Goal: Task Accomplishment & Management: Use online tool/utility

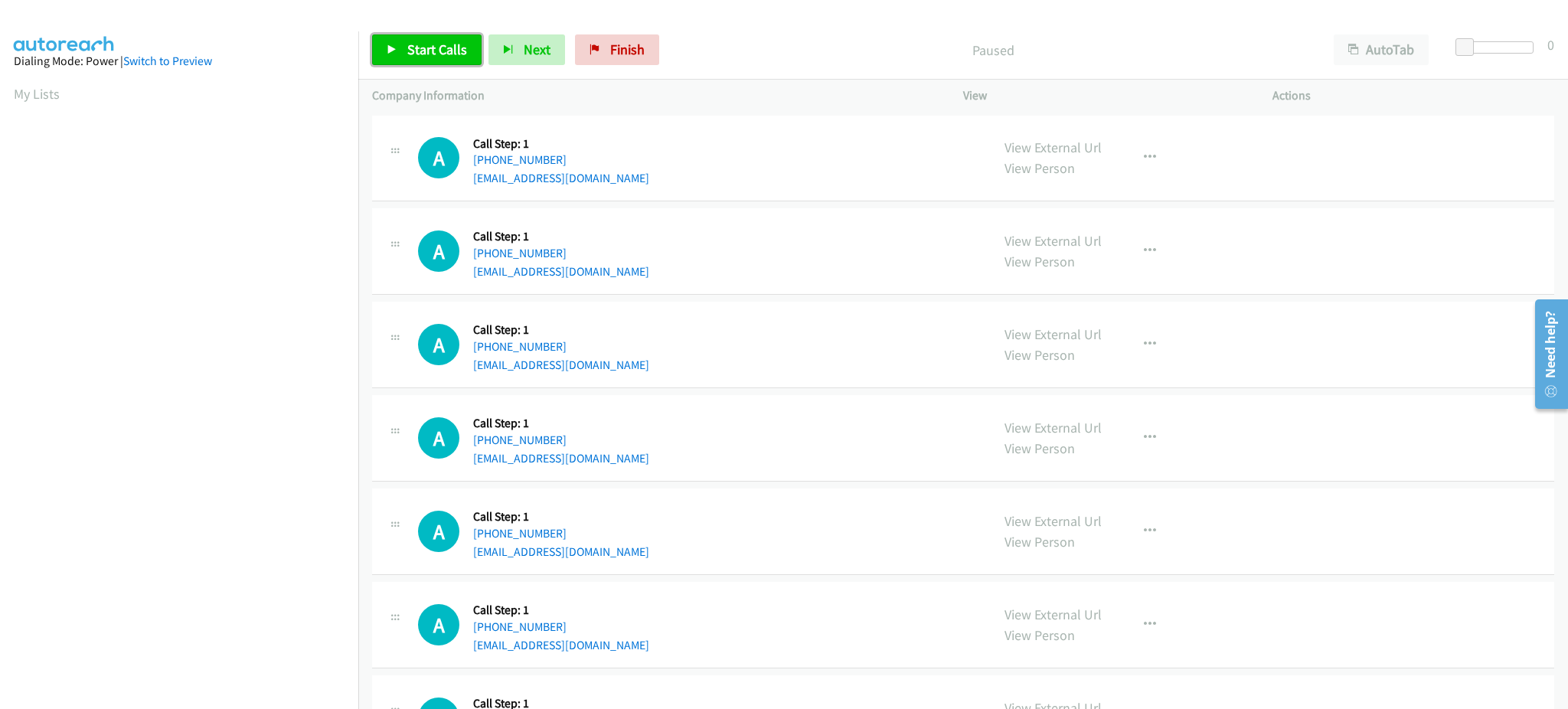
click at [425, 55] on span "Start Calls" at bounding box center [437, 49] width 59 height 18
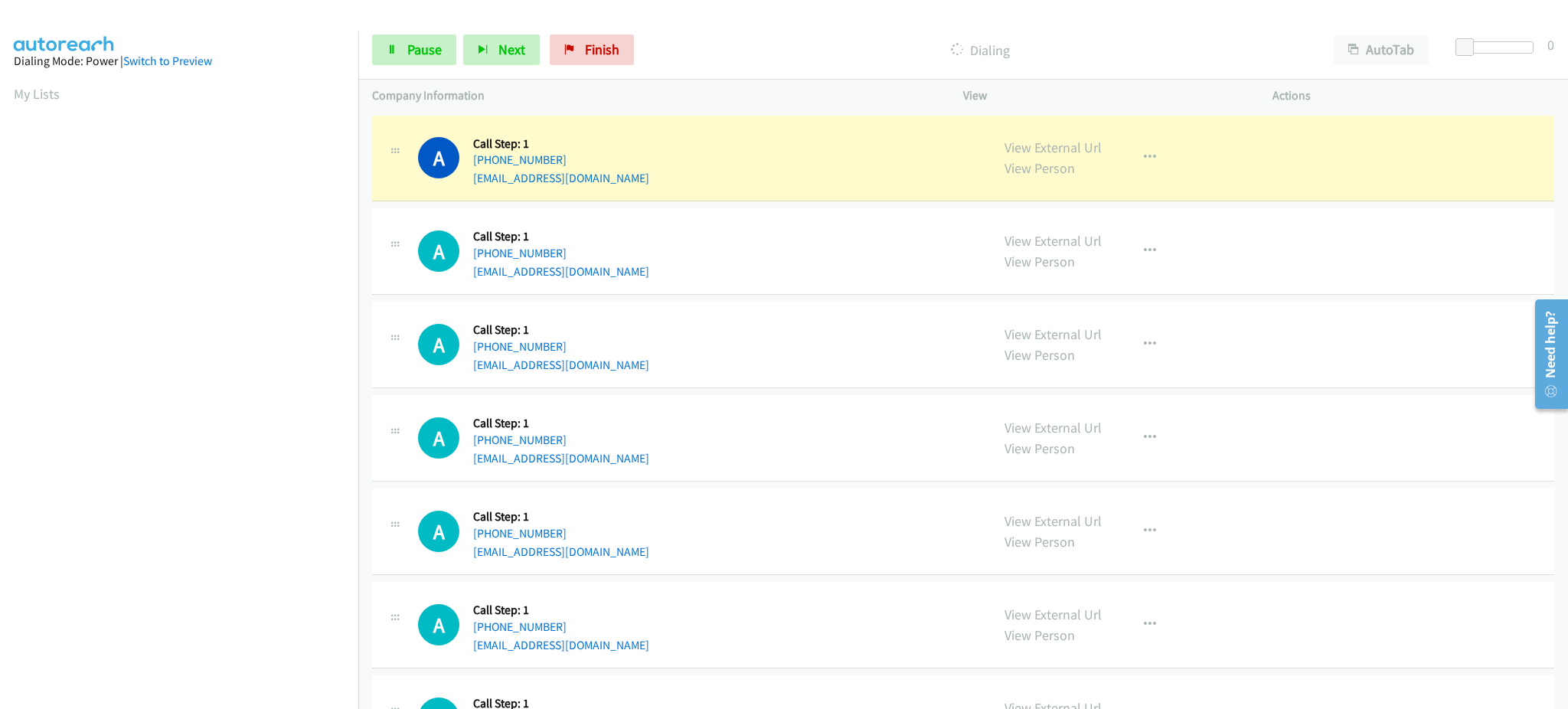
scroll to position [153, 0]
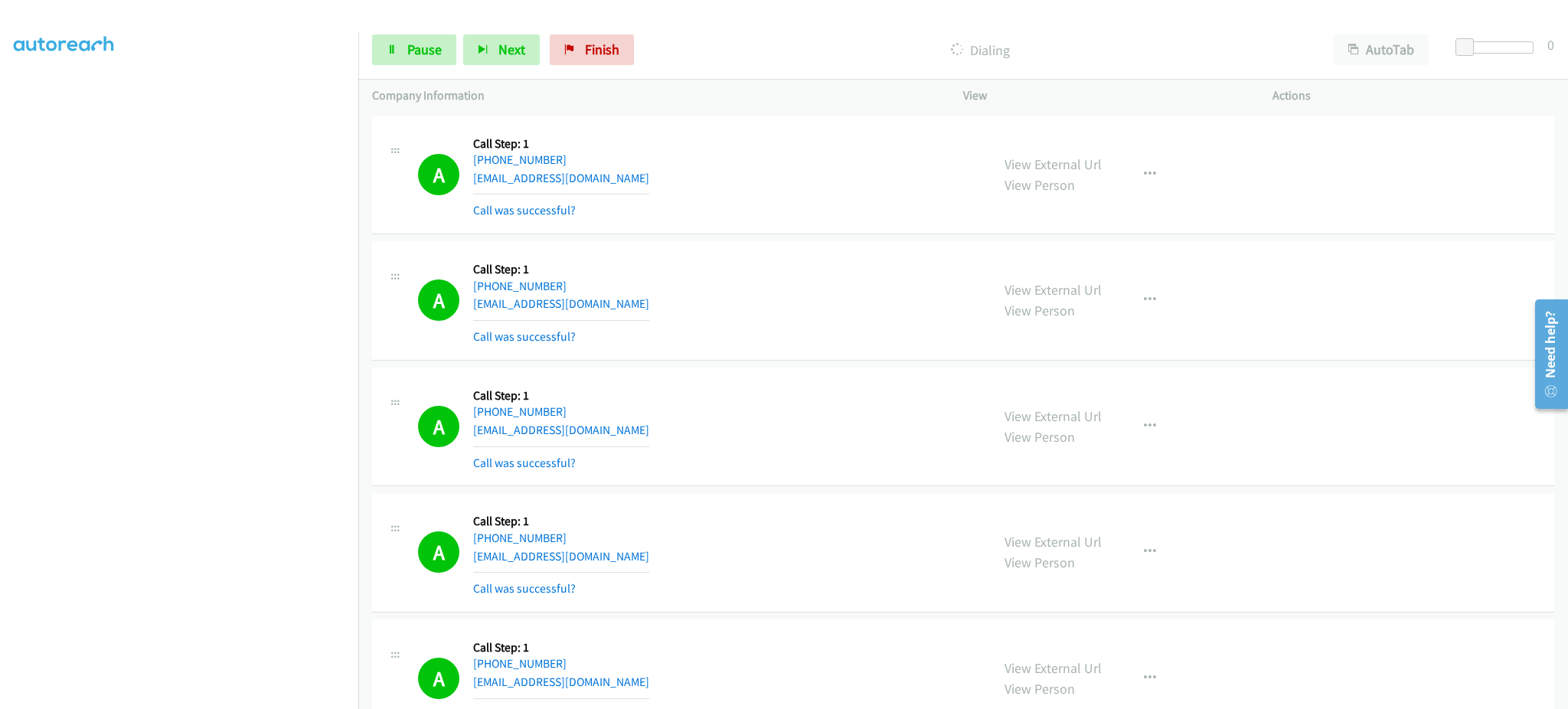
click at [176, 696] on section at bounding box center [179, 346] width 331 height 733
click at [395, 47] on icon at bounding box center [392, 51] width 11 height 11
drag, startPoint x: 436, startPoint y: 58, endPoint x: 469, endPoint y: 54, distance: 33.2
click at [436, 58] on span "Start Calls" at bounding box center [437, 49] width 59 height 18
click at [450, 56] on link "Pause" at bounding box center [414, 49] width 85 height 31
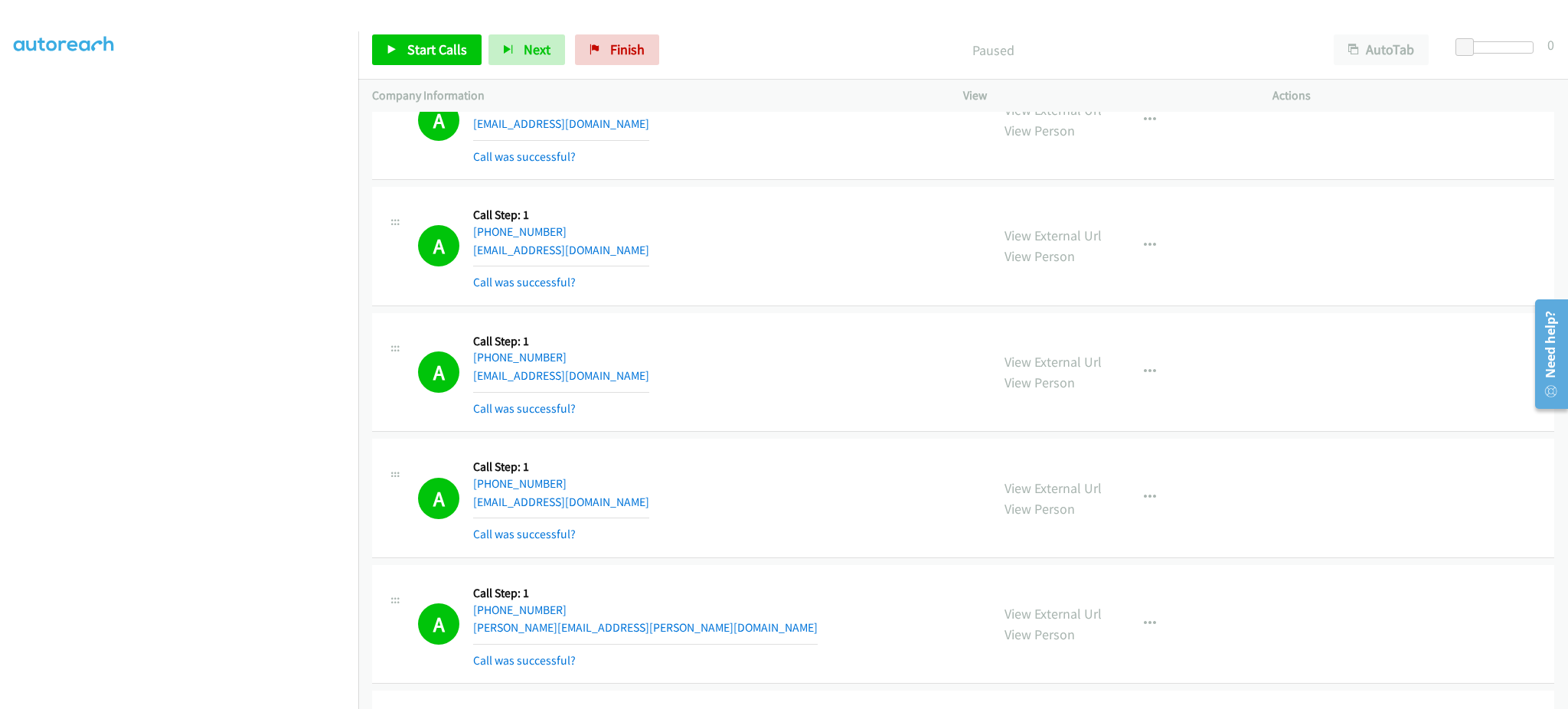
scroll to position [1226, 0]
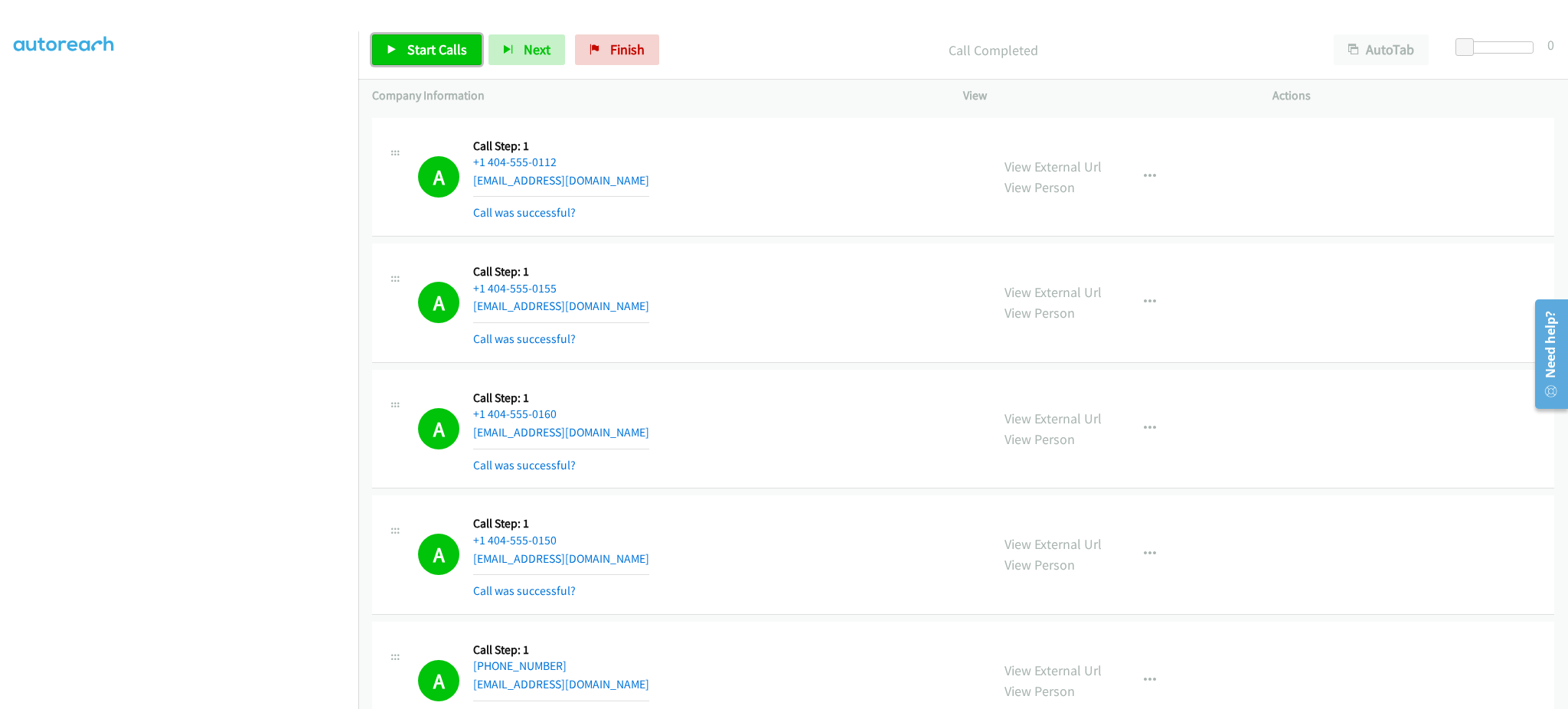
click at [443, 48] on span "Start Calls" at bounding box center [437, 49] width 59 height 18
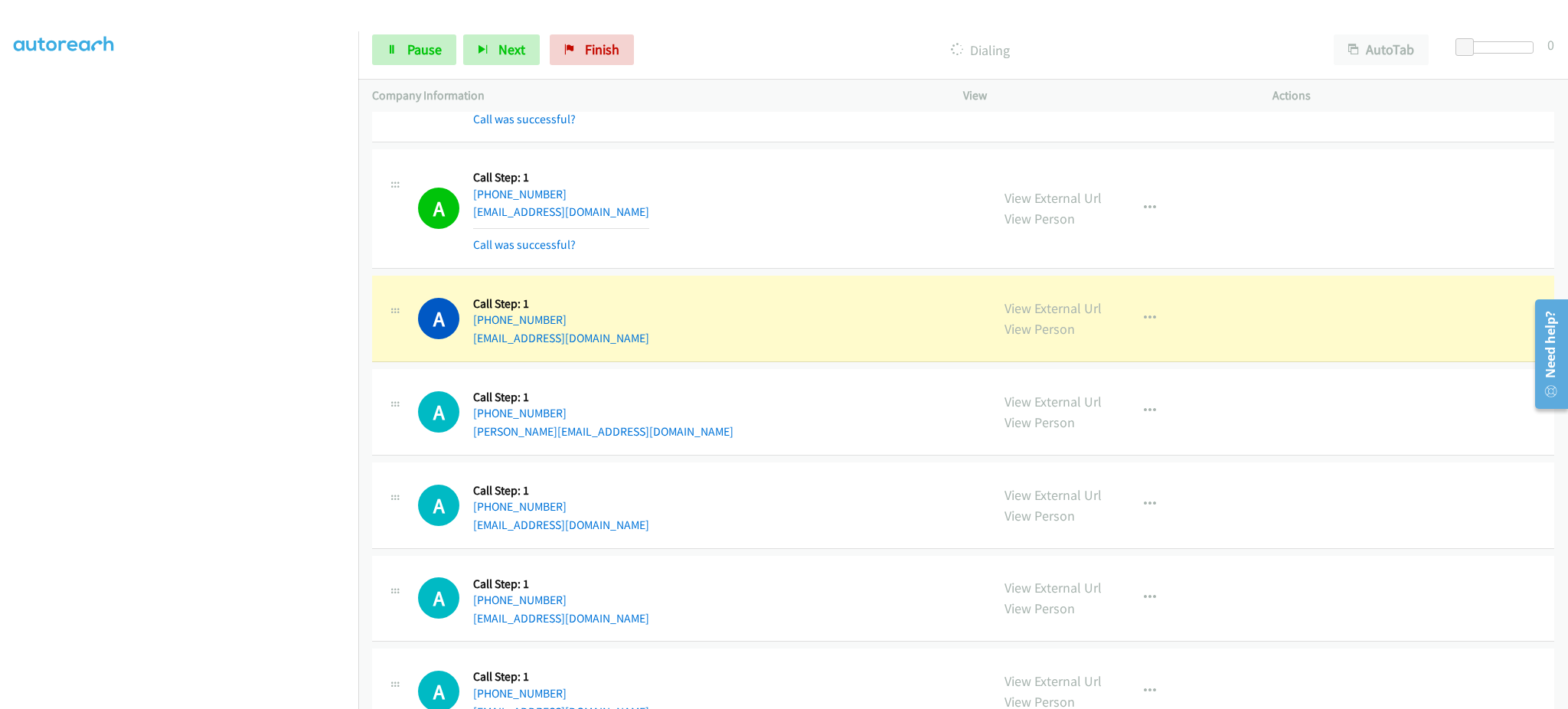
scroll to position [3676, 0]
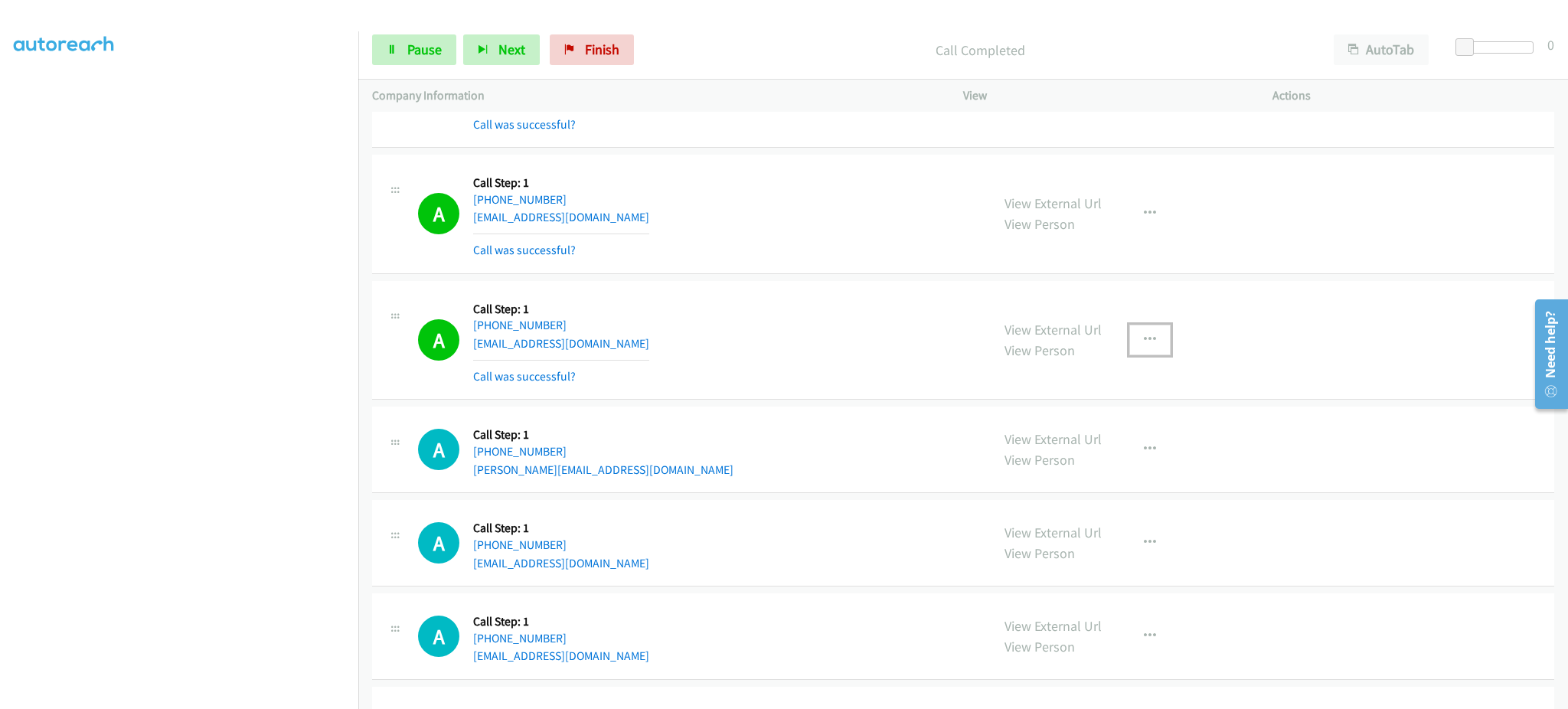
click at [1143, 328] on button "button" at bounding box center [1150, 339] width 42 height 31
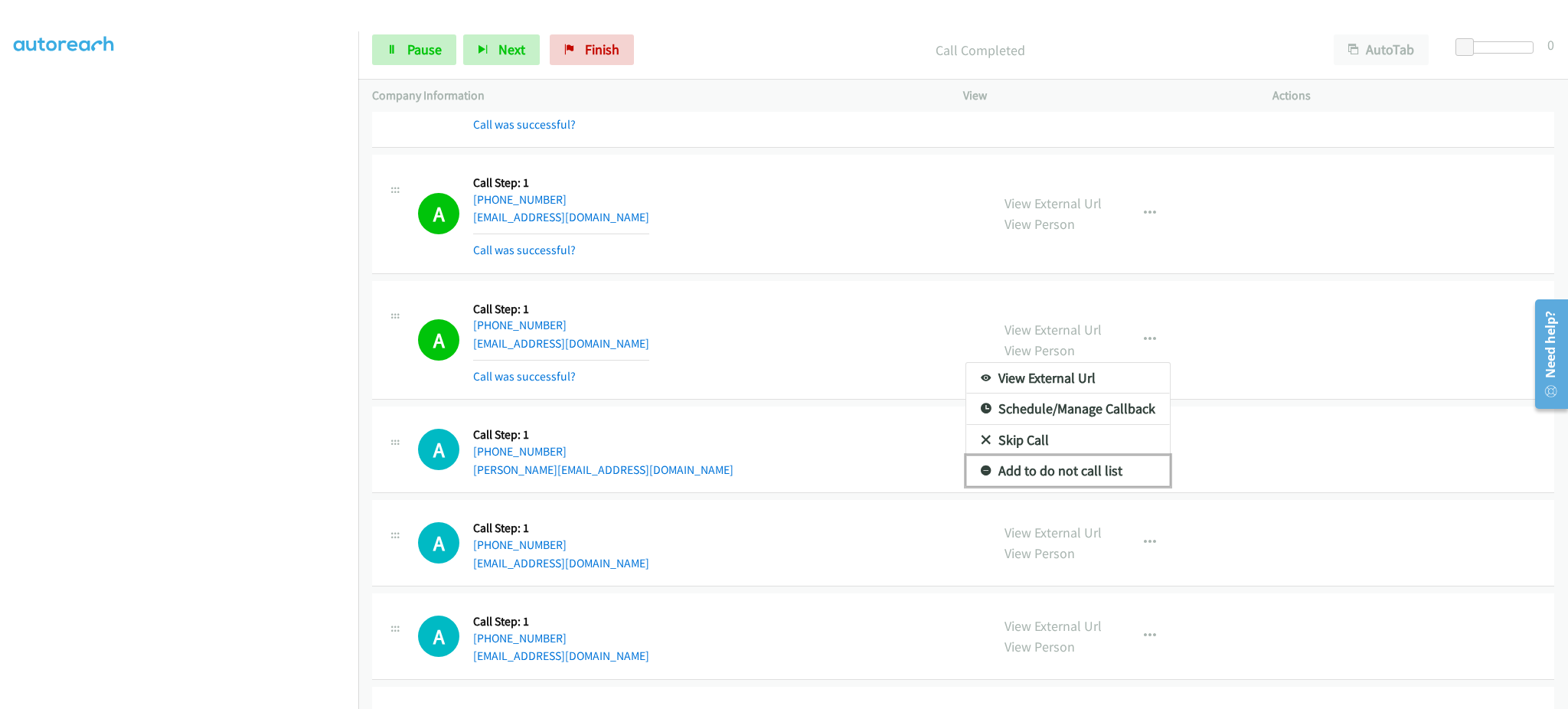
click at [1110, 472] on link "Add to do not call list" at bounding box center [1067, 470] width 203 height 31
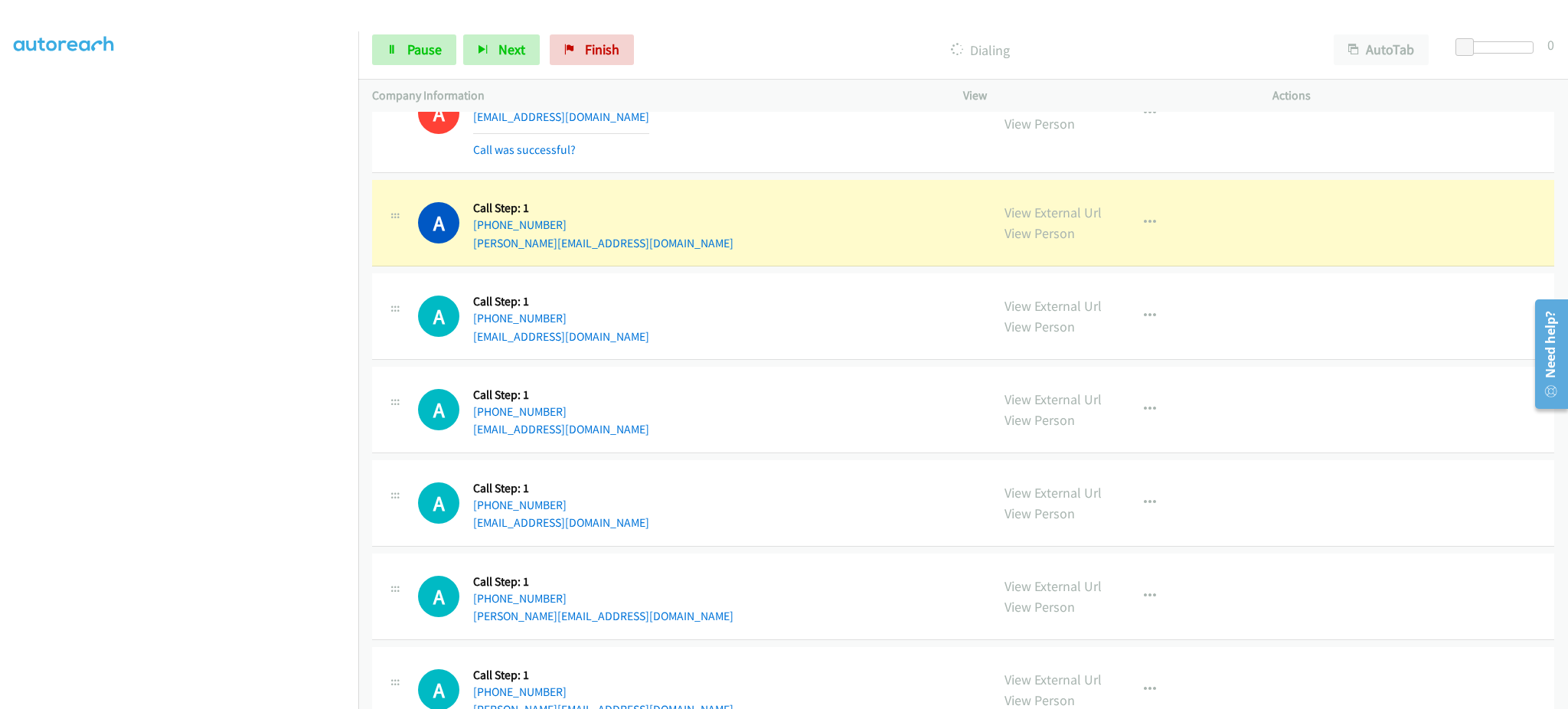
scroll to position [3983, 0]
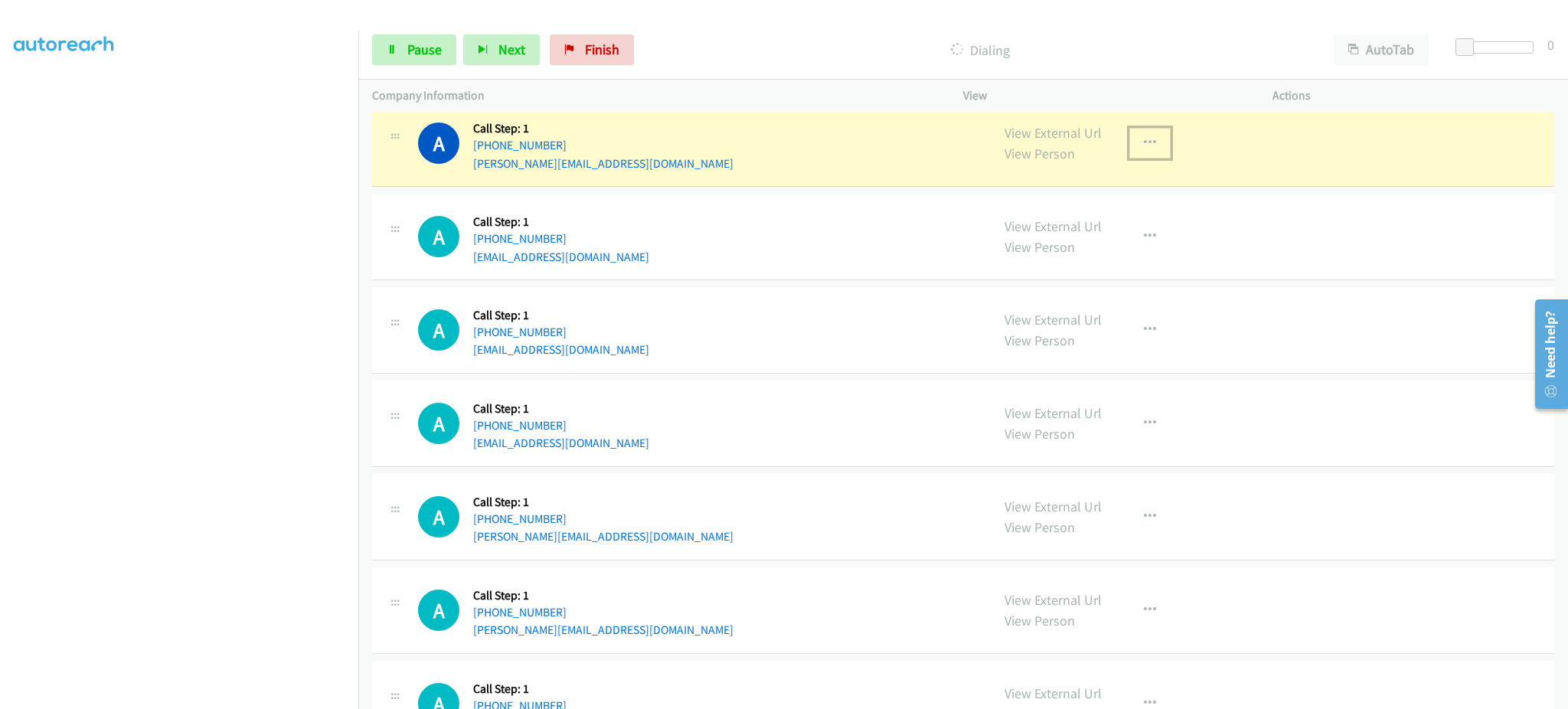
click at [1157, 143] on button "button" at bounding box center [1150, 143] width 42 height 31
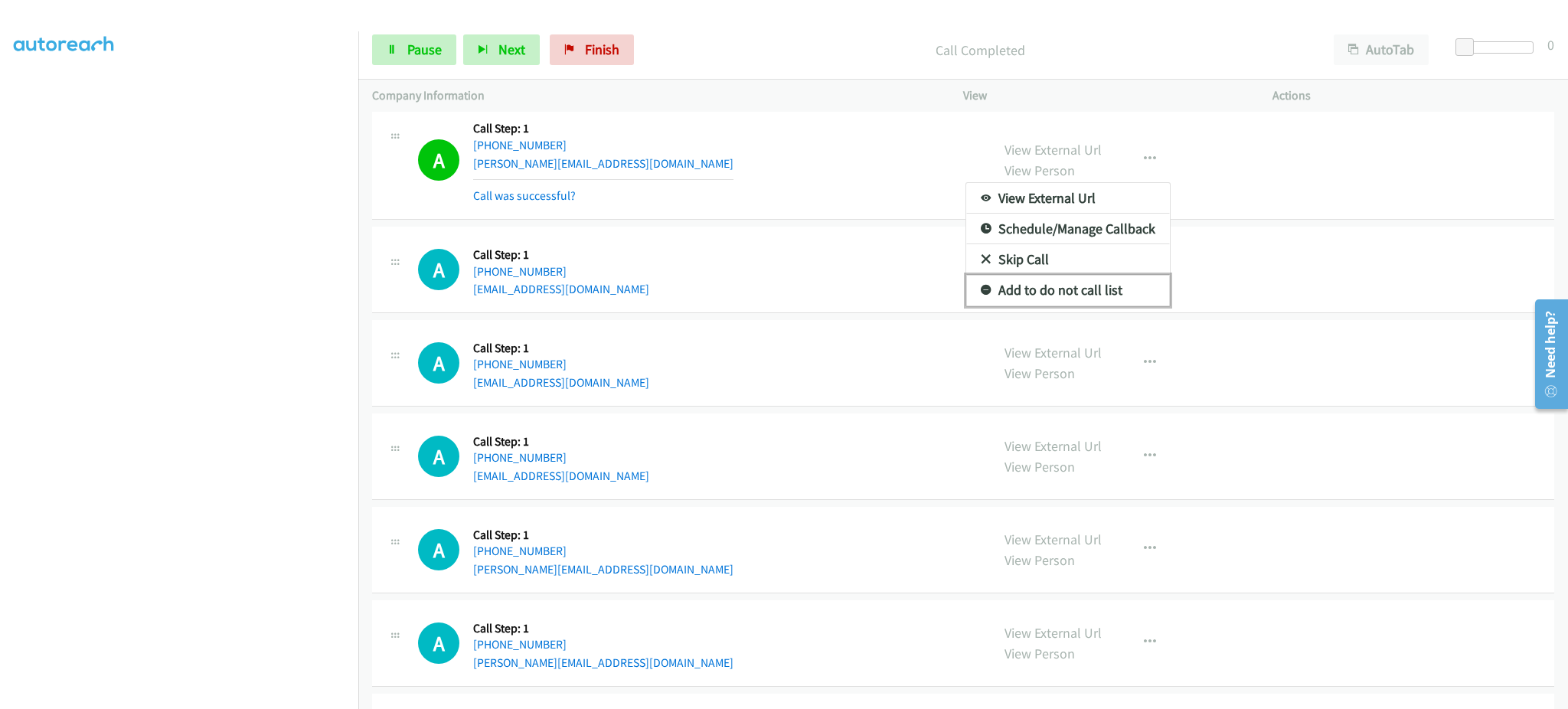
click at [1110, 285] on link "Add to do not call list" at bounding box center [1067, 290] width 203 height 31
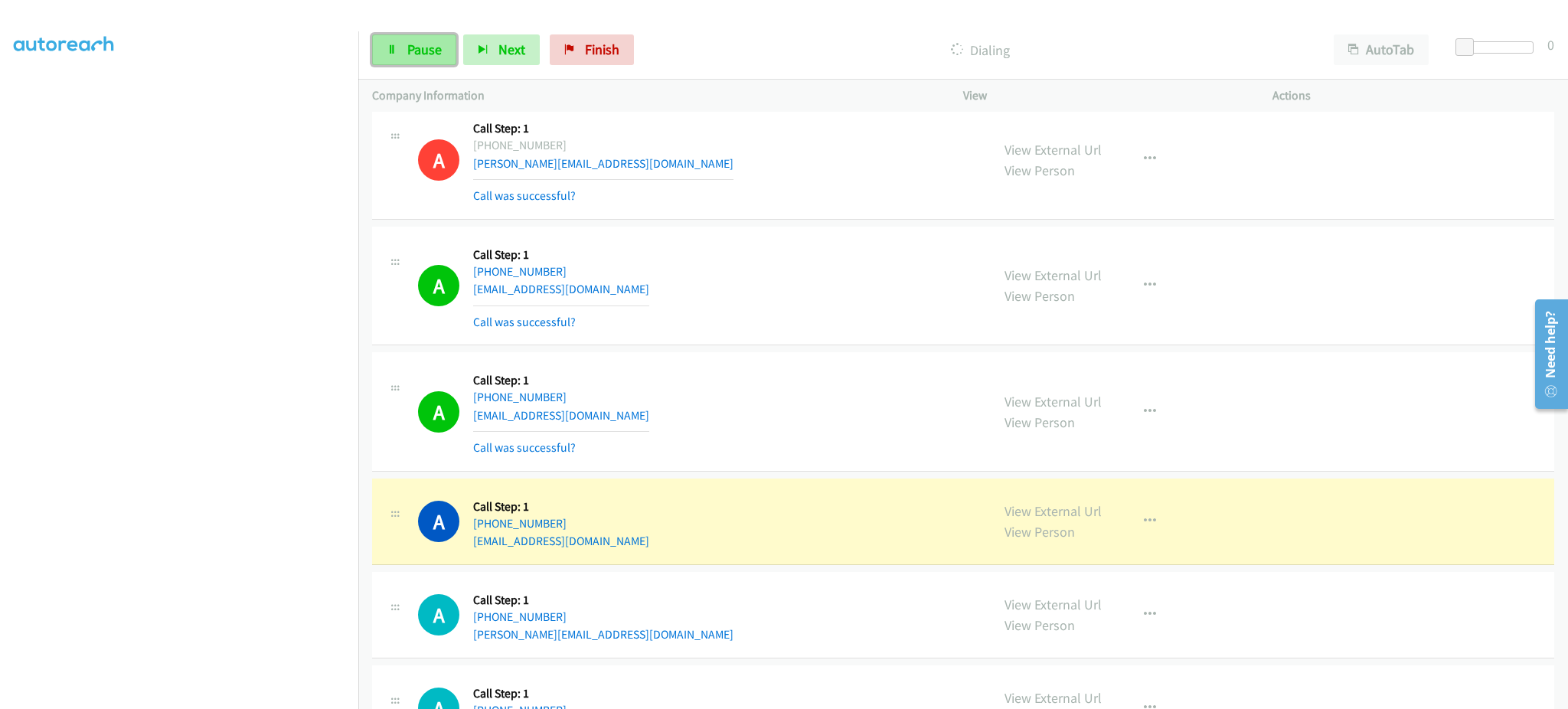
click at [412, 50] on span "Pause" at bounding box center [424, 49] width 34 height 18
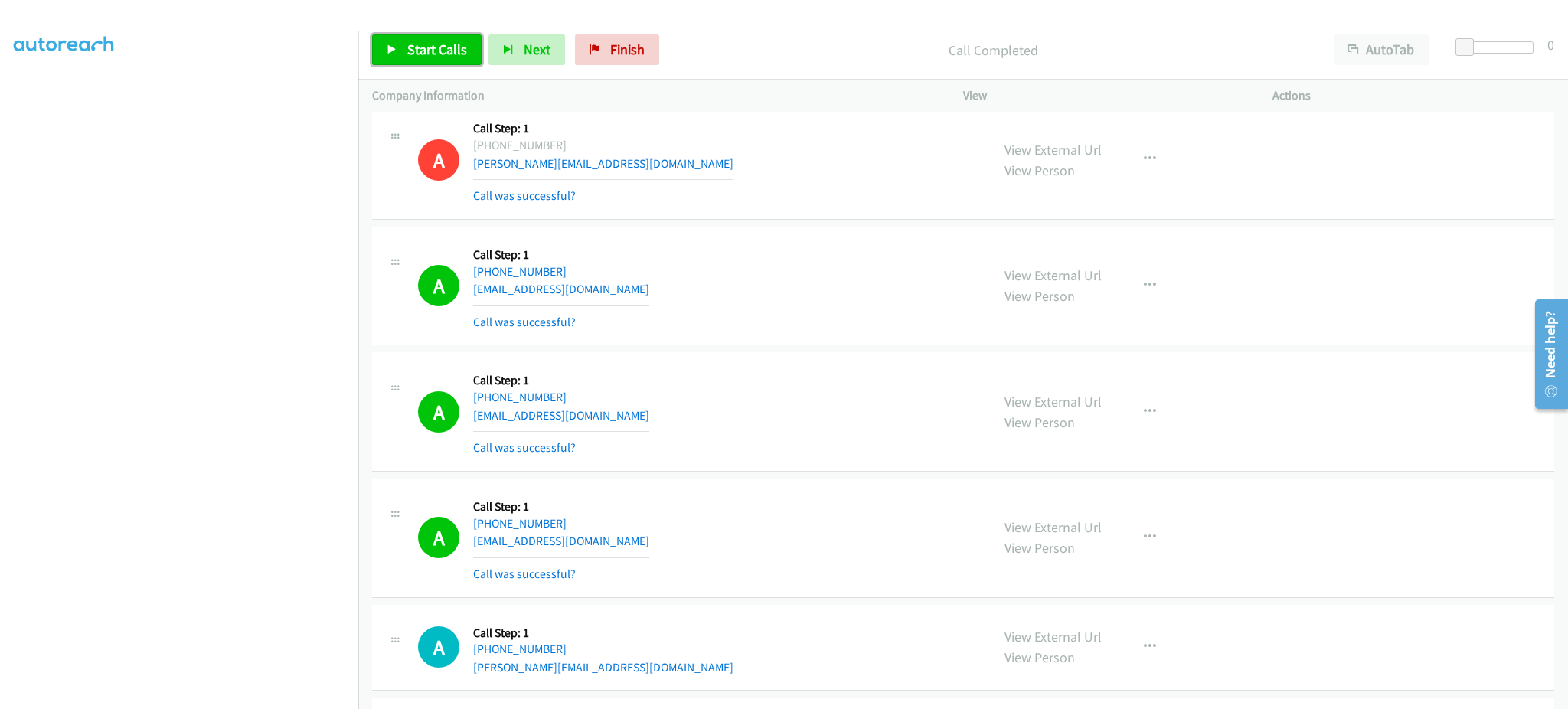
click at [425, 56] on span "Start Calls" at bounding box center [437, 49] width 59 height 18
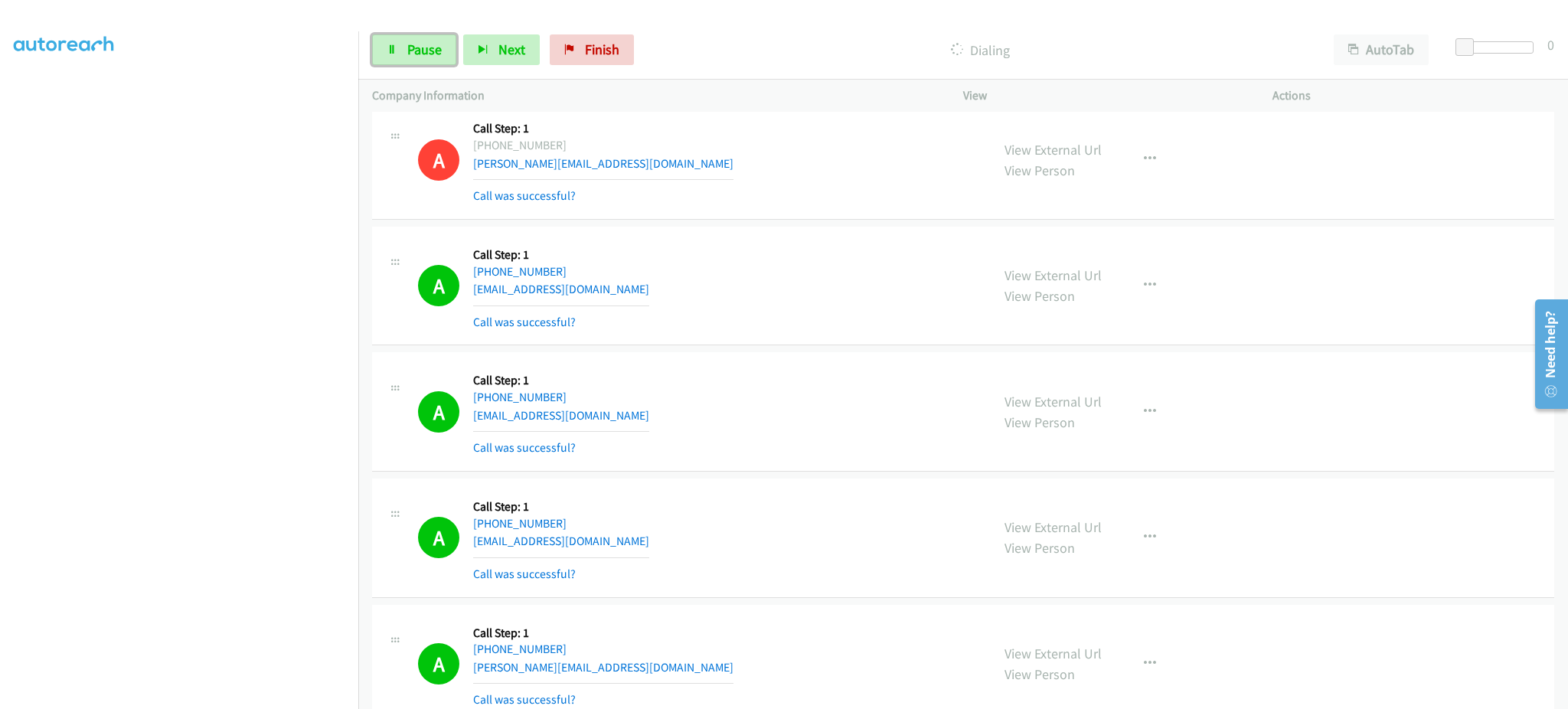
drag, startPoint x: 416, startPoint y: 53, endPoint x: 355, endPoint y: 313, distance: 267.1
click at [416, 53] on span "Pause" at bounding box center [424, 49] width 34 height 18
click at [462, 41] on span "Start Calls" at bounding box center [437, 49] width 59 height 18
click at [385, 64] on link "Pause" at bounding box center [414, 49] width 85 height 31
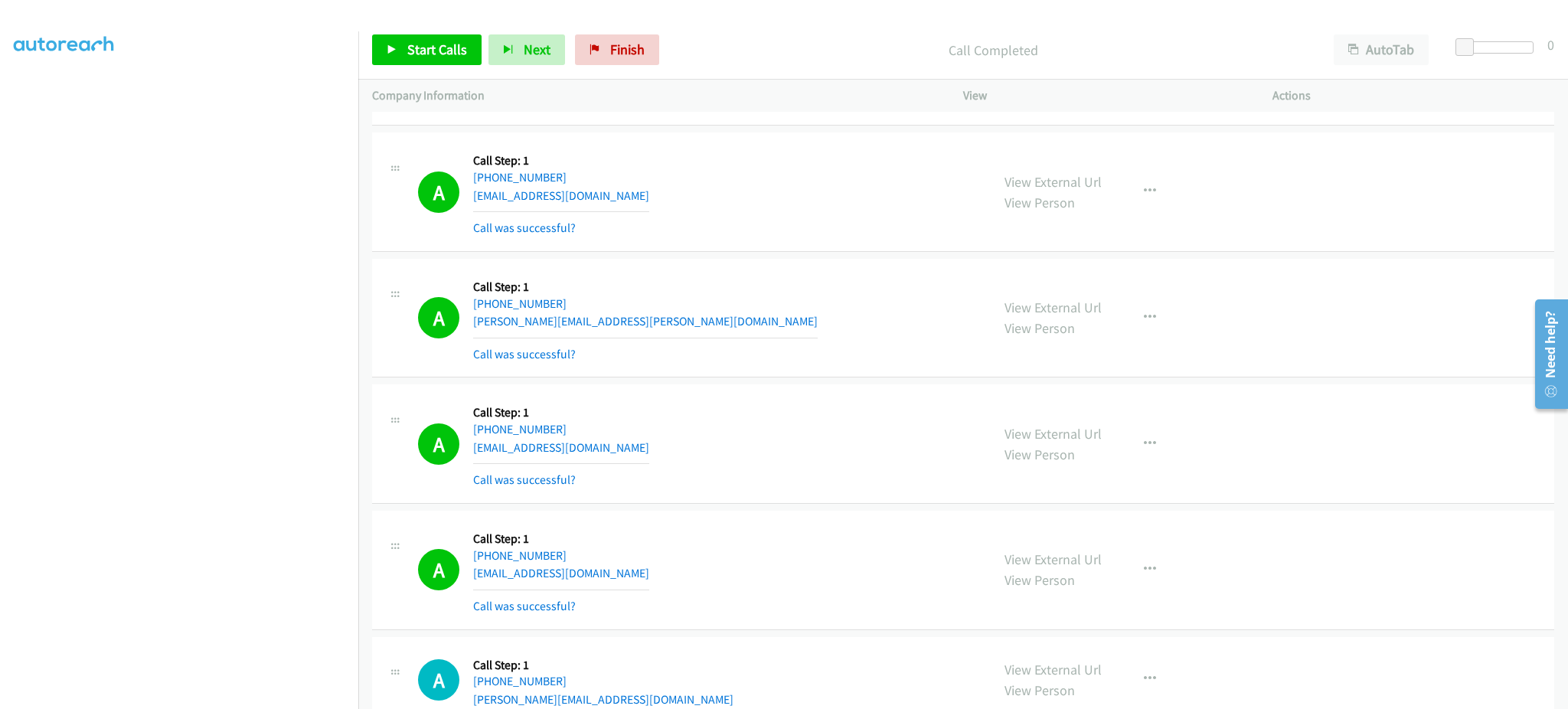
scroll to position [0, 0]
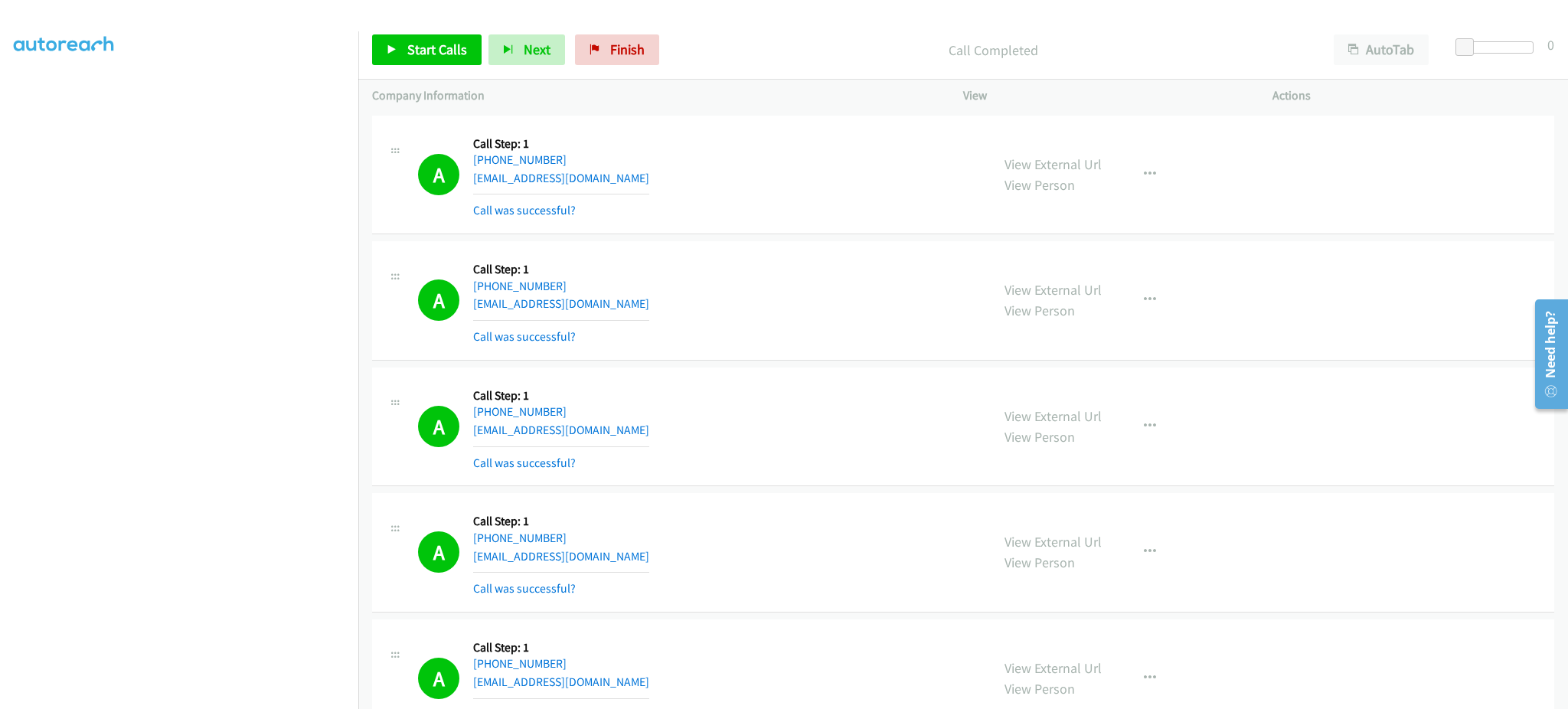
click at [660, 173] on div "A Callback Scheduled Call Step: 1 America/Denver +1 435-301-8170 madison.alaska…" at bounding box center [698, 175] width 559 height 91
copy div "madison.alaska7@gmail.com"
click at [634, 305] on div "A Callback Scheduled Call Step: 1 America/Chicago +1 850-685-8679 alicembarbour…" at bounding box center [698, 300] width 559 height 91
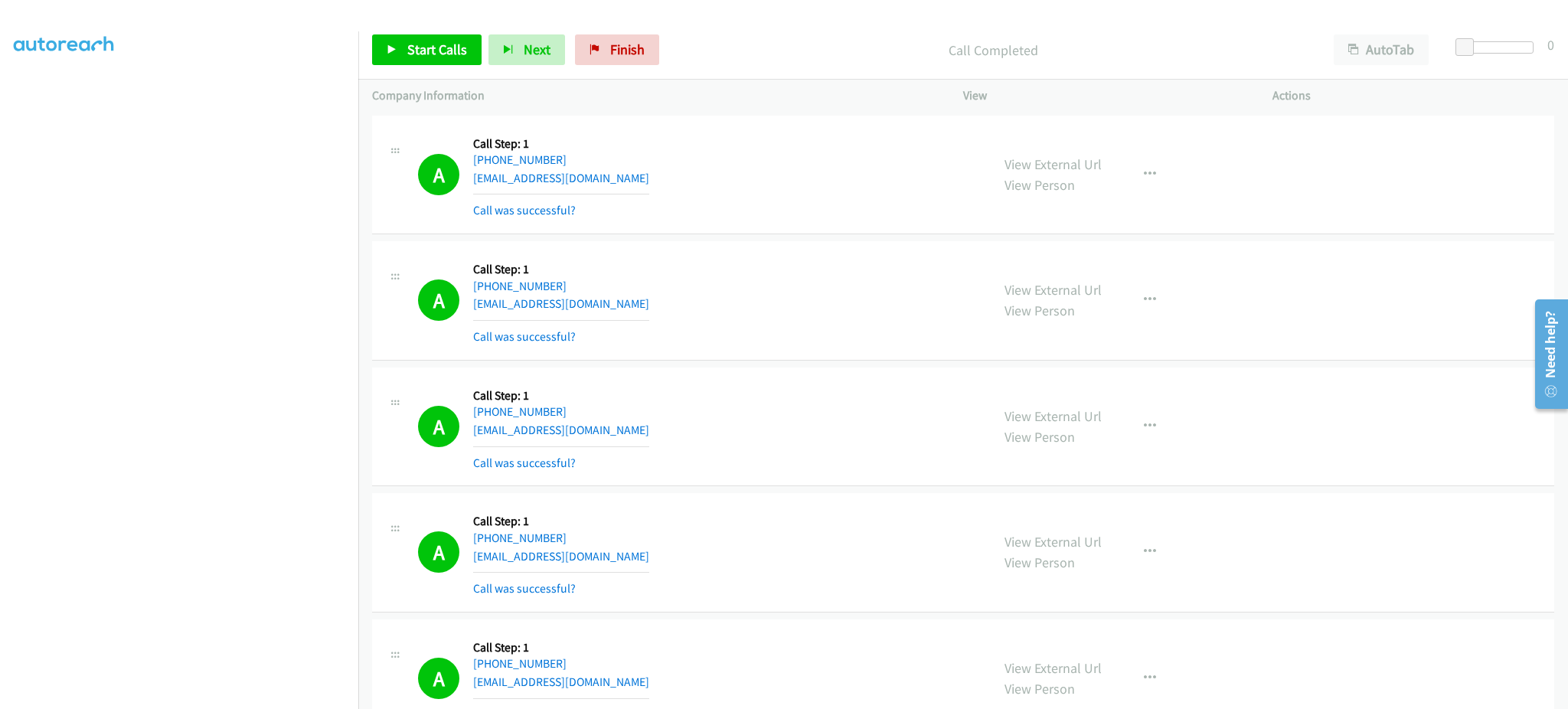
click at [634, 305] on div "A Callback Scheduled Call Step: 1 America/Chicago +1 850-685-8679 alicembarbour…" at bounding box center [698, 300] width 559 height 91
copy div "alicembarbour@gmail.com"
click at [630, 441] on div "A Callback Scheduled Call Step: 1 America/Chicago +1 612-382-2355 nguyenkris@gm…" at bounding box center [698, 427] width 559 height 91
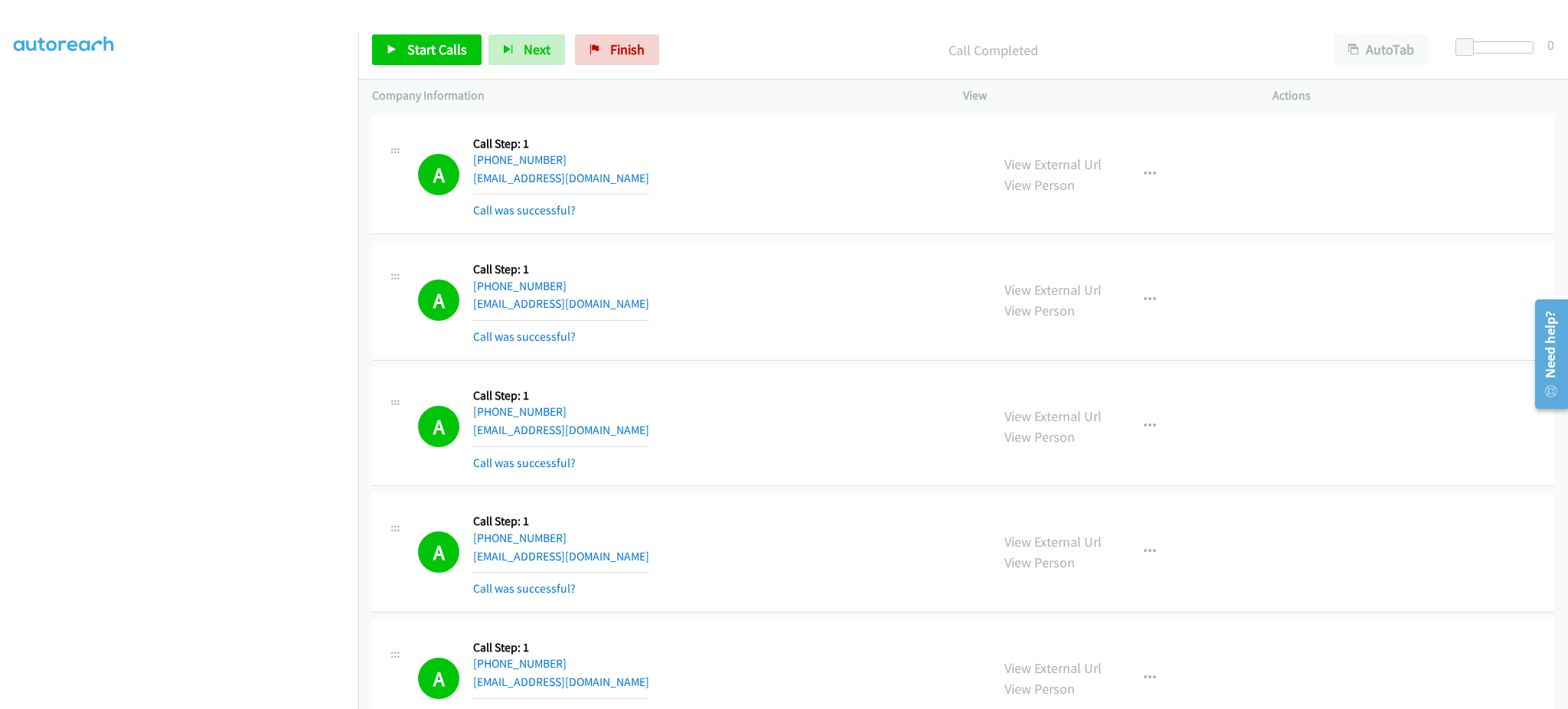
click at [630, 441] on div "A Callback Scheduled Call Step: 1 America/Chicago +1 612-382-2355 nguyenkris@gm…" at bounding box center [698, 427] width 559 height 91
click at [651, 414] on div "A Callback Scheduled Call Step: 1 America/Chicago +1 612-382-2355 nguyenkris@gm…" at bounding box center [698, 427] width 559 height 91
click at [646, 428] on div "A Callback Scheduled Call Step: 1 America/Chicago +1 612-382-2355 nguyenkris@gm…" at bounding box center [698, 427] width 559 height 91
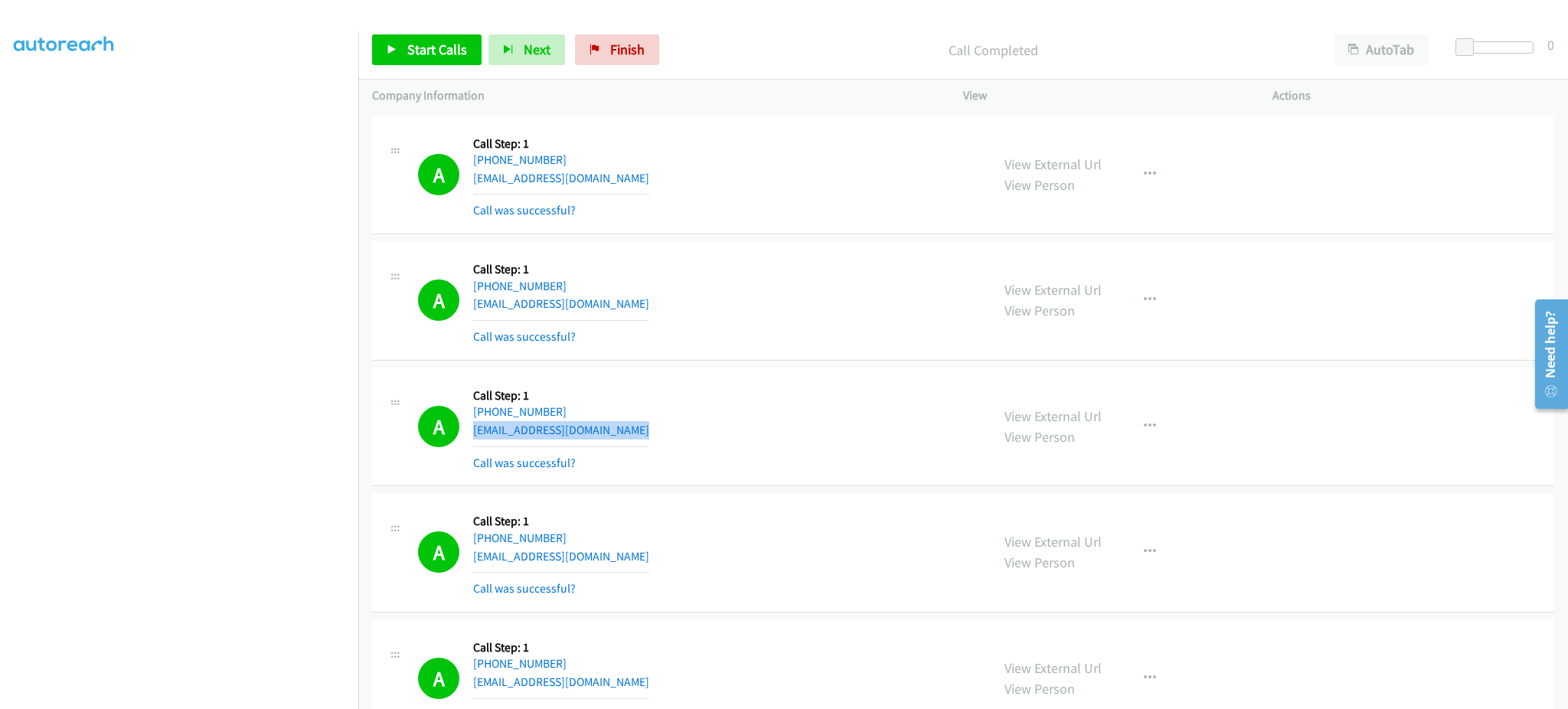
copy div "nguyenkris@gmail.com"
click at [631, 547] on div "A Callback Scheduled Call Step: 1 America/Chicago +1 612-998-5532 troylopez1918…" at bounding box center [698, 553] width 559 height 91
copy div "troylopez1918@yahoo.com"
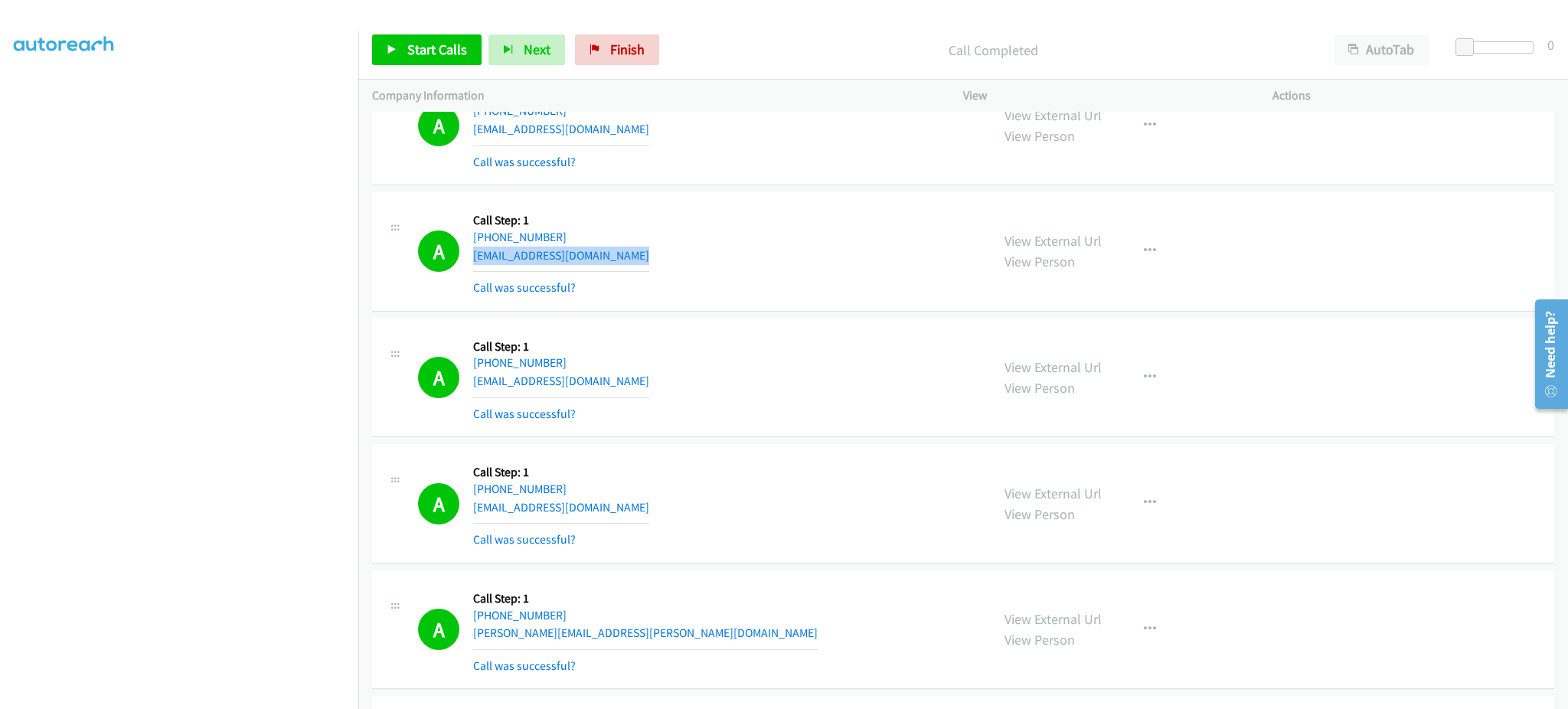
scroll to position [307, 0]
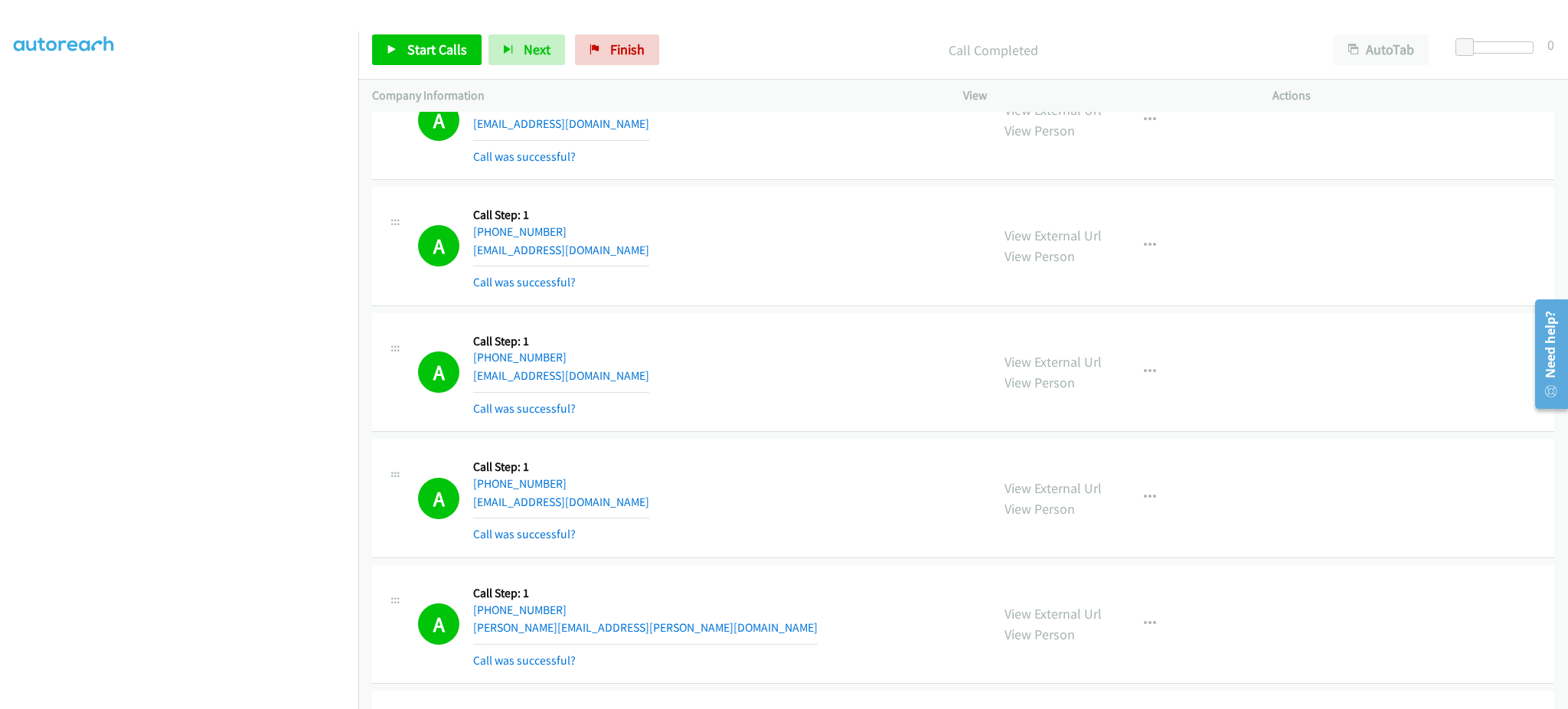
click at [631, 377] on div "A Callback Scheduled Call Step: 1 America/New_York +1 540-744-6751 dollydressag…" at bounding box center [698, 373] width 559 height 91
copy div "dollydressage@gmail.com"
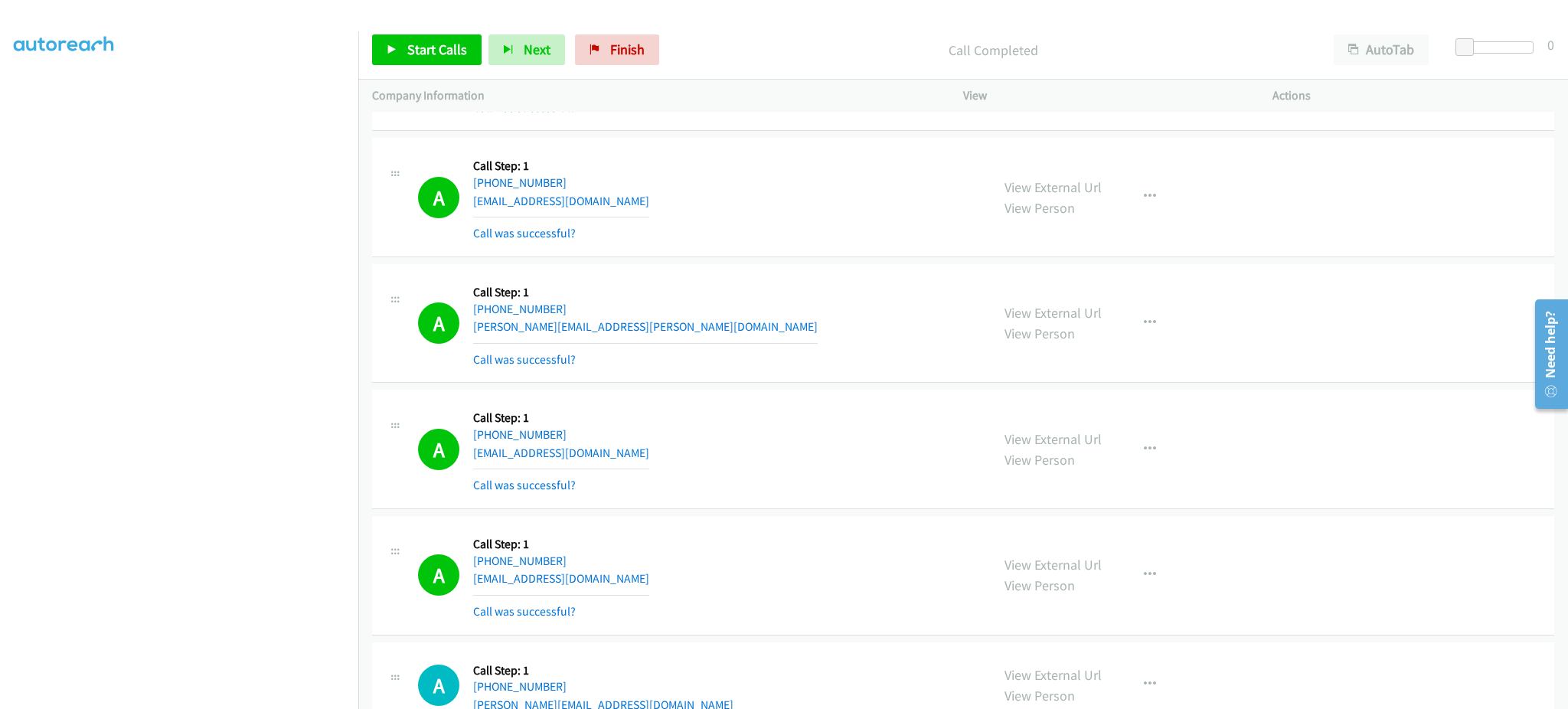
scroll to position [612, 0]
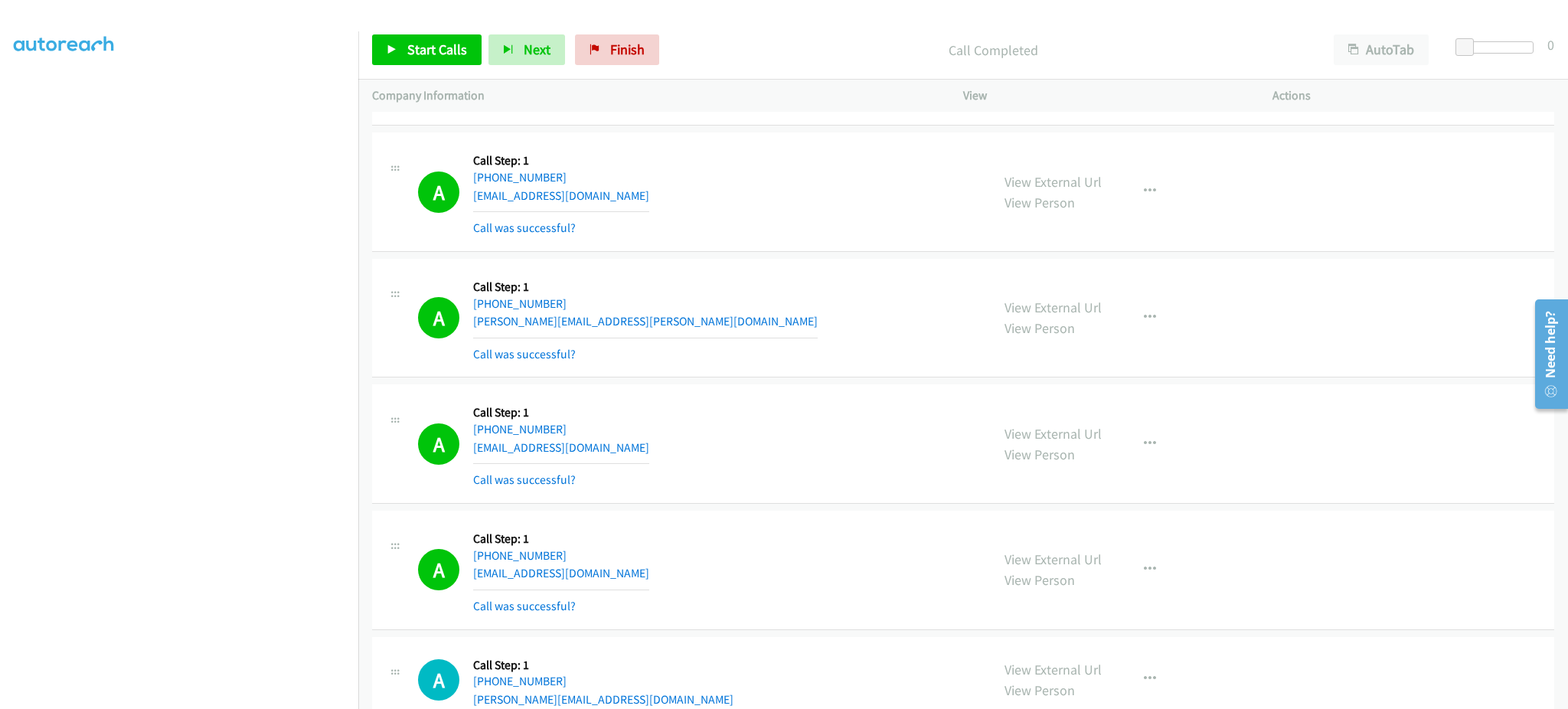
click at [663, 205] on div "A Callback Scheduled Call Step: 1 America/New_York +1 352-327-0597 arupmondal83…" at bounding box center [698, 191] width 559 height 91
click at [660, 194] on div "A Callback Scheduled Call Step: 1 America/New_York +1 352-327-0597 arupmondal83…" at bounding box center [698, 191] width 559 height 91
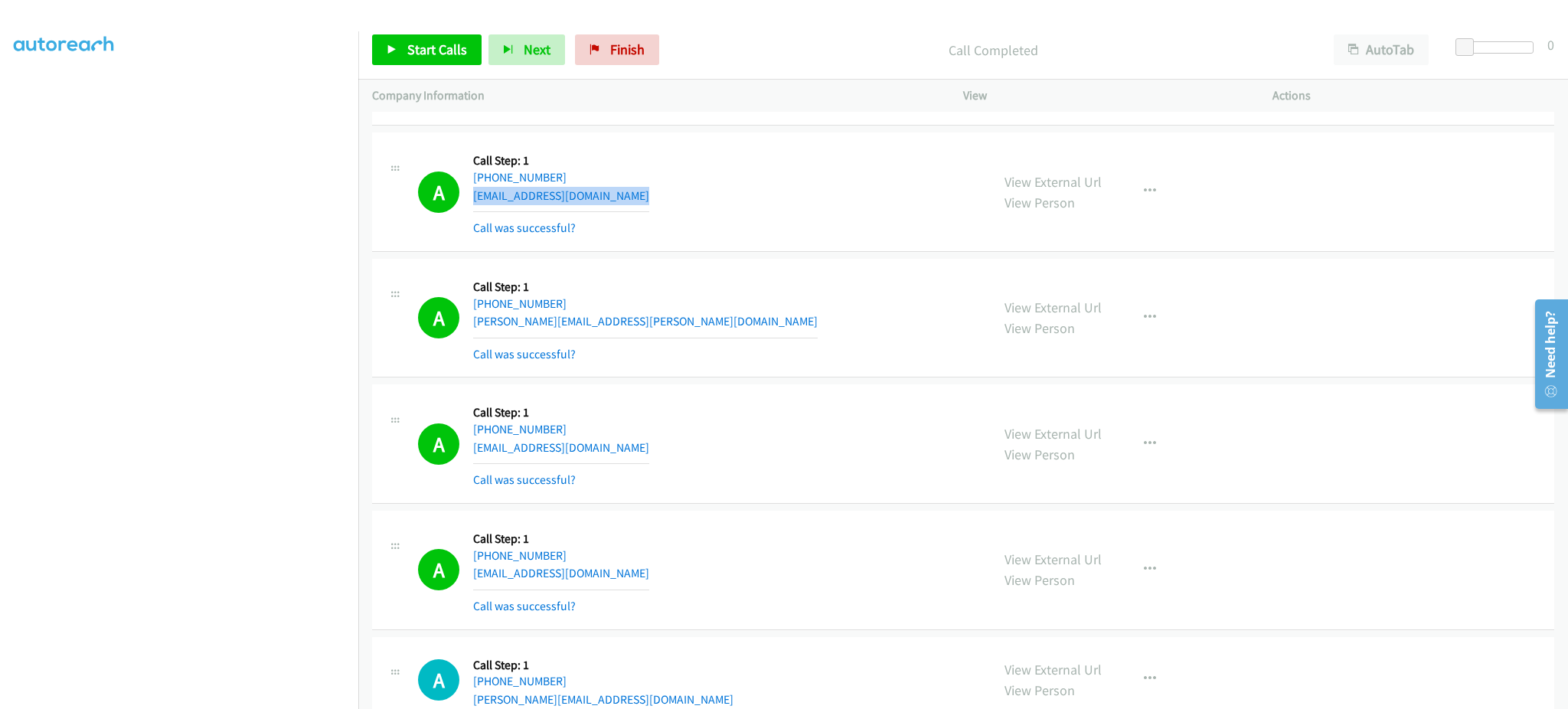
click at [660, 194] on div "A Callback Scheduled Call Step: 1 America/New_York +1 352-327-0597 arupmondal83…" at bounding box center [698, 191] width 559 height 91
copy div "arupmondal835@gmail.com"
click at [634, 332] on div "A Callback Scheduled Call Step: 1 America/New_York +1 347-782-9656 jesus.suncar…" at bounding box center [698, 318] width 559 height 91
click at [631, 322] on div "A Callback Scheduled Call Step: 1 America/New_York +1 347-782-9656 jesus.suncar…" at bounding box center [698, 318] width 559 height 91
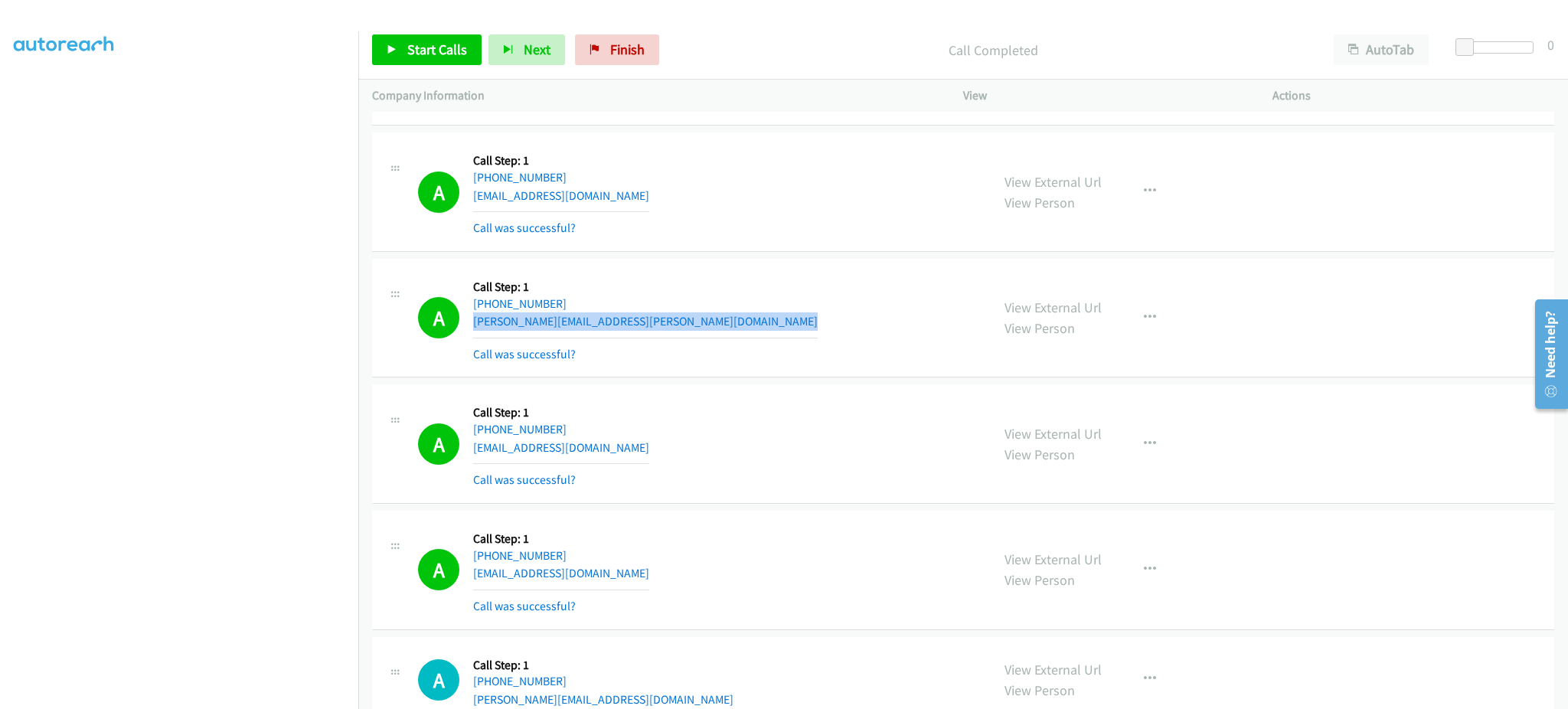
click at [631, 322] on div "A Callback Scheduled Call Step: 1 America/New_York +1 347-782-9656 jesus.suncar…" at bounding box center [698, 318] width 559 height 91
copy div "jesus.suncar@yahoo.com"
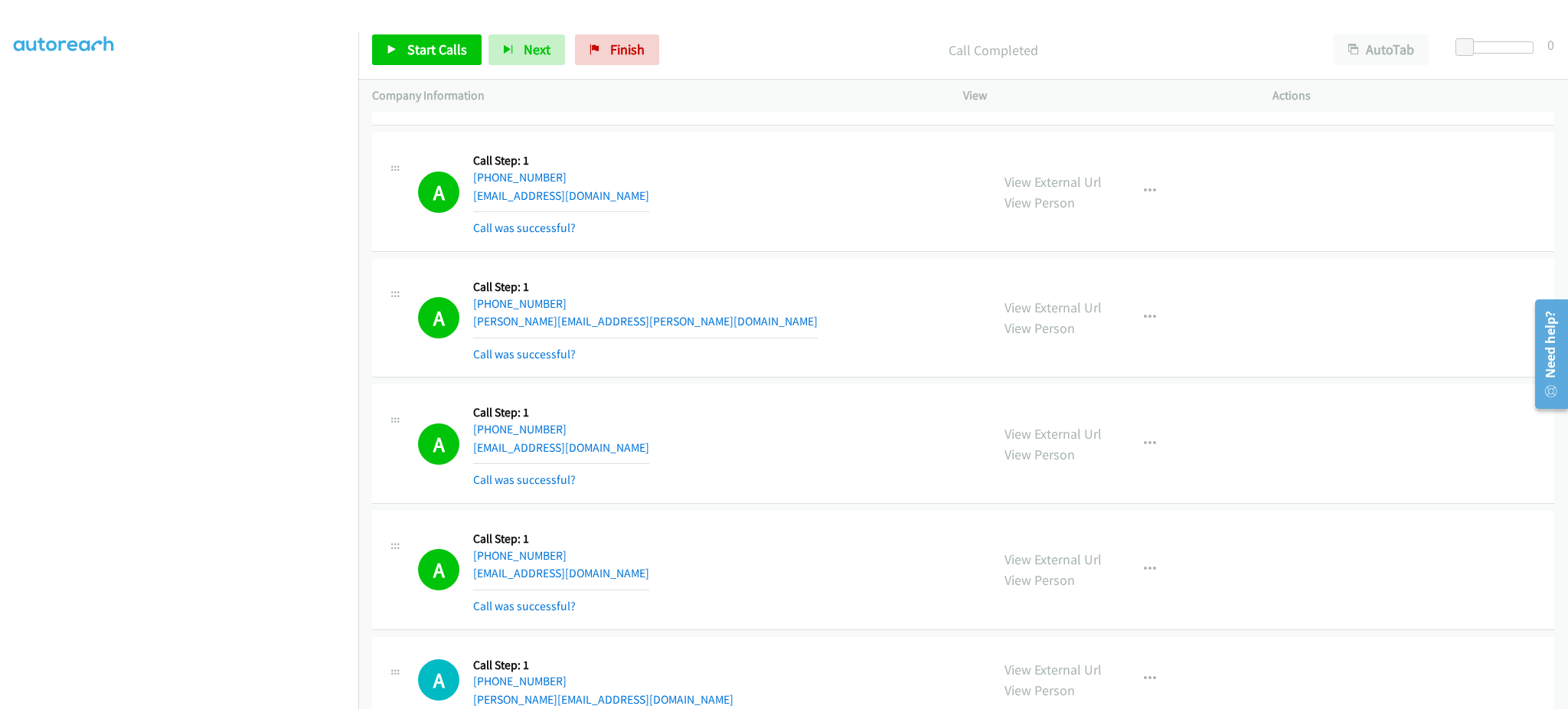
click at [623, 454] on div "A Callback Scheduled Call Step: 1 America/Chicago +1 608-707-2249 ccy100@outloo…" at bounding box center [698, 444] width 559 height 91
copy div "ccy100@outlook.com"
click at [612, 560] on div "A Callback Scheduled Call Step: 1 America/New_York +1 786-214-0755 ljortiz20@ya…" at bounding box center [698, 571] width 559 height 91
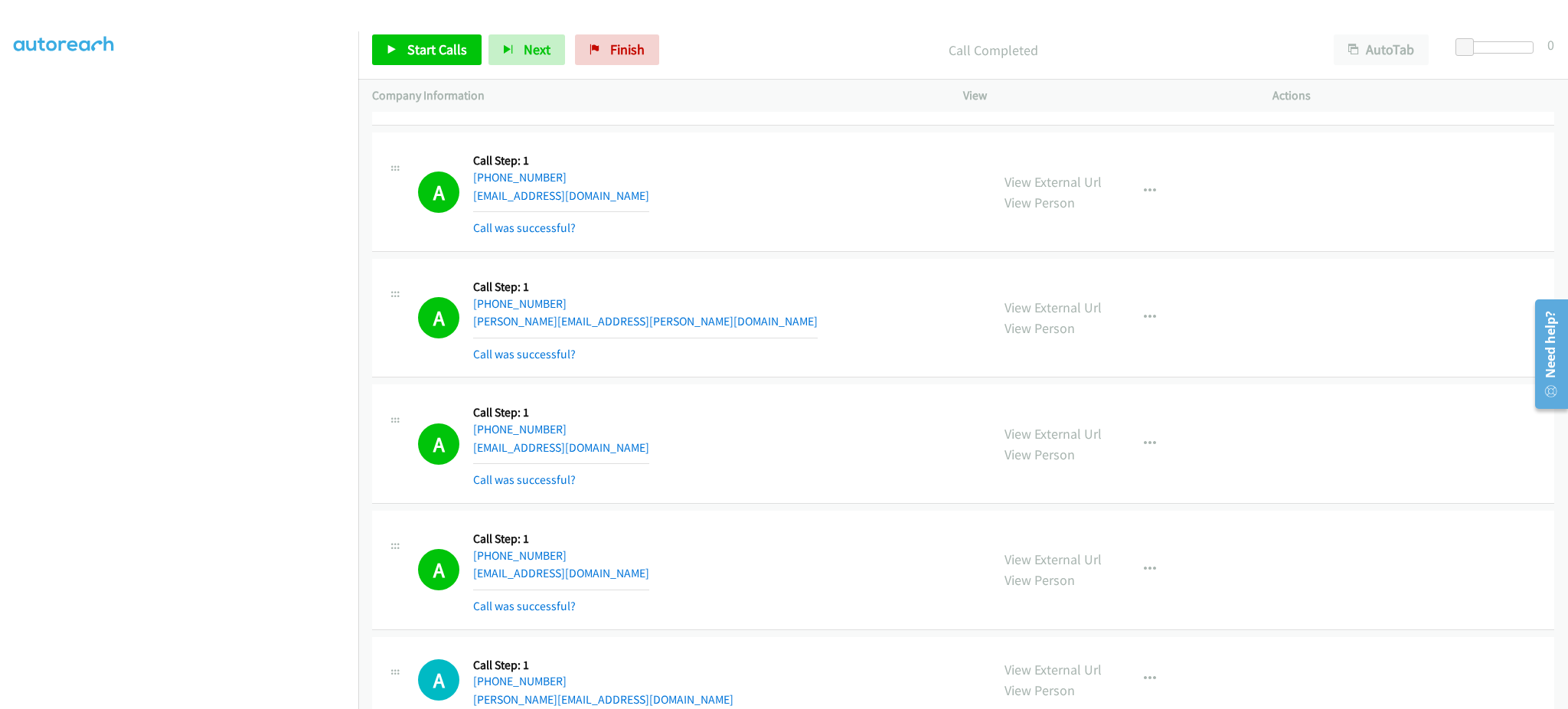
click at [611, 584] on div "A Callback Scheduled Call Step: 1 America/New_York +1 786-214-0755 ljortiz20@ya…" at bounding box center [698, 571] width 559 height 91
click at [621, 581] on div "A Callback Scheduled Call Step: 1 America/New_York +1 786-214-0755 ljortiz20@ya…" at bounding box center [698, 571] width 559 height 91
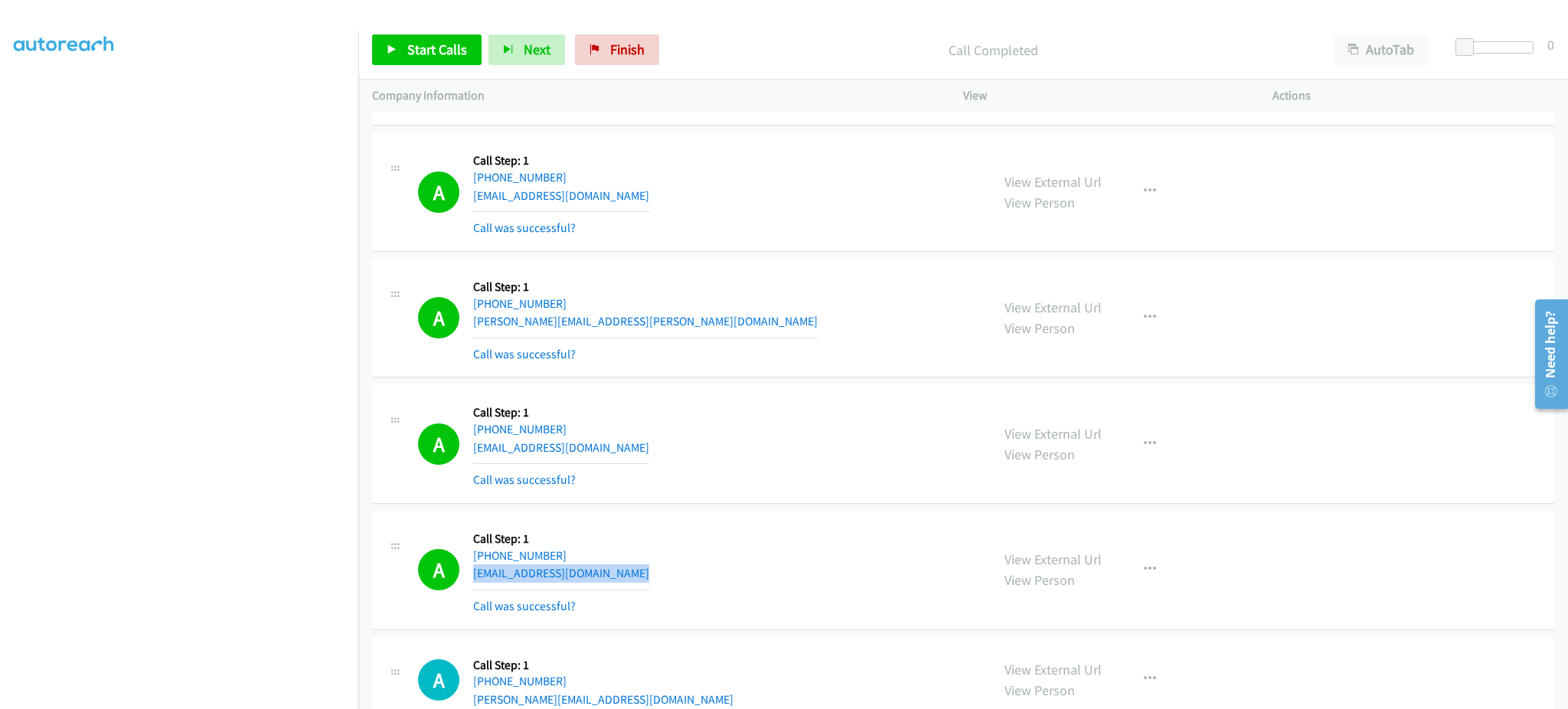
click at [621, 581] on div "A Callback Scheduled Call Step: 1 America/New_York +1 786-214-0755 ljortiz20@ya…" at bounding box center [698, 571] width 559 height 91
copy div "ljortiz20@yahoo.com"
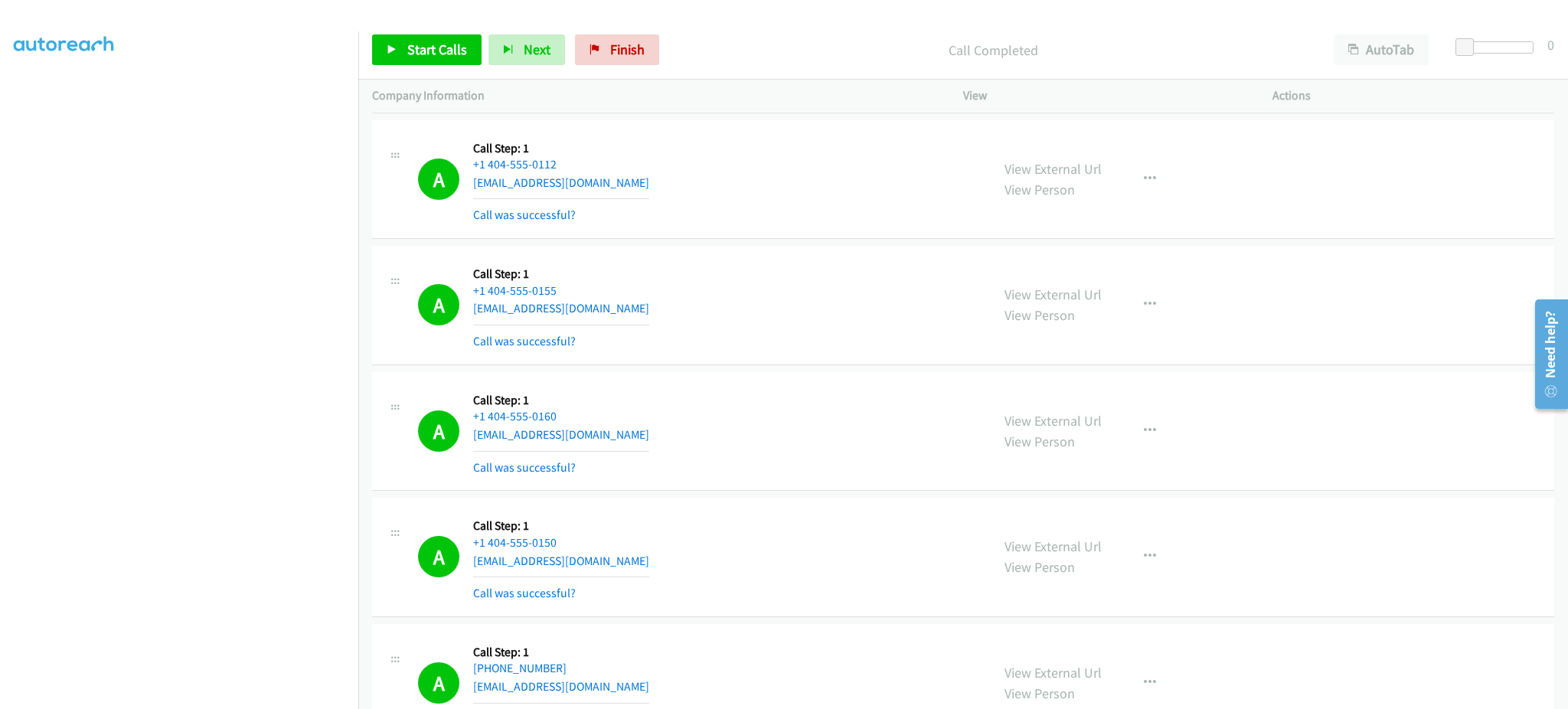
scroll to position [1226, 0]
click at [1134, 177] on button "button" at bounding box center [1150, 177] width 42 height 31
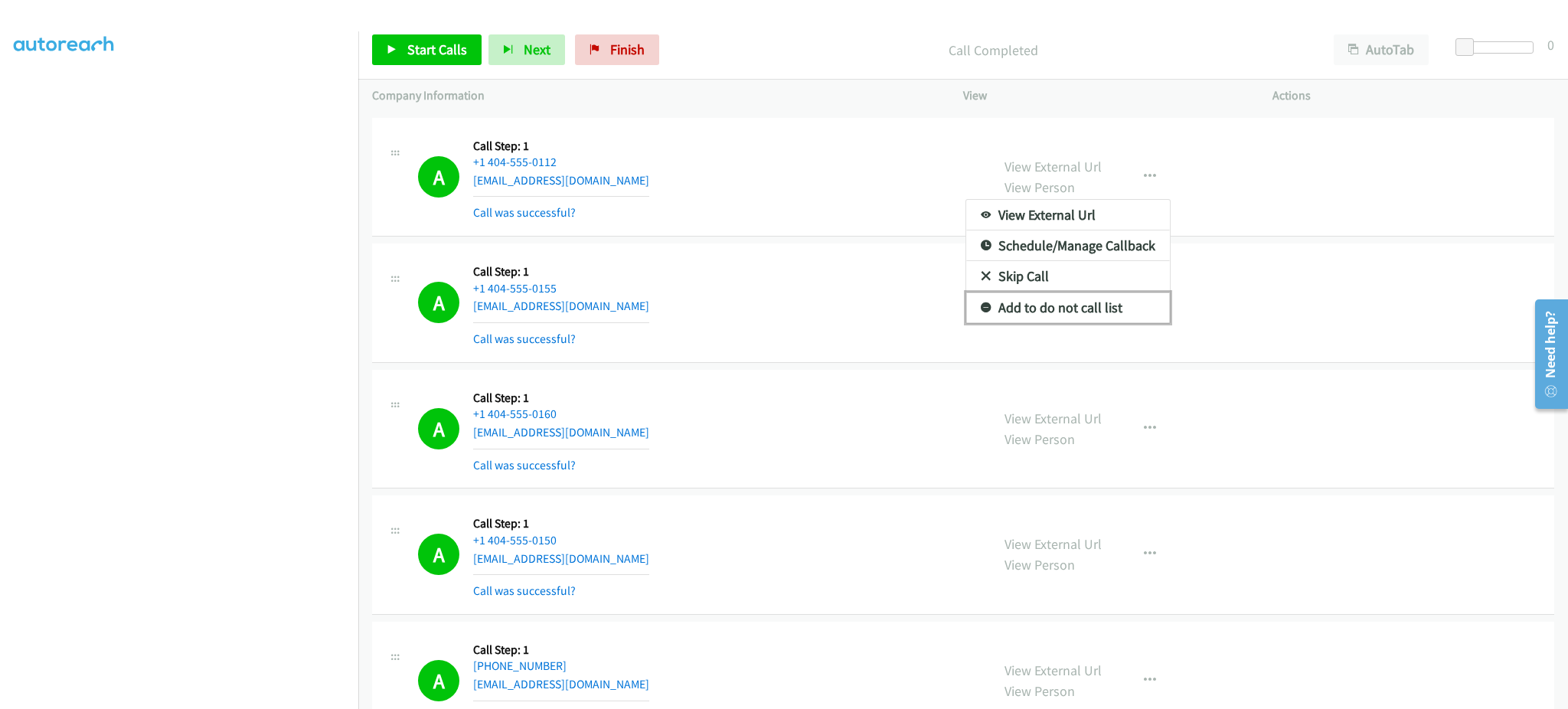
click at [1116, 295] on link "Add to do not call list" at bounding box center [1067, 308] width 203 height 31
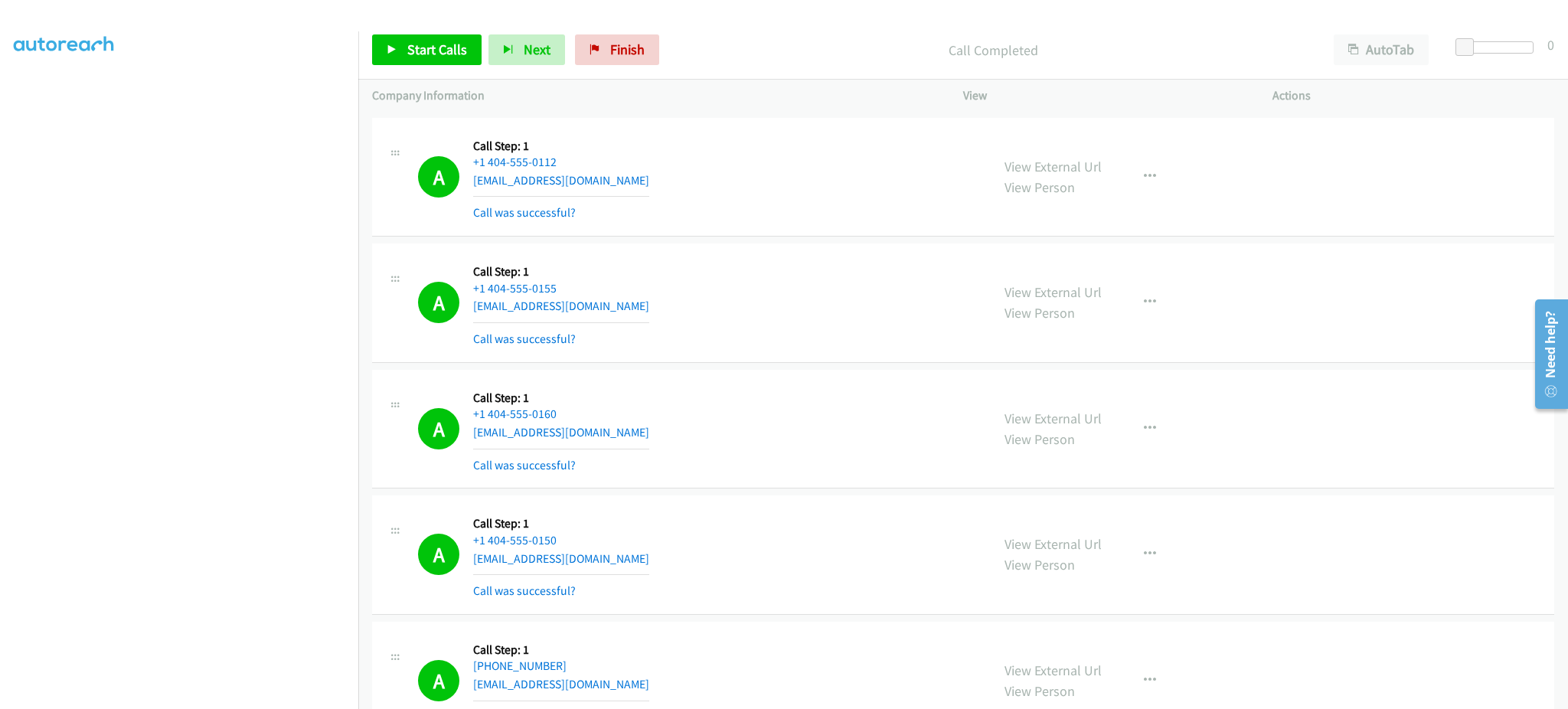
click at [1161, 262] on div "View External Url View Person View External Url Email Schedule/Manage Callback …" at bounding box center [1153, 303] width 323 height 91
click at [1144, 298] on icon "button" at bounding box center [1149, 302] width 12 height 12
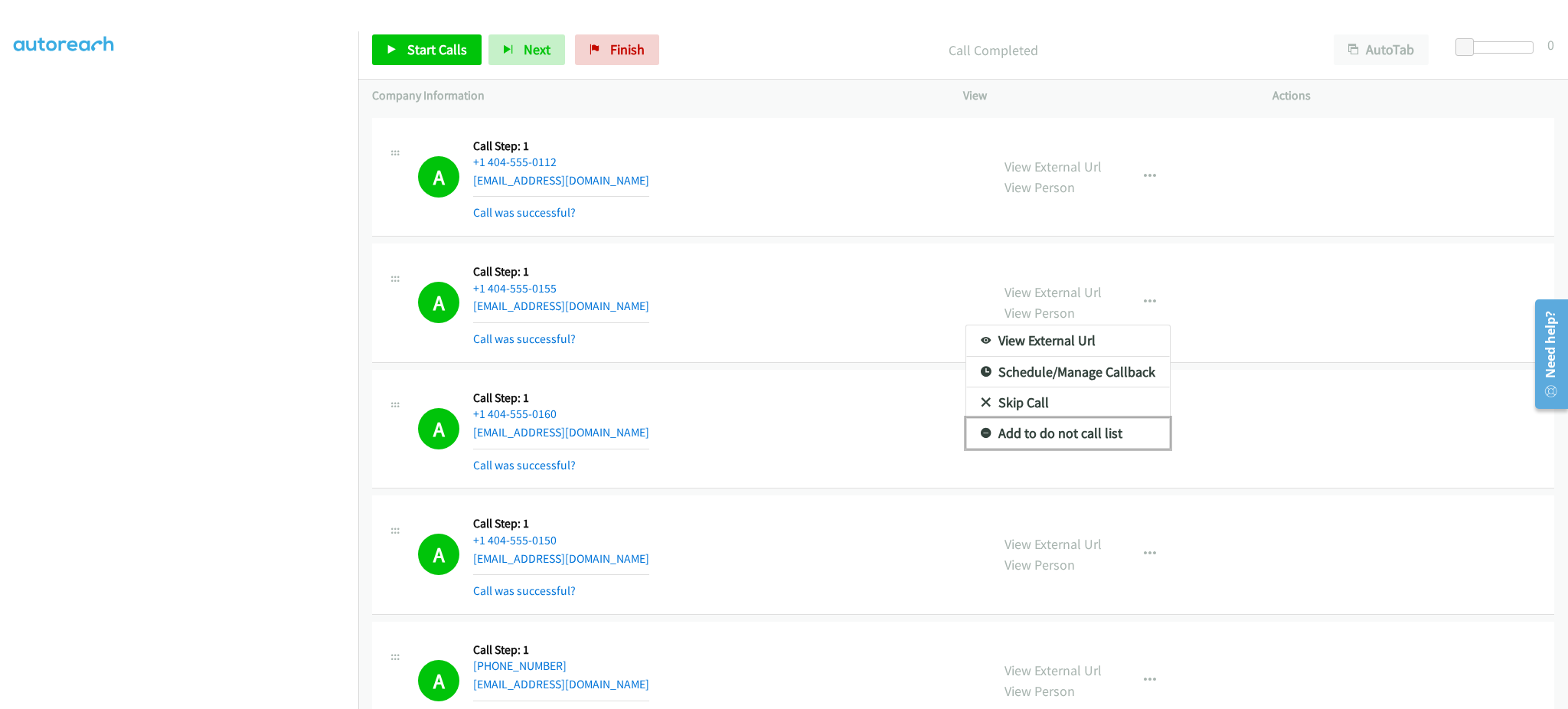
click at [1117, 428] on link "Add to do not call list" at bounding box center [1067, 433] width 203 height 31
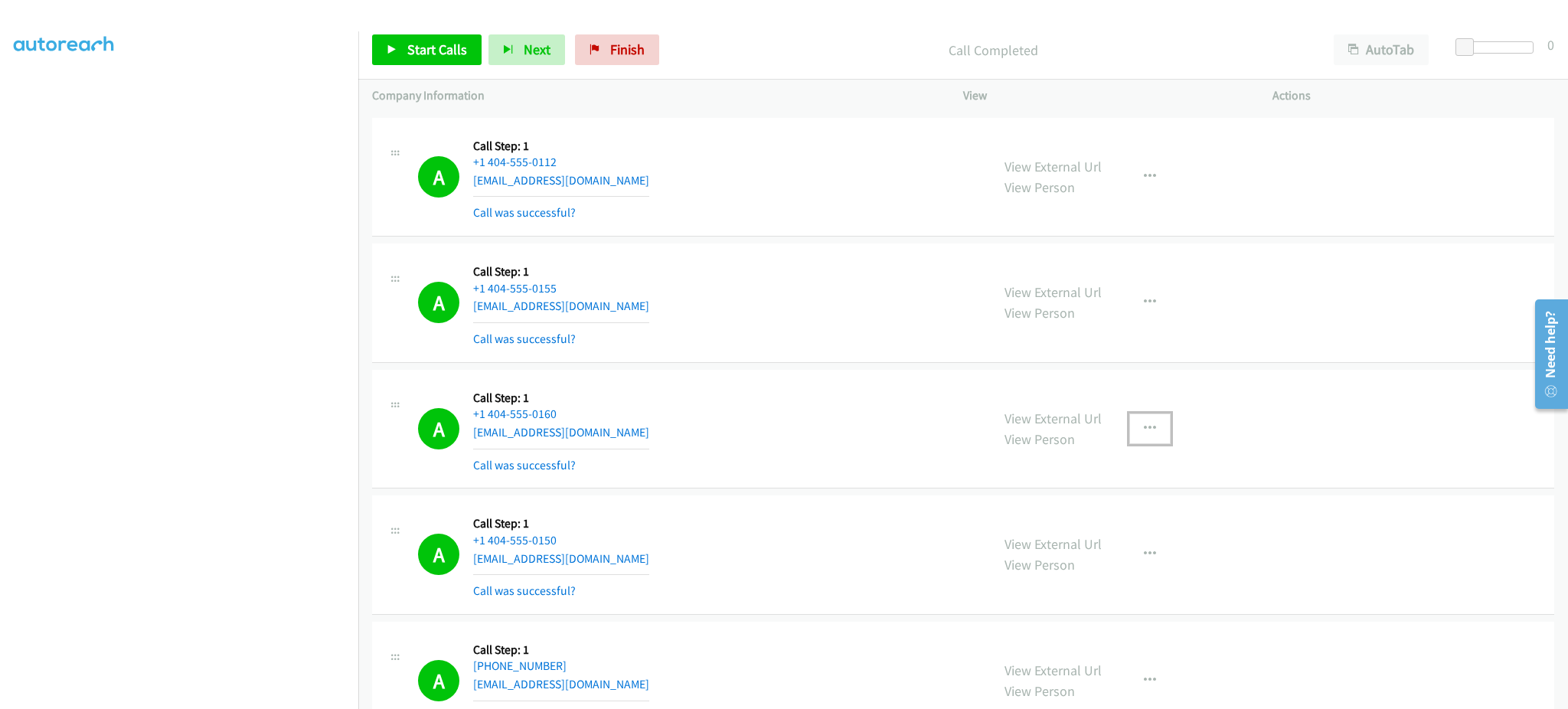
click at [1130, 438] on button "button" at bounding box center [1150, 428] width 42 height 31
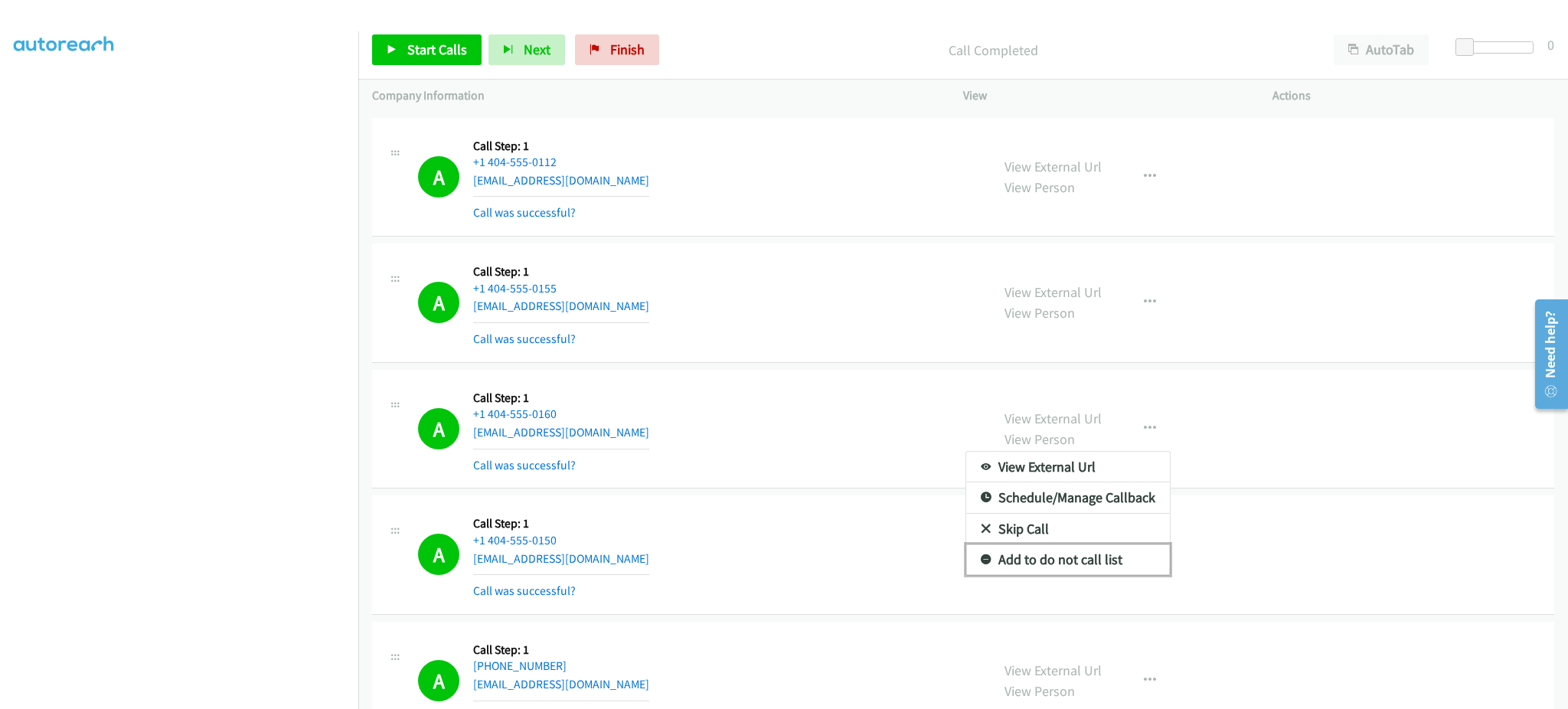
click at [1095, 555] on link "Add to do not call list" at bounding box center [1067, 559] width 203 height 31
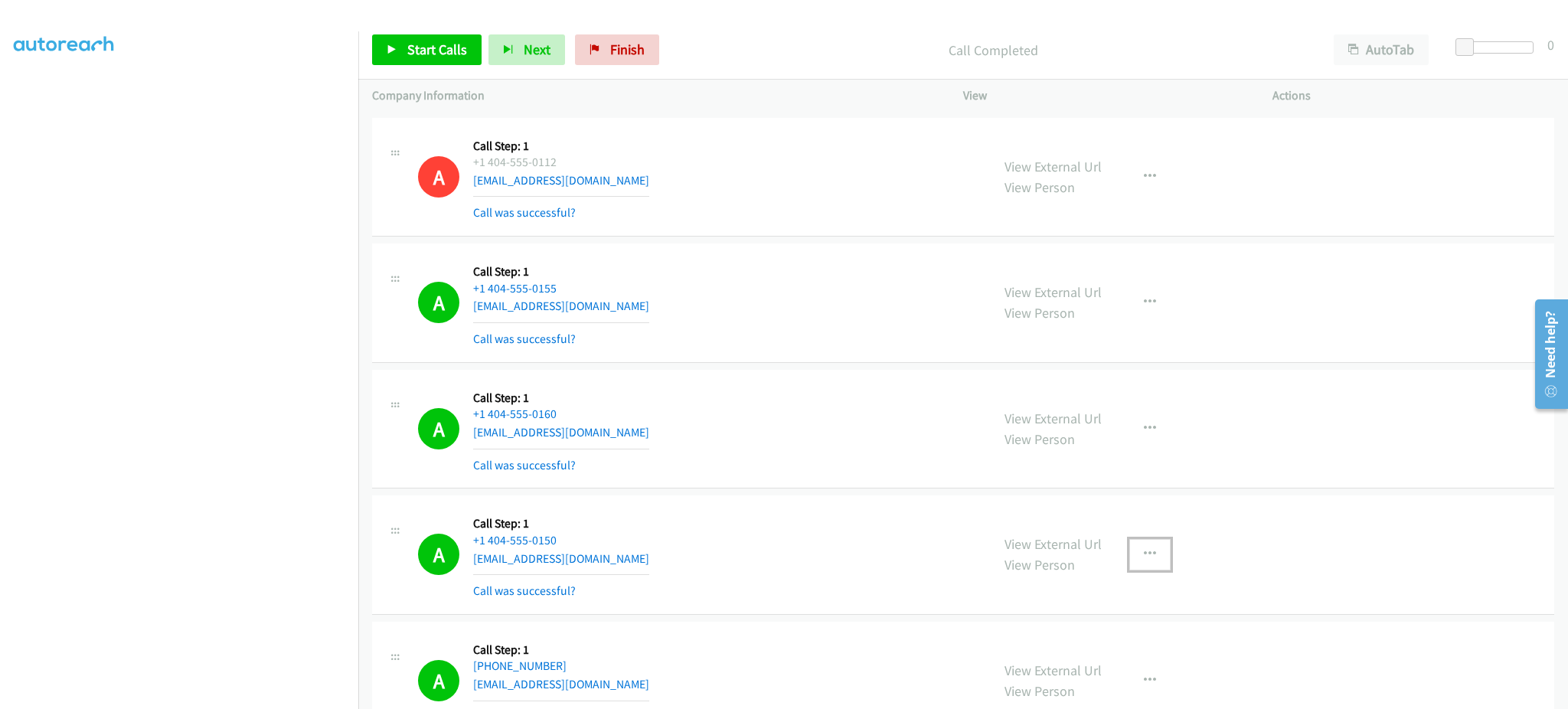
click at [1143, 556] on icon "button" at bounding box center [1149, 554] width 12 height 12
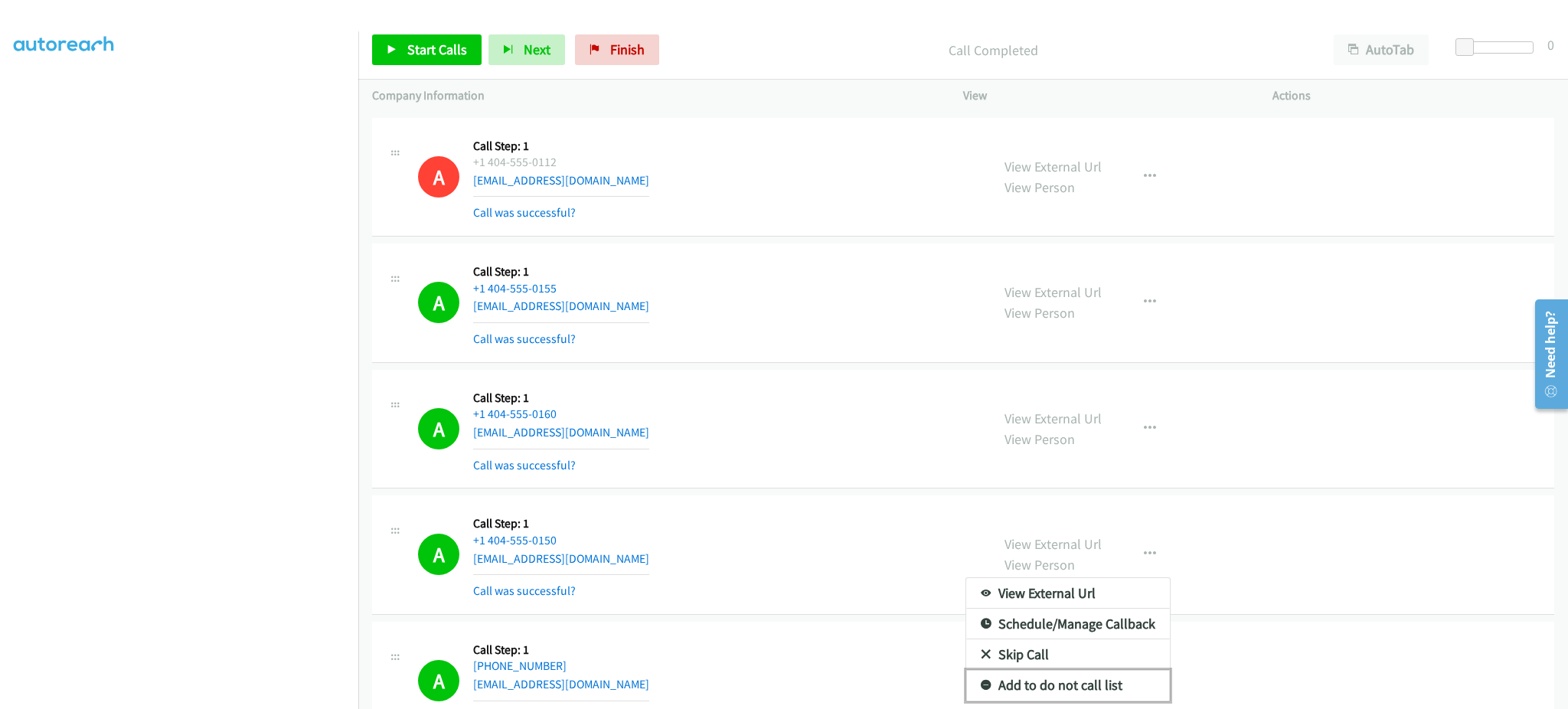
click at [1100, 674] on link "Add to do not call list" at bounding box center [1067, 685] width 203 height 31
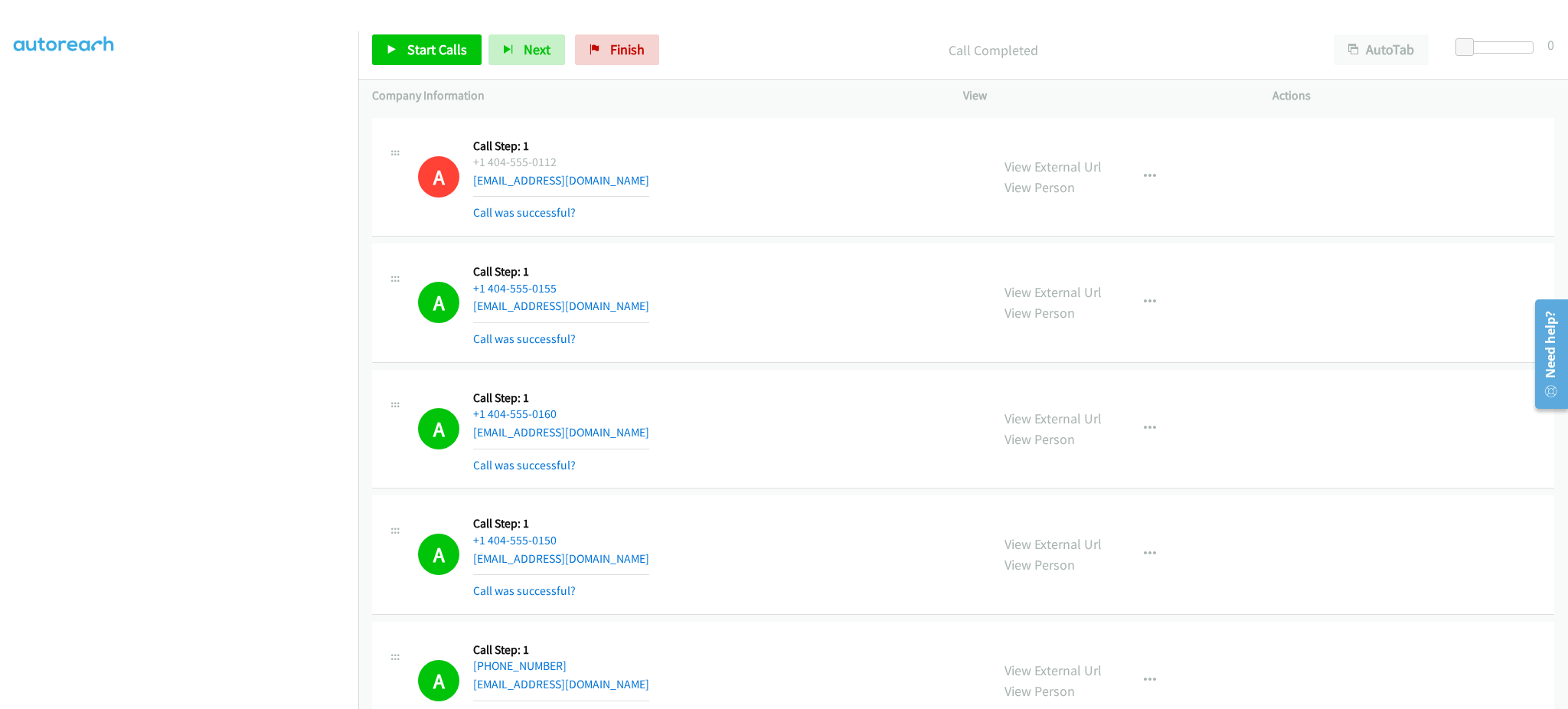
scroll to position [1531, 0]
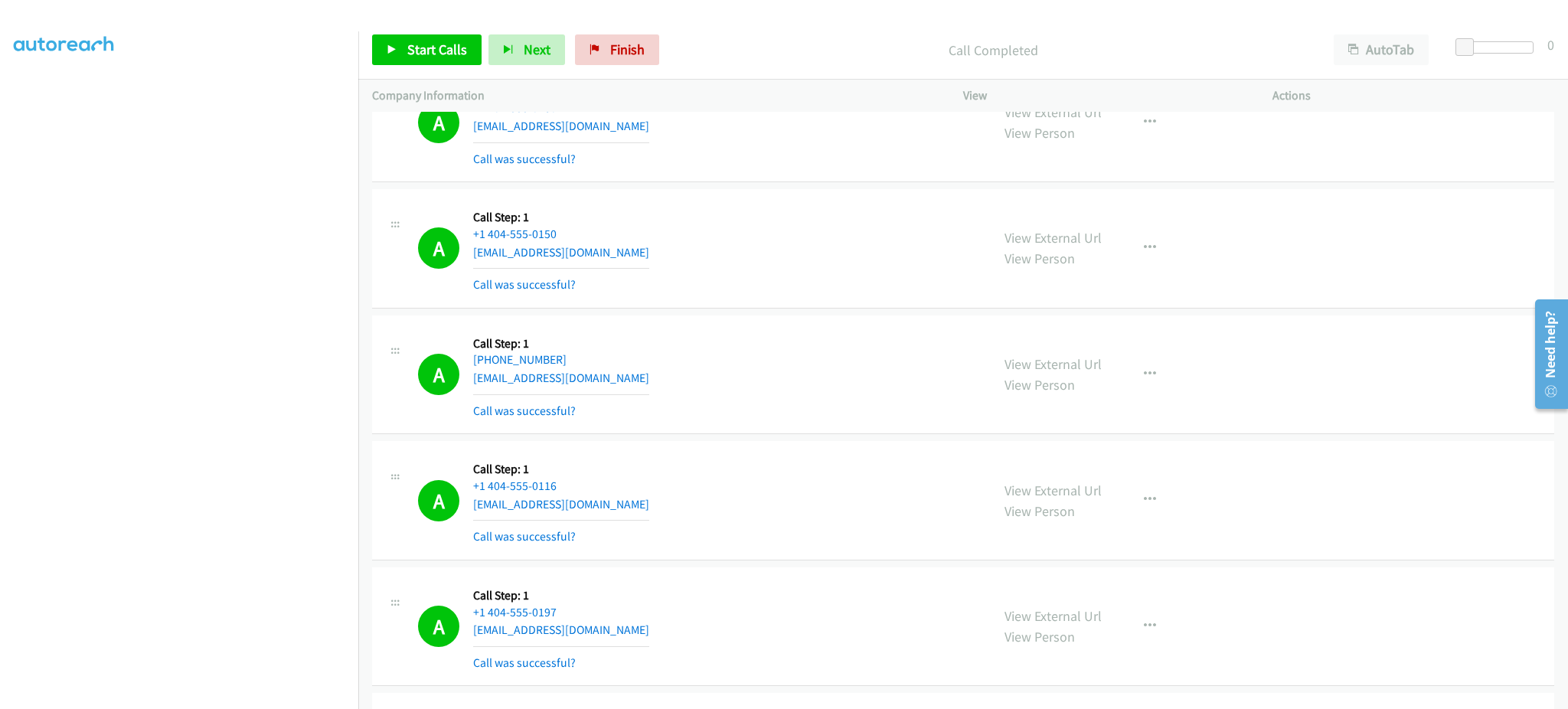
click at [621, 379] on div "A Callback Scheduled Call Step: 1 America/Chicago +1 817-996-6807 sageharris17@…" at bounding box center [698, 374] width 559 height 91
copy div "sageharris17@gmail.com"
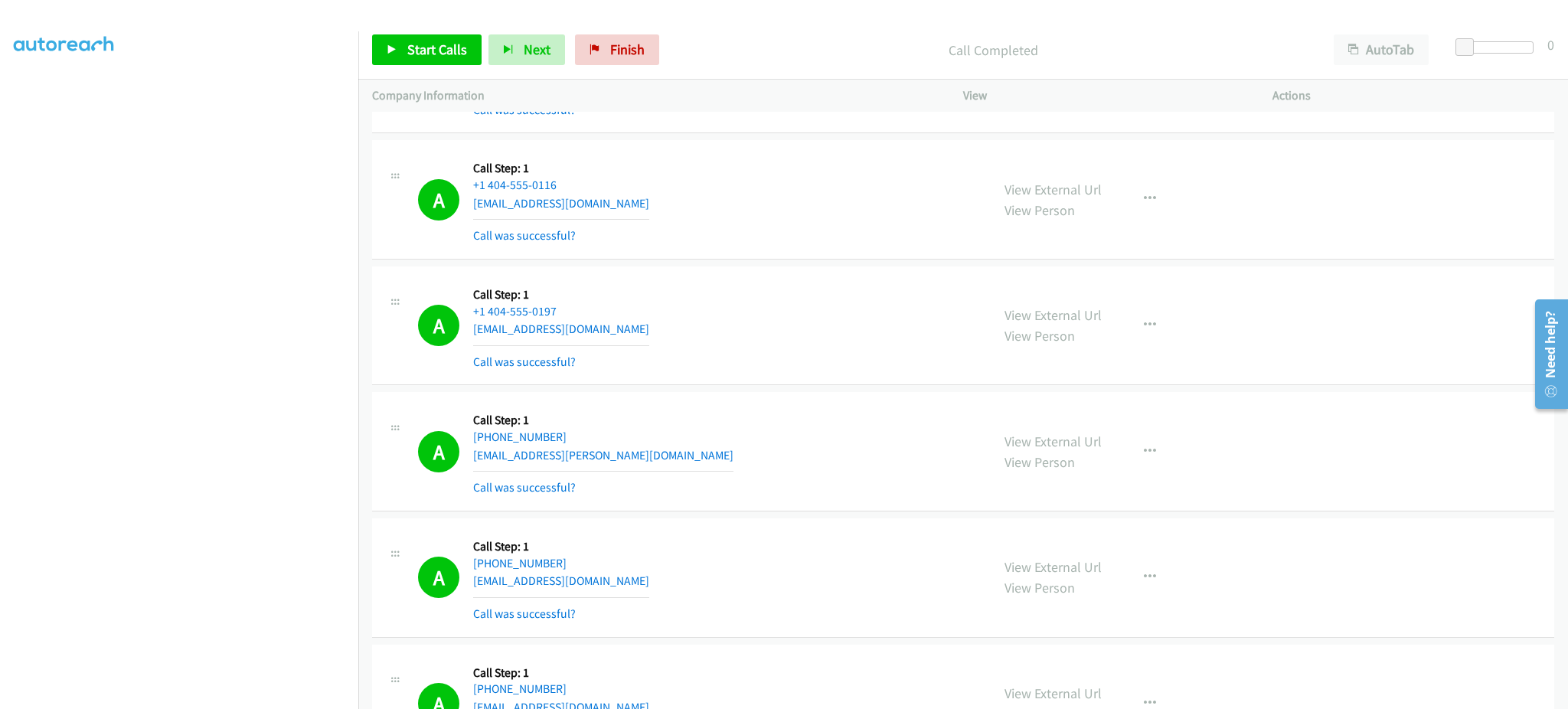
scroll to position [1838, 0]
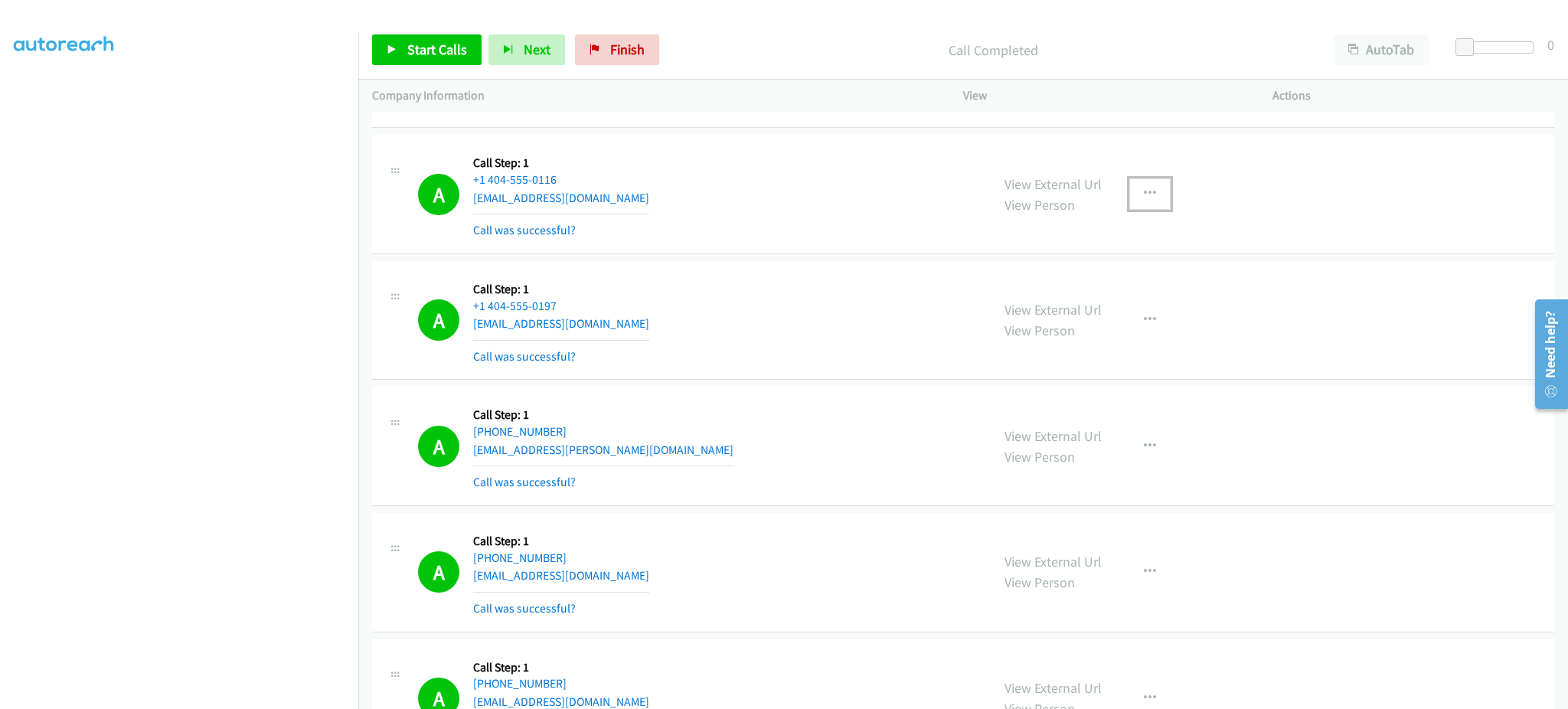
click at [1143, 191] on icon "button" at bounding box center [1149, 193] width 12 height 12
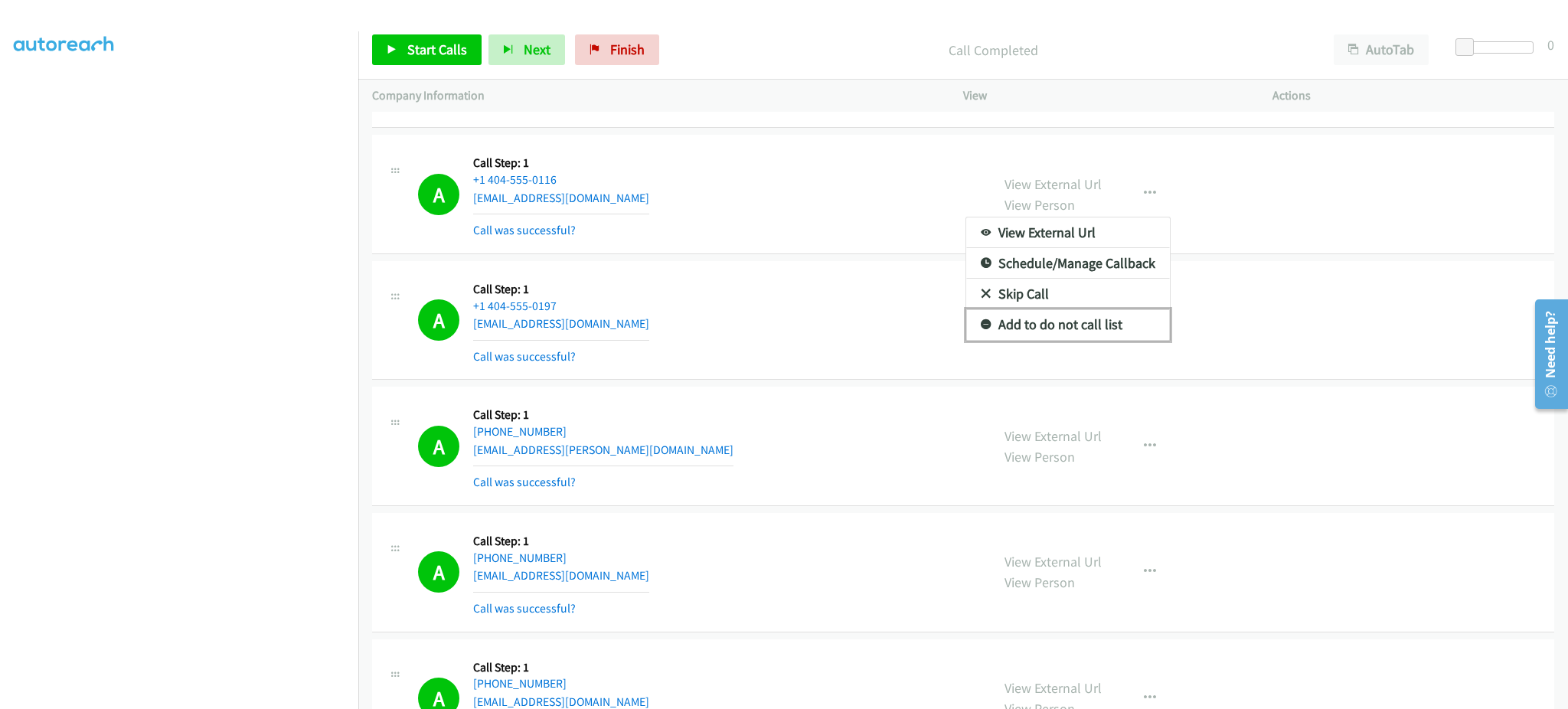
click at [1112, 333] on link "Add to do not call list" at bounding box center [1067, 324] width 203 height 31
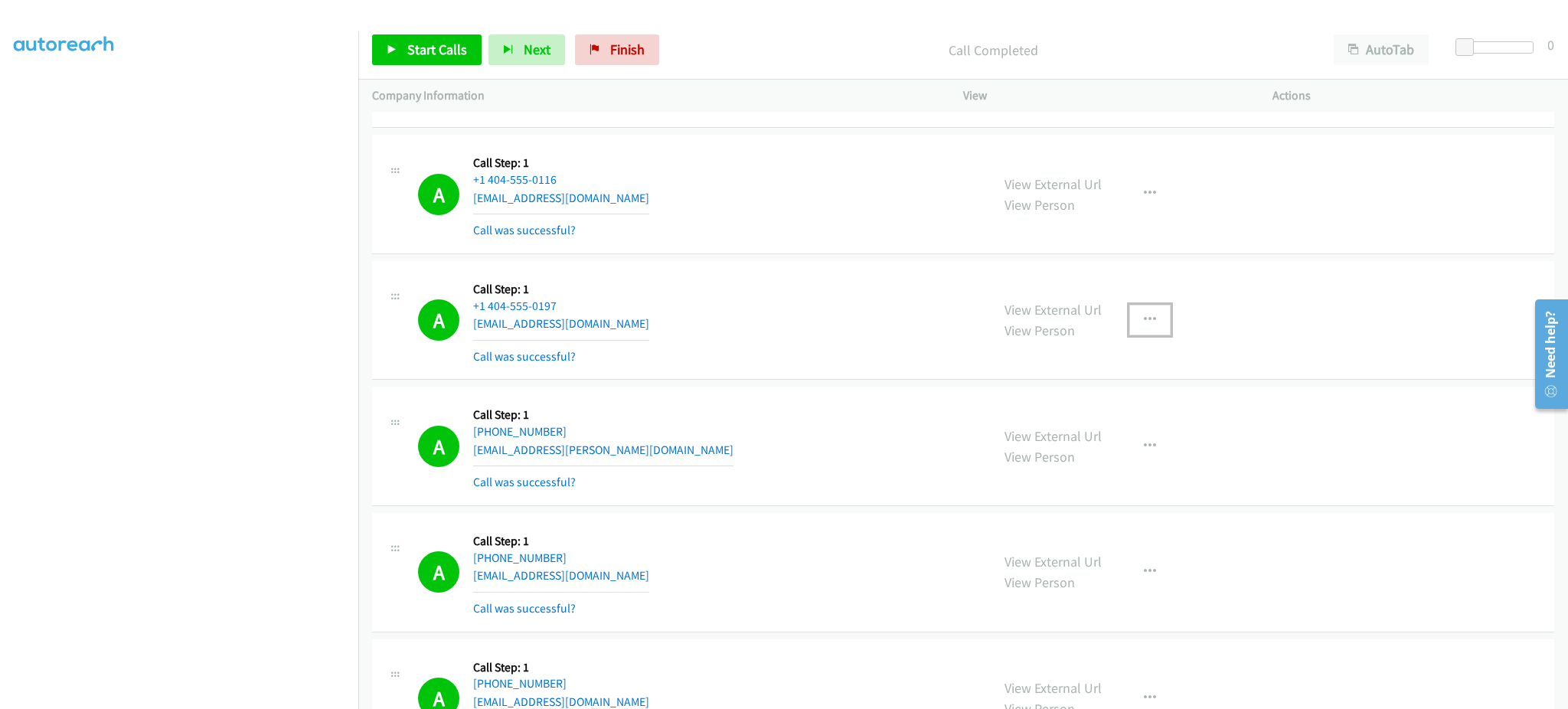
click at [1143, 324] on icon "button" at bounding box center [1149, 320] width 12 height 12
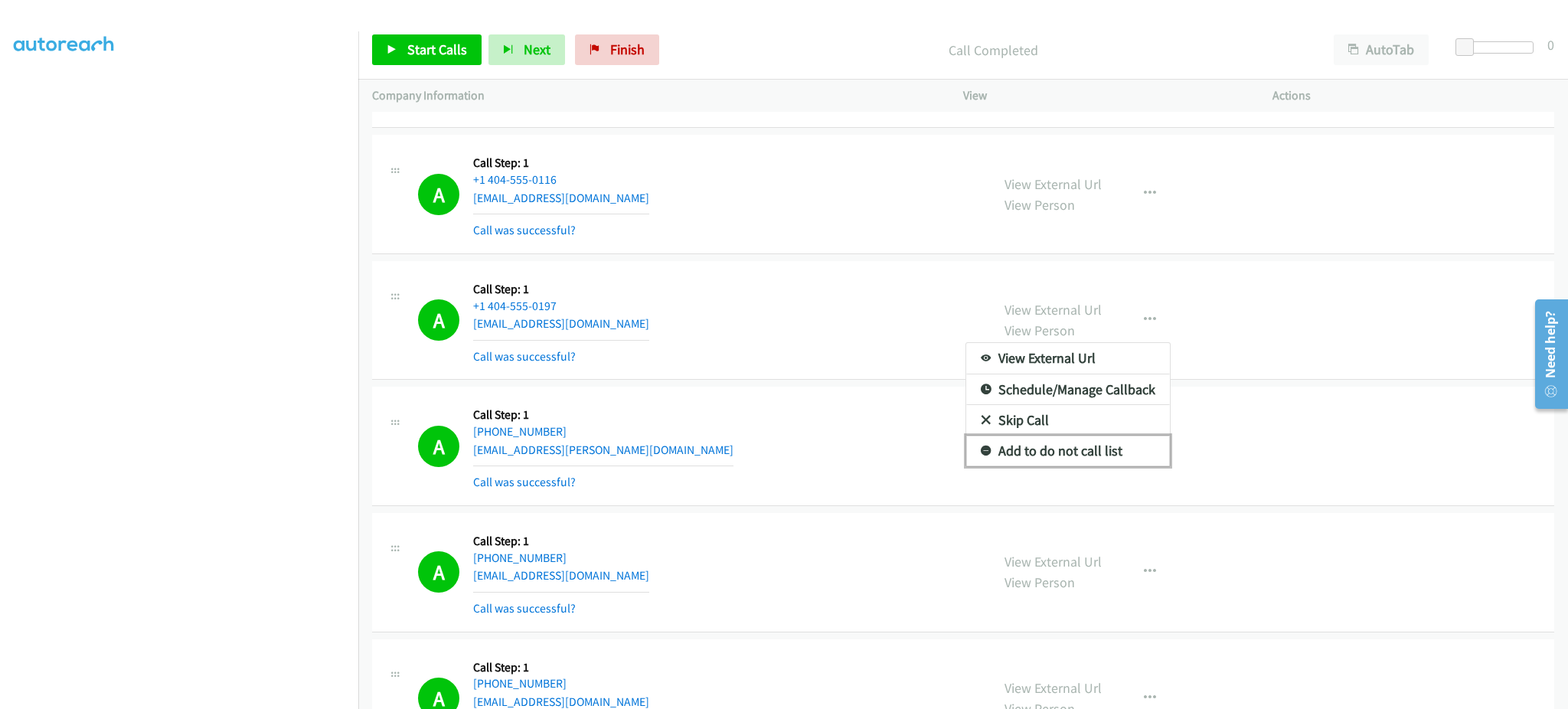
click at [1113, 448] on link "Add to do not call list" at bounding box center [1067, 451] width 203 height 31
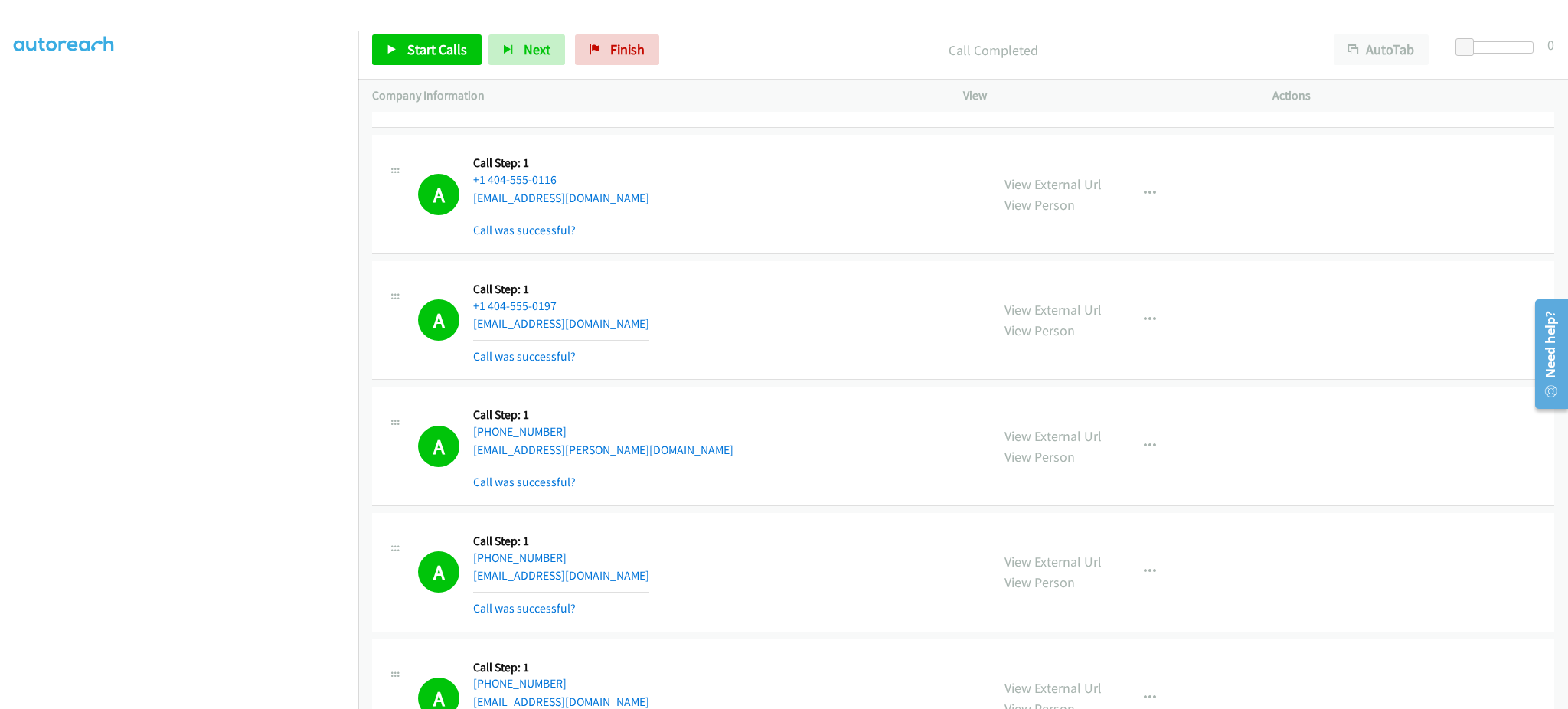
click at [686, 454] on div "A Callback Scheduled Call Step: 1 America/Chicago +1 254-226-2888 trinity.lariv…" at bounding box center [698, 446] width 559 height 91
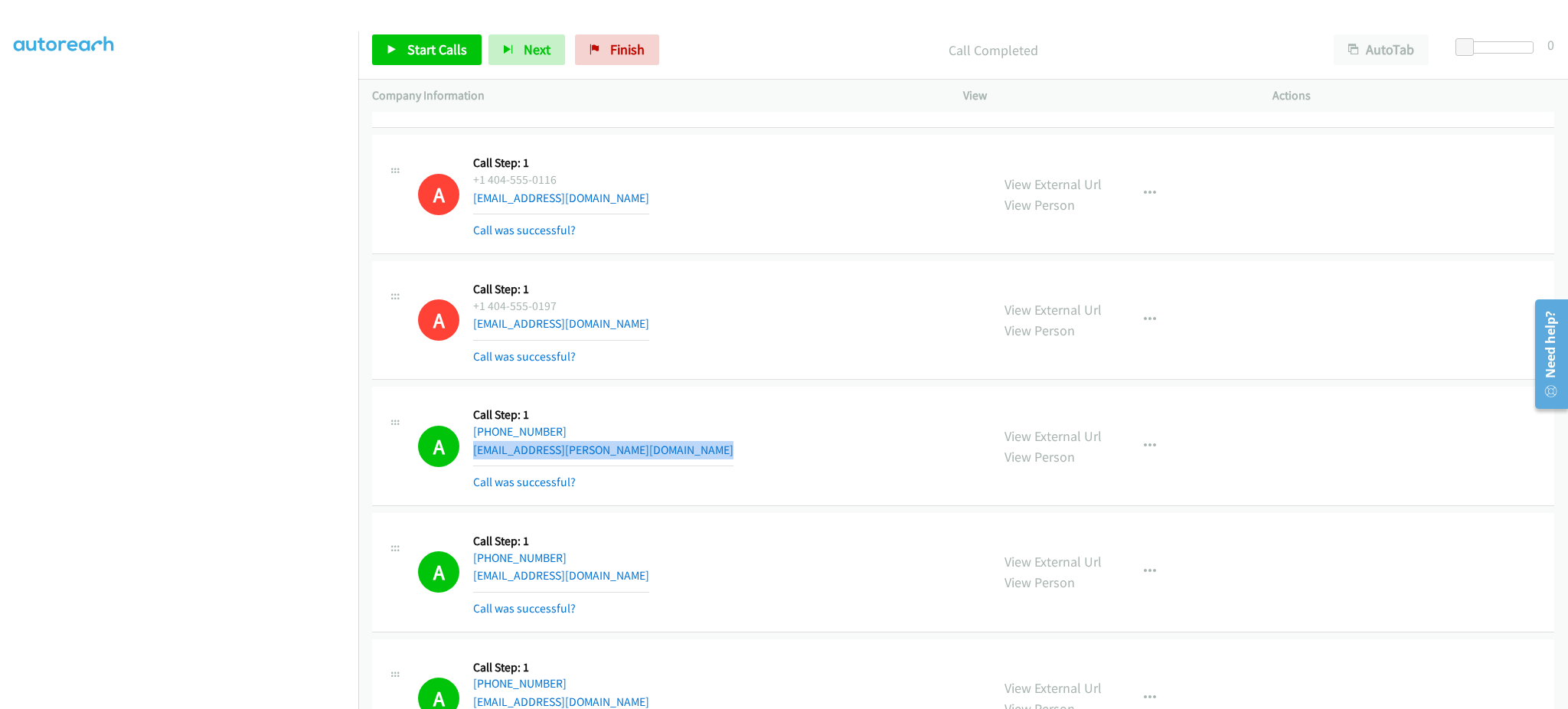
scroll to position [2145, 0]
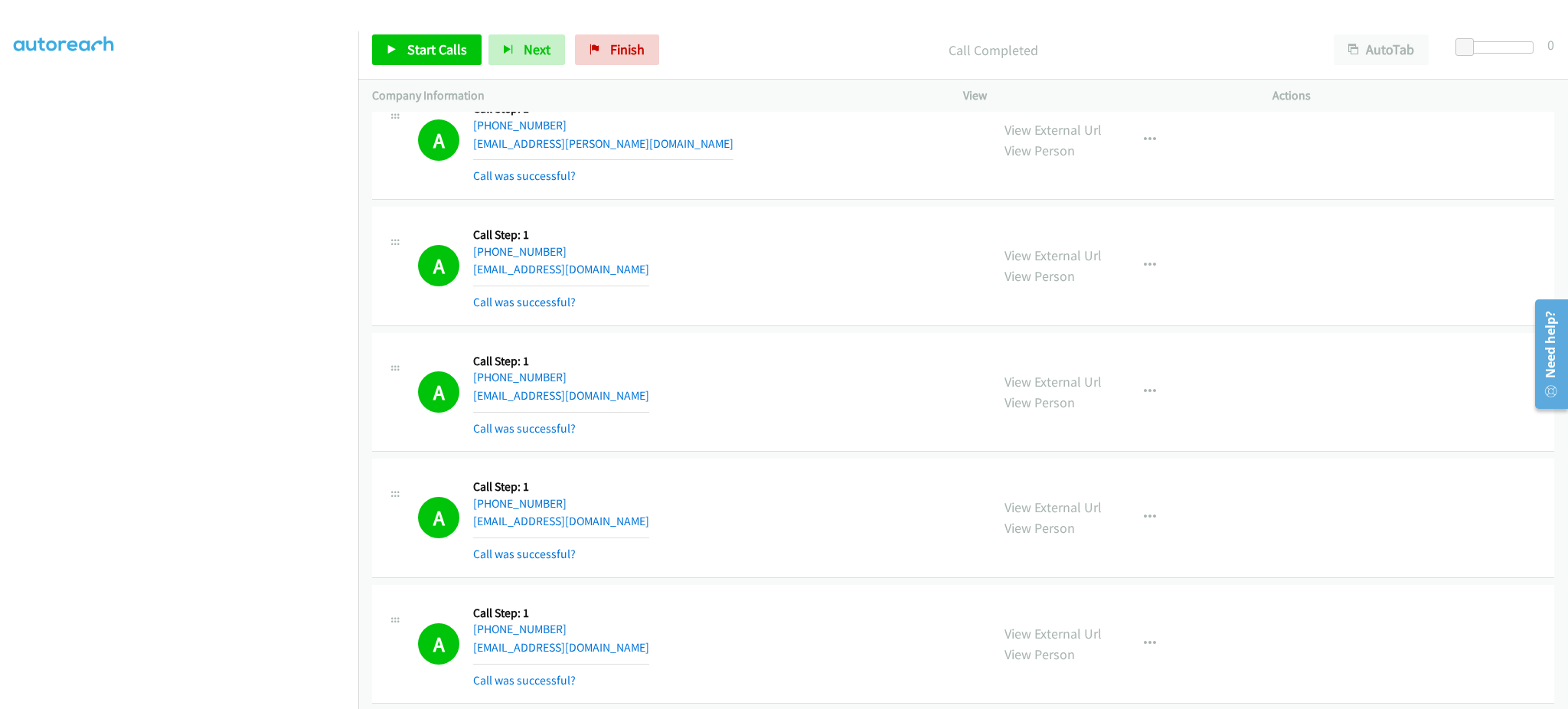
click at [634, 269] on div "A Callback Scheduled Call Step: 1 America/New_York +1 813-362-3718 shankers@ver…" at bounding box center [698, 266] width 559 height 91
click at [638, 392] on div "A Callback Scheduled Call Step: 1 America/New_York +1 301-300-6884 selena.best3…" at bounding box center [698, 392] width 559 height 91
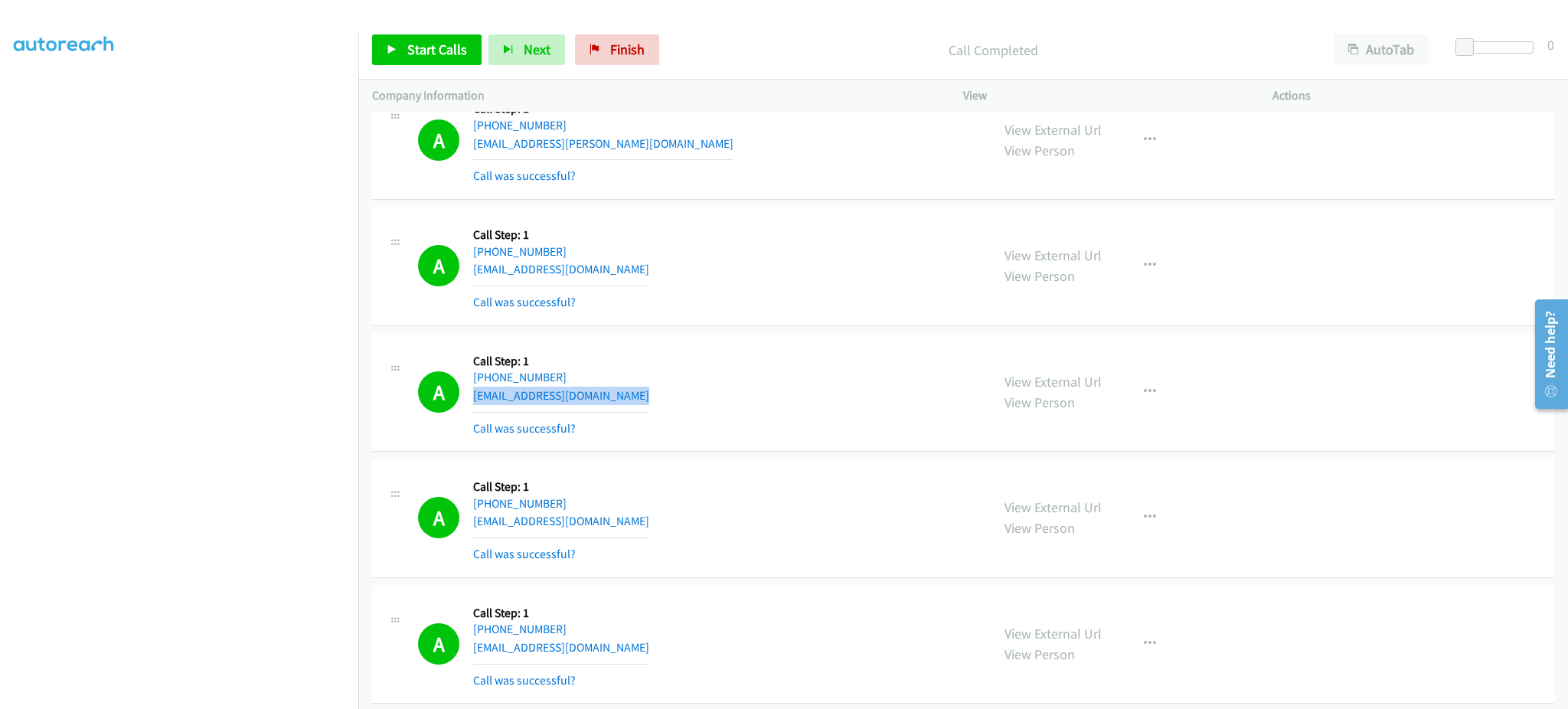
click at [638, 392] on div "A Callback Scheduled Call Step: 1 America/New_York +1 301-300-6884 selena.best3…" at bounding box center [698, 392] width 559 height 91
click at [635, 515] on div "A Callback Scheduled Call Step: 1 America/New_York +1 215-432-1972 trucedareb@a…" at bounding box center [698, 519] width 559 height 91
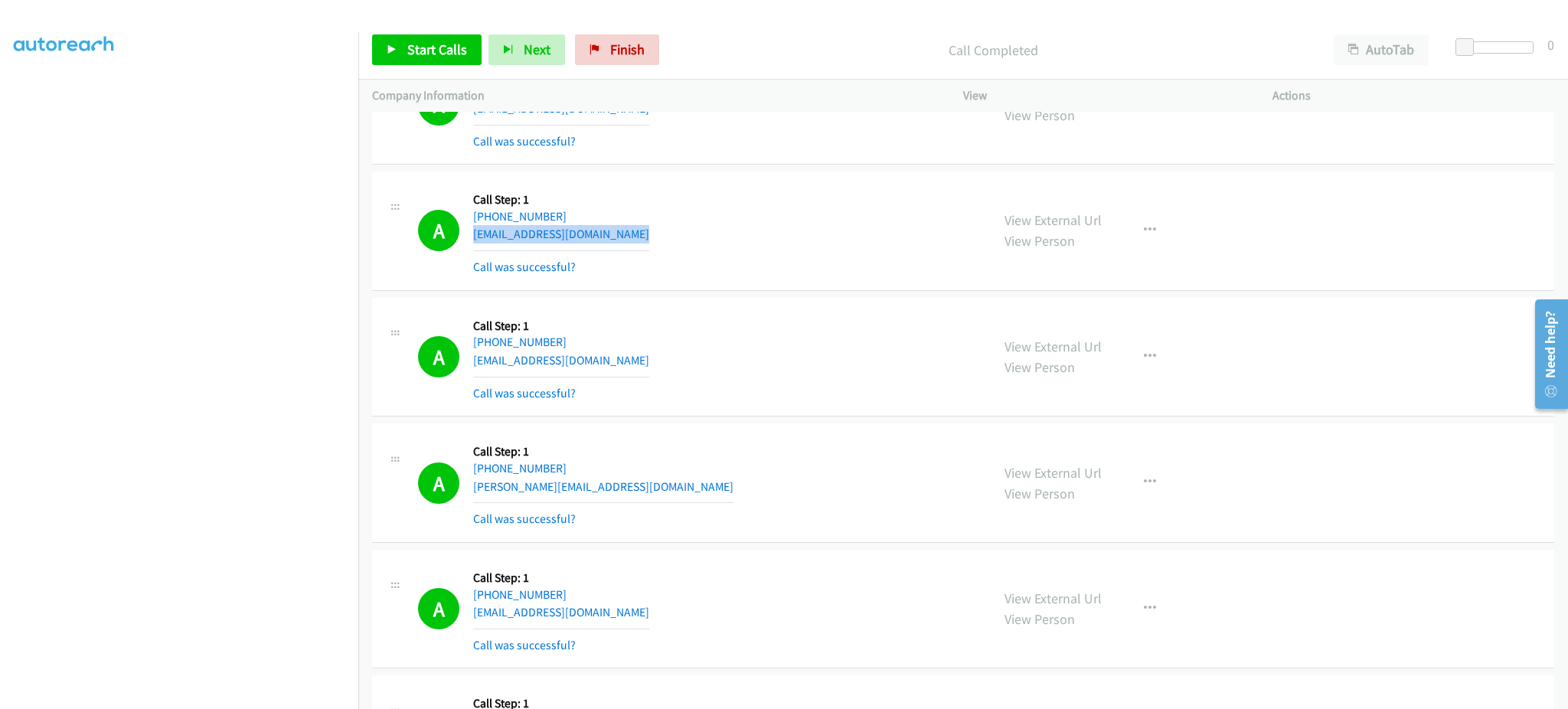
scroll to position [2451, 0]
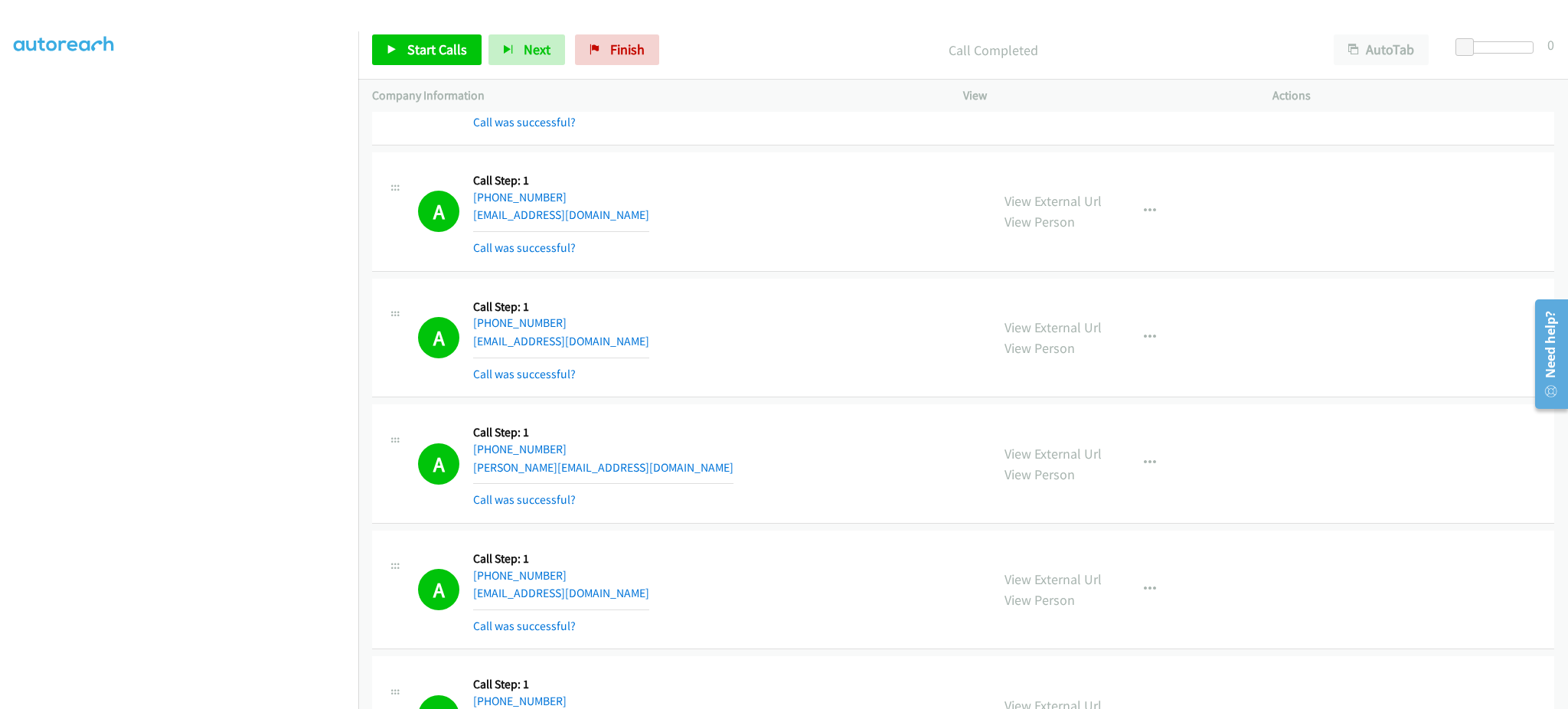
click at [639, 350] on div "A Callback Scheduled Call Step: 1 America/New_York +1 919-903-1095 raybadazz919…" at bounding box center [698, 338] width 559 height 91
click at [629, 479] on div "A Callback Scheduled Call Step: 1 America/Chicago +1 405-361-3295 jake@jnosshol…" at bounding box center [698, 464] width 559 height 91
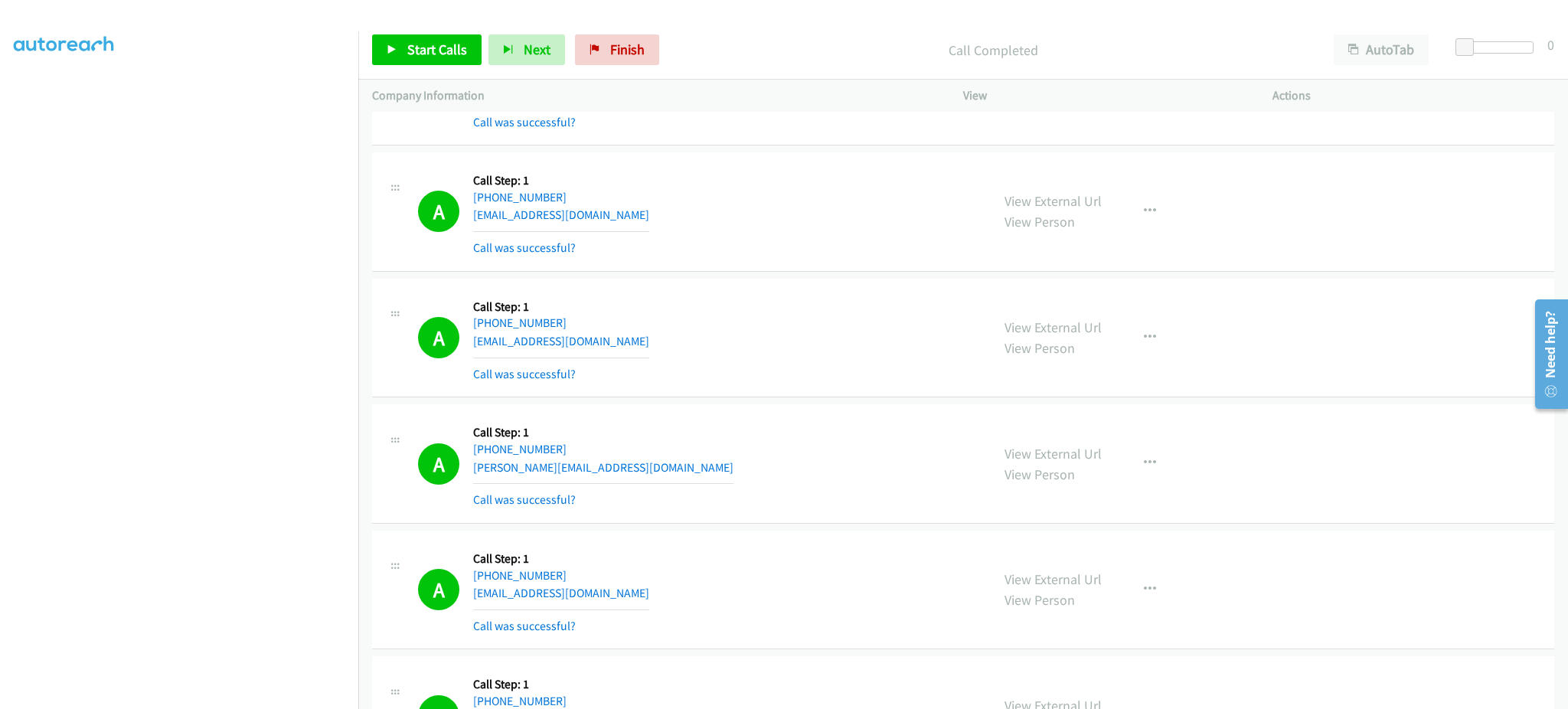
click at [629, 479] on div "A Callback Scheduled Call Step: 1 America/Chicago +1 405-361-3295 jake@jnosshol…" at bounding box center [698, 464] width 559 height 91
click at [621, 599] on div "A Callback Scheduled Call Step: 1 America/Denver +1 719-640-5570 iplaypargolf@g…" at bounding box center [698, 590] width 559 height 91
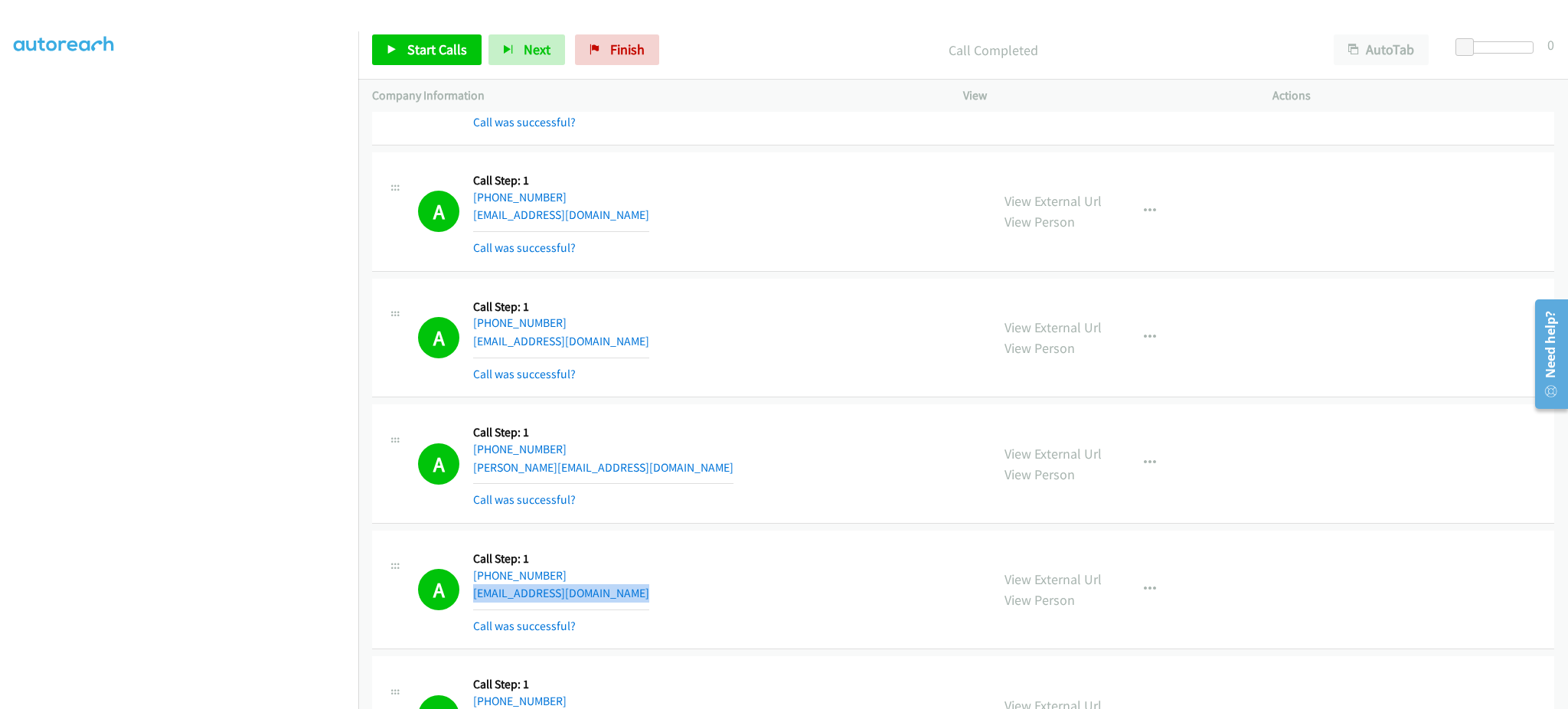
scroll to position [2757, 0]
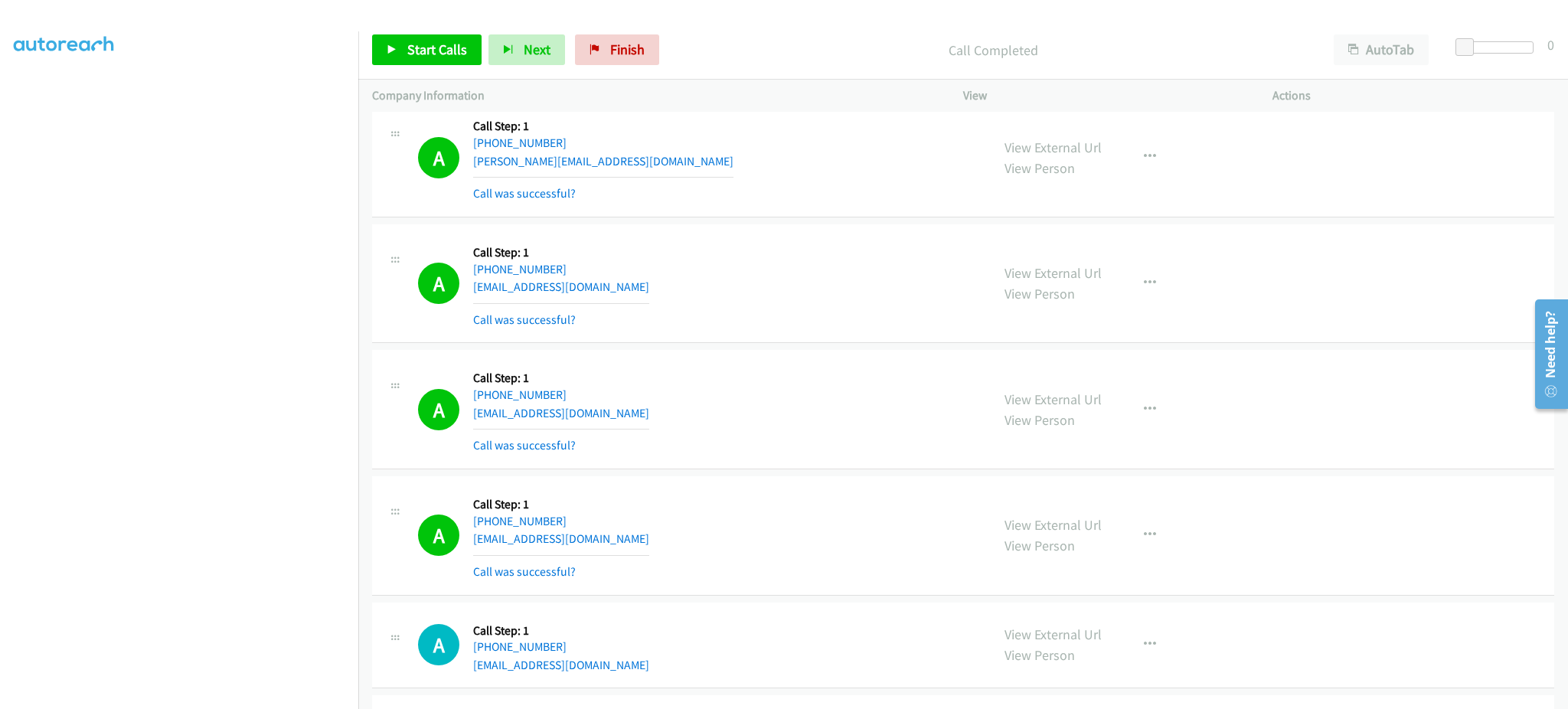
click at [634, 424] on div "A Callback Scheduled Call Step: 1 America/New_York +1 813-244-9656 daveaviles17…" at bounding box center [698, 410] width 559 height 91
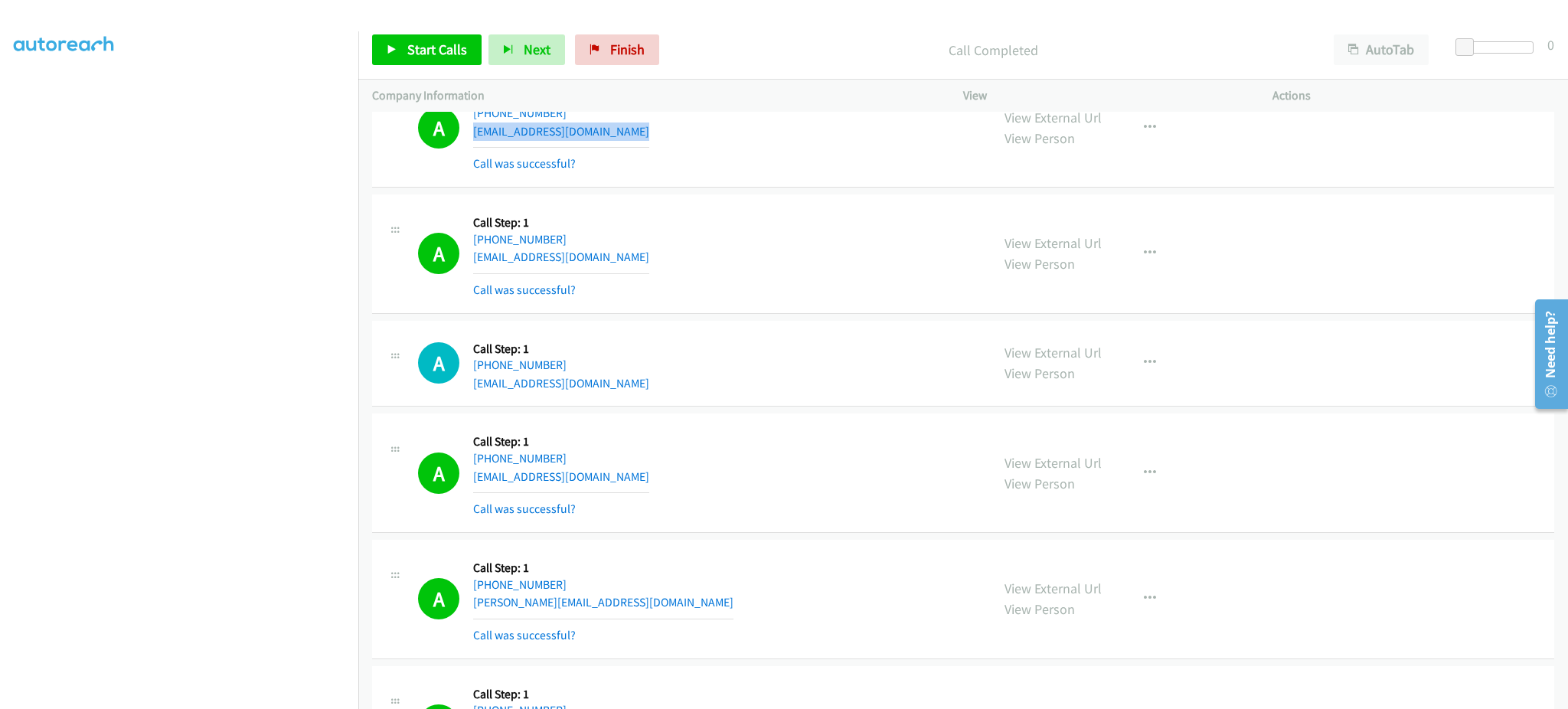
scroll to position [3064, 0]
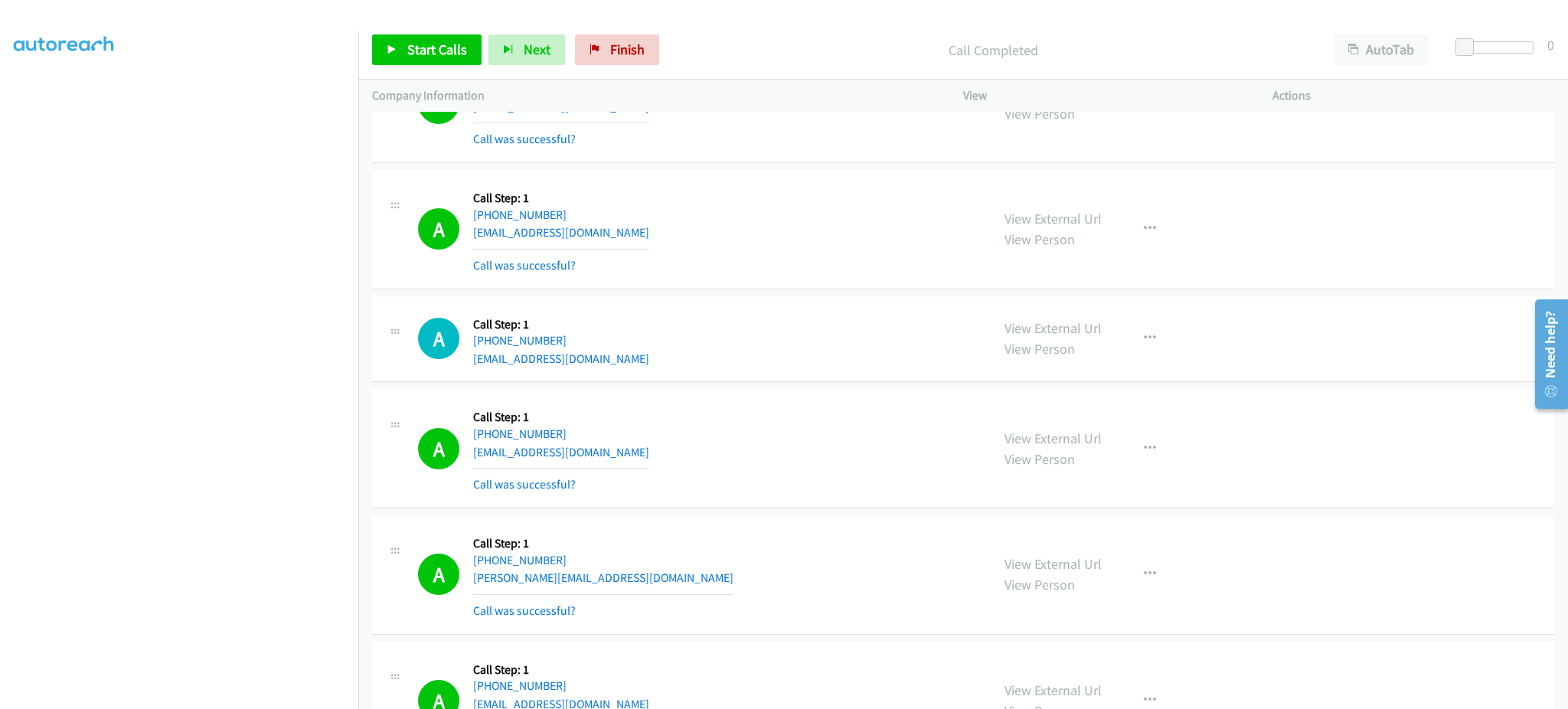
click at [638, 230] on div "A Callback Scheduled Call Step: 1 America/New_York +1 814-935-9559 cblough1212@…" at bounding box center [698, 230] width 559 height 91
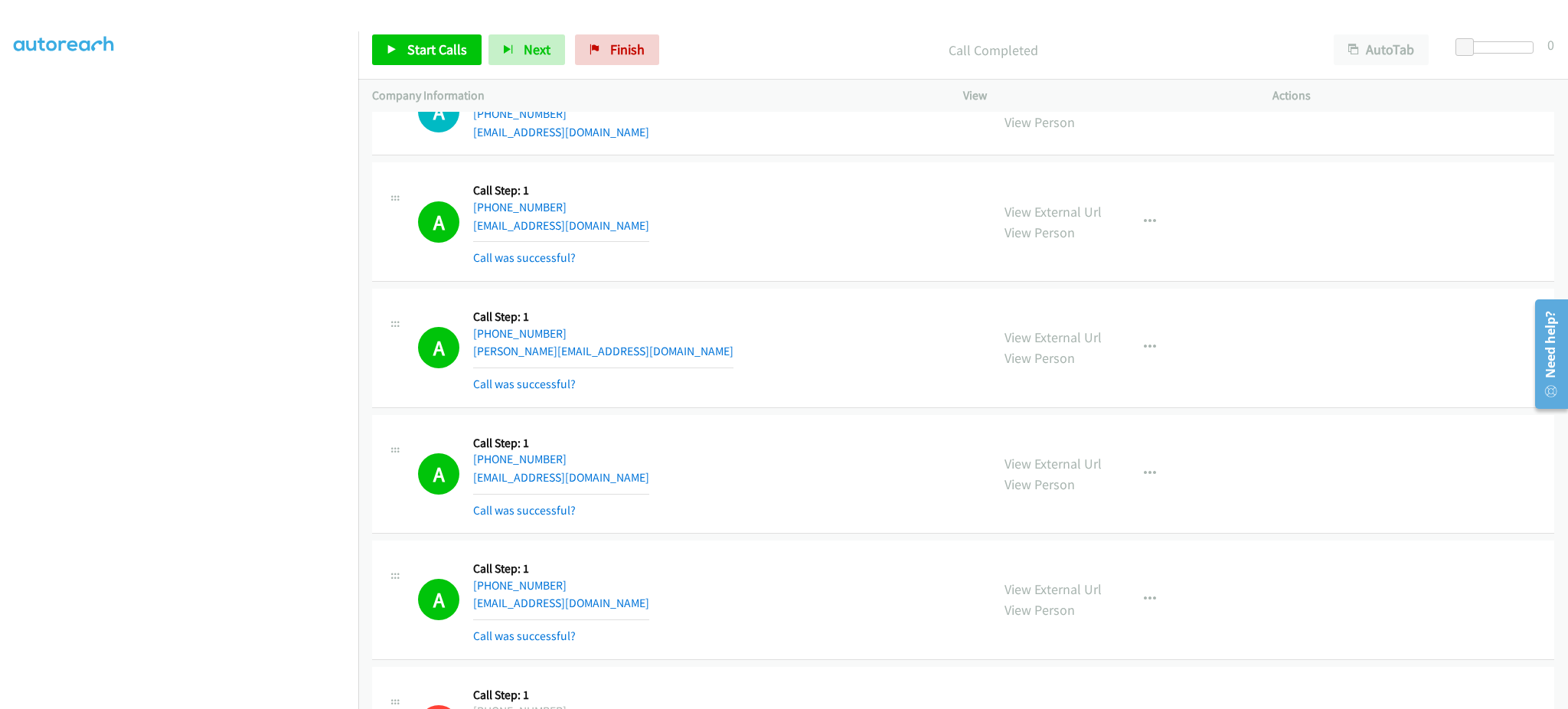
scroll to position [3370, 0]
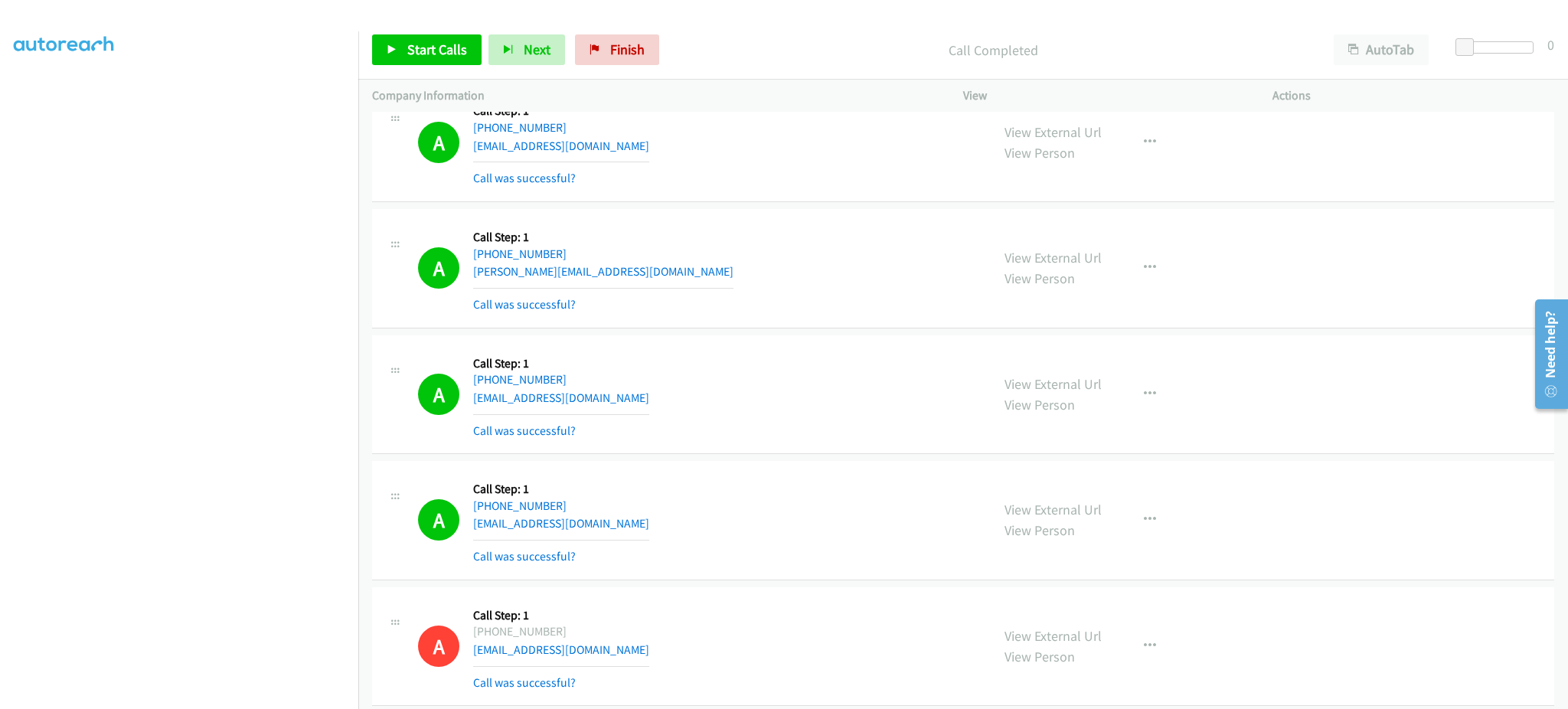
click at [639, 278] on div "A Callback Scheduled Call Step: 1 America/New_York +1 412-400-9446 jennyramaley…" at bounding box center [698, 269] width 559 height 91
click at [638, 278] on div "A Callback Scheduled Call Step: 1 America/New_York +1 412-400-9446 jennyramaley…" at bounding box center [698, 269] width 559 height 91
click at [634, 391] on div "A Callback Scheduled Call Step: 1 America/New_York +1 317-414-3719 allihullinge…" at bounding box center [698, 395] width 559 height 91
click at [630, 401] on div "A Callback Scheduled Call Step: 1 America/New_York +1 317-414-3719 allihullinge…" at bounding box center [698, 395] width 559 height 91
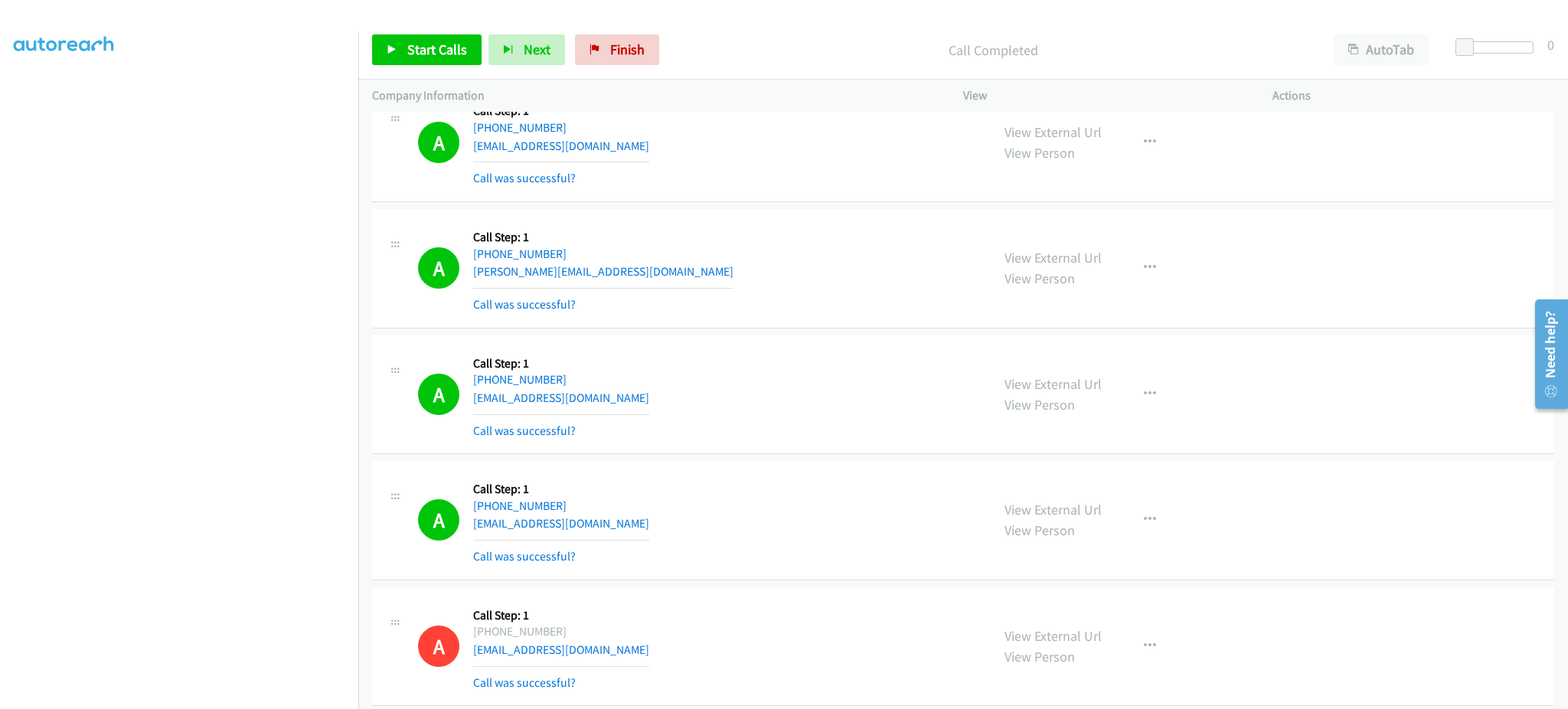
click at [630, 401] on div "A Callback Scheduled Call Step: 1 America/New_York +1 317-414-3719 allihullinge…" at bounding box center [698, 395] width 559 height 91
click at [650, 521] on div "A Callback Scheduled Call Step: 1 America/New_York +1 407-576-0822 pegrpegr24@g…" at bounding box center [698, 520] width 559 height 91
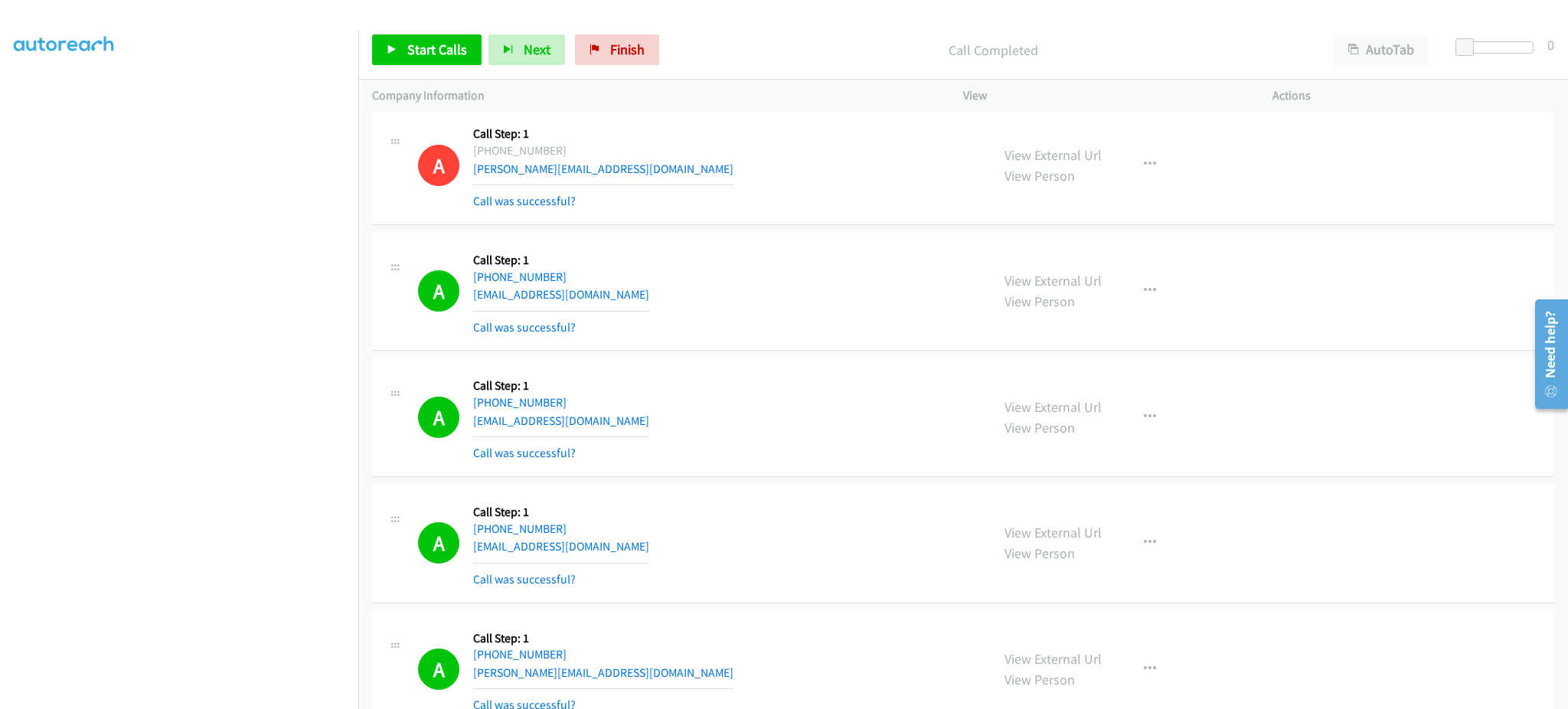
scroll to position [3983, 0]
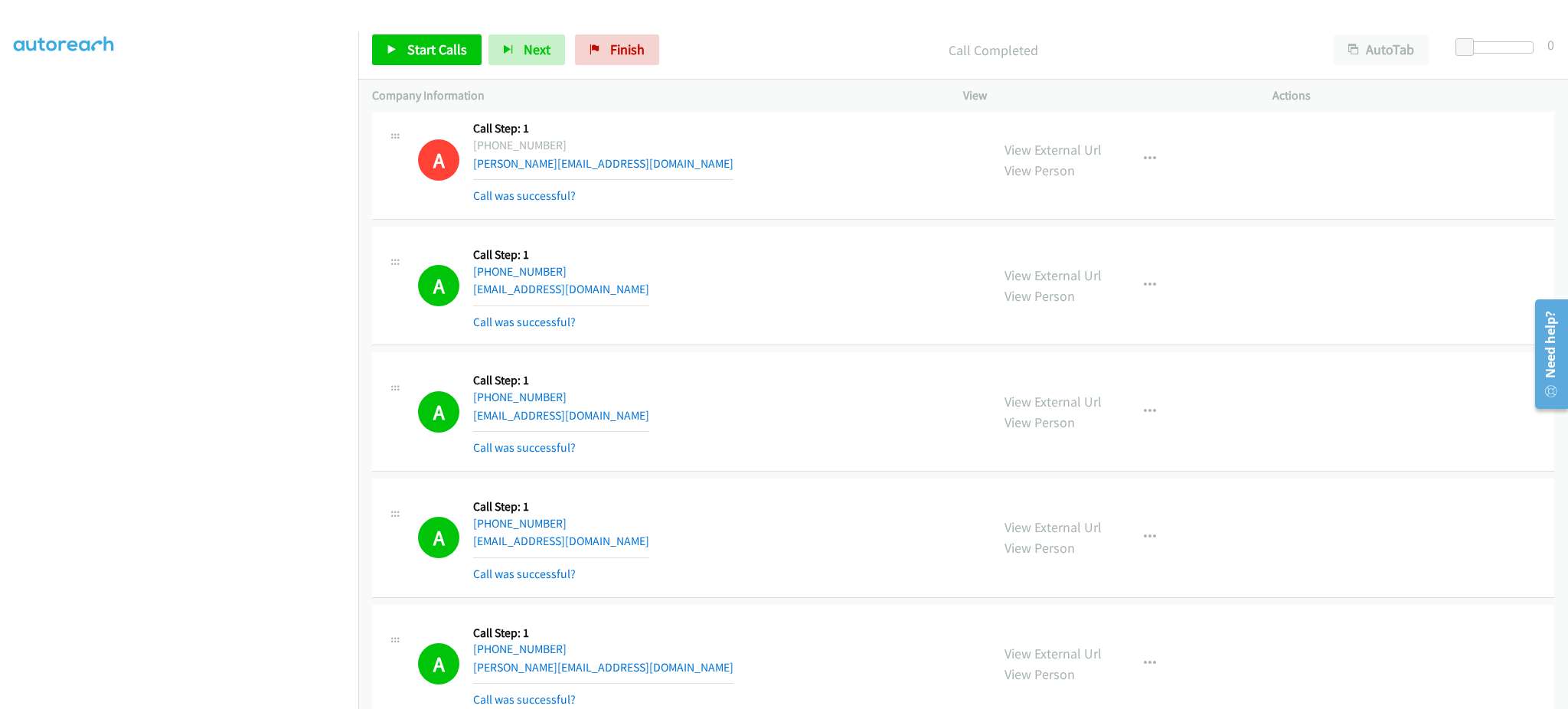
click at [618, 416] on div "A Callback Scheduled Call Step: 1 America/New_York +1 631-831-3065 chloe0428@ao…" at bounding box center [698, 412] width 559 height 91
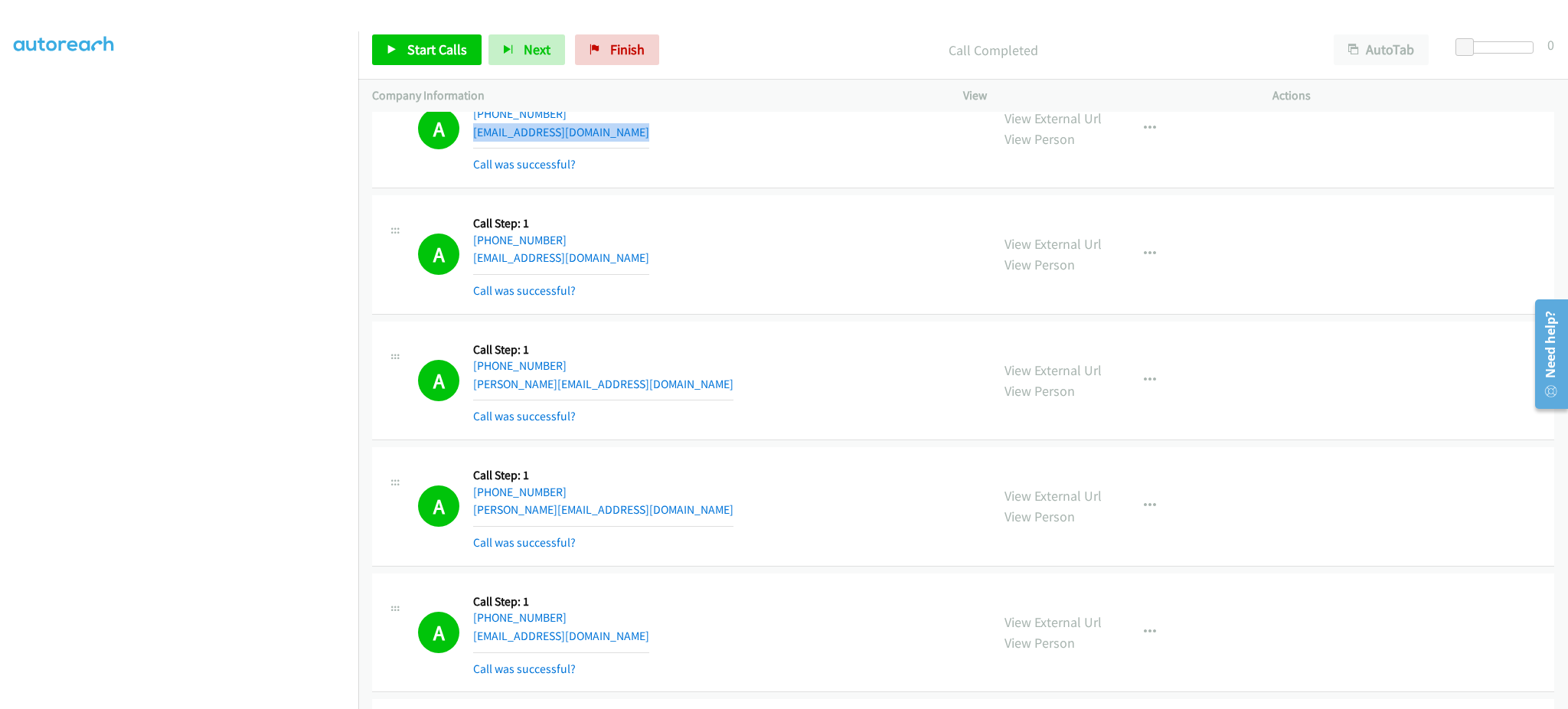
scroll to position [4289, 0]
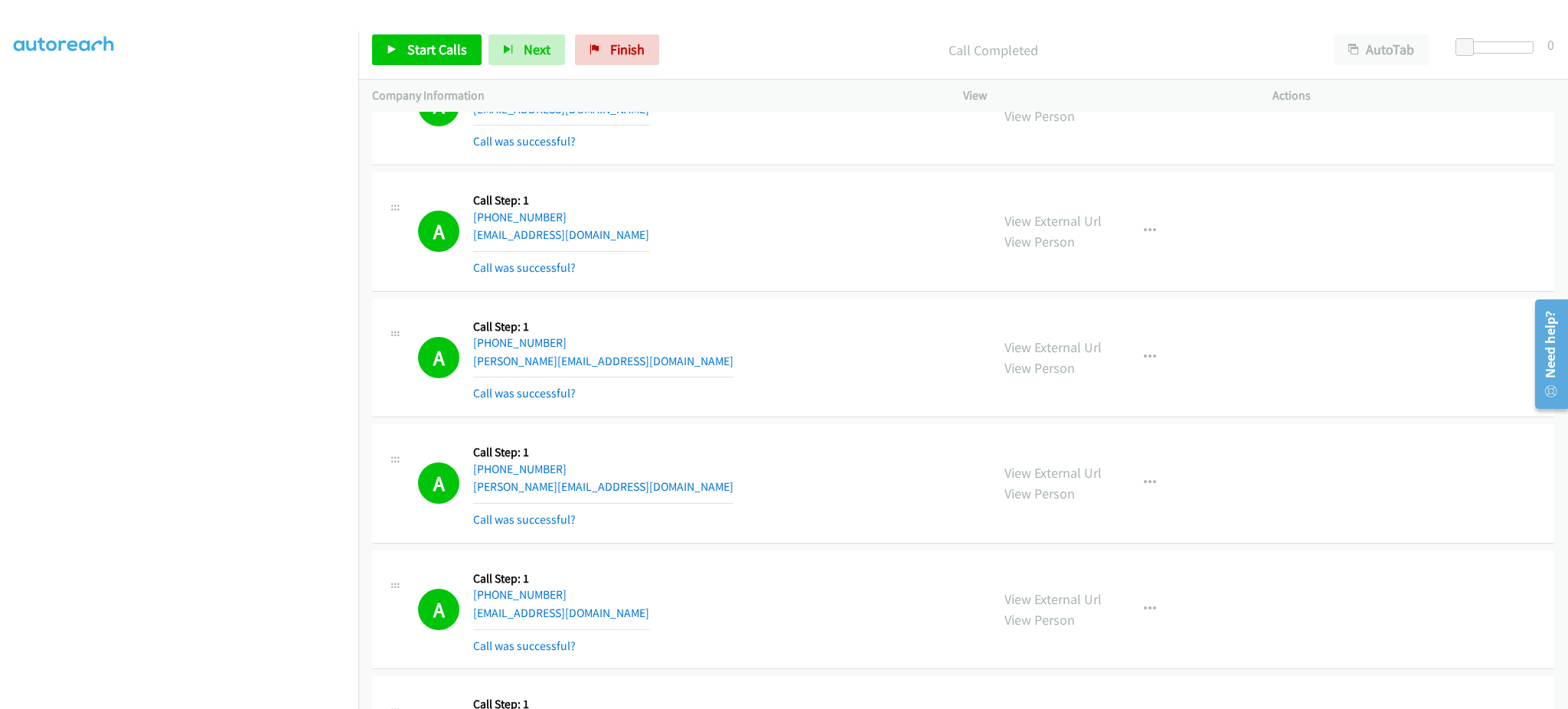
click at [630, 377] on div "A Callback Scheduled Call Step: 1 America/New_York +1 216-712-5545 daniel_pisti…" at bounding box center [698, 358] width 559 height 91
click at [630, 368] on div "A Callback Scheduled Call Step: 1 America/New_York +1 216-712-5545 daniel_pisti…" at bounding box center [698, 358] width 559 height 91
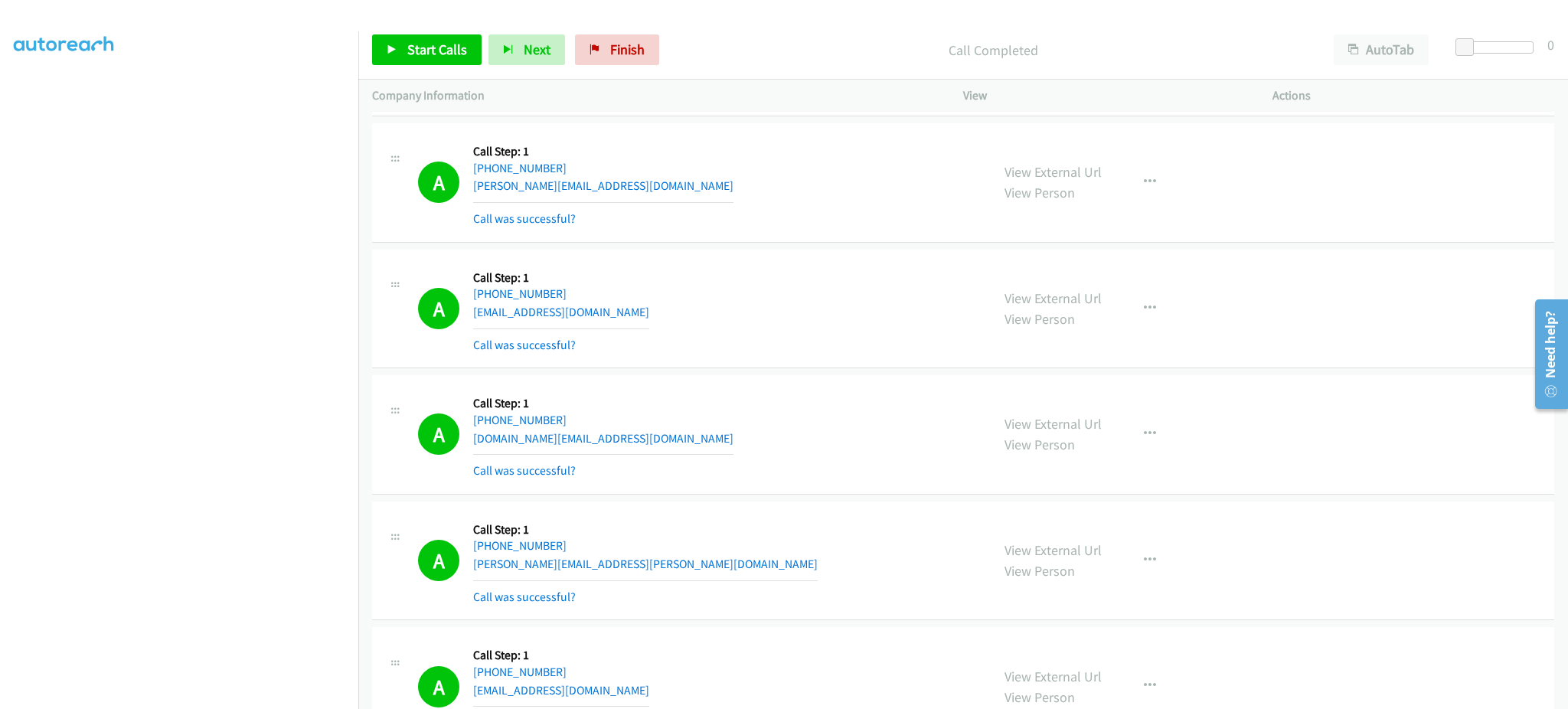
scroll to position [4595, 0]
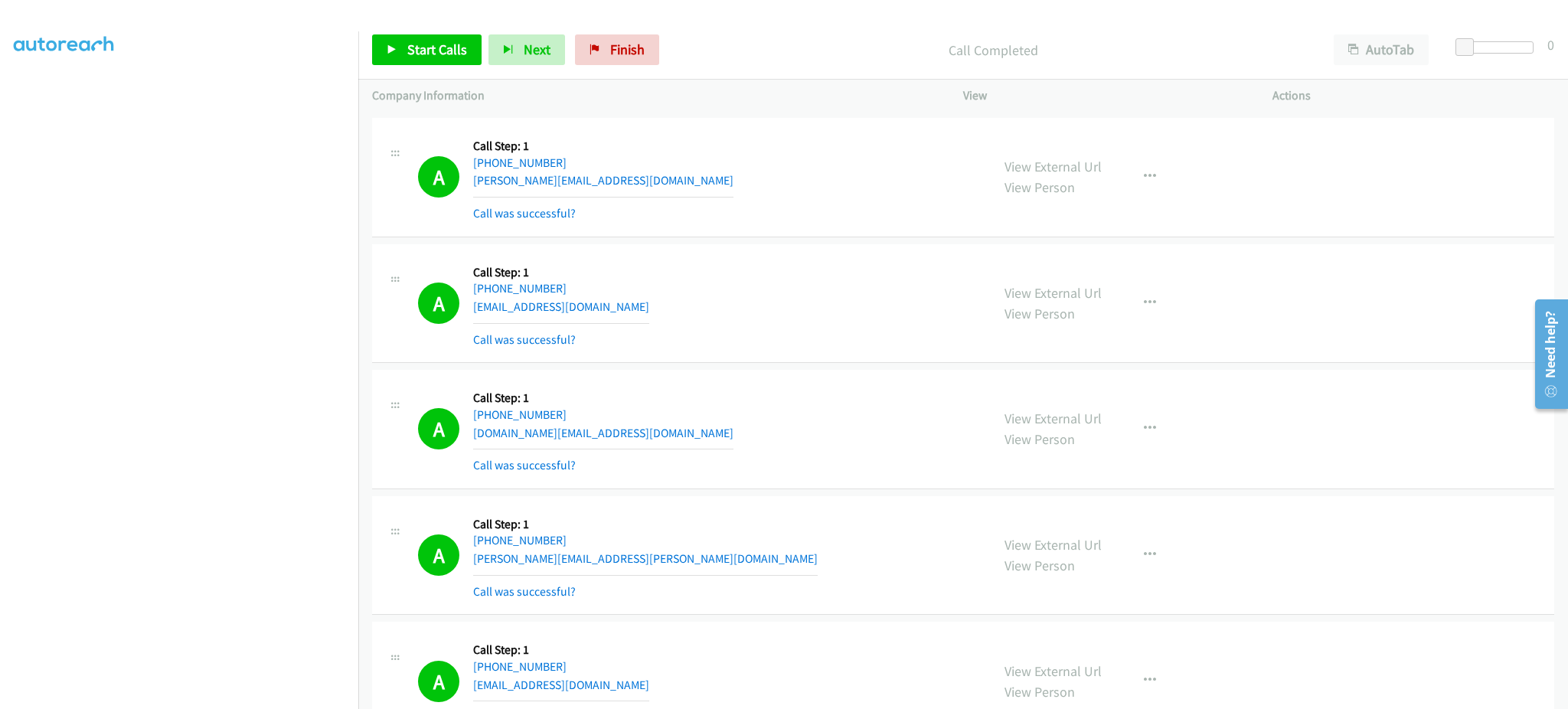
click at [654, 317] on div "A Callback Scheduled Call Step: 1 America/New_York +1 215-485-8350 mrsspagnoli9…" at bounding box center [698, 304] width 559 height 91
click at [656, 303] on div "A Callback Scheduled Call Step: 1 America/New_York +1 215-485-8350 mrsspagnoli9…" at bounding box center [698, 304] width 559 height 91
click at [608, 559] on div "A Callback Scheduled Call Step: 1 America/Chicago +1 708-275-2032 kevin.j.jeff@…" at bounding box center [698, 556] width 559 height 91
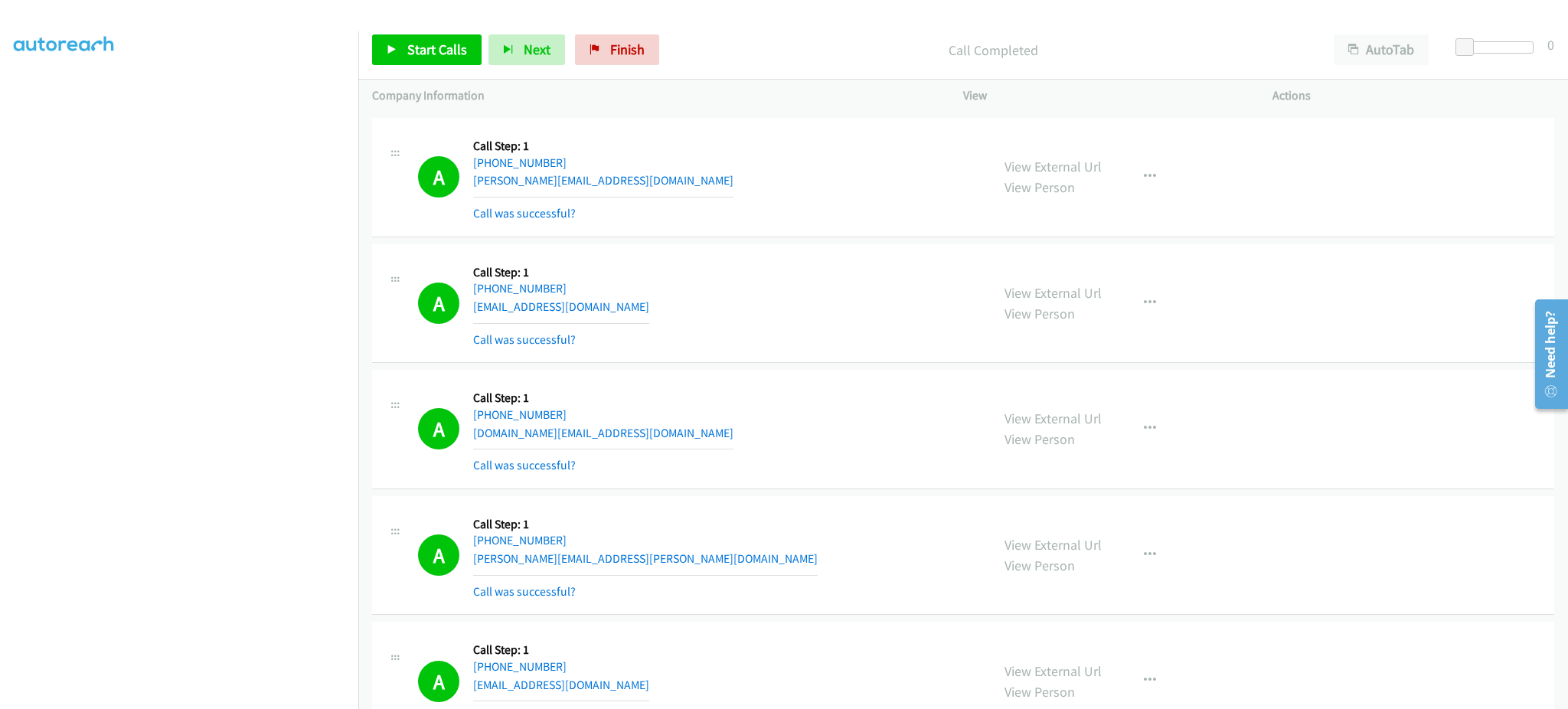
click at [608, 559] on div "A Callback Scheduled Call Step: 1 America/Chicago +1 708-275-2032 kevin.j.jeff@…" at bounding box center [698, 556] width 559 height 91
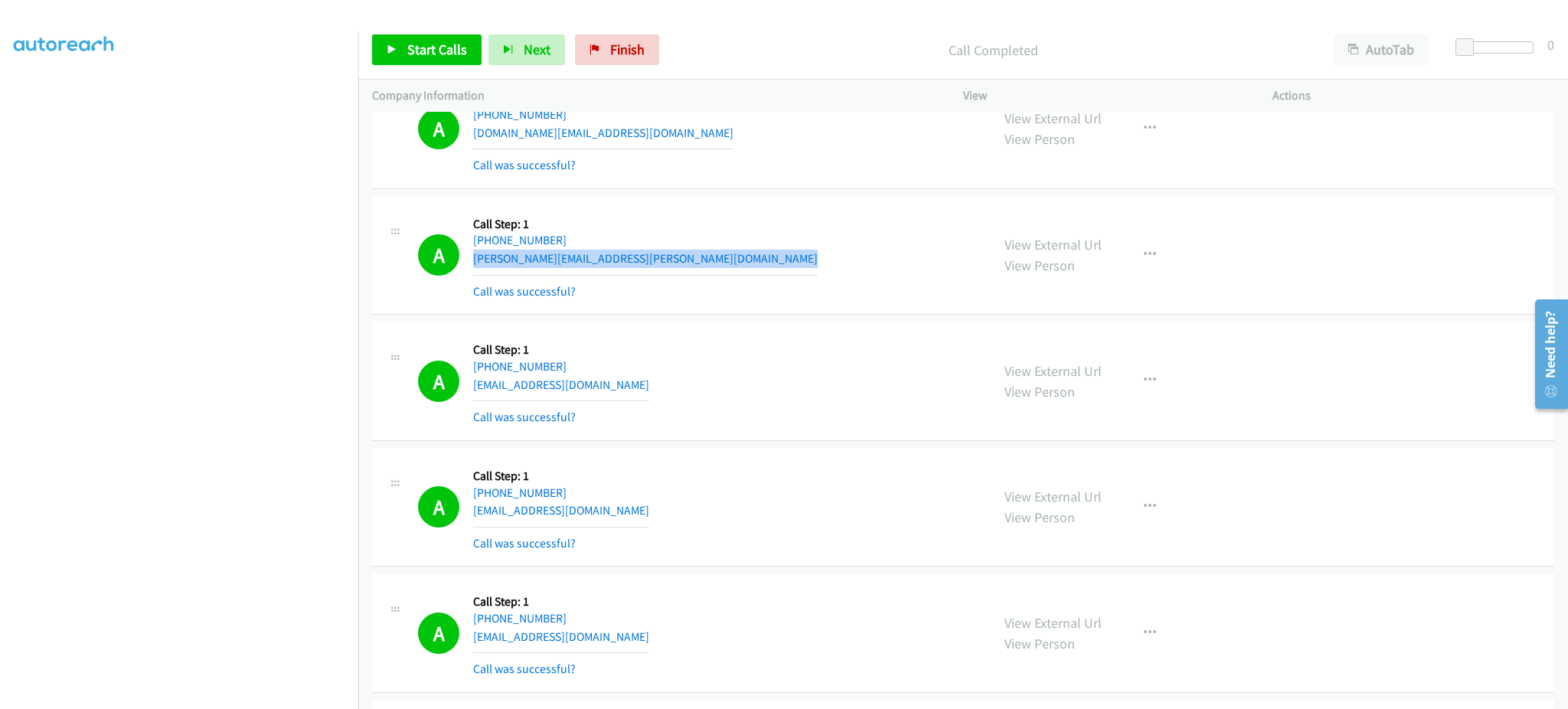
scroll to position [4902, 0]
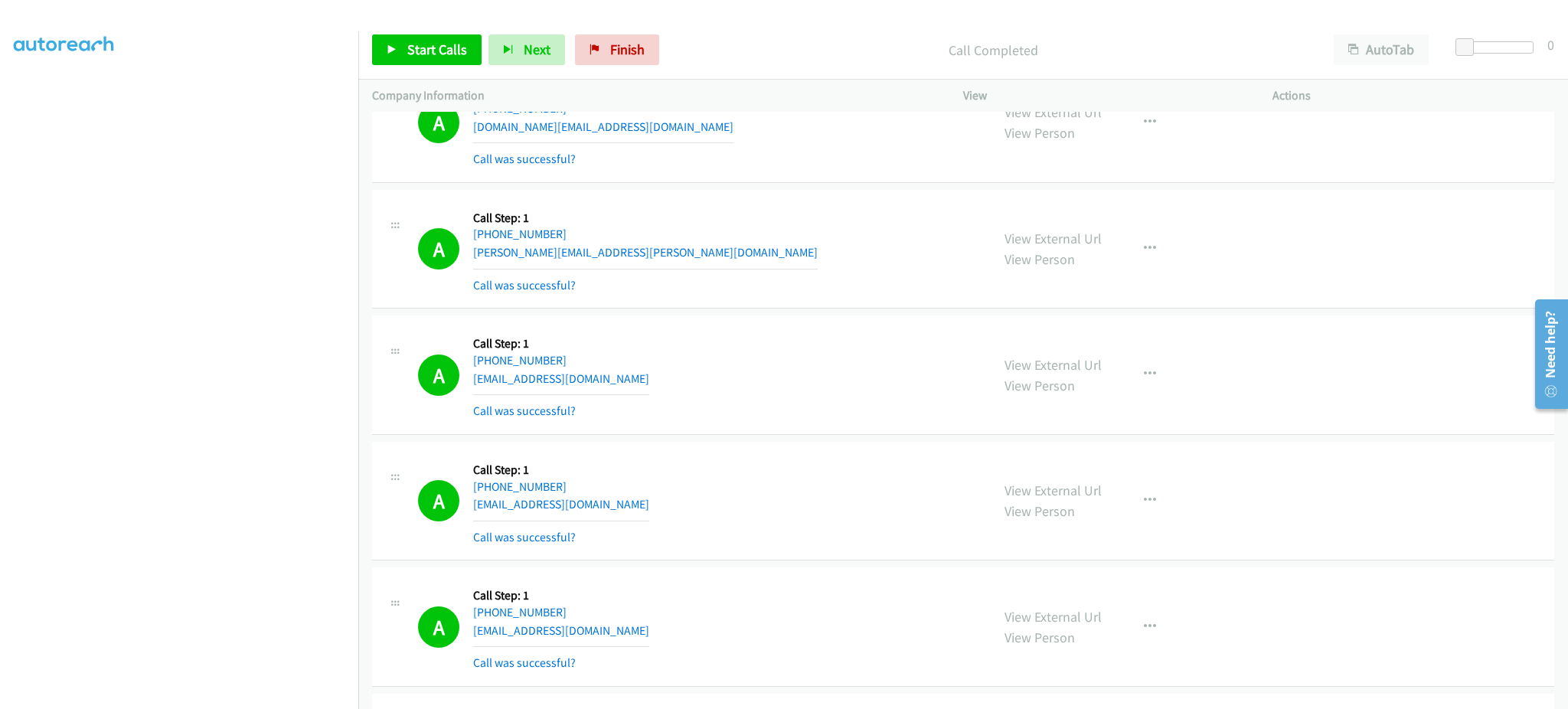
click at [603, 381] on div "A Callback Scheduled Call Step: 1 America/New_York +1 317-513-6765 rskypa@gmail…" at bounding box center [698, 374] width 559 height 91
click at [620, 508] on div "A Callback Scheduled Call Step: 1 America/New_York +1 313-505-5737 e_jett@iclou…" at bounding box center [698, 501] width 559 height 91
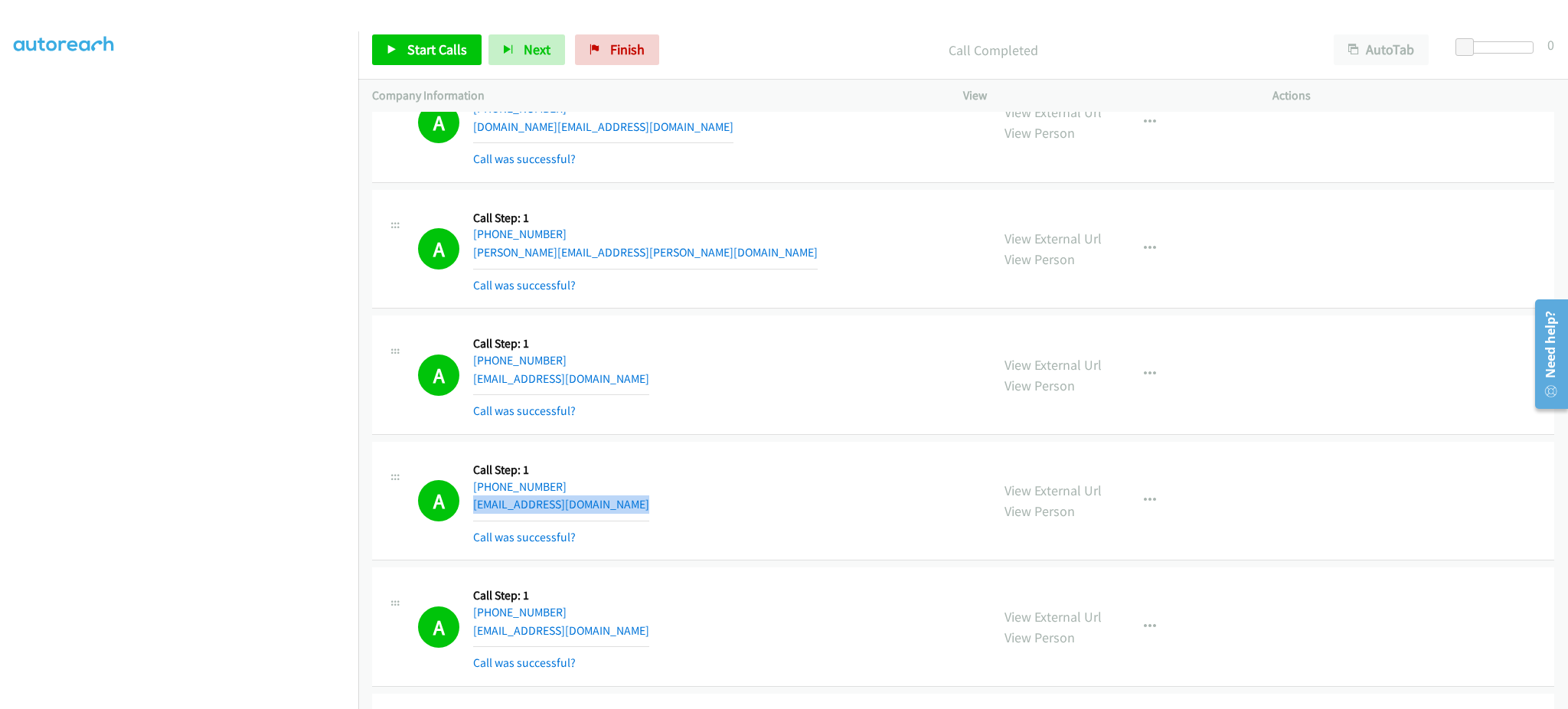
click at [620, 508] on div "A Callback Scheduled Call Step: 1 America/New_York +1 313-505-5737 e_jett@iclou…" at bounding box center [698, 501] width 559 height 91
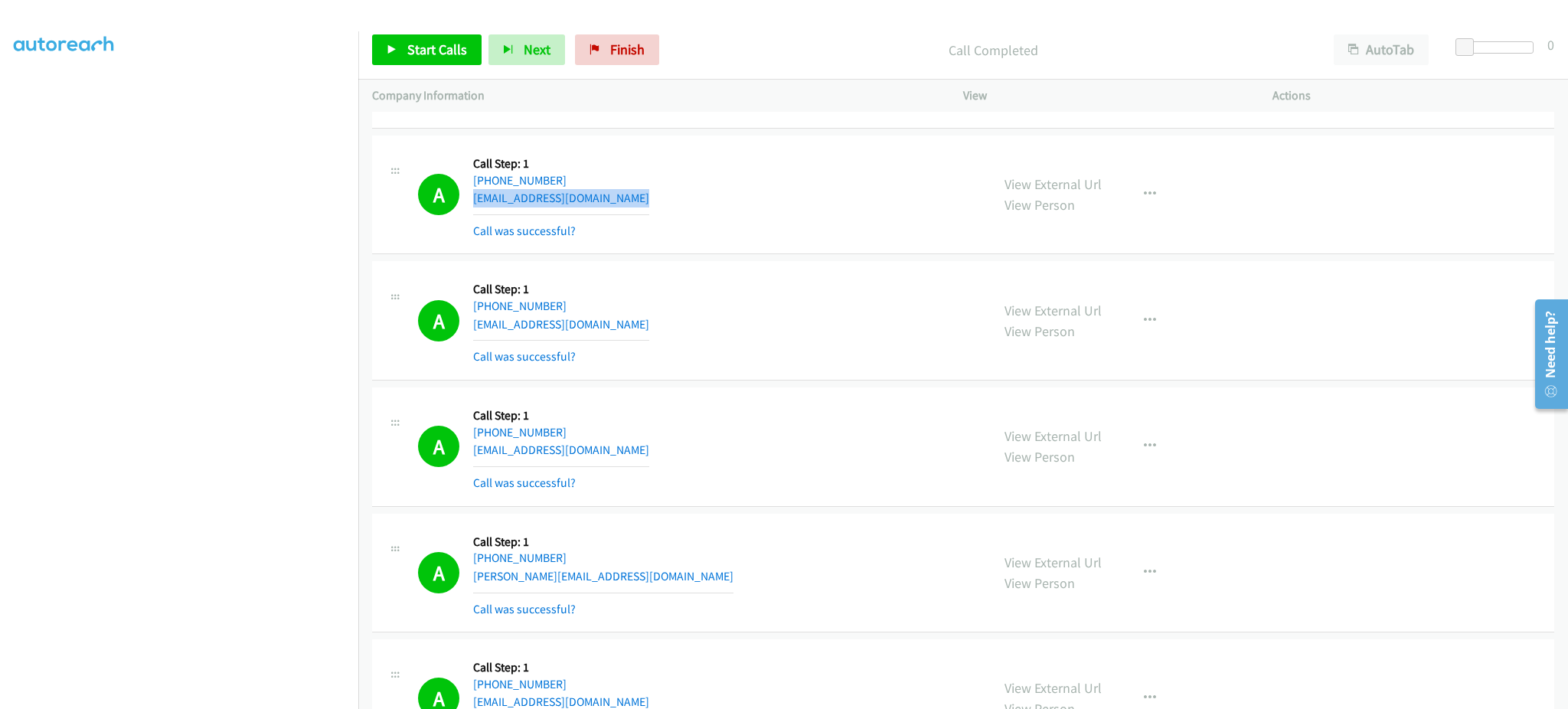
scroll to position [5515, 0]
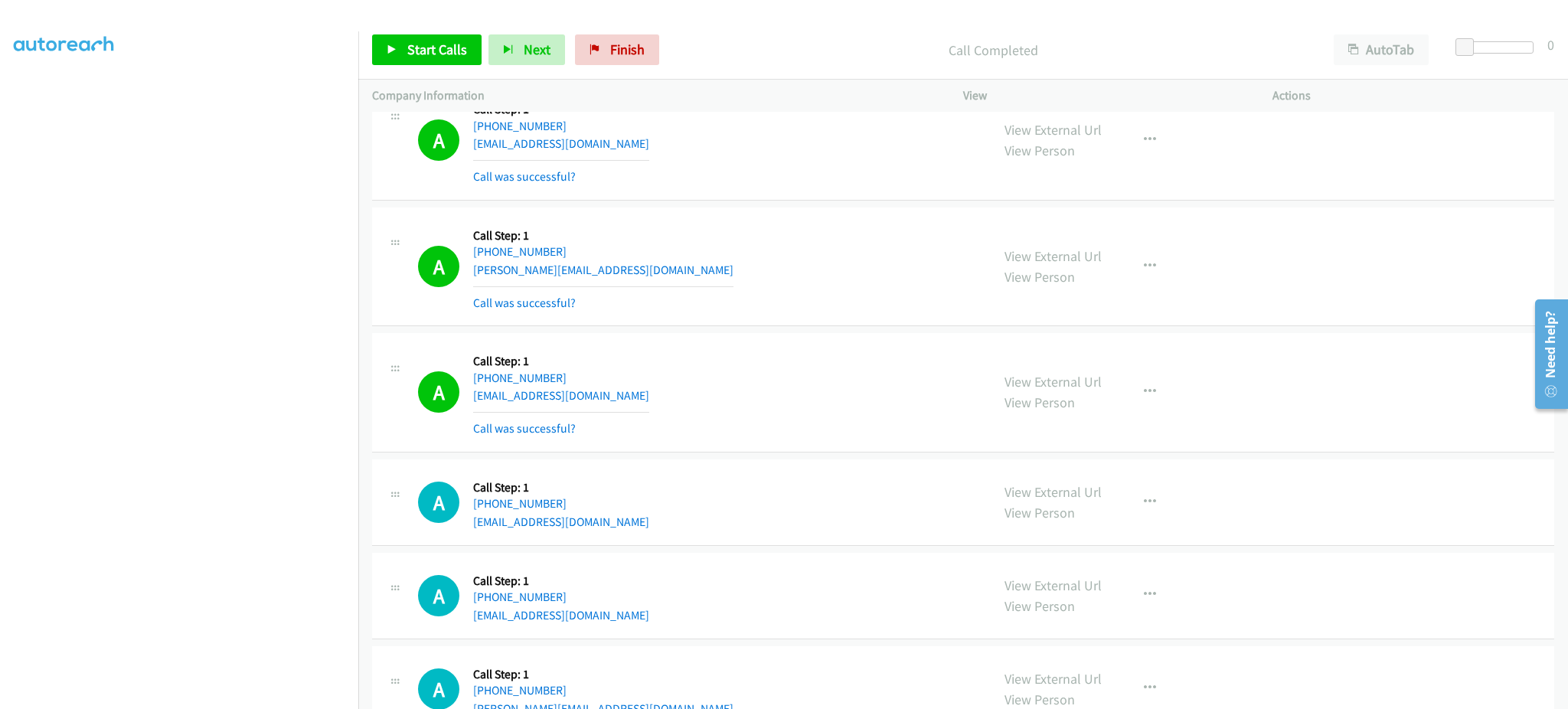
click at [673, 399] on div "A Callback Scheduled Call Step: 1 America/Chicago +1 773-225-0700 lydiagomez100…" at bounding box center [698, 392] width 559 height 91
click at [418, 47] on span "Start Calls" at bounding box center [437, 49] width 59 height 18
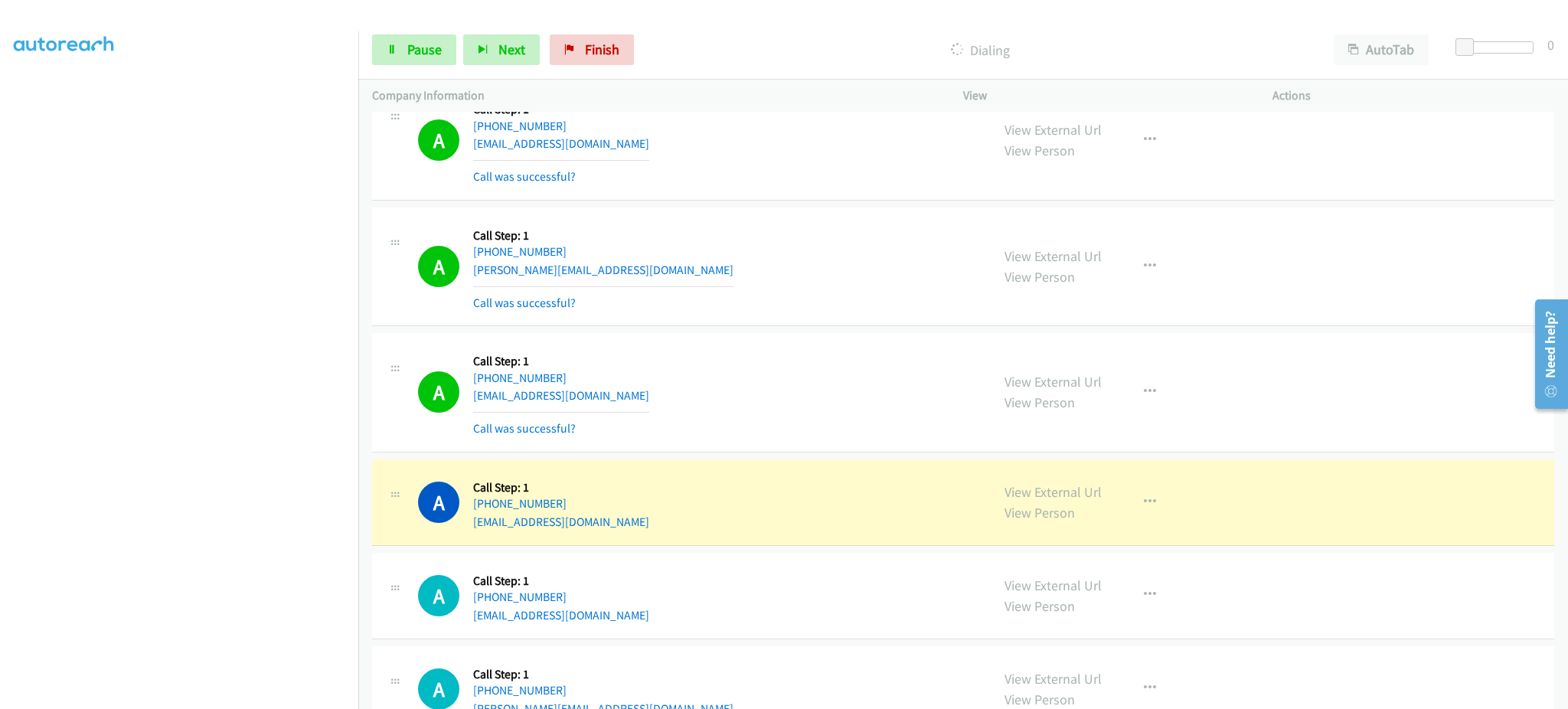
click at [661, 269] on div "A Callback Scheduled Call Step: 1 America/New_York +1 301-802-0290 albert.ramey…" at bounding box center [698, 267] width 559 height 91
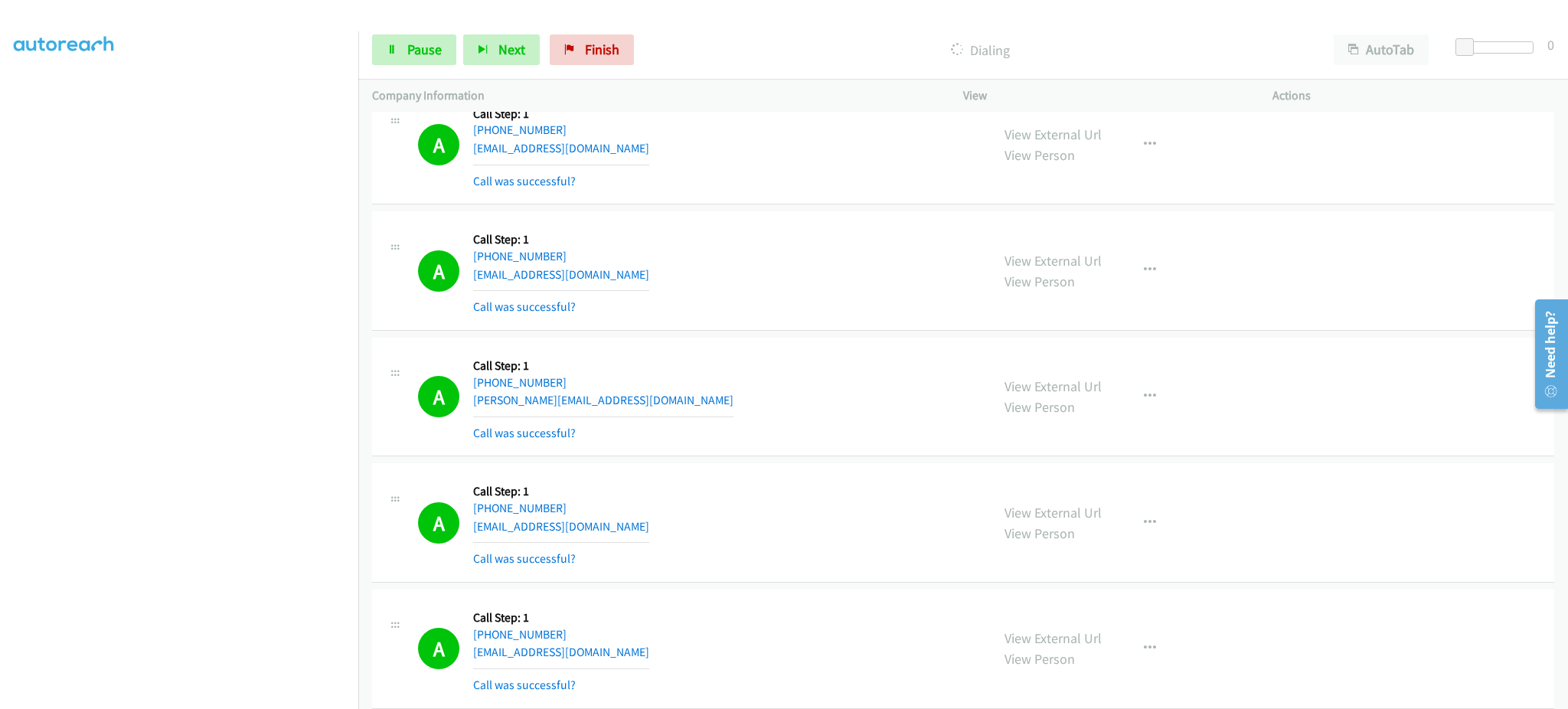
scroll to position [6434, 0]
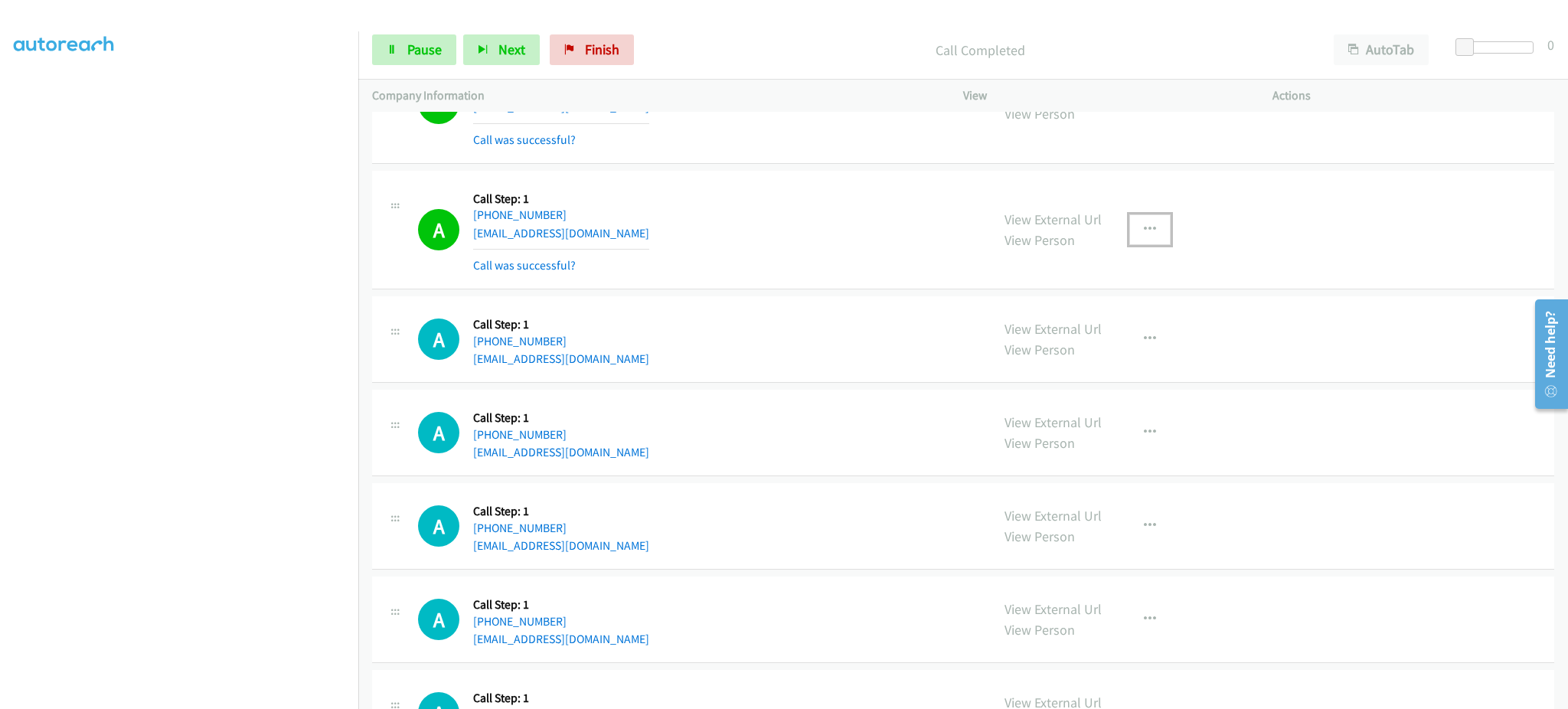
click at [1145, 236] on icon "button" at bounding box center [1149, 230] width 12 height 12
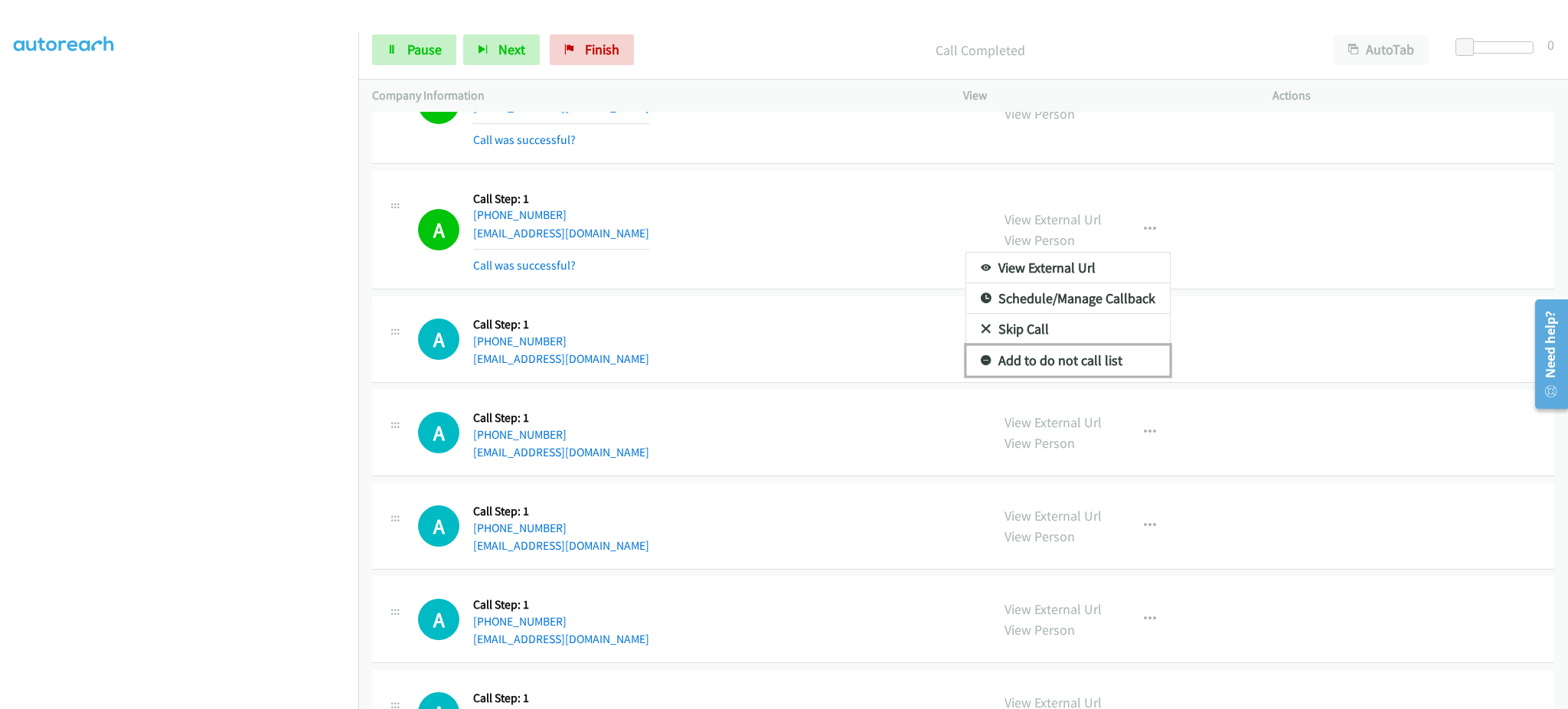
click at [1140, 372] on link "Add to do not call list" at bounding box center [1067, 361] width 203 height 31
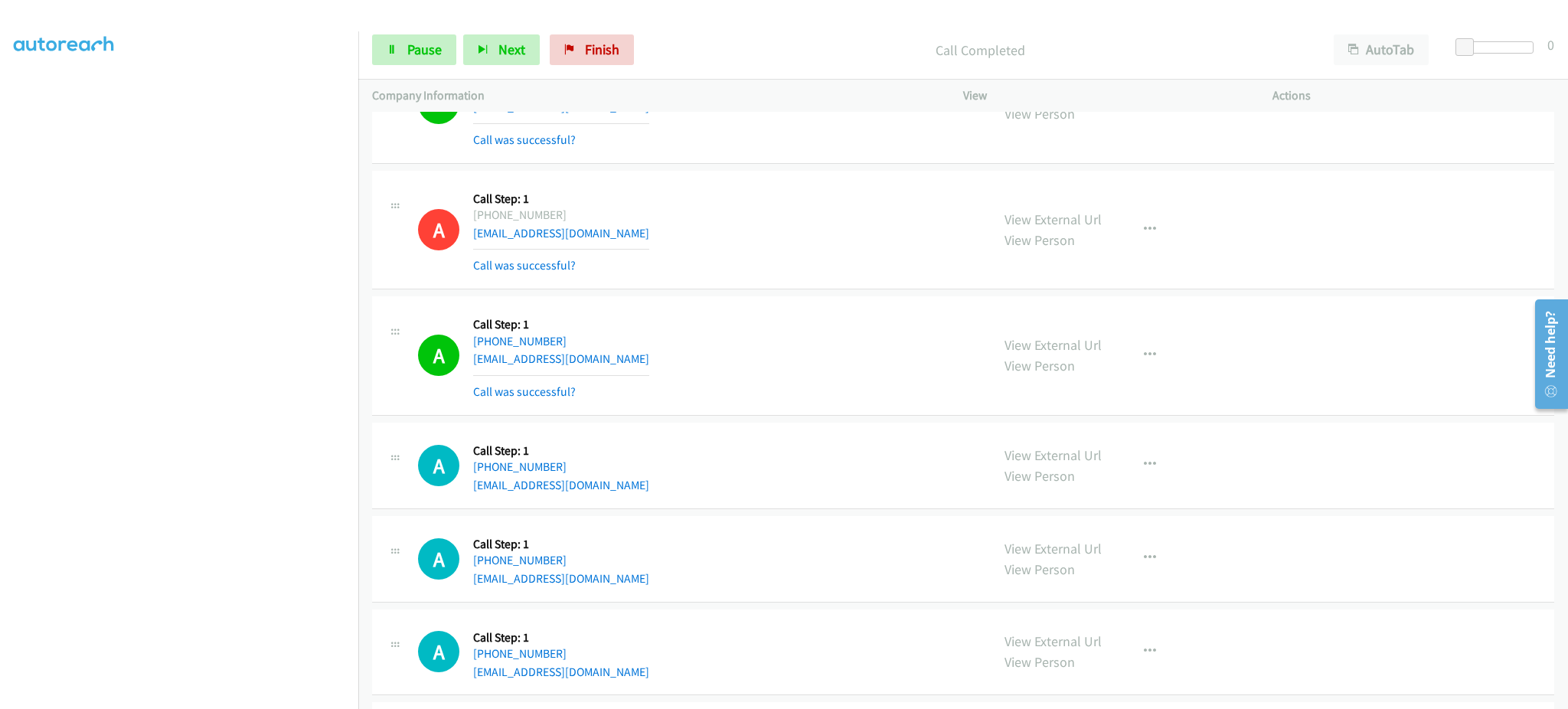
click at [456, 55] on div "Start Calls Pause Next Finish" at bounding box center [506, 49] width 268 height 31
click at [419, 52] on span "Pause" at bounding box center [424, 49] width 34 height 18
click at [419, 48] on span "Start Calls" at bounding box center [437, 49] width 59 height 18
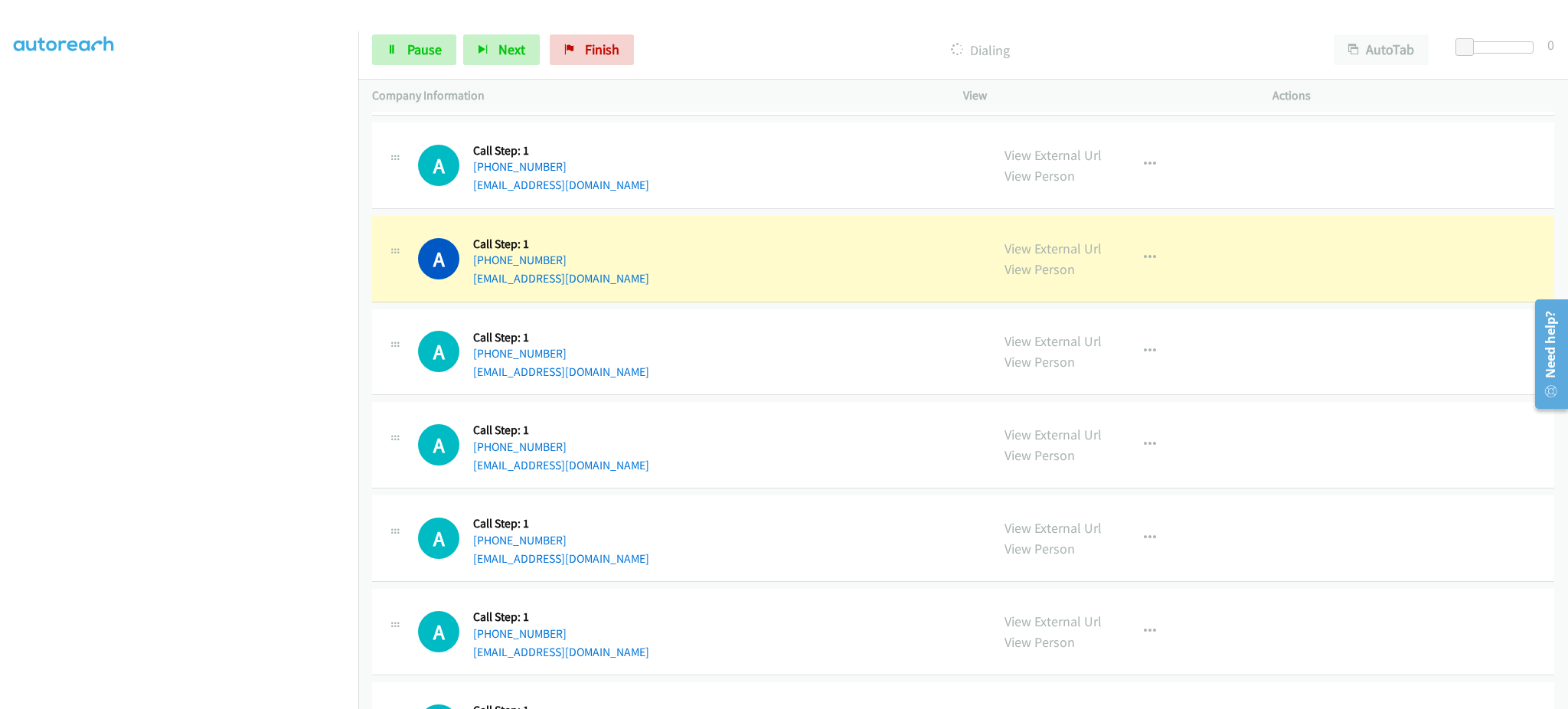
scroll to position [6740, 0]
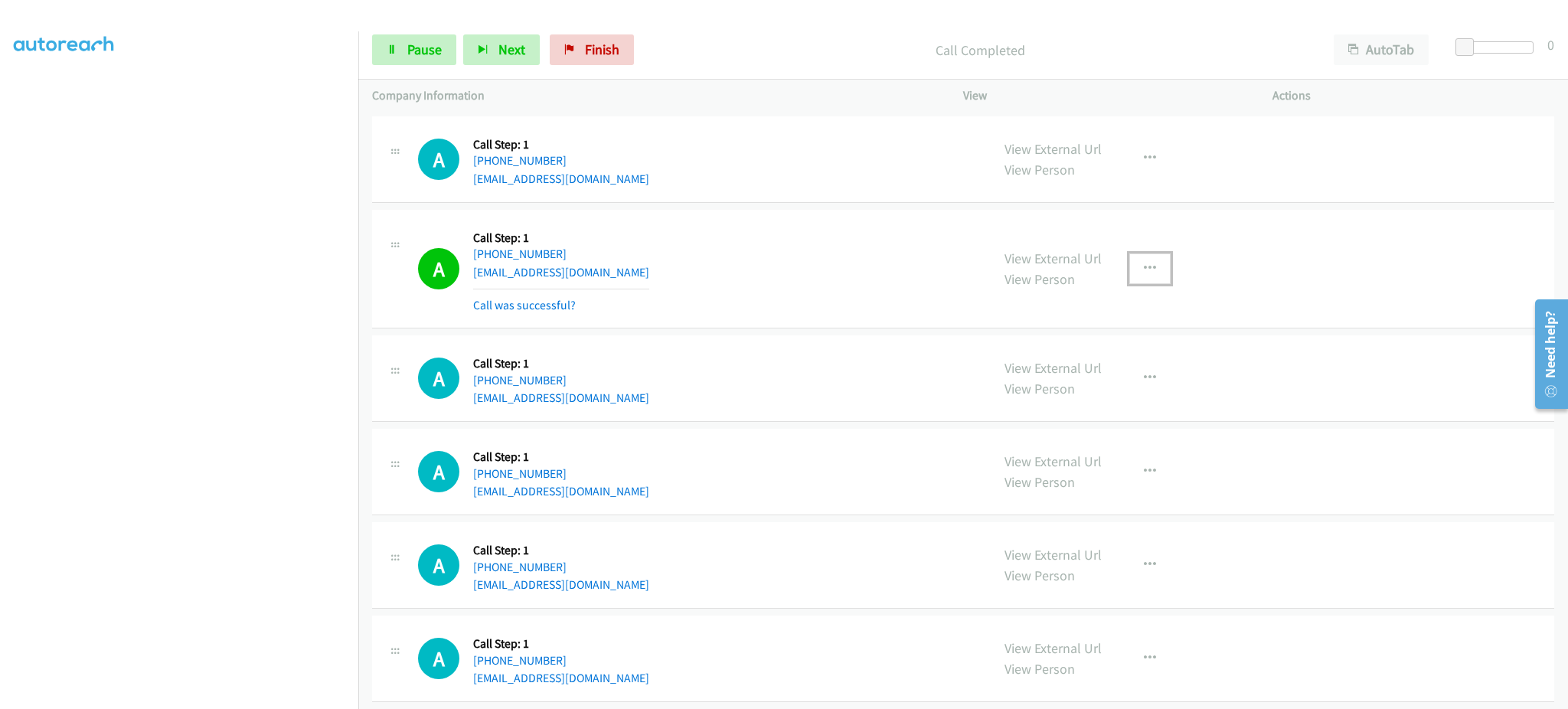
click at [1130, 270] on button "button" at bounding box center [1150, 269] width 42 height 31
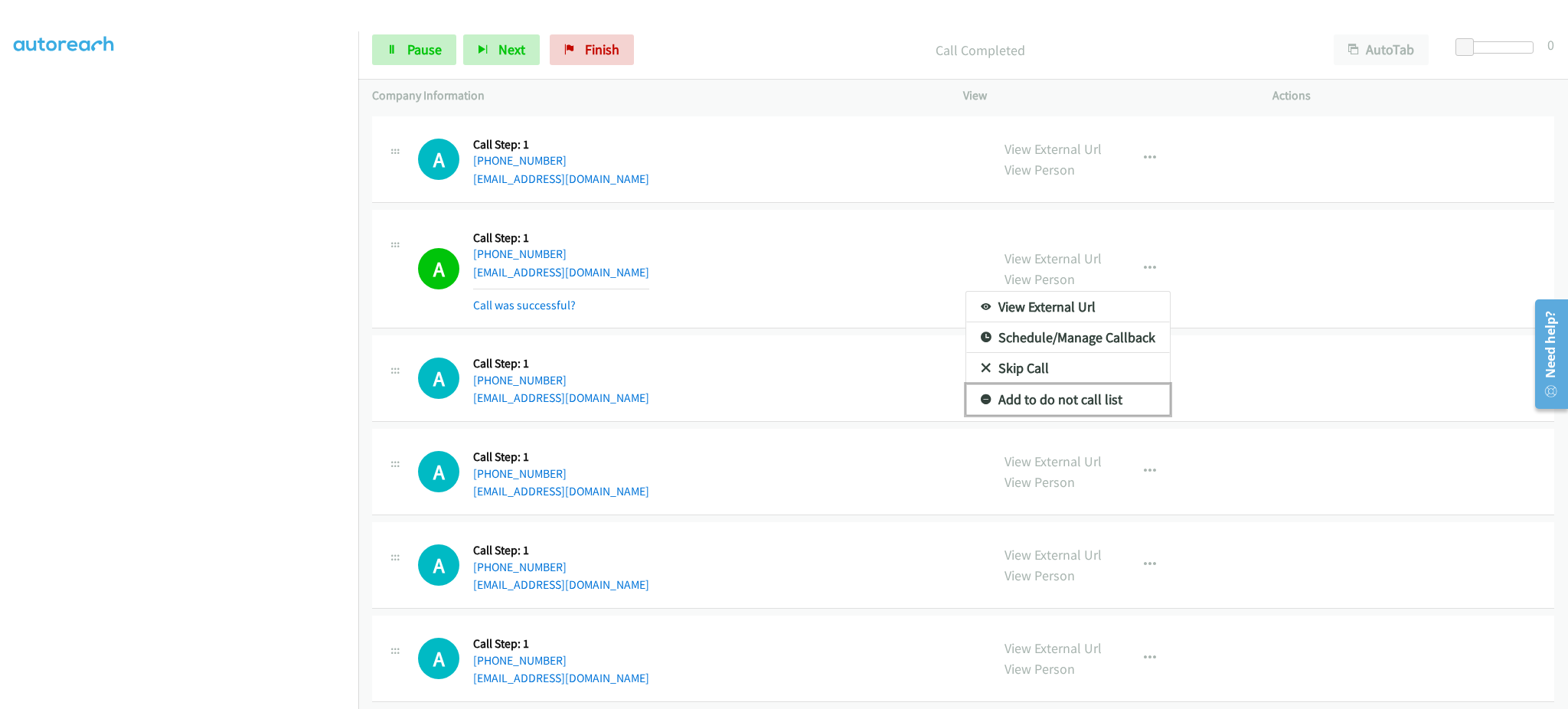
click at [1107, 401] on link "Add to do not call list" at bounding box center [1067, 400] width 203 height 31
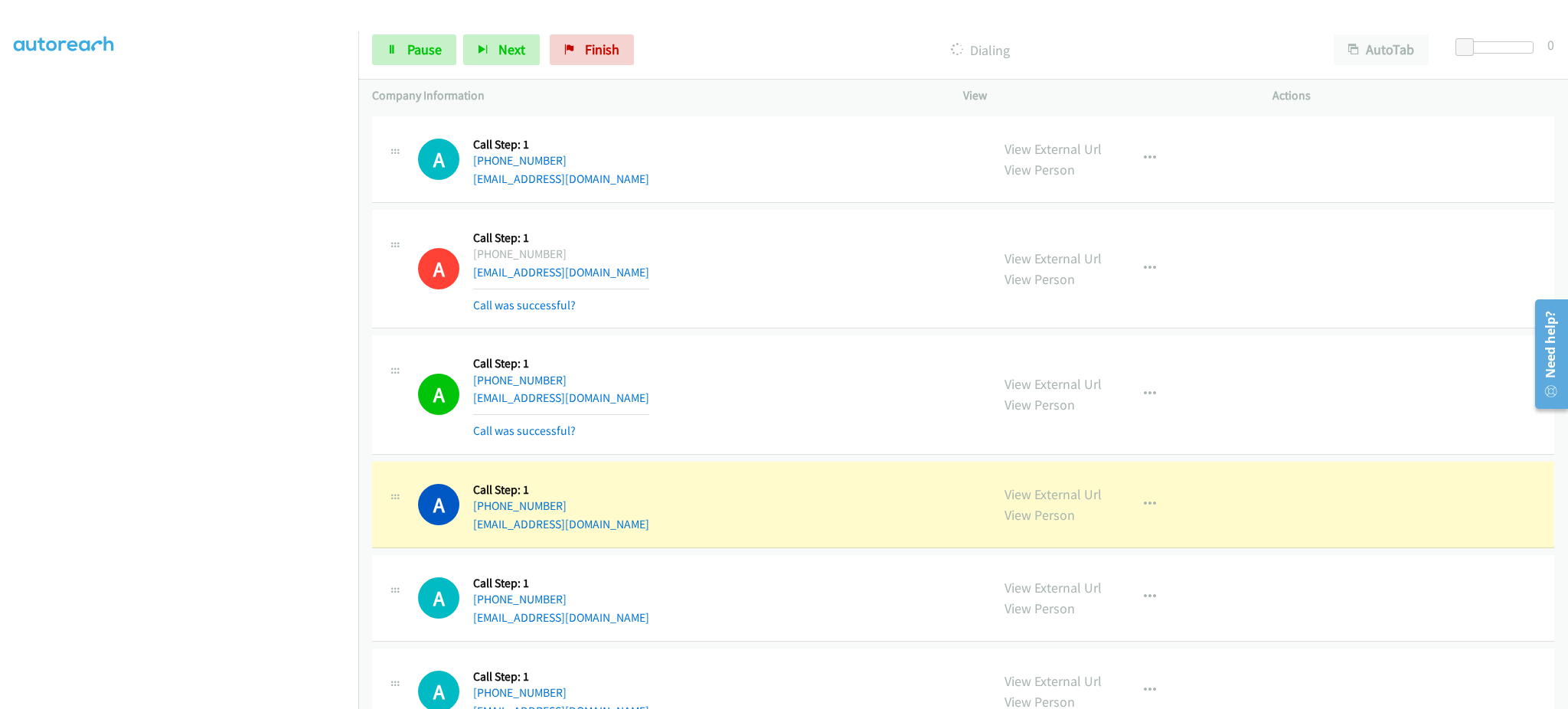
scroll to position [7046, 0]
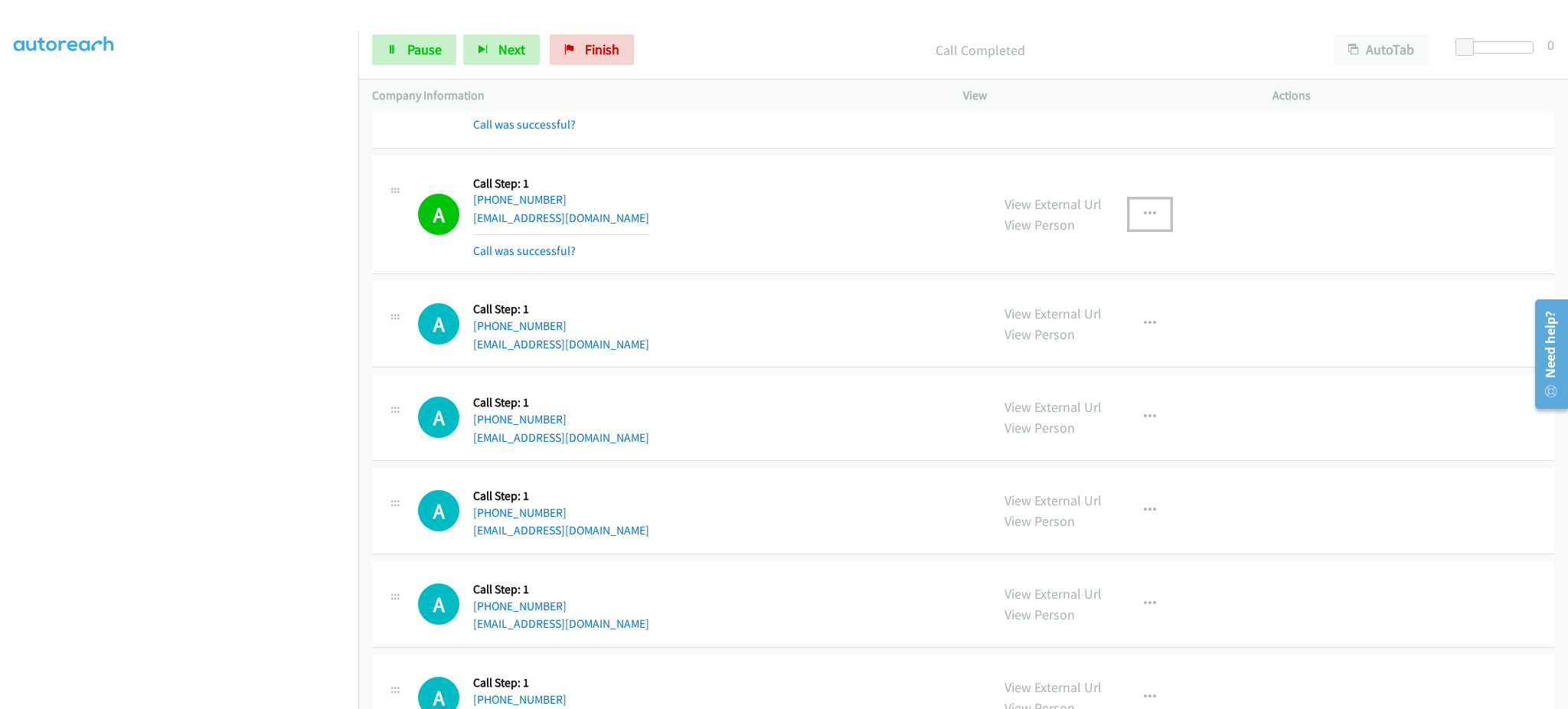
click at [1161, 225] on button "button" at bounding box center [1150, 214] width 42 height 31
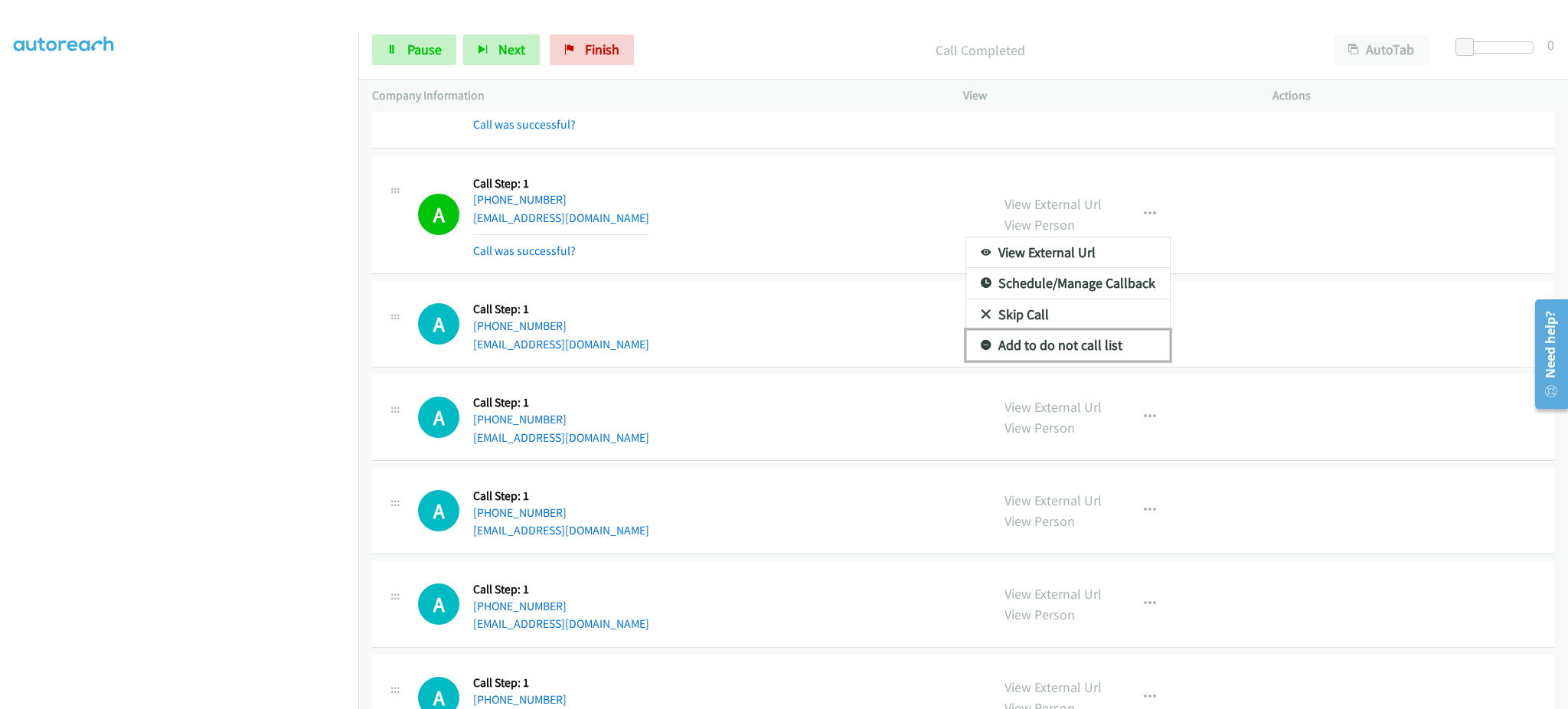
click at [1081, 347] on link "Add to do not call list" at bounding box center [1067, 345] width 203 height 31
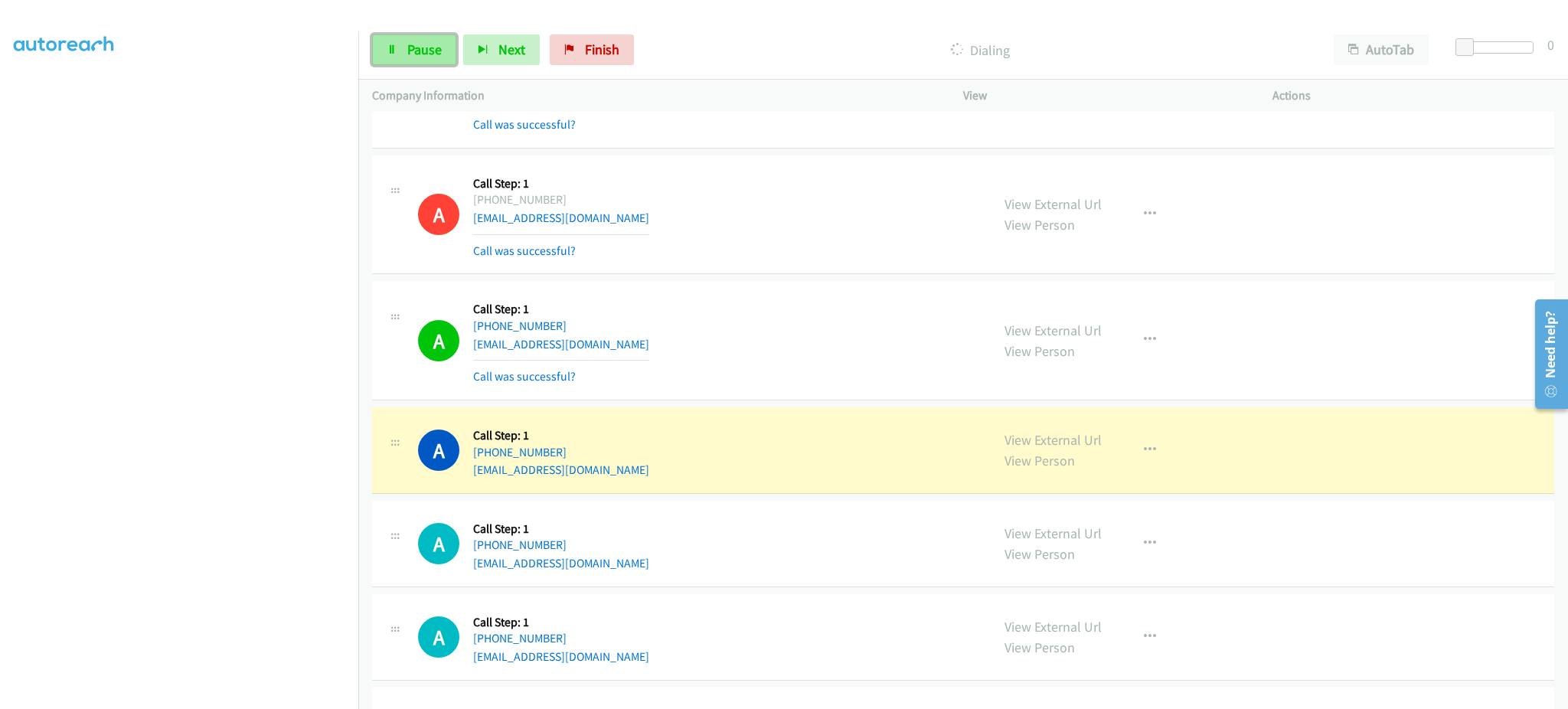
click at [399, 42] on link "Pause" at bounding box center [414, 49] width 85 height 31
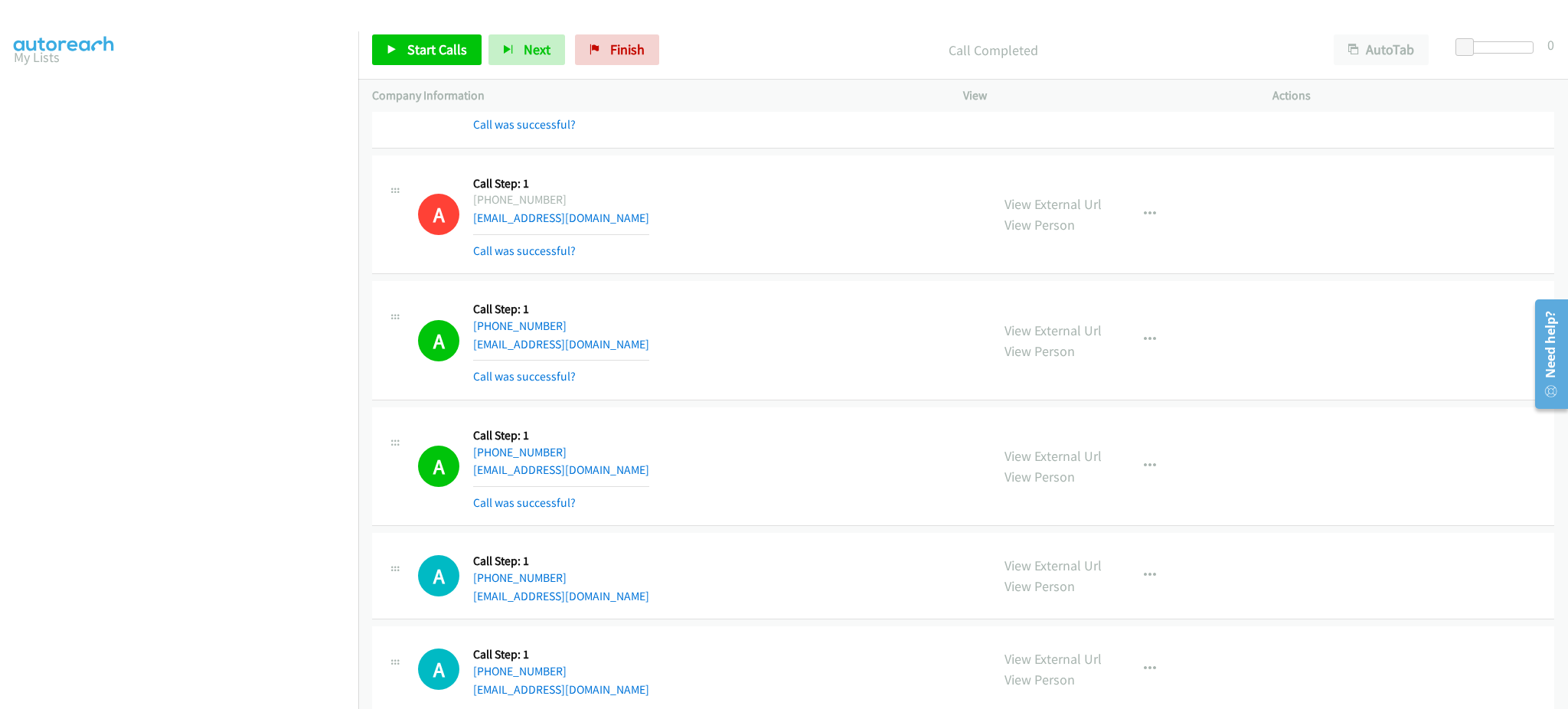
scroll to position [0, 0]
drag, startPoint x: 44, startPoint y: 97, endPoint x: 861, endPoint y: 663, distance: 993.9
click at [44, 97] on link "My Lists" at bounding box center [36, 93] width 46 height 18
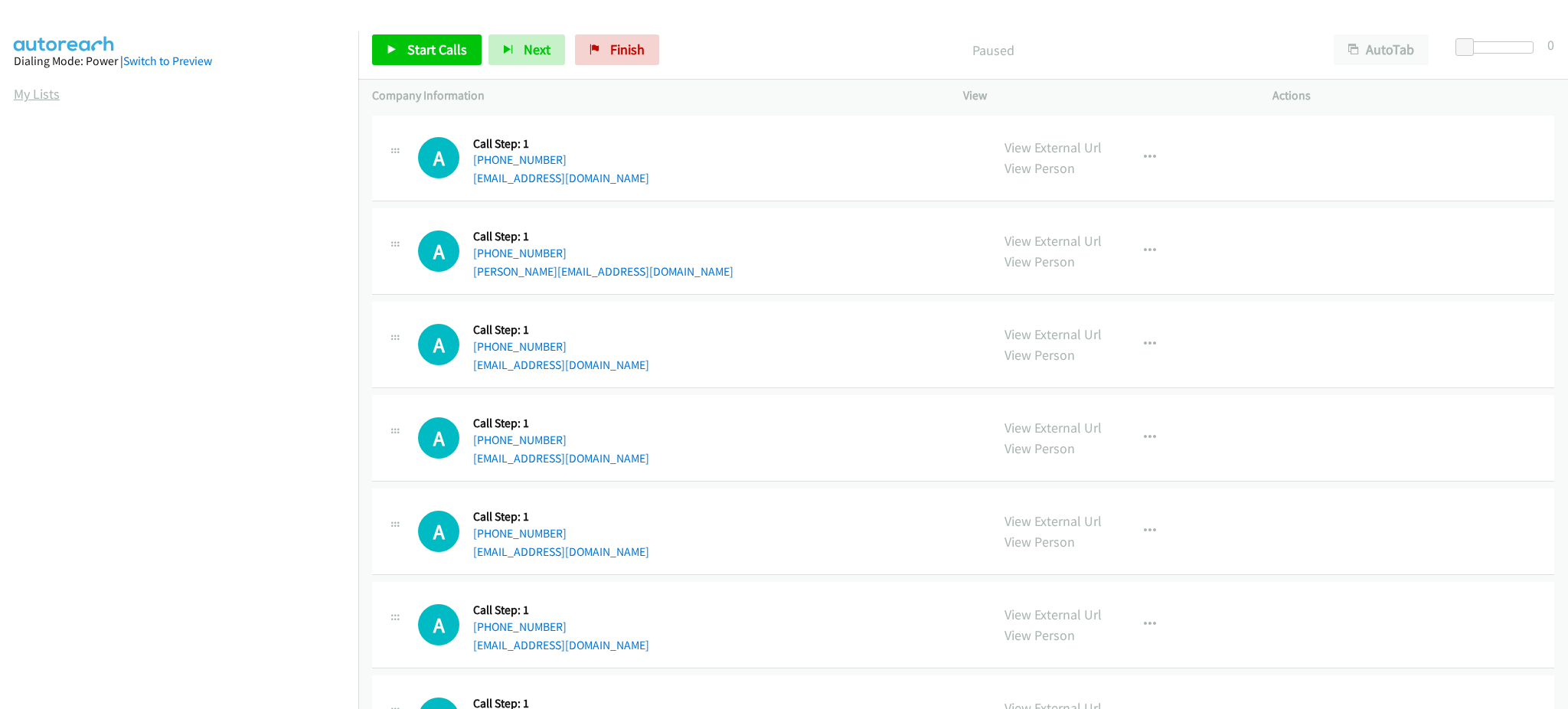
click at [50, 98] on link "My Lists" at bounding box center [36, 93] width 46 height 18
click at [421, 60] on link "Start Calls" at bounding box center [427, 49] width 110 height 31
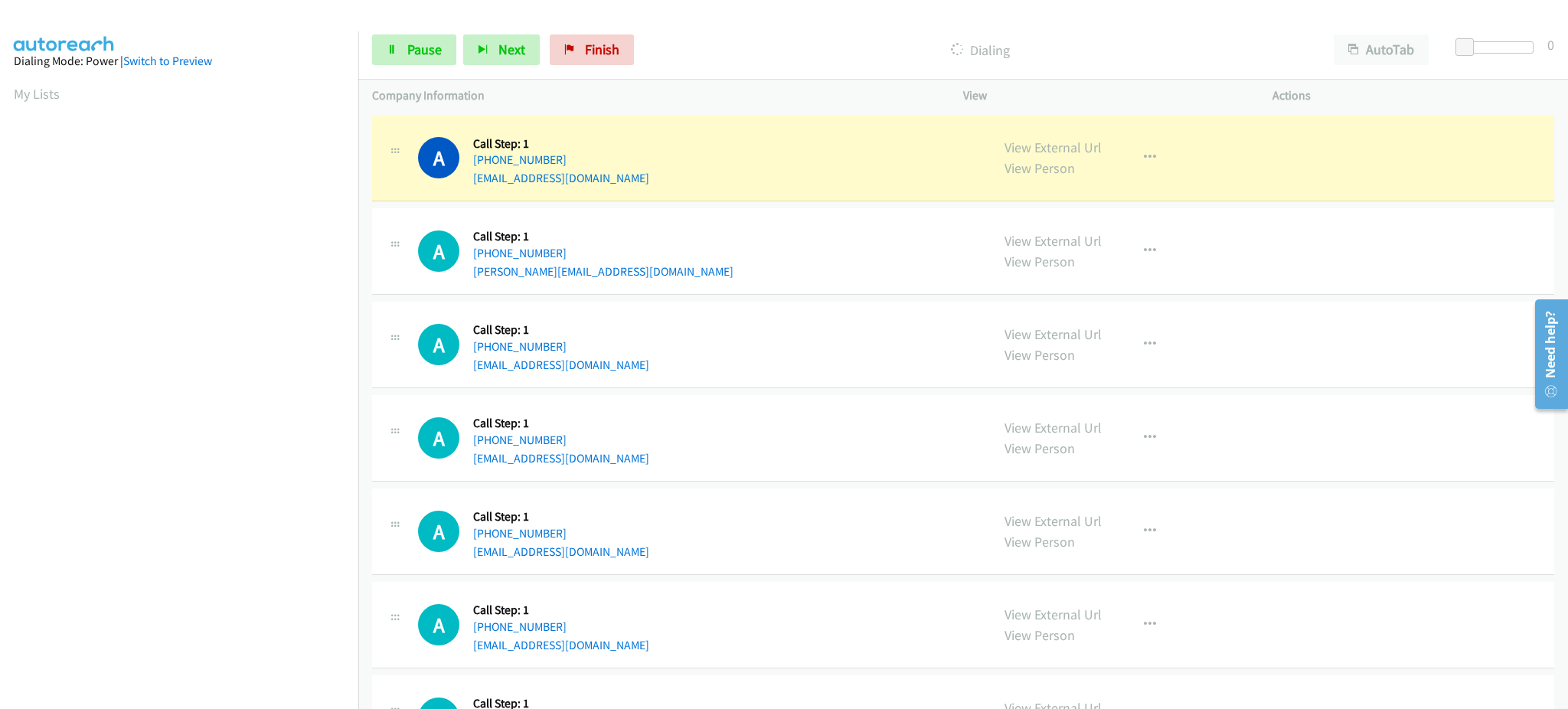
scroll to position [153, 0]
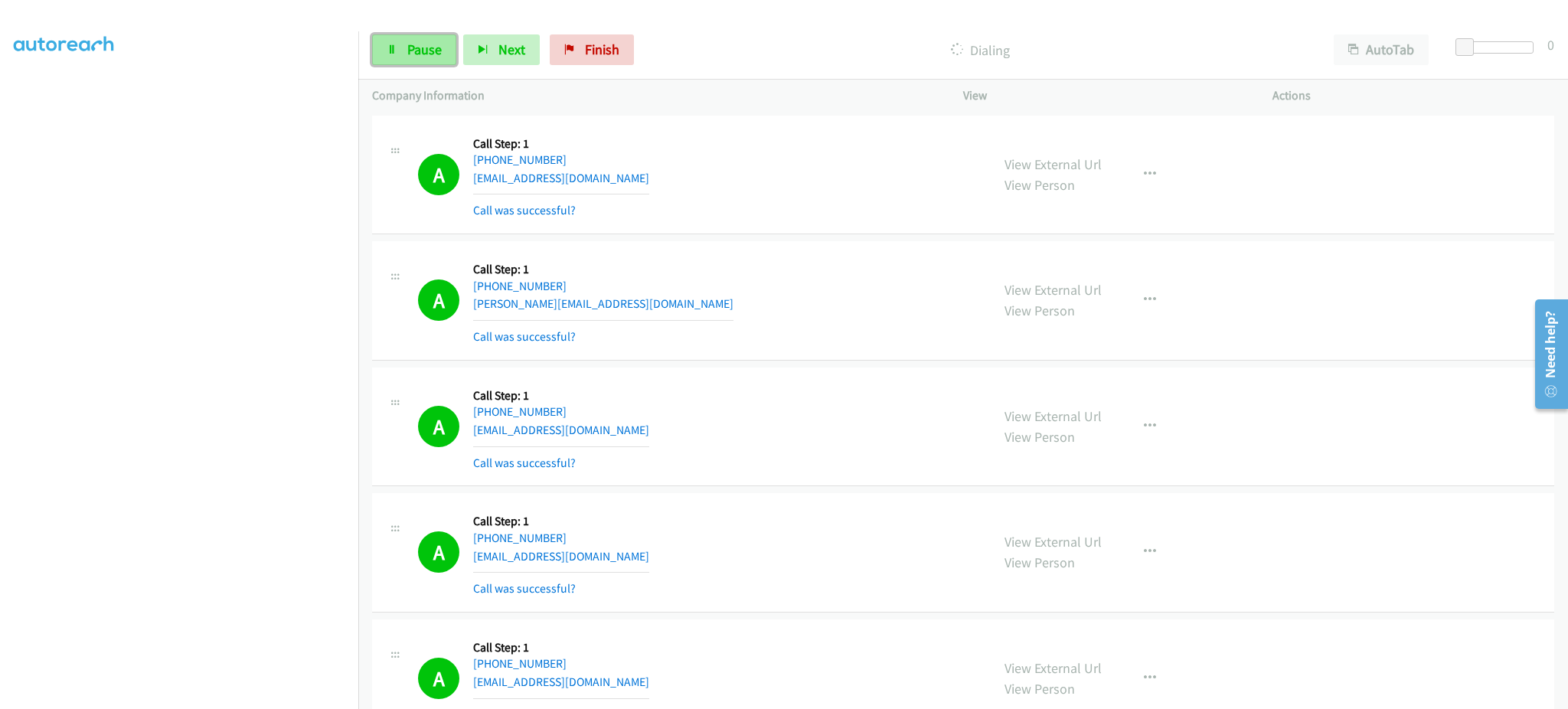
click at [411, 55] on span "Pause" at bounding box center [424, 49] width 34 height 18
click at [429, 56] on span "Start Calls" at bounding box center [437, 49] width 59 height 18
click at [434, 59] on link "Pause" at bounding box center [414, 49] width 85 height 31
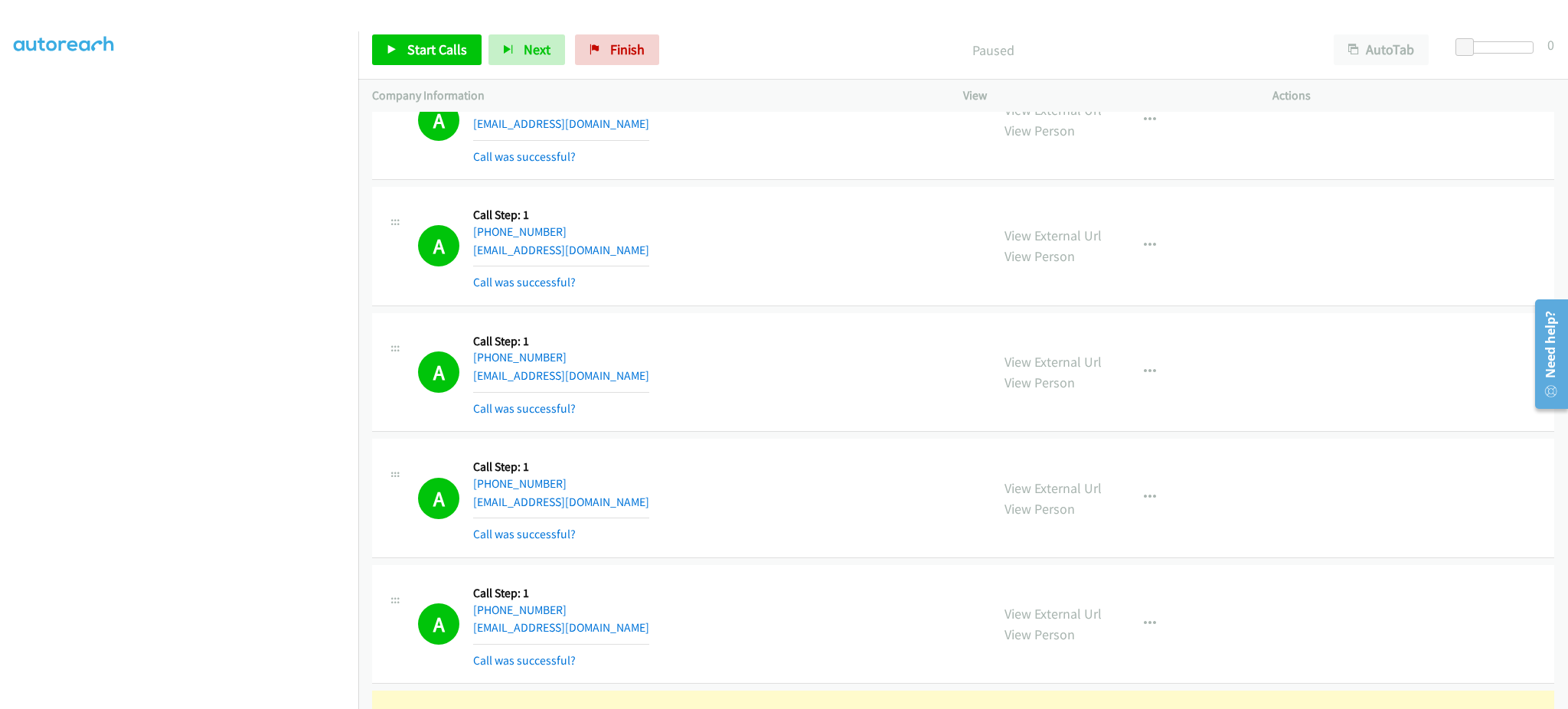
scroll to position [0, 0]
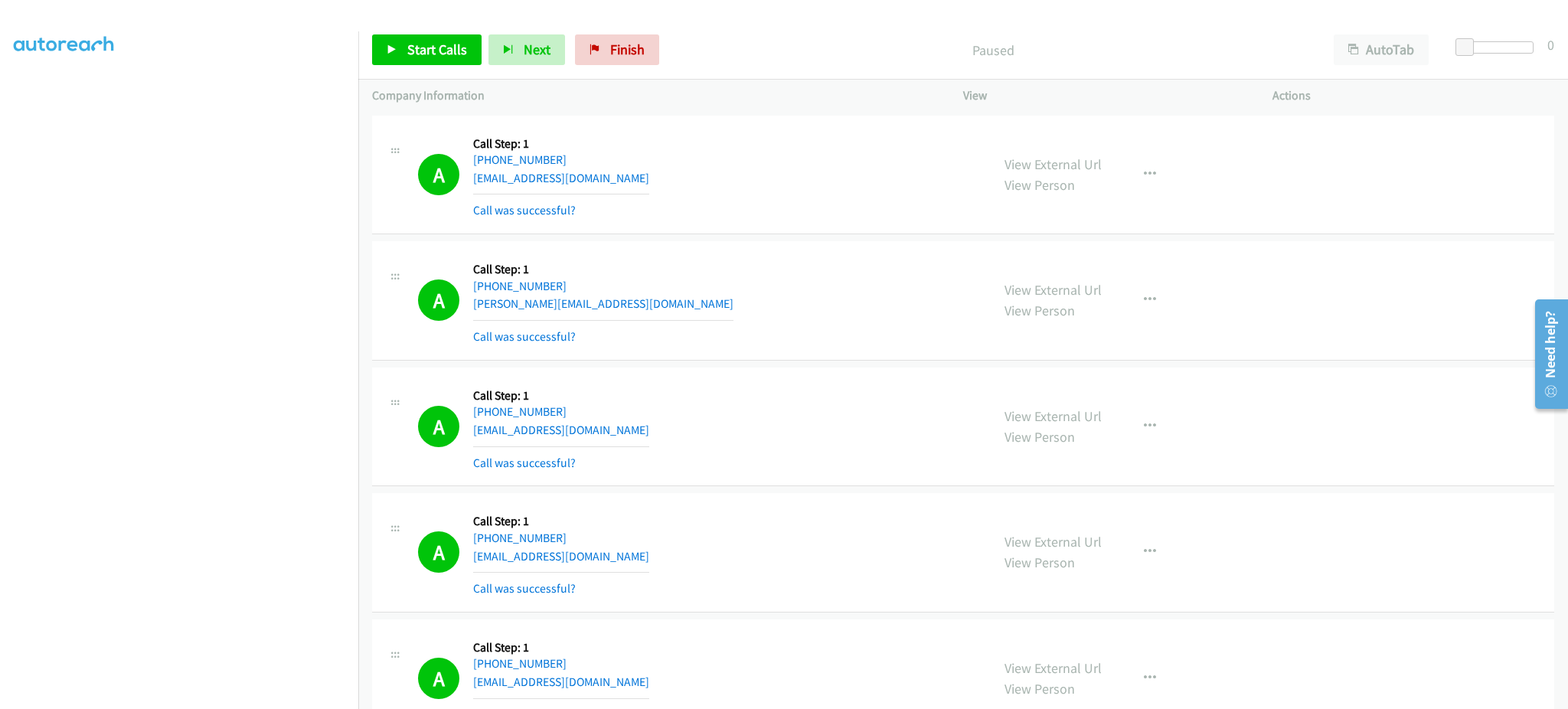
click at [670, 429] on div "A Callback Scheduled Call Step: 1 America/New_York [PHONE_NUMBER] [EMAIL_ADDRES…" at bounding box center [698, 427] width 559 height 91
copy div "[EMAIL_ADDRESS][DOMAIN_NAME]"
click at [635, 560] on div "A Callback Scheduled Call Step: 1 [GEOGRAPHIC_DATA]/[GEOGRAPHIC_DATA] [PHONE_NU…" at bounding box center [698, 553] width 559 height 91
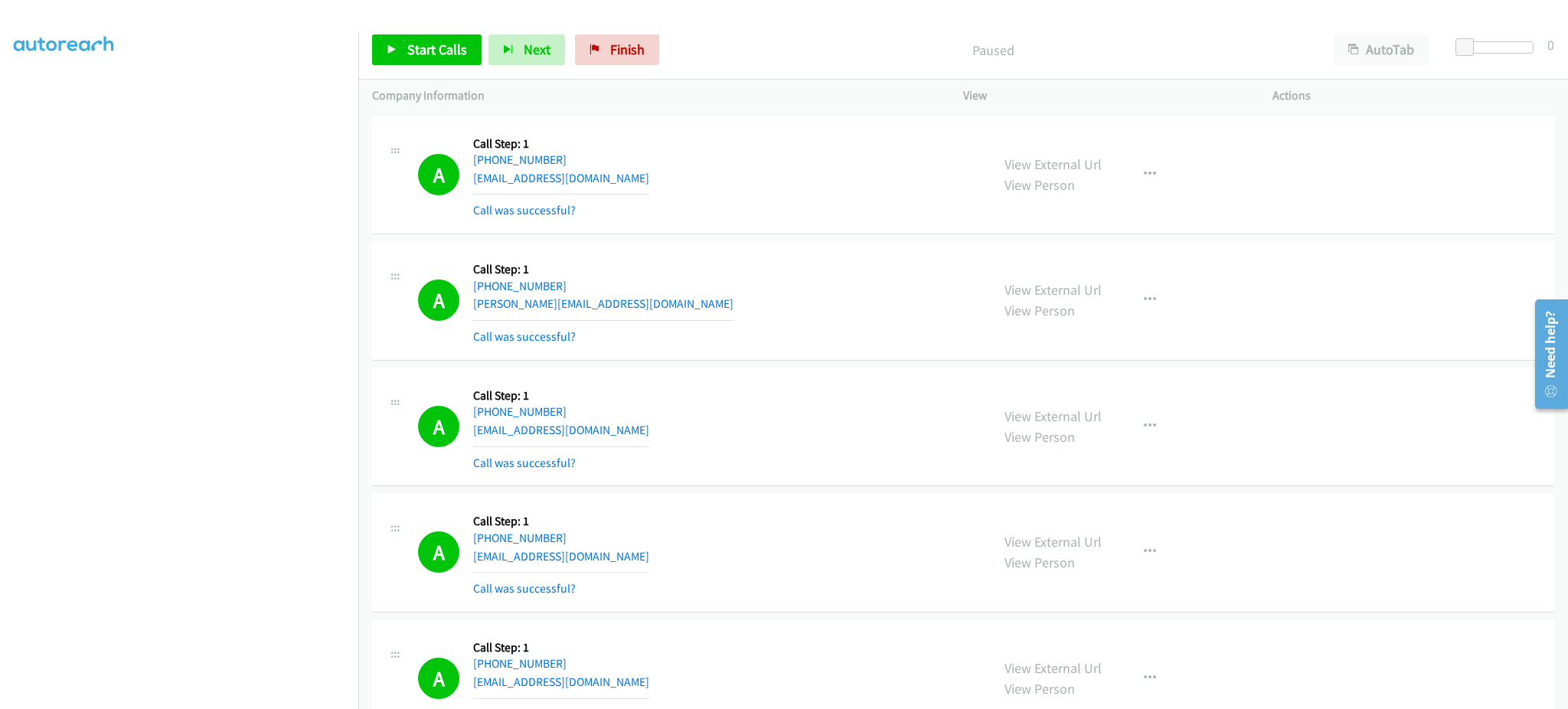
click at [635, 560] on div "A Callback Scheduled Call Step: 1 [GEOGRAPHIC_DATA]/[GEOGRAPHIC_DATA] [PHONE_NU…" at bounding box center [698, 553] width 559 height 91
copy div "[EMAIL_ADDRESS][DOMAIN_NAME]"
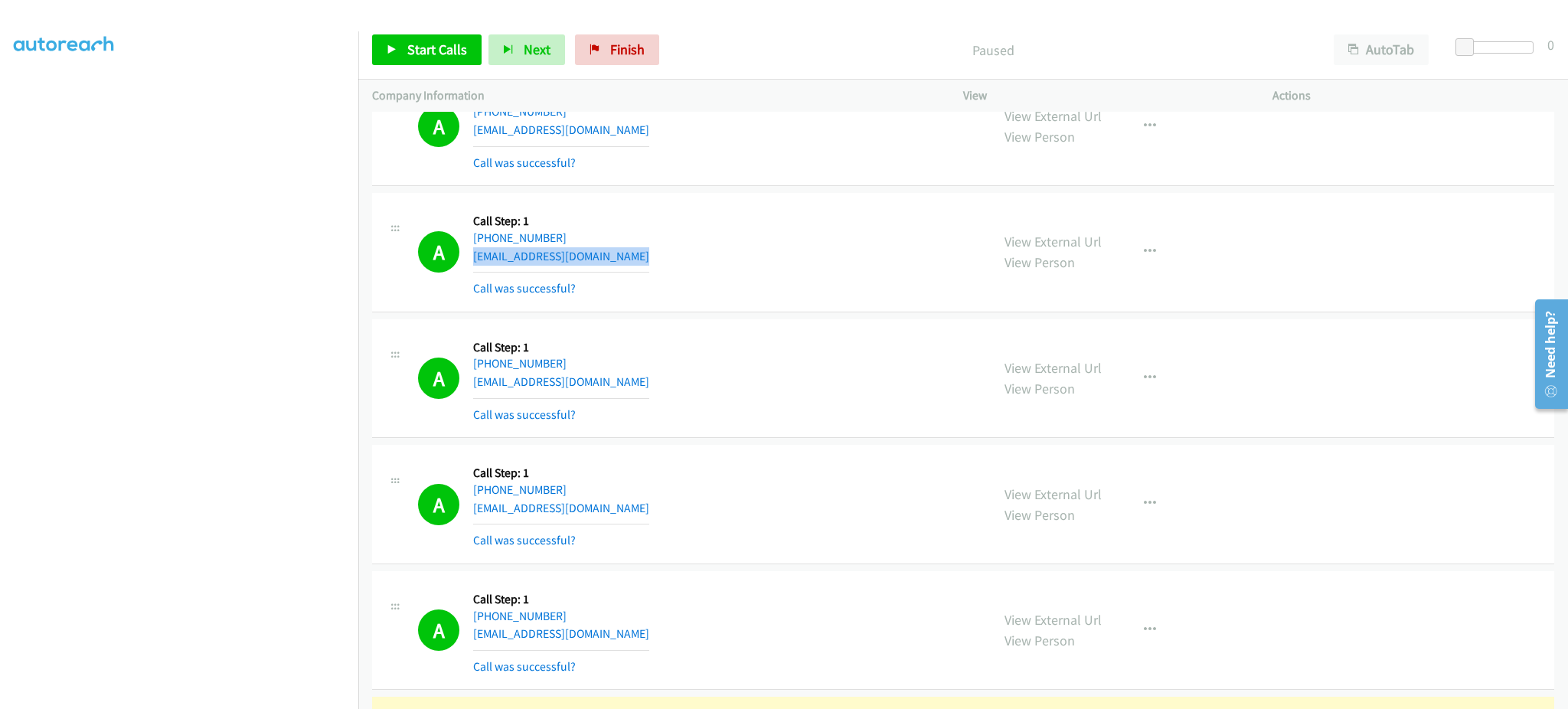
scroll to position [307, 0]
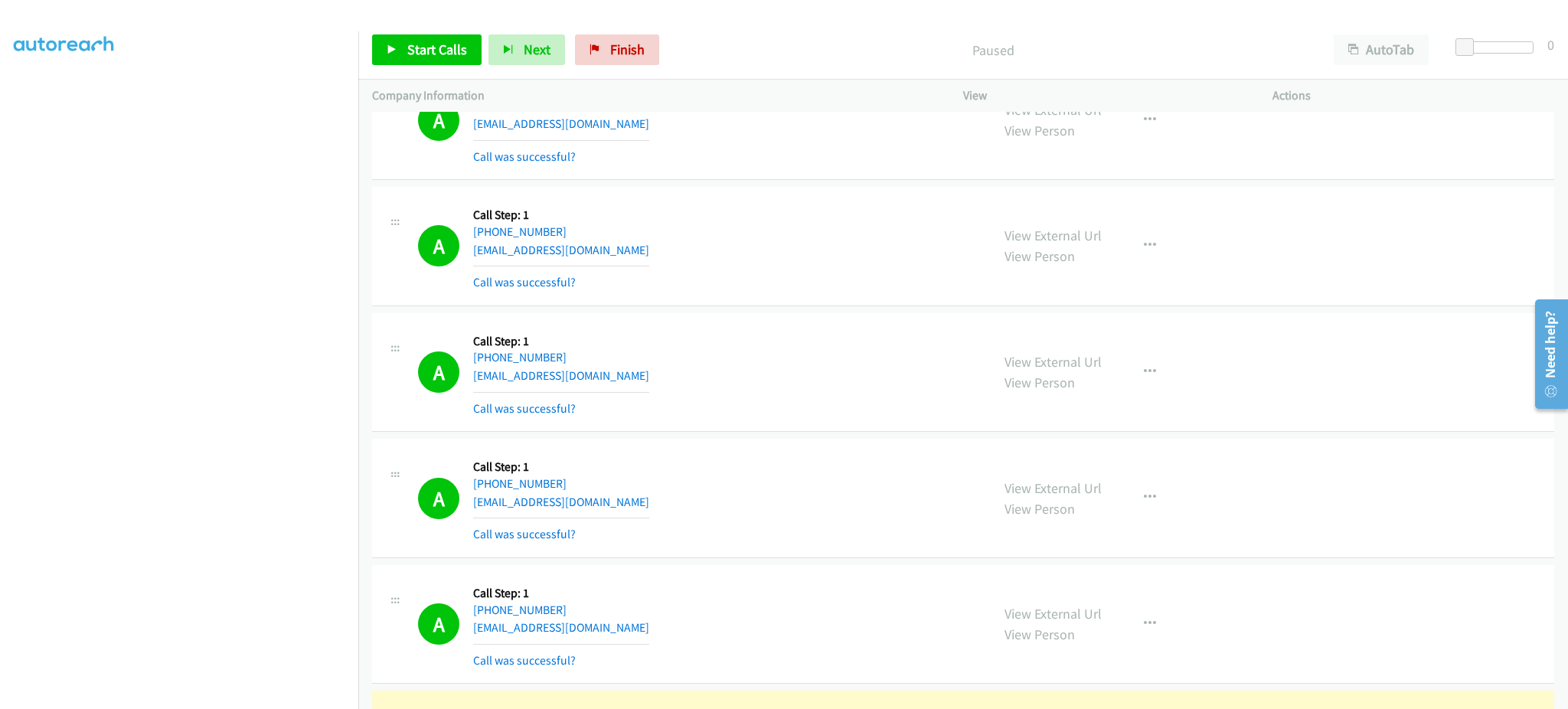
click at [714, 388] on div "A Callback Scheduled Call Step: 1 America/New_York [PHONE_NUMBER] [EMAIL_ADDRES…" at bounding box center [698, 373] width 559 height 91
click at [703, 379] on div "A Callback Scheduled Call Step: 1 America/New_York [PHONE_NUMBER] [EMAIL_ADDRES…" at bounding box center [698, 373] width 559 height 91
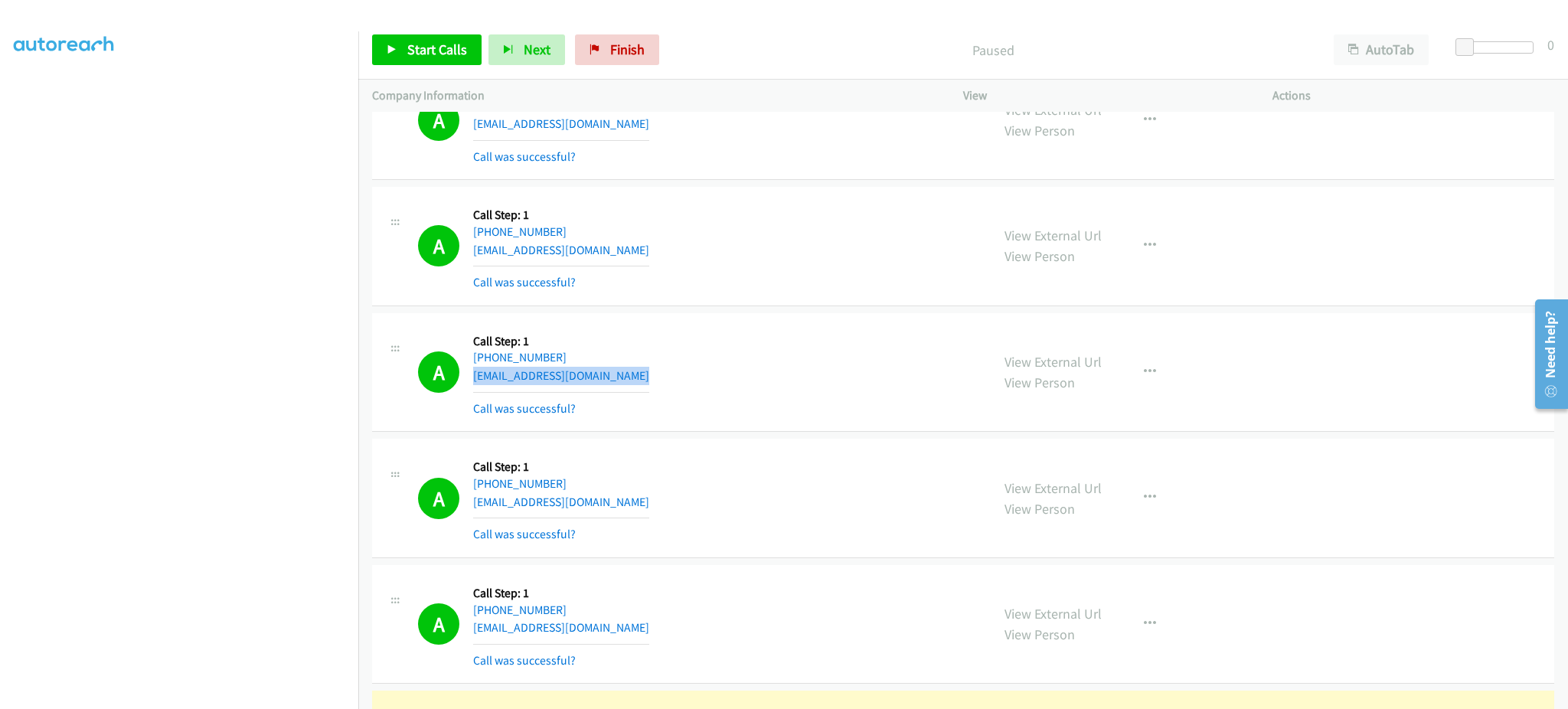
click at [703, 379] on div "A Callback Scheduled Call Step: 1 America/New_York [PHONE_NUMBER] [EMAIL_ADDRES…" at bounding box center [698, 373] width 559 height 91
copy div "[EMAIL_ADDRESS][DOMAIN_NAME]"
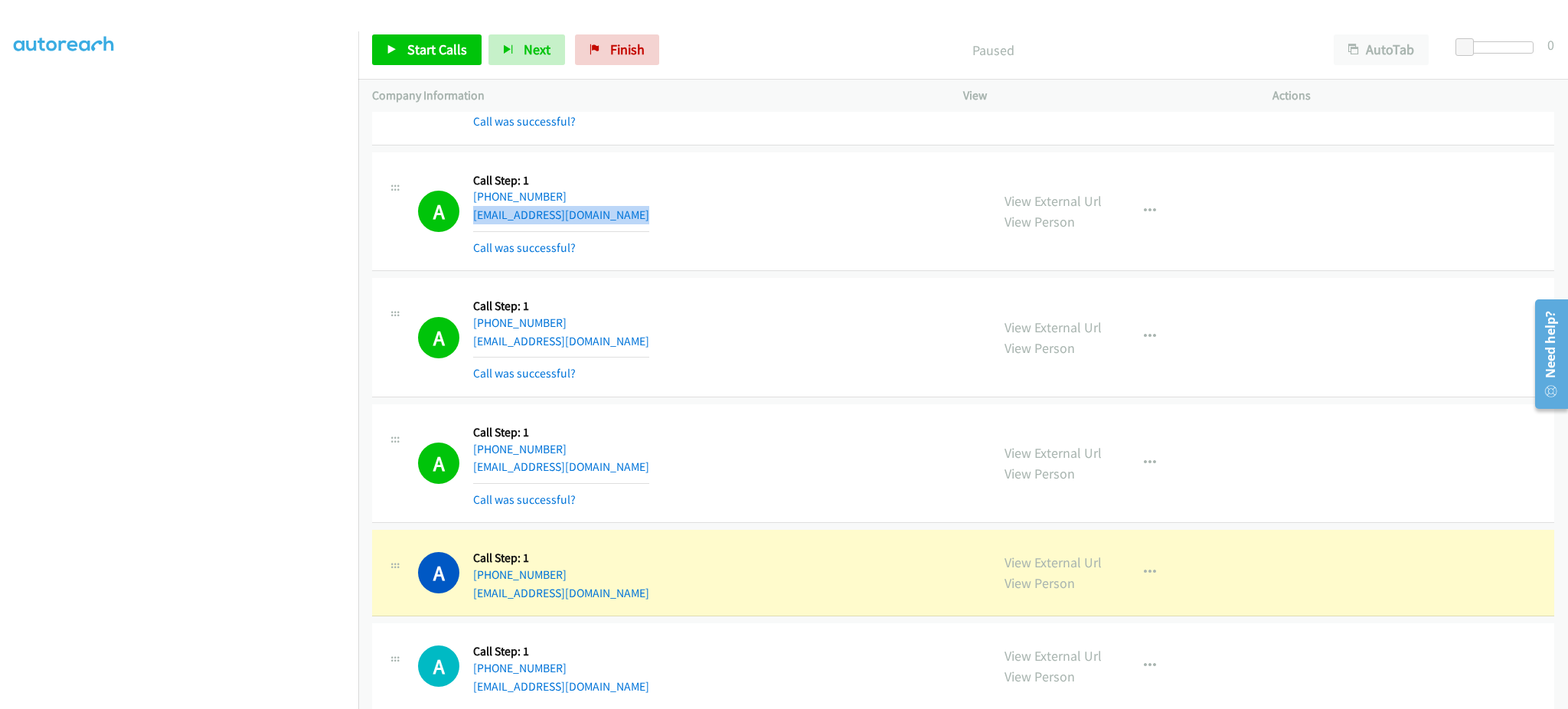
scroll to position [442, 0]
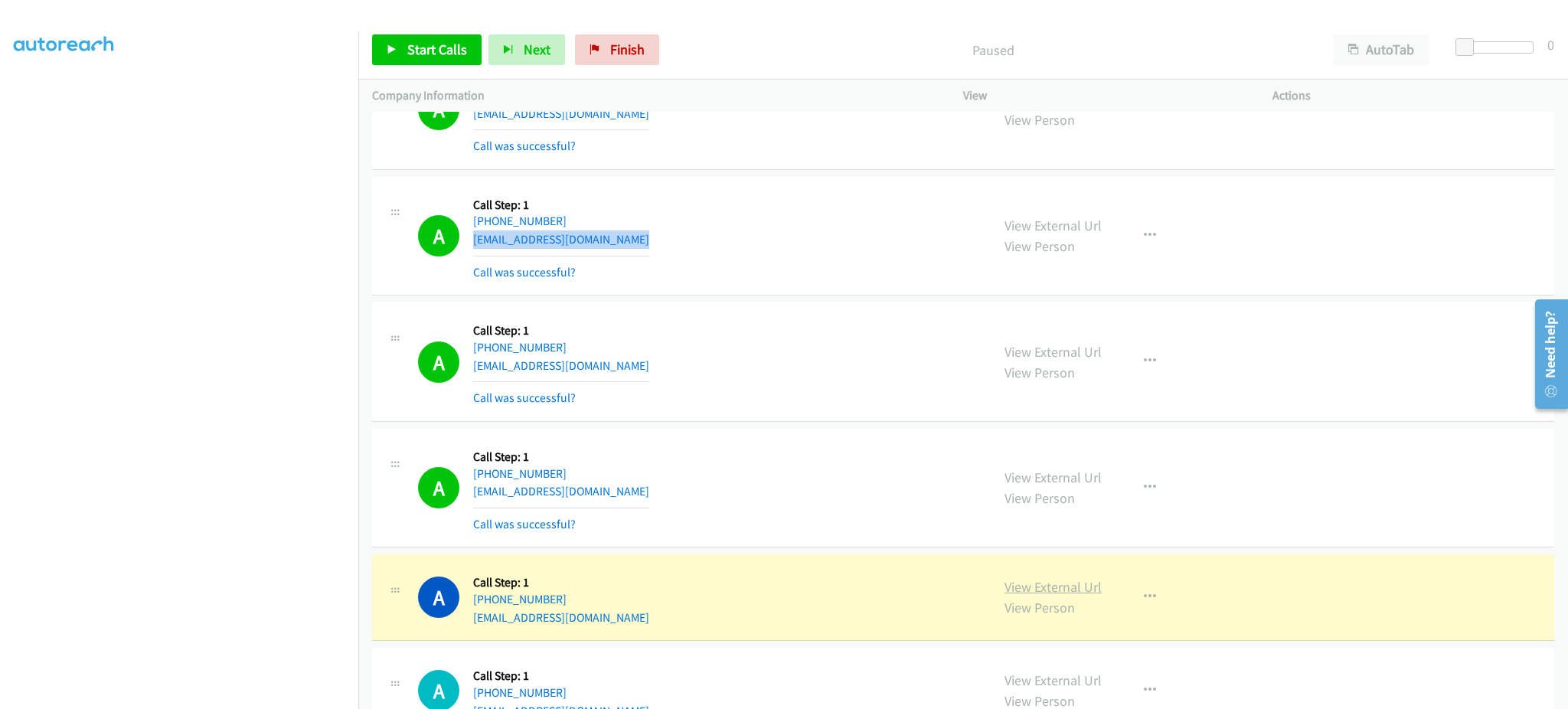
click at [1030, 592] on link "View External Url" at bounding box center [1052, 586] width 98 height 18
click at [1050, 588] on link "View External Url" at bounding box center [1052, 586] width 98 height 18
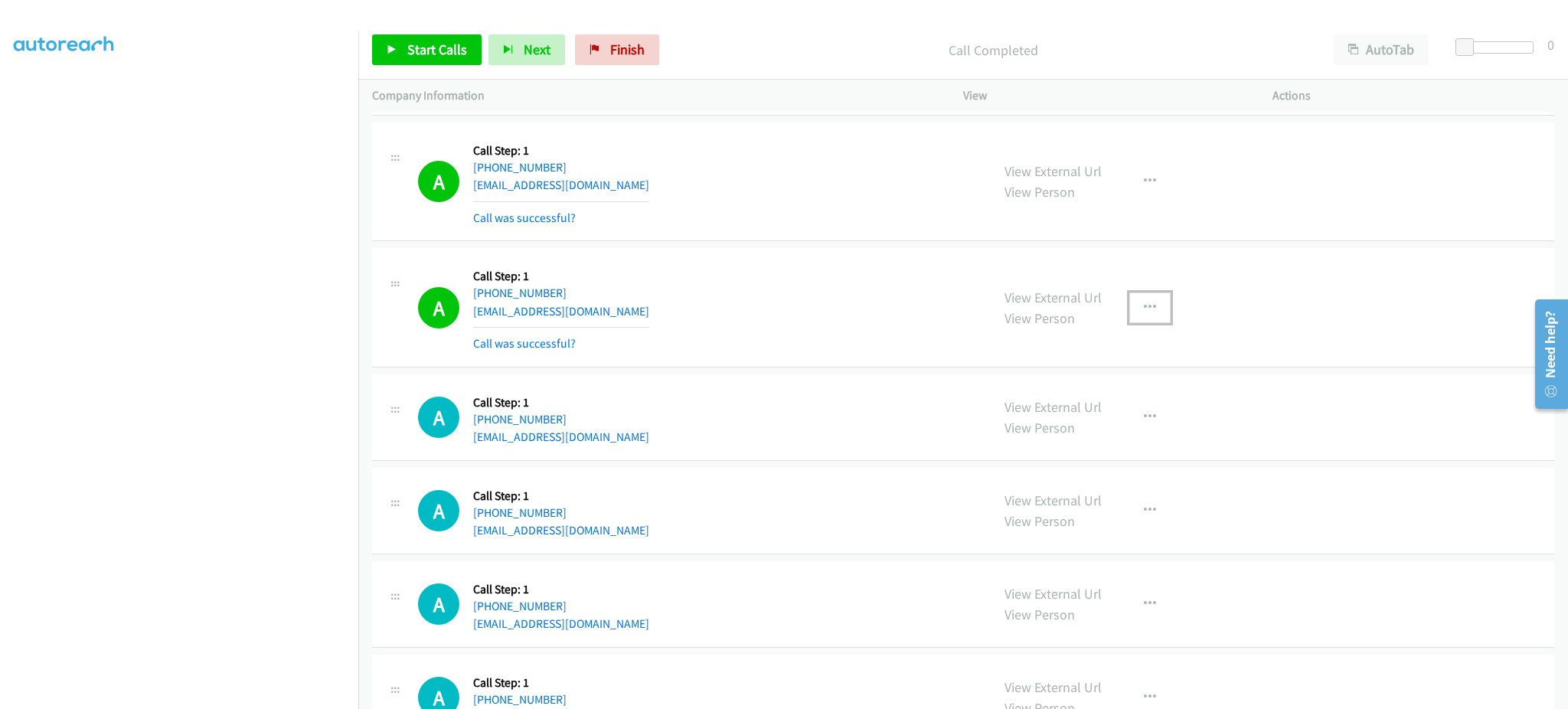
click at [1143, 322] on button "button" at bounding box center [1150, 308] width 42 height 31
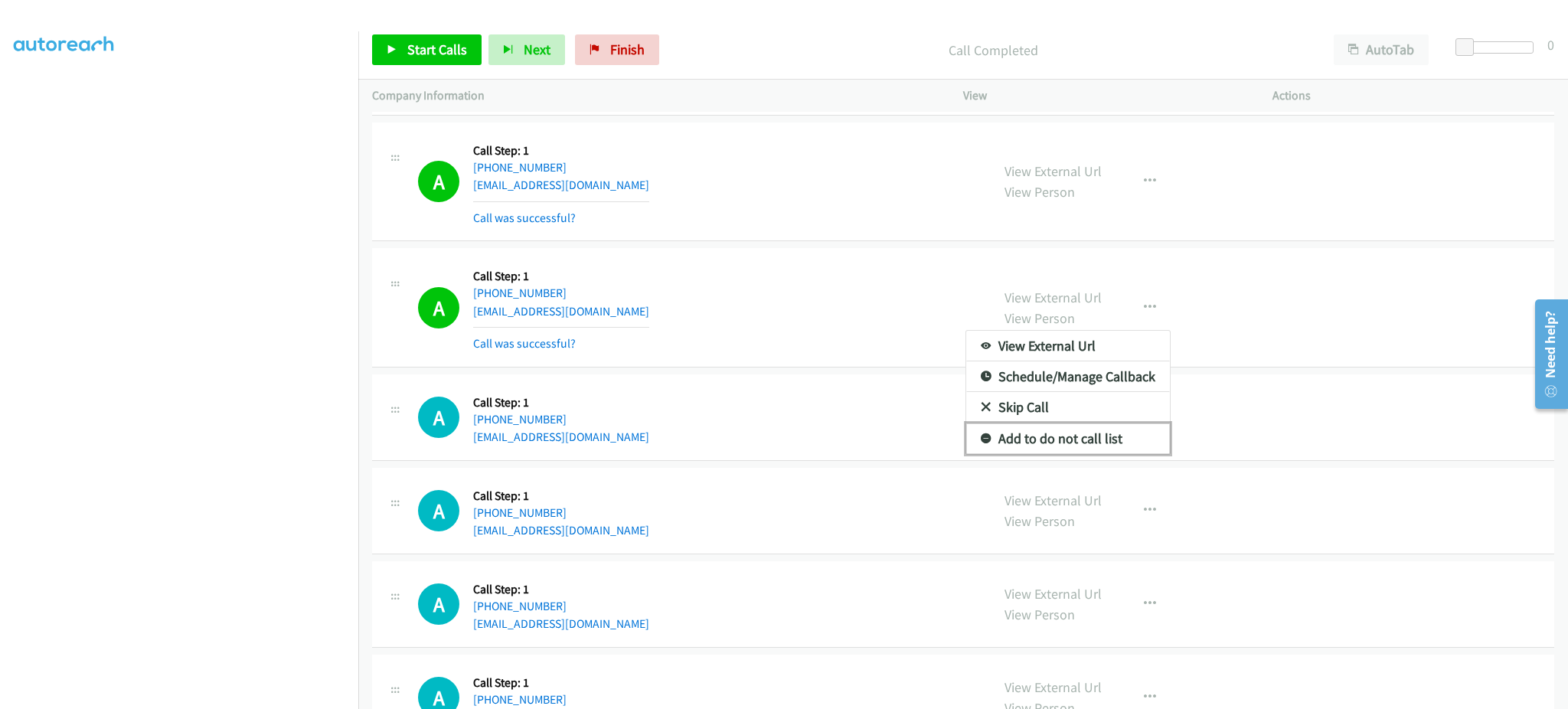
click at [1083, 447] on link "Add to do not call list" at bounding box center [1067, 439] width 203 height 31
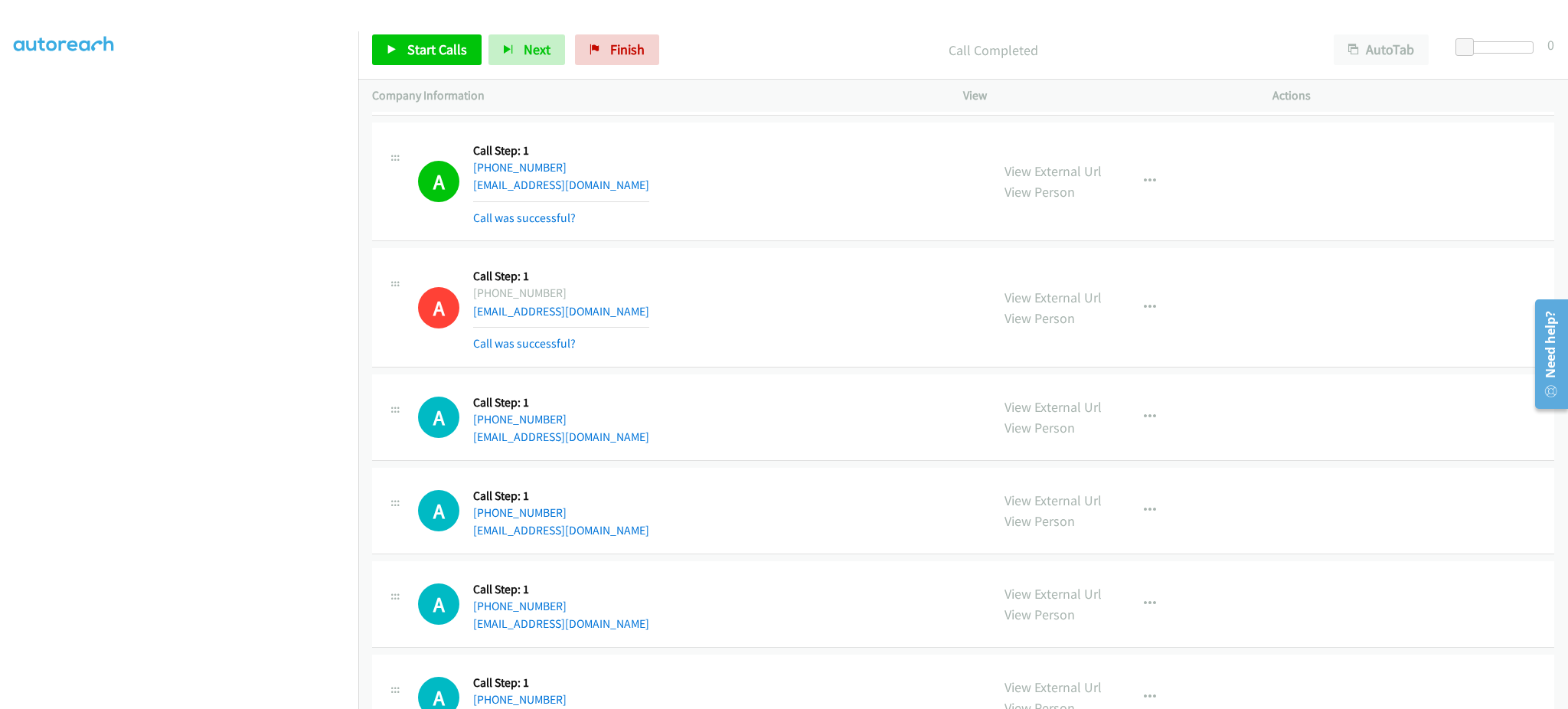
click at [654, 204] on div "A Callback Scheduled Call Step: 1 America/New_York [PHONE_NUMBER] [EMAIL_ADDRES…" at bounding box center [698, 182] width 559 height 91
click at [634, 188] on div "A Callback Scheduled Call Step: 1 America/New_York [PHONE_NUMBER] [EMAIL_ADDRES…" at bounding box center [698, 182] width 559 height 91
copy div "[EMAIL_ADDRESS][DOMAIN_NAME]"
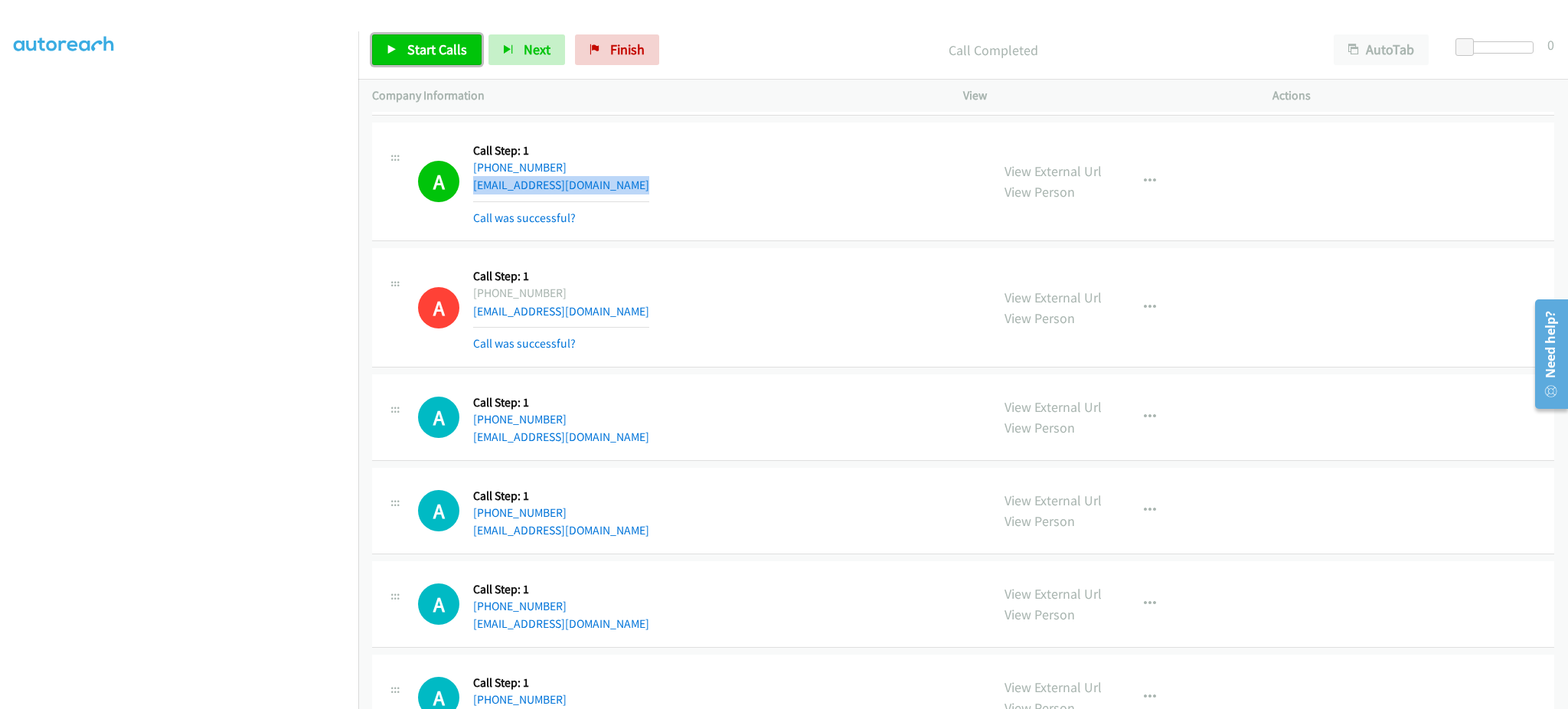
click at [456, 49] on span "Start Calls" at bounding box center [437, 49] width 59 height 18
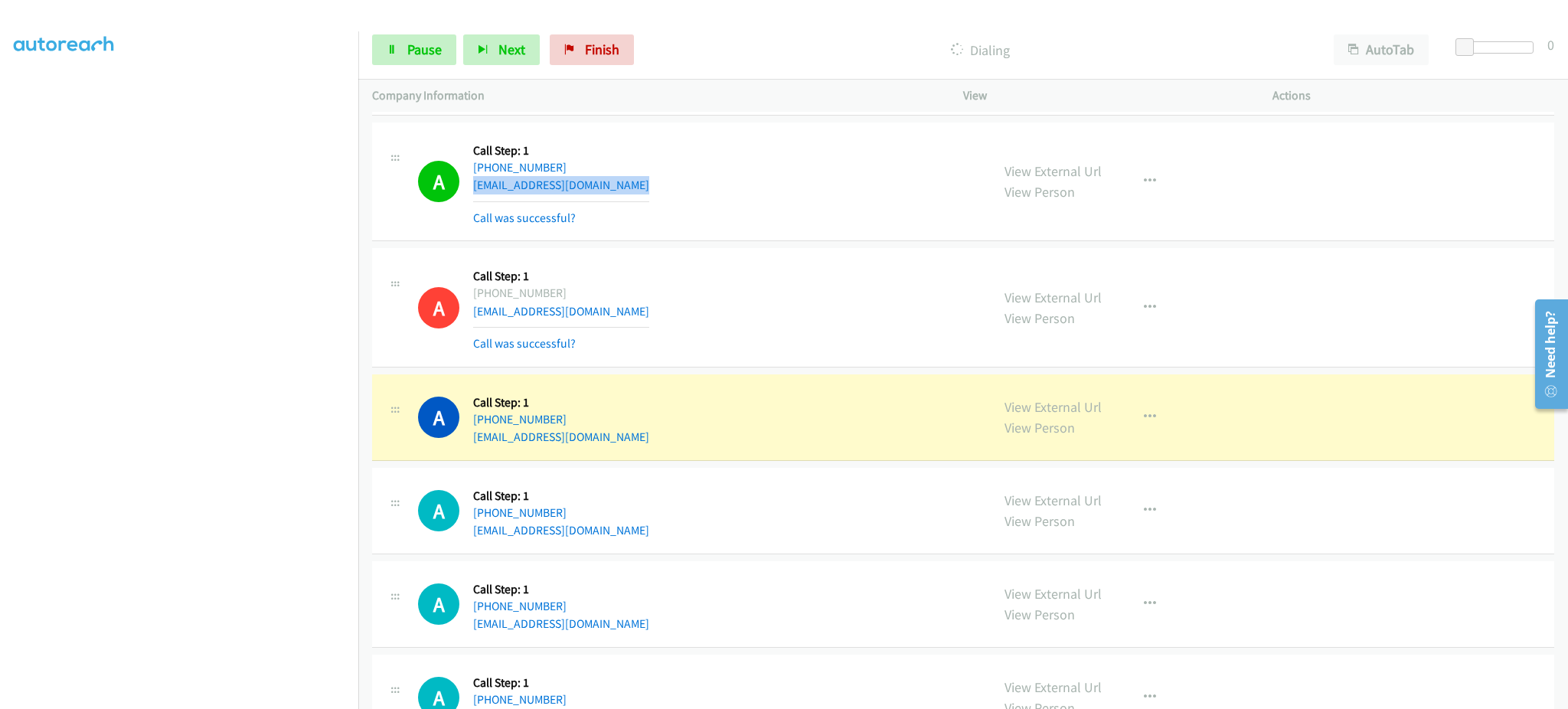
click at [684, 434] on div "A Callback Scheduled Call Step: 1 America/New_York [PHONE_NUMBER] [EMAIL_ADDRES…" at bounding box center [698, 417] width 559 height 59
copy div "[EMAIL_ADDRESS][DOMAIN_NAME]"
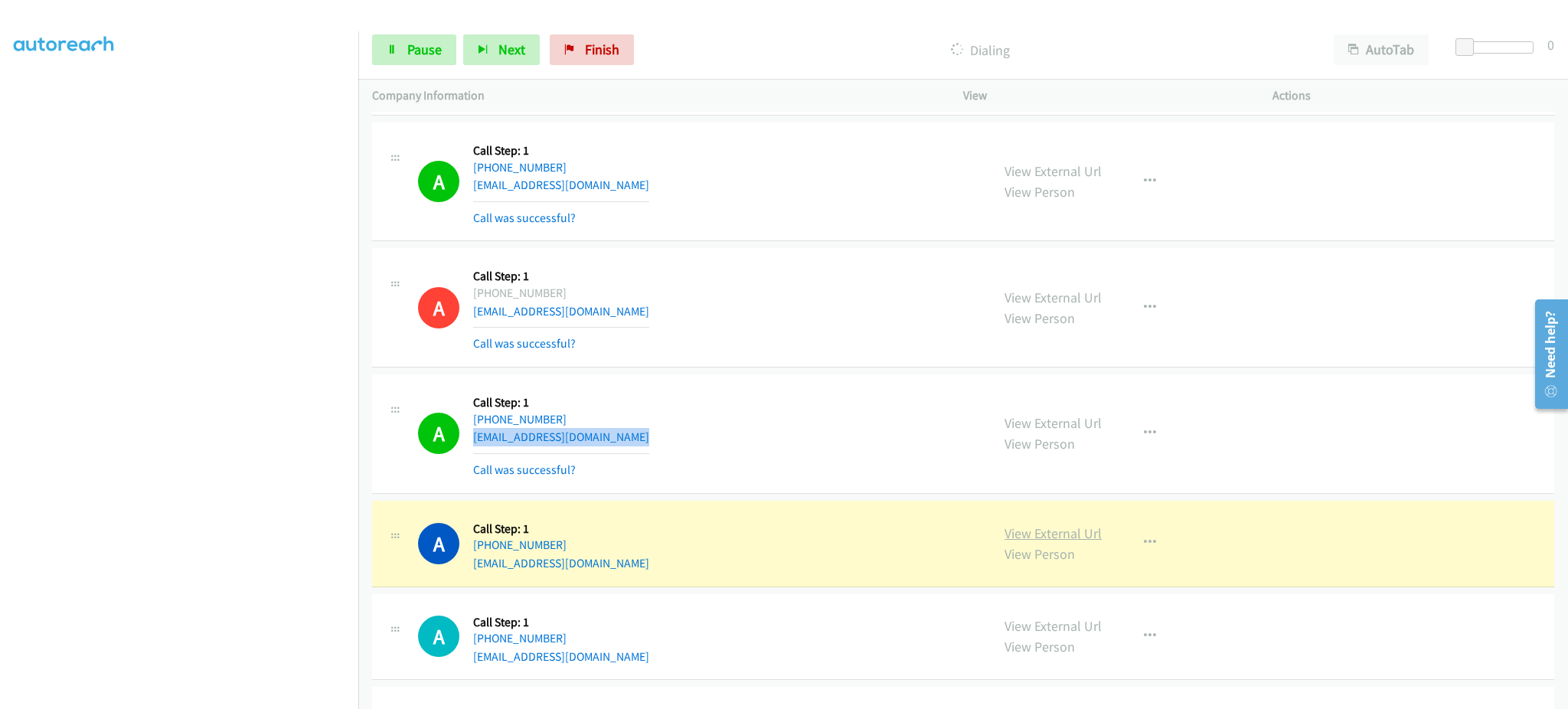
click at [1021, 537] on link "View External Url" at bounding box center [1052, 533] width 98 height 18
click at [1062, 525] on link "View External Url" at bounding box center [1052, 533] width 98 height 18
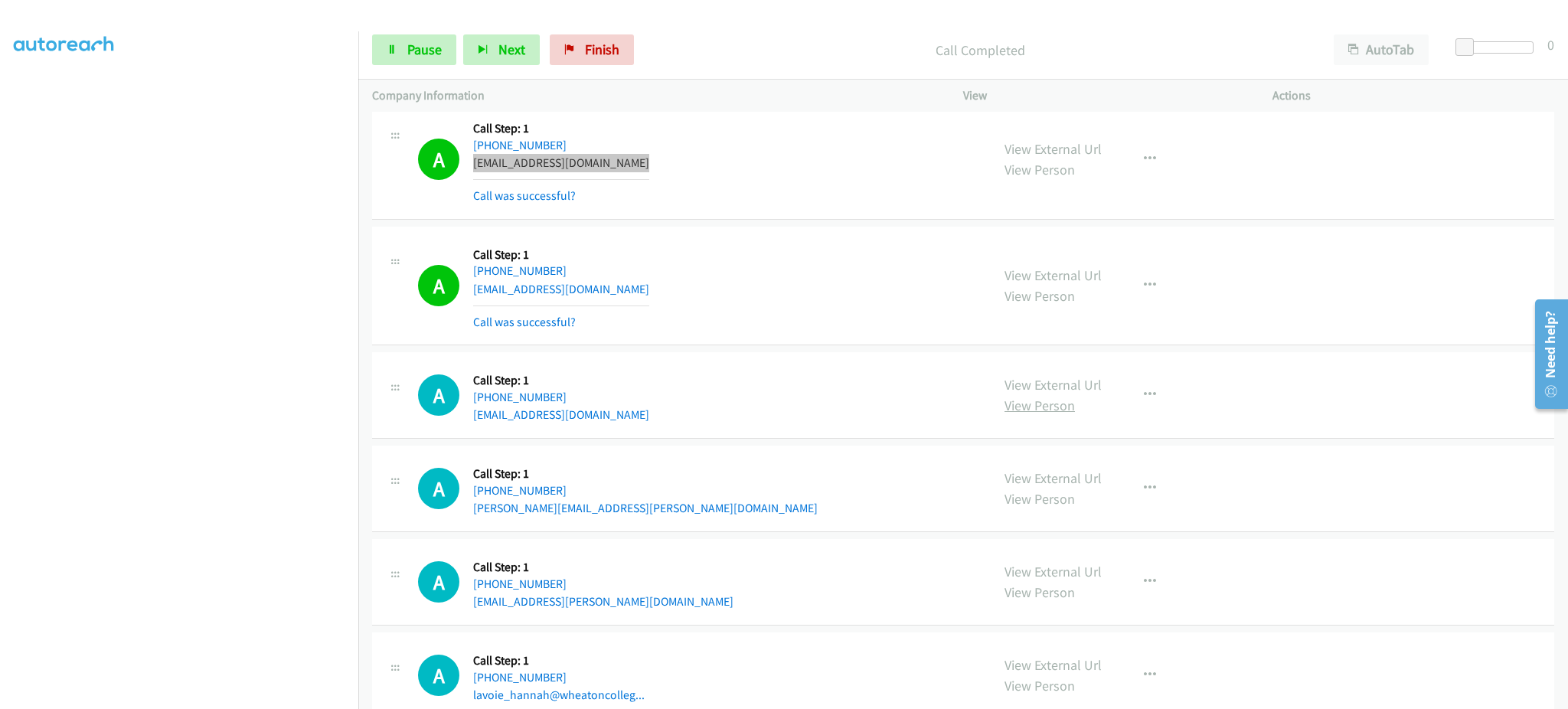
scroll to position [1056, 0]
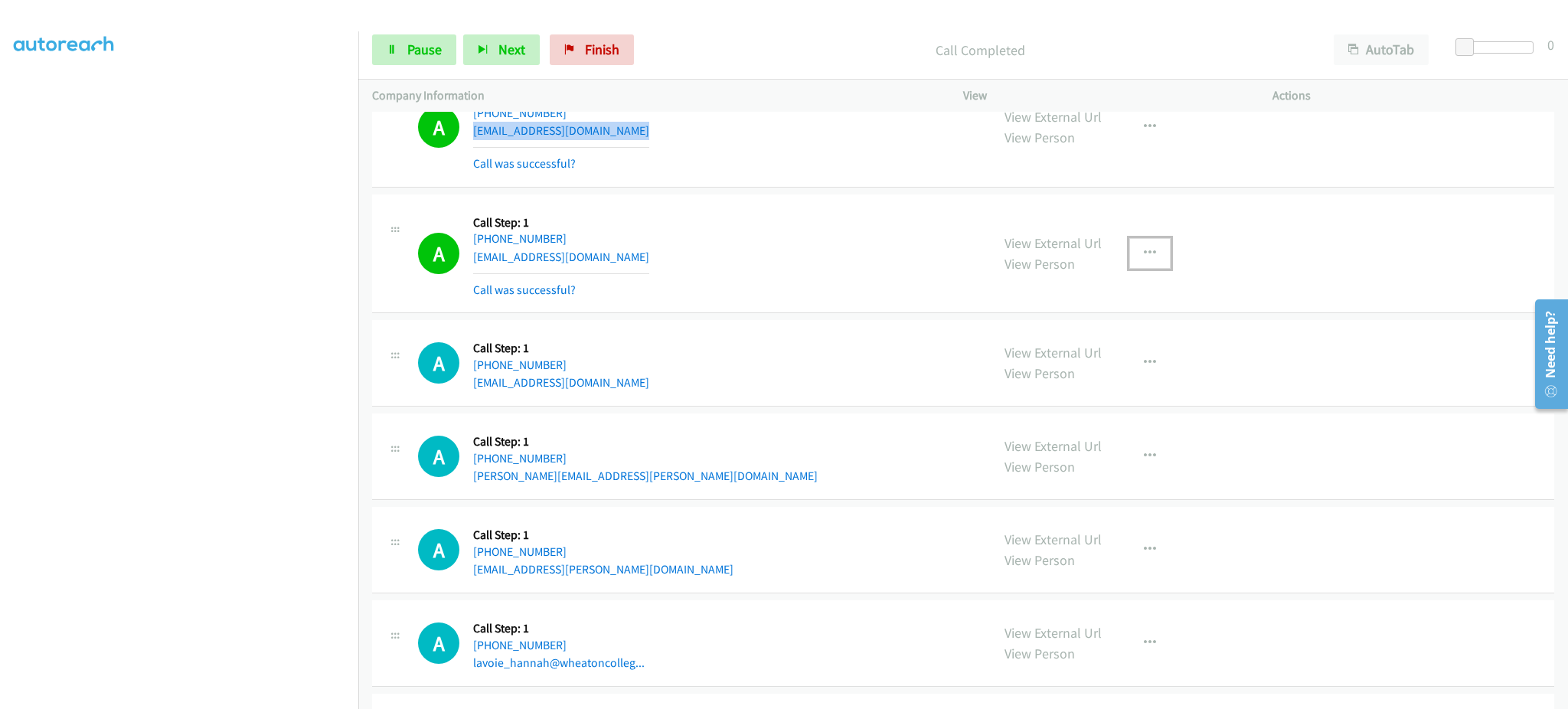
click at [1153, 249] on button "button" at bounding box center [1150, 253] width 42 height 31
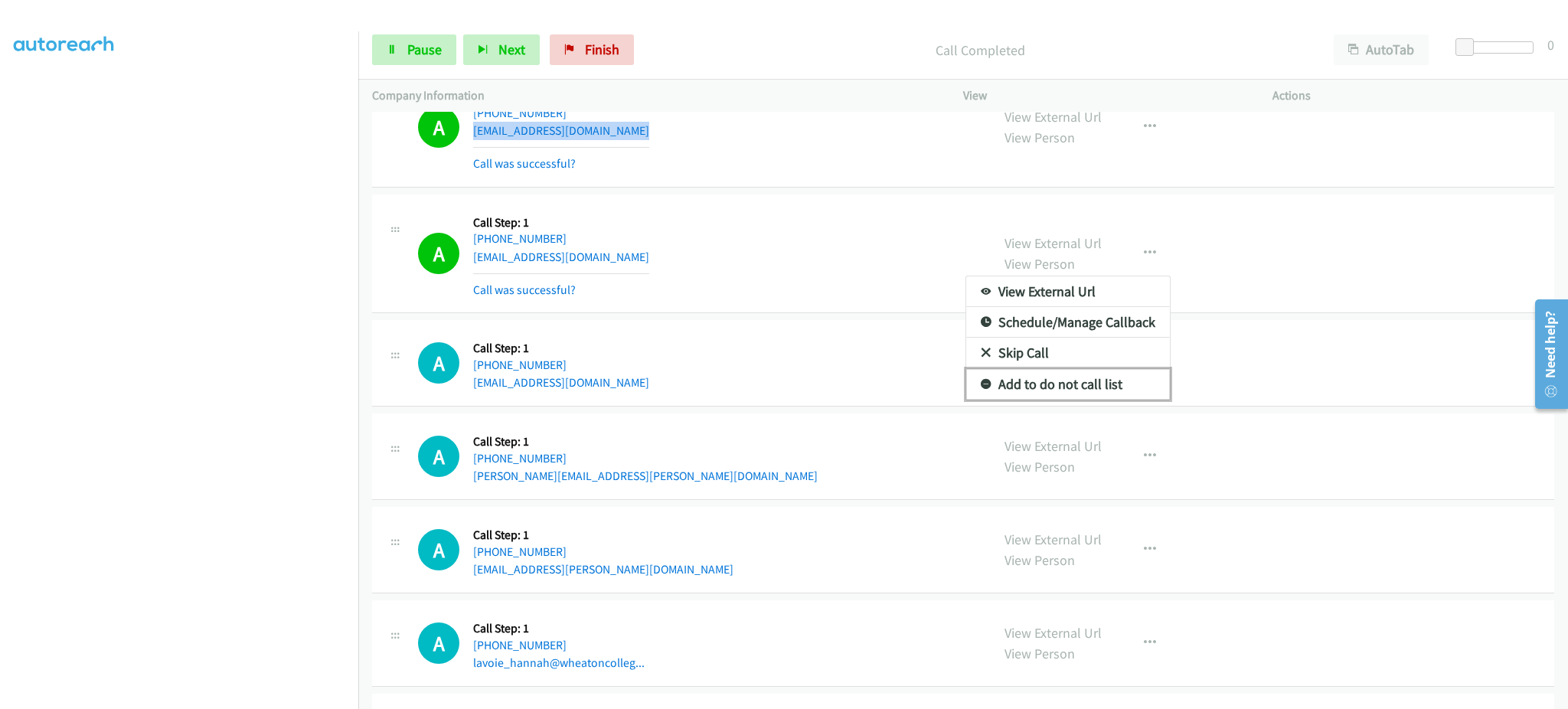
click at [1113, 380] on link "Add to do not call list" at bounding box center [1067, 384] width 203 height 31
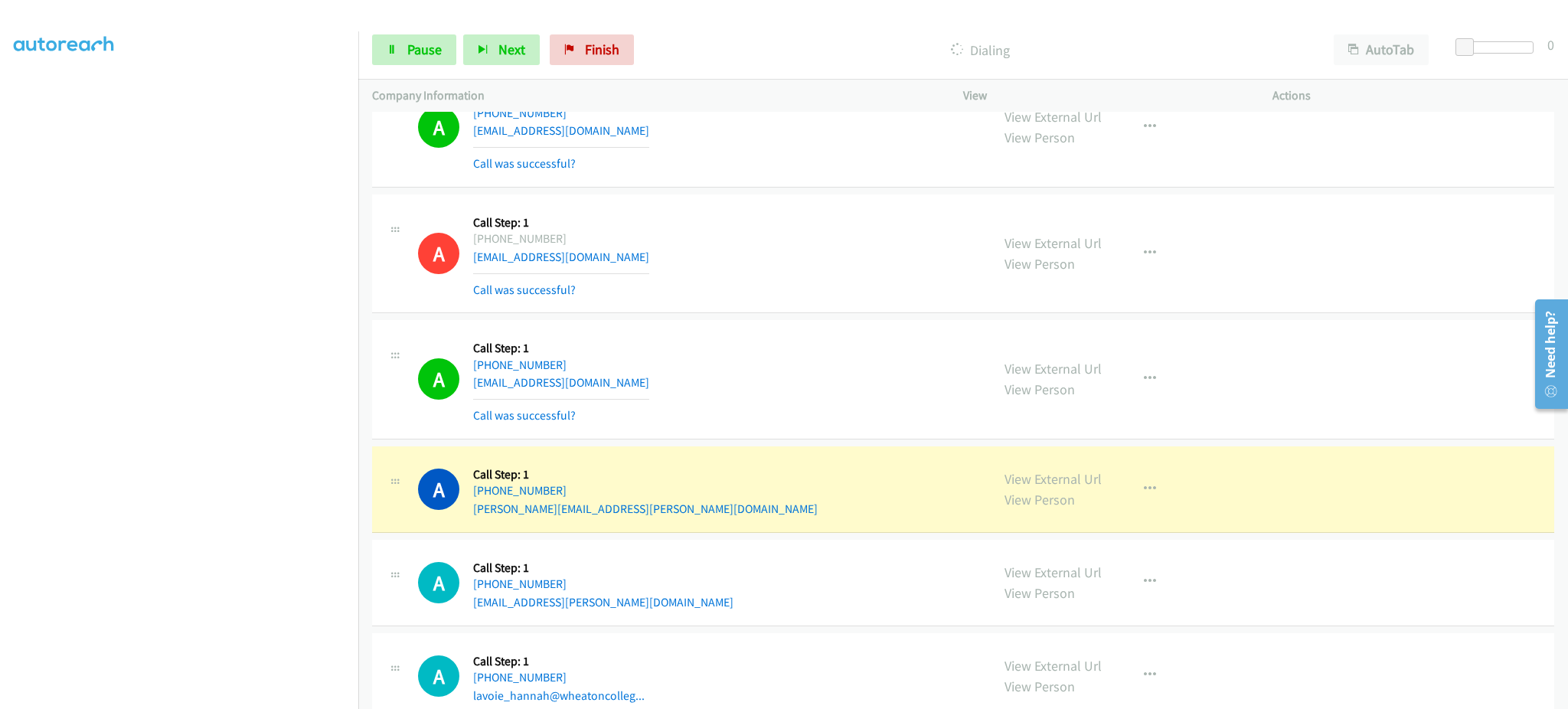
scroll to position [513, 0]
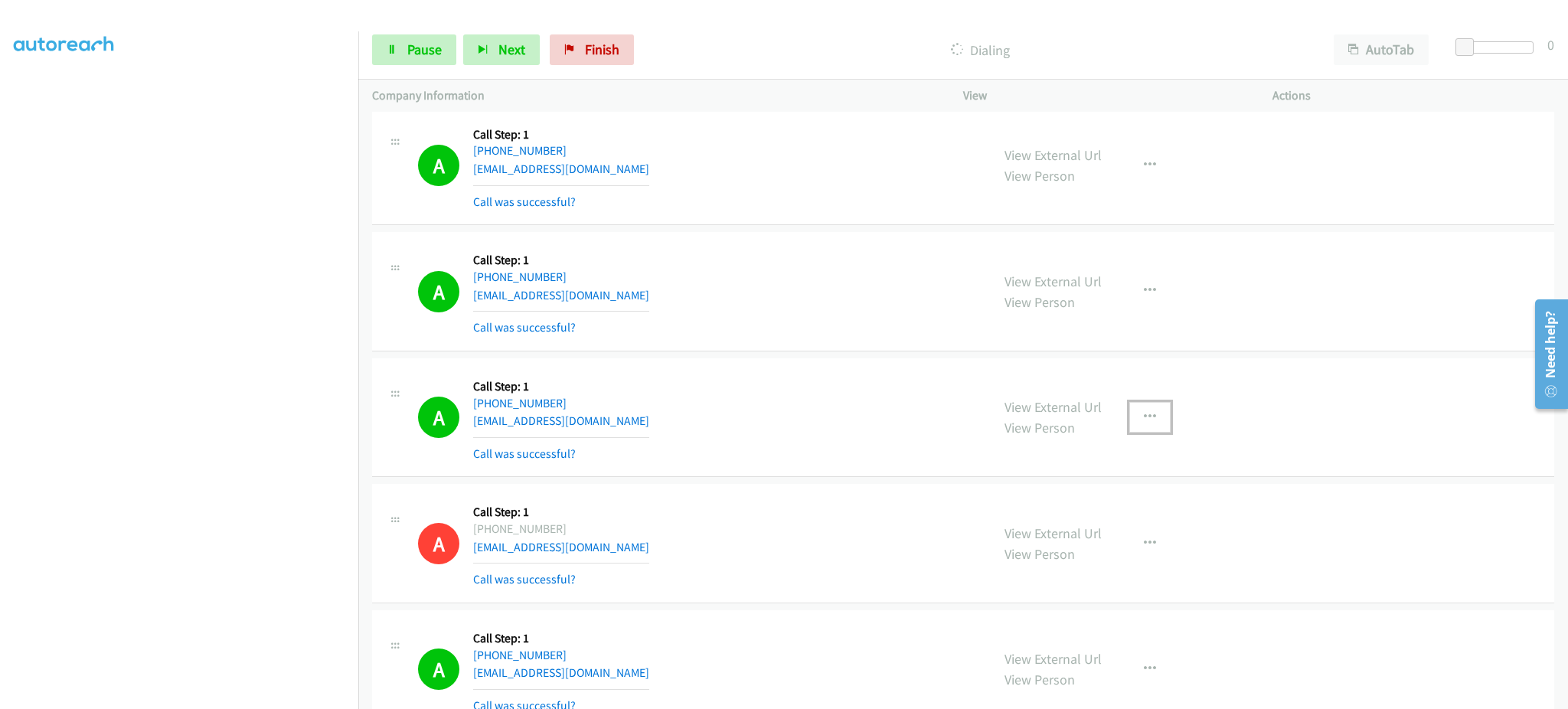
click at [1143, 415] on icon "button" at bounding box center [1149, 417] width 12 height 12
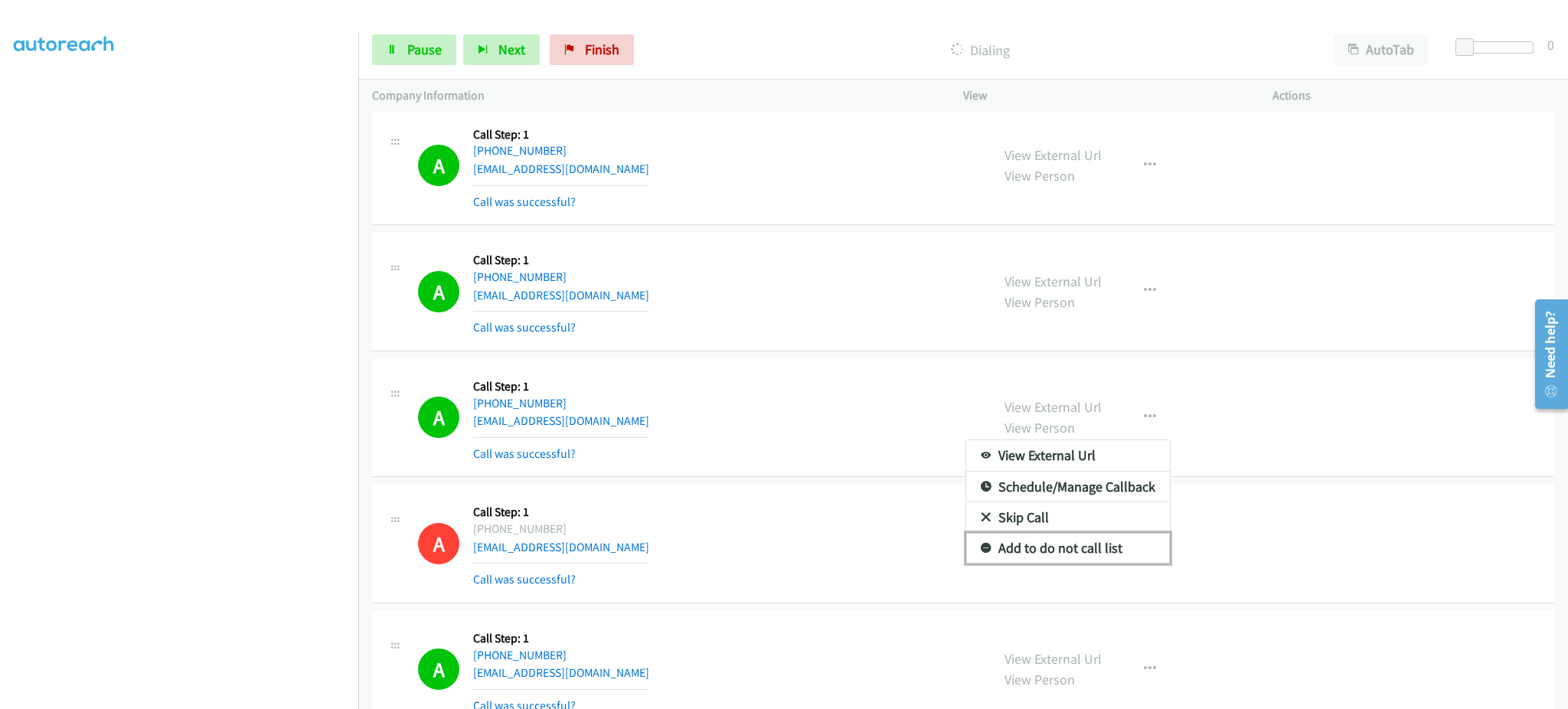
click at [1122, 545] on link "Add to do not call list" at bounding box center [1067, 548] width 203 height 31
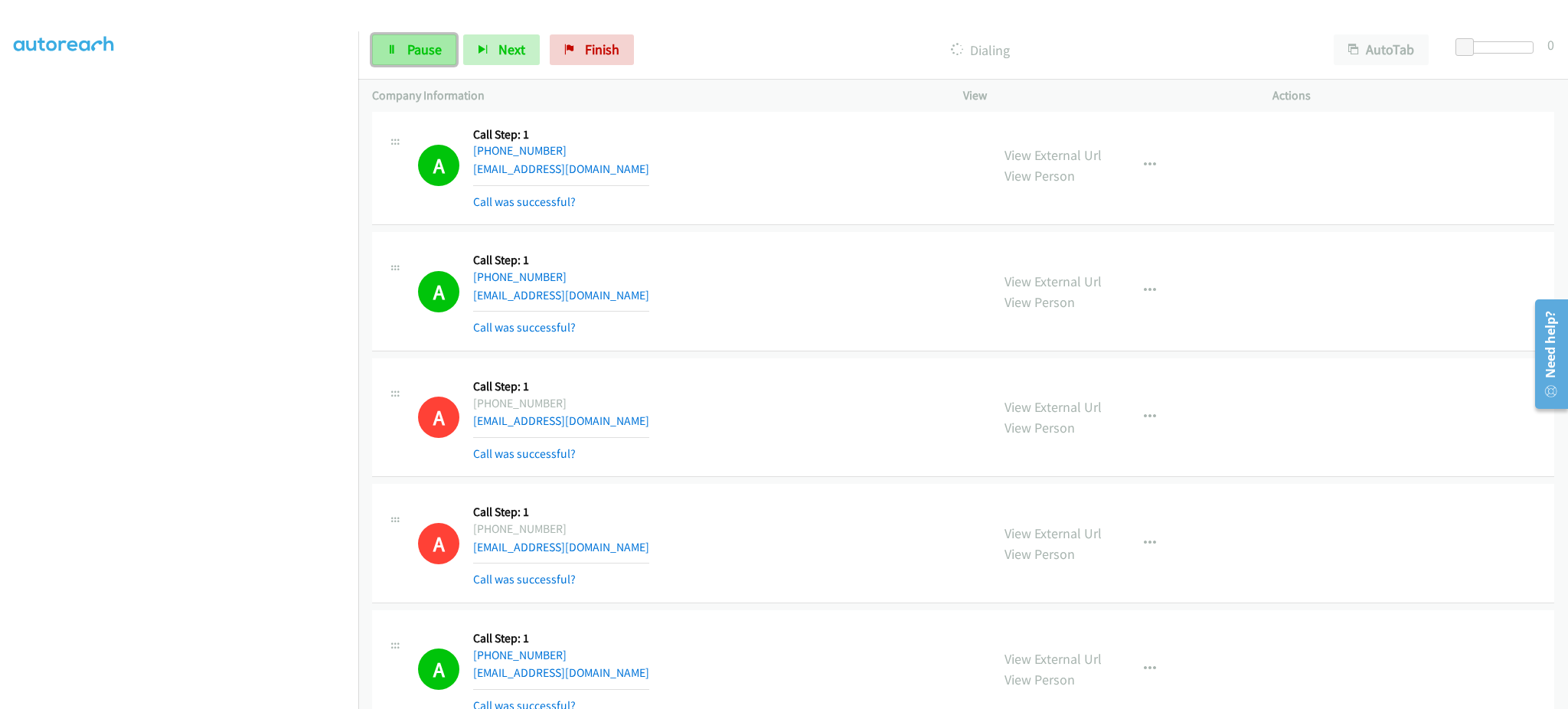
click at [405, 49] on link "Pause" at bounding box center [414, 49] width 85 height 31
drag, startPoint x: 434, startPoint y: 50, endPoint x: 455, endPoint y: 19, distance: 37.4
click at [434, 50] on span "Start Calls" at bounding box center [437, 49] width 59 height 18
click at [799, 365] on div "A Callback Scheduled Call Step: 1 America/New_York [PHONE_NUMBER] [EMAIL_ADDRES…" at bounding box center [963, 418] width 1183 height 120
click at [895, 520] on div "A Callback Scheduled Call Step: 1 [GEOGRAPHIC_DATA]/[GEOGRAPHIC_DATA] [PHONE_NU…" at bounding box center [698, 544] width 559 height 91
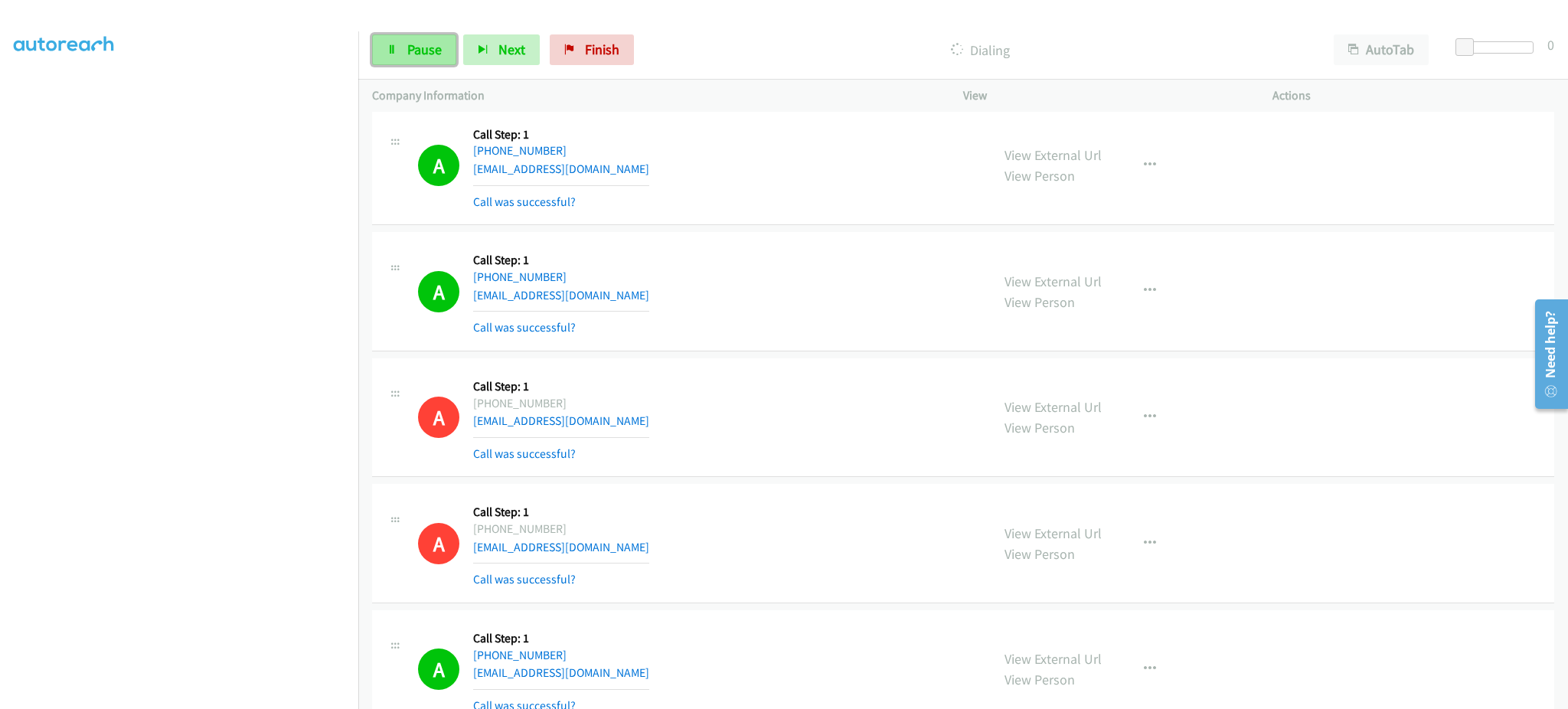
click at [399, 59] on link "Pause" at bounding box center [414, 49] width 85 height 31
click at [430, 46] on span "Start Calls" at bounding box center [437, 49] width 59 height 18
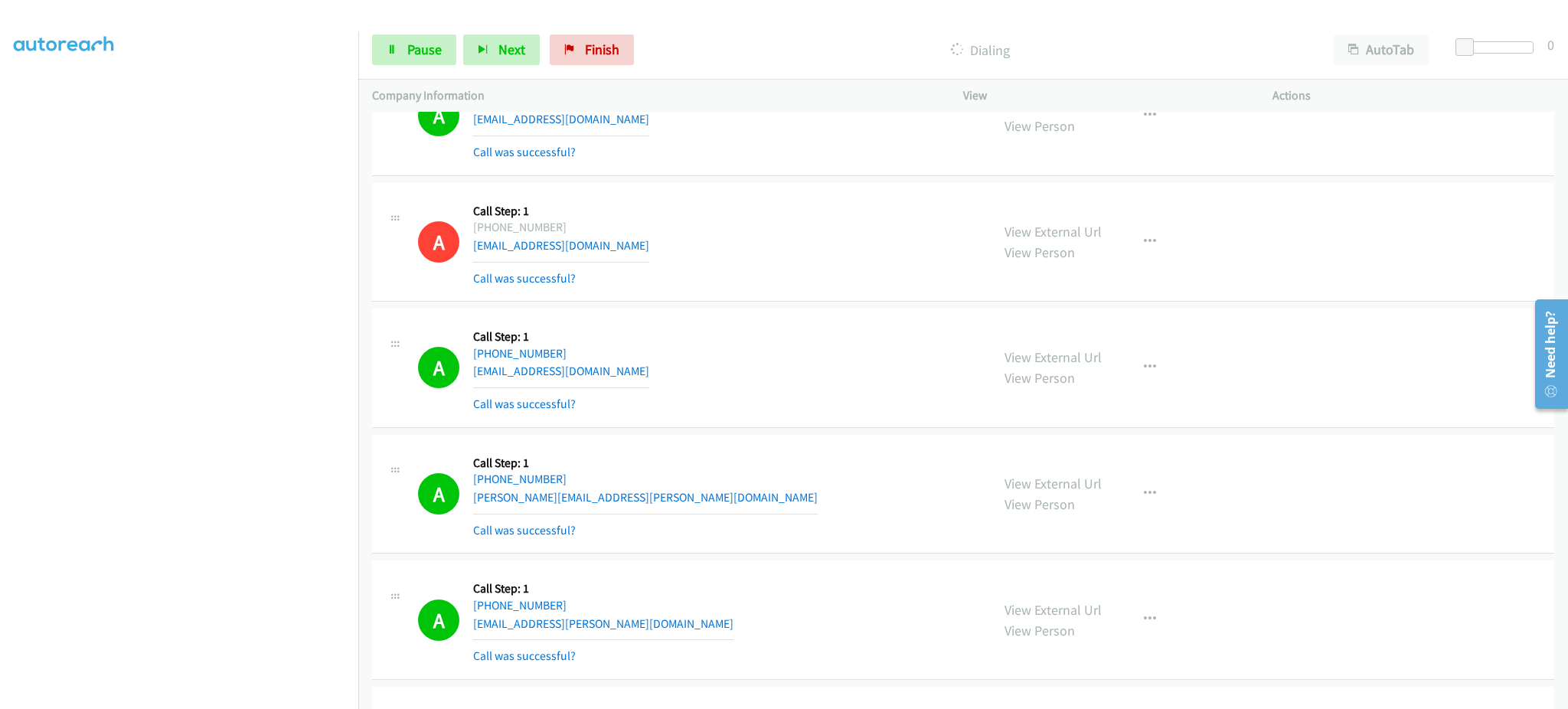
scroll to position [1126, 0]
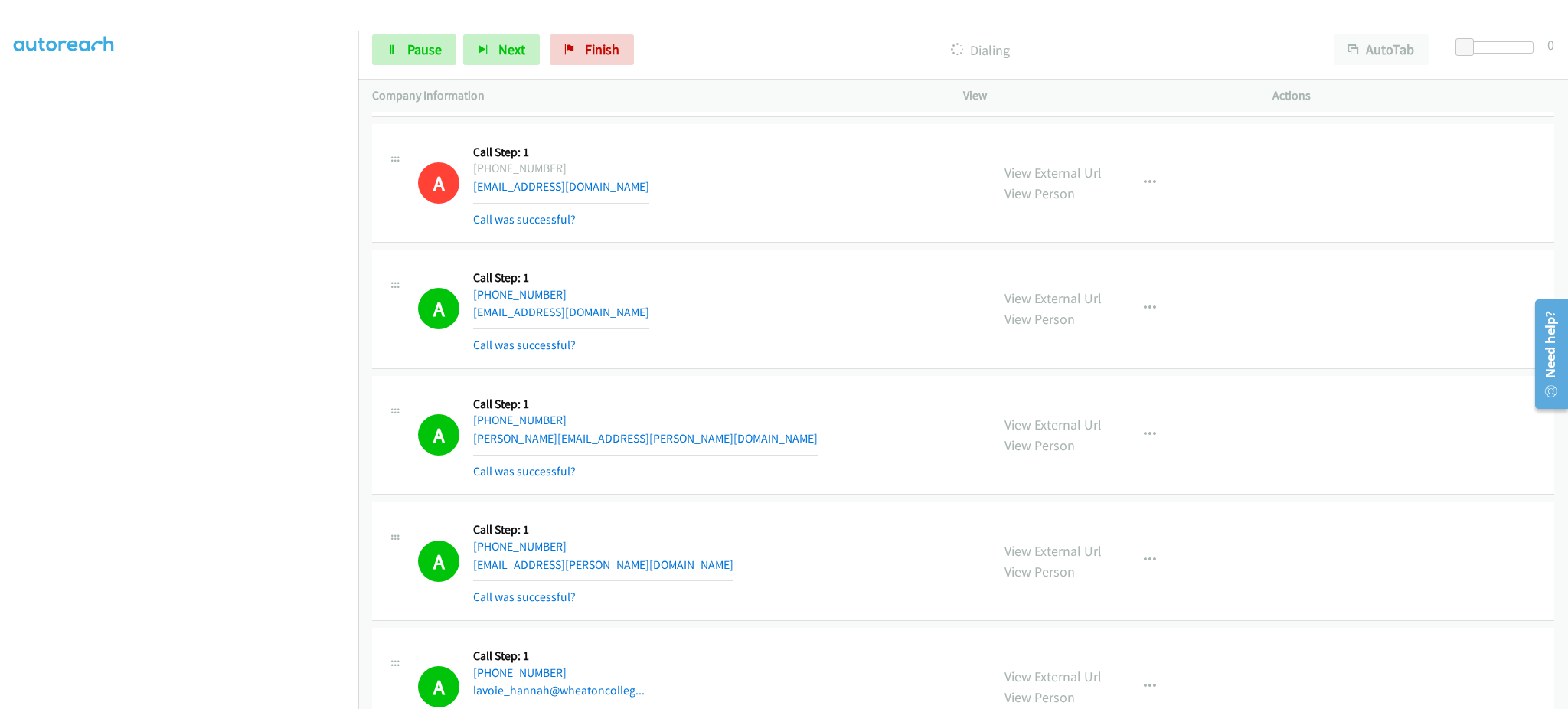
click at [645, 437] on div "A Callback Scheduled Call Step: 1 America/Los_Angeles [PHONE_NUMBER] [PERSON_NA…" at bounding box center [698, 436] width 559 height 91
copy div "[PERSON_NAME][EMAIL_ADDRESS][PERSON_NAME][DOMAIN_NAME]"
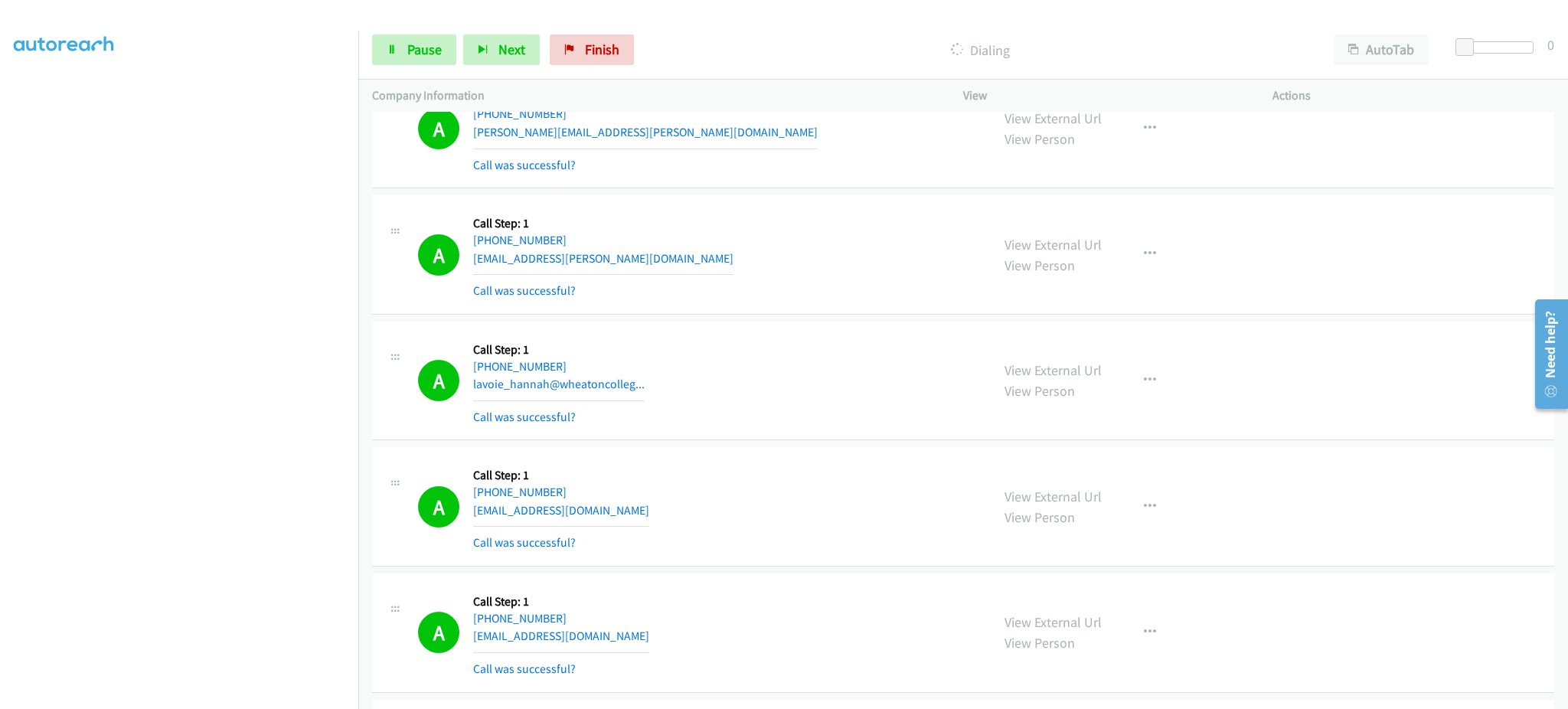
click at [644, 516] on div "A Callback Scheduled Call Step: 1 [GEOGRAPHIC_DATA]/[GEOGRAPHIC_DATA] [PHONE_NU…" at bounding box center [698, 506] width 559 height 91
click at [637, 637] on div "A Callback Scheduled Call Step: 1 [GEOGRAPHIC_DATA]/[GEOGRAPHIC_DATA] [PHONE_NU…" at bounding box center [698, 633] width 559 height 91
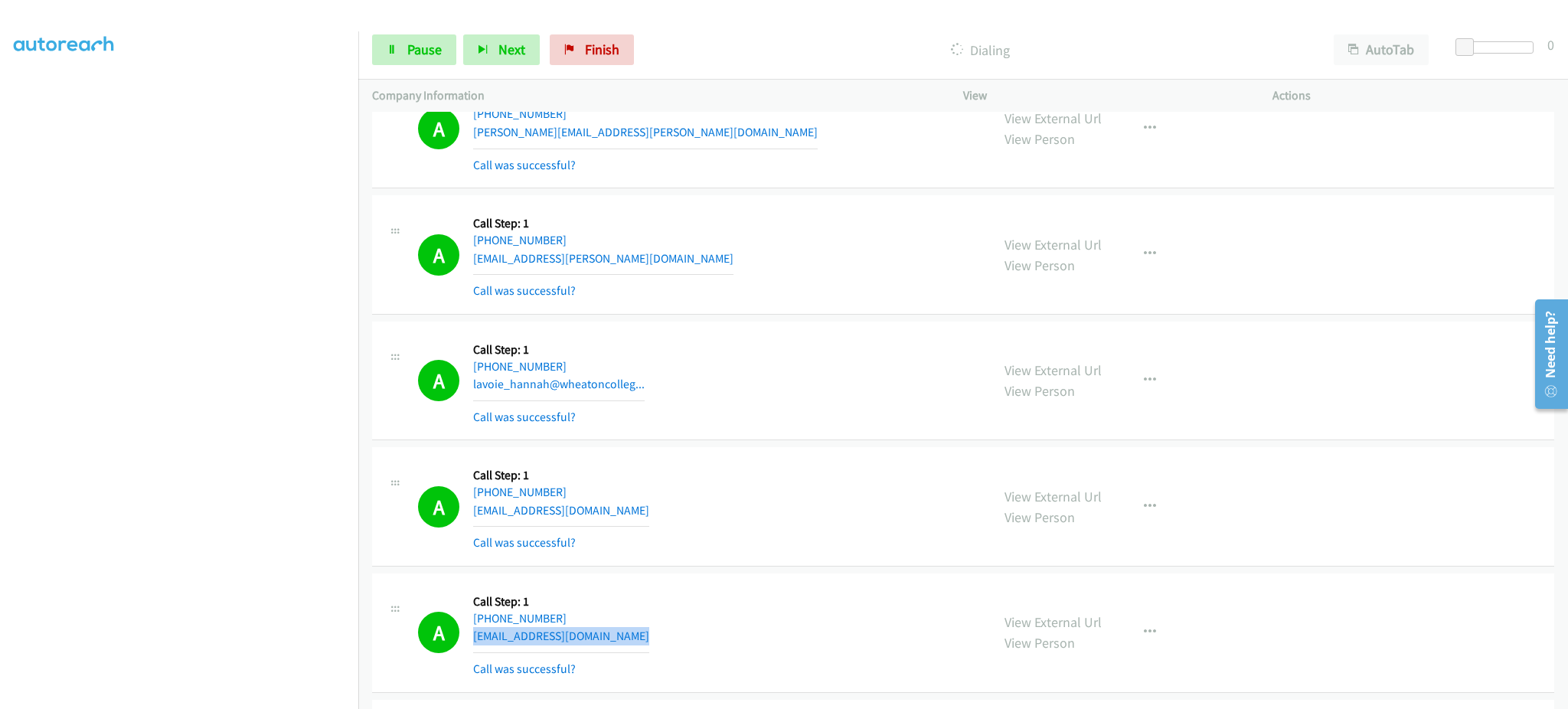
click at [637, 637] on div "A Callback Scheduled Call Step: 1 [GEOGRAPHIC_DATA]/[GEOGRAPHIC_DATA] [PHONE_NU…" at bounding box center [698, 633] width 559 height 91
copy div "[EMAIL_ADDRESS][DOMAIN_NAME]"
click at [398, 56] on link "Pause" at bounding box center [414, 49] width 85 height 31
click at [427, 54] on span "Start Calls" at bounding box center [437, 49] width 59 height 18
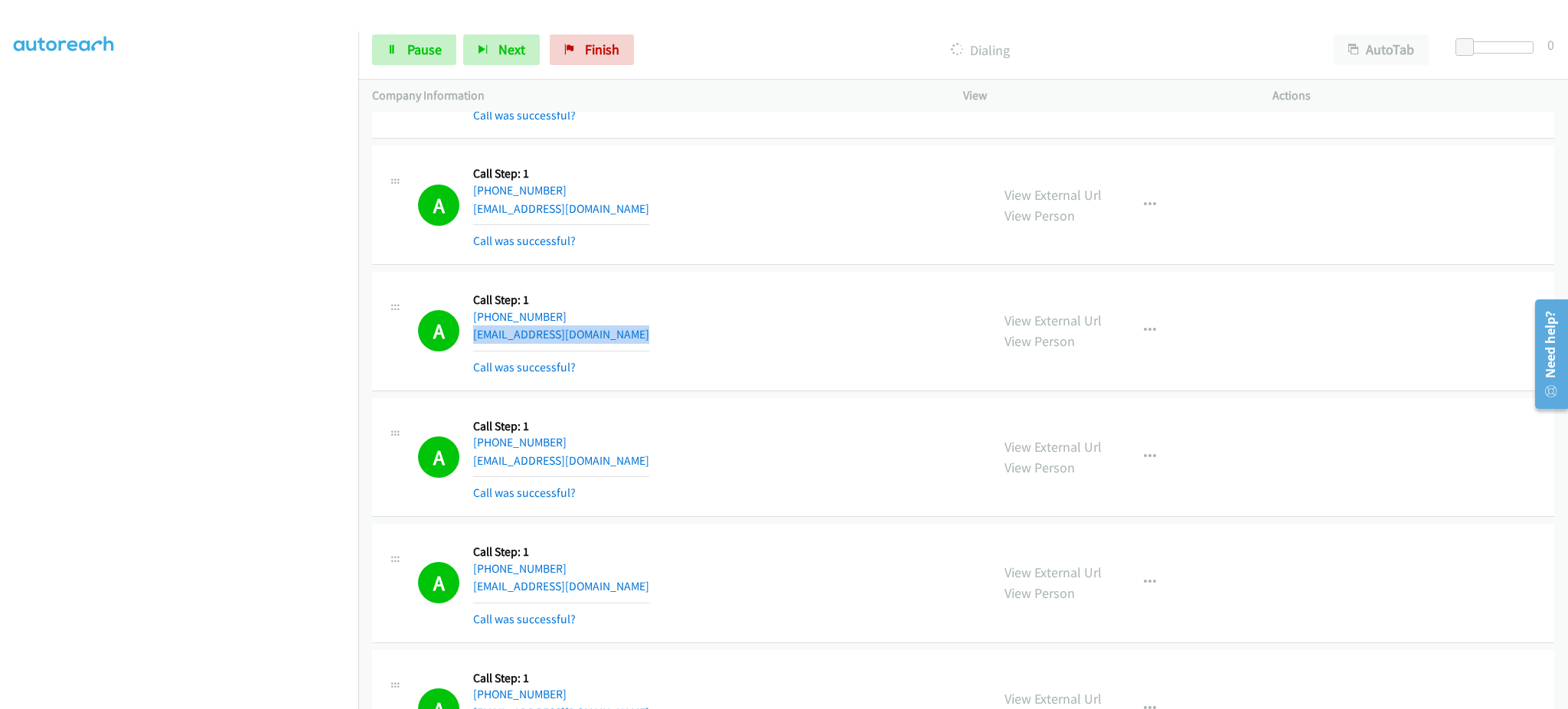
scroll to position [1739, 0]
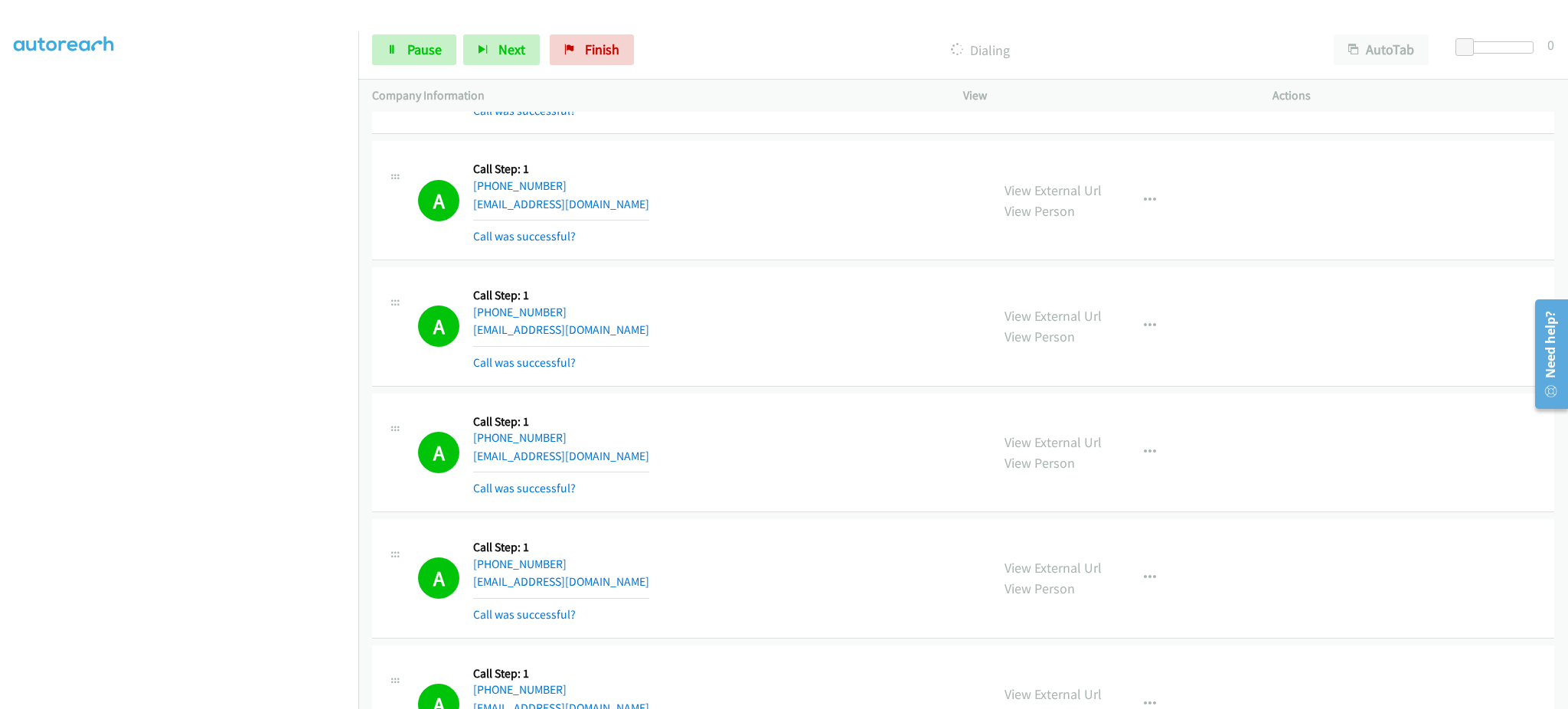
click at [639, 449] on div "A Callback Scheduled Call Step: 1 [GEOGRAPHIC_DATA]/[GEOGRAPHIC_DATA] [PHONE_NU…" at bounding box center [698, 453] width 559 height 91
copy div "[EMAIL_ADDRESS][DOMAIN_NAME]"
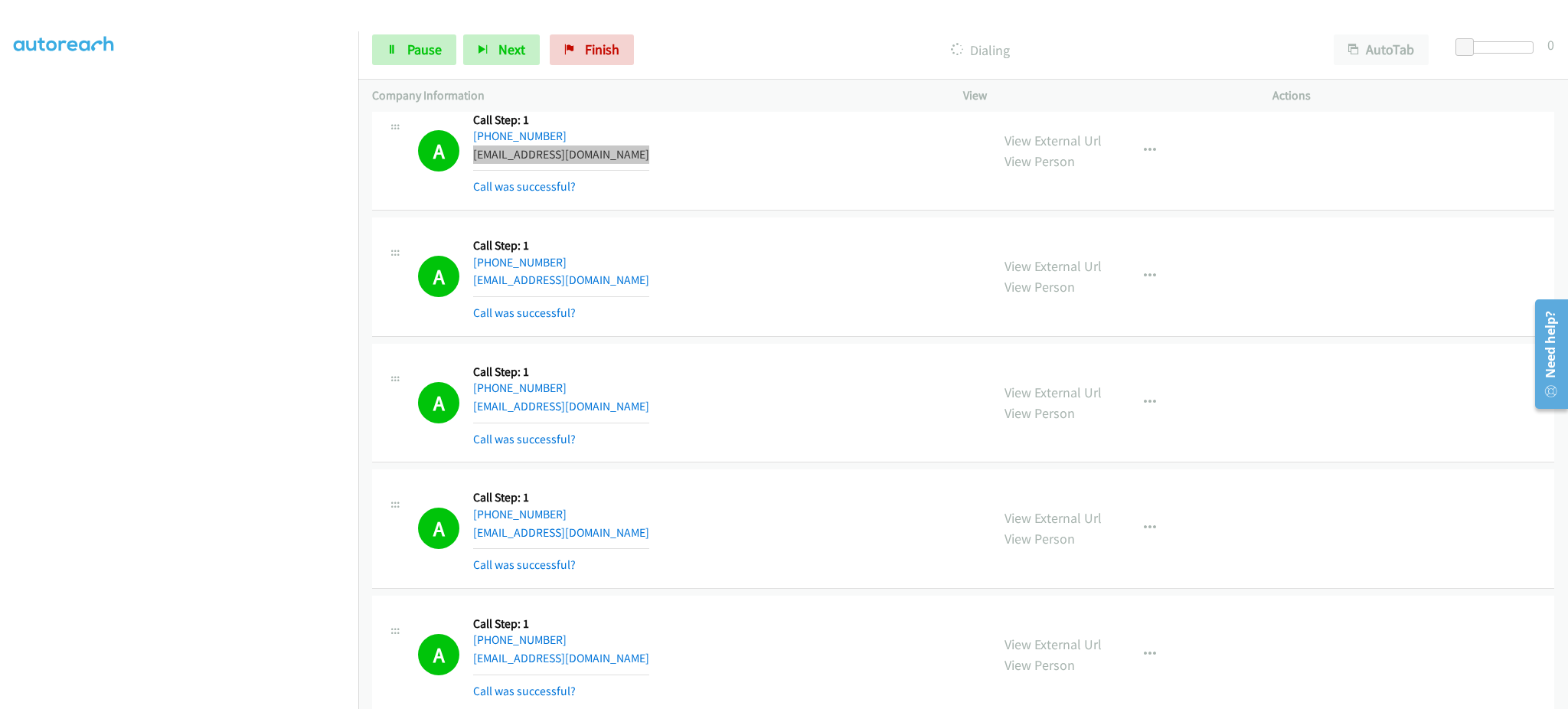
scroll to position [2045, 0]
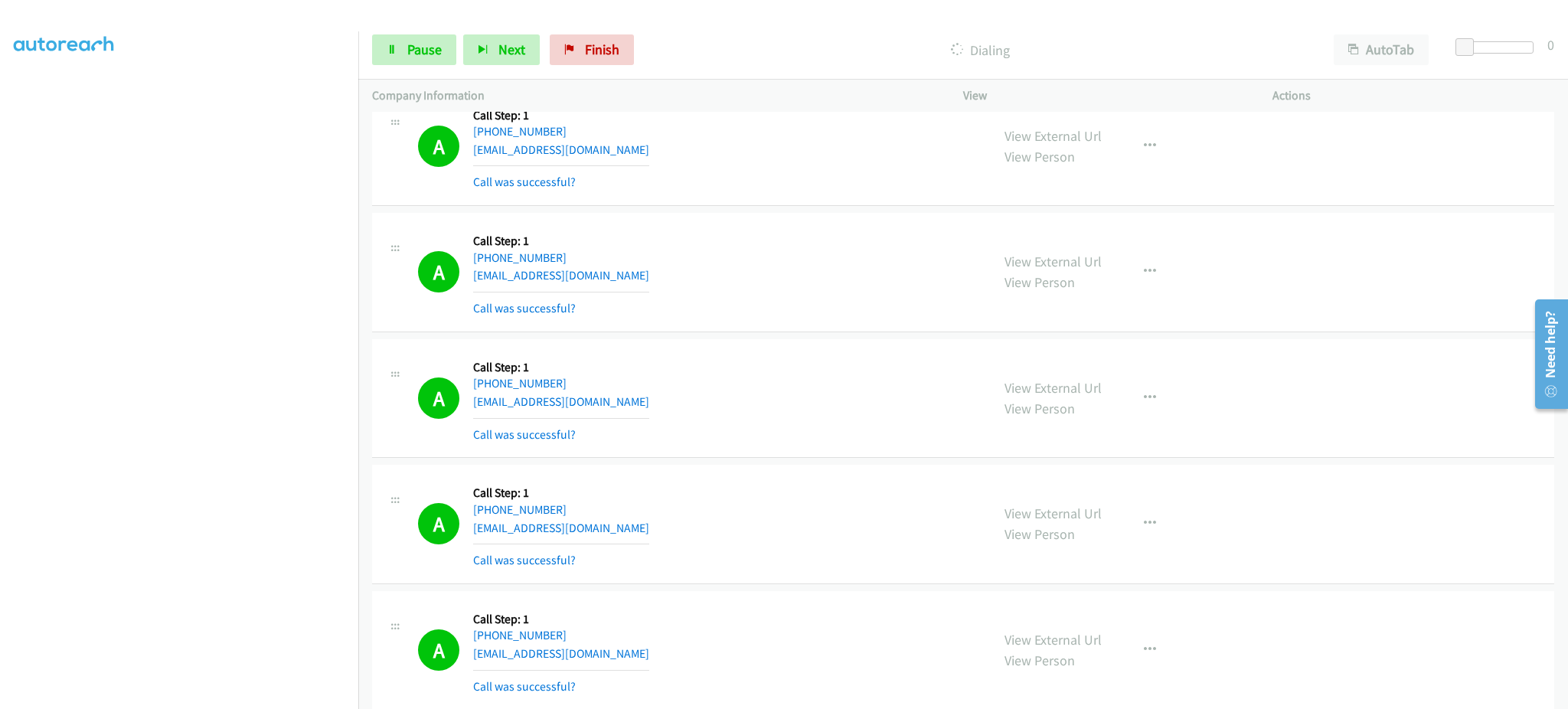
click at [664, 530] on div "A Callback Scheduled Call Step: 1 America/New_York [PHONE_NUMBER] [EMAIL_ADDRES…" at bounding box center [698, 524] width 559 height 91
copy div "[EMAIL_ADDRESS][DOMAIN_NAME]"
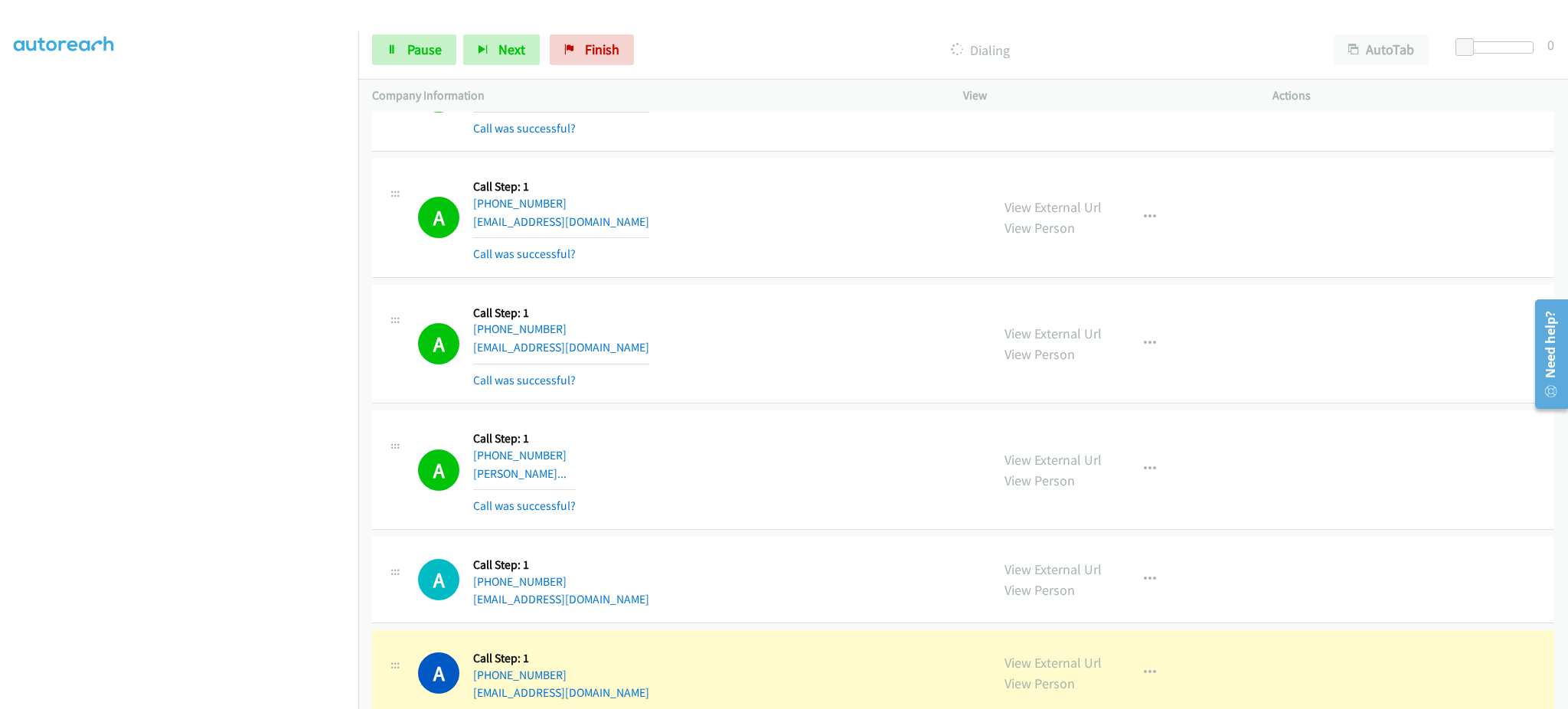
click at [675, 471] on div "A Callback Scheduled Call Step: 1 [GEOGRAPHIC_DATA]/[GEOGRAPHIC_DATA] [PHONE_NU…" at bounding box center [698, 470] width 559 height 91
click at [651, 344] on div "A Callback Scheduled Call Step: 1 America/New_York [PHONE_NUMBER] [PERSON_NAME]…" at bounding box center [698, 344] width 559 height 91
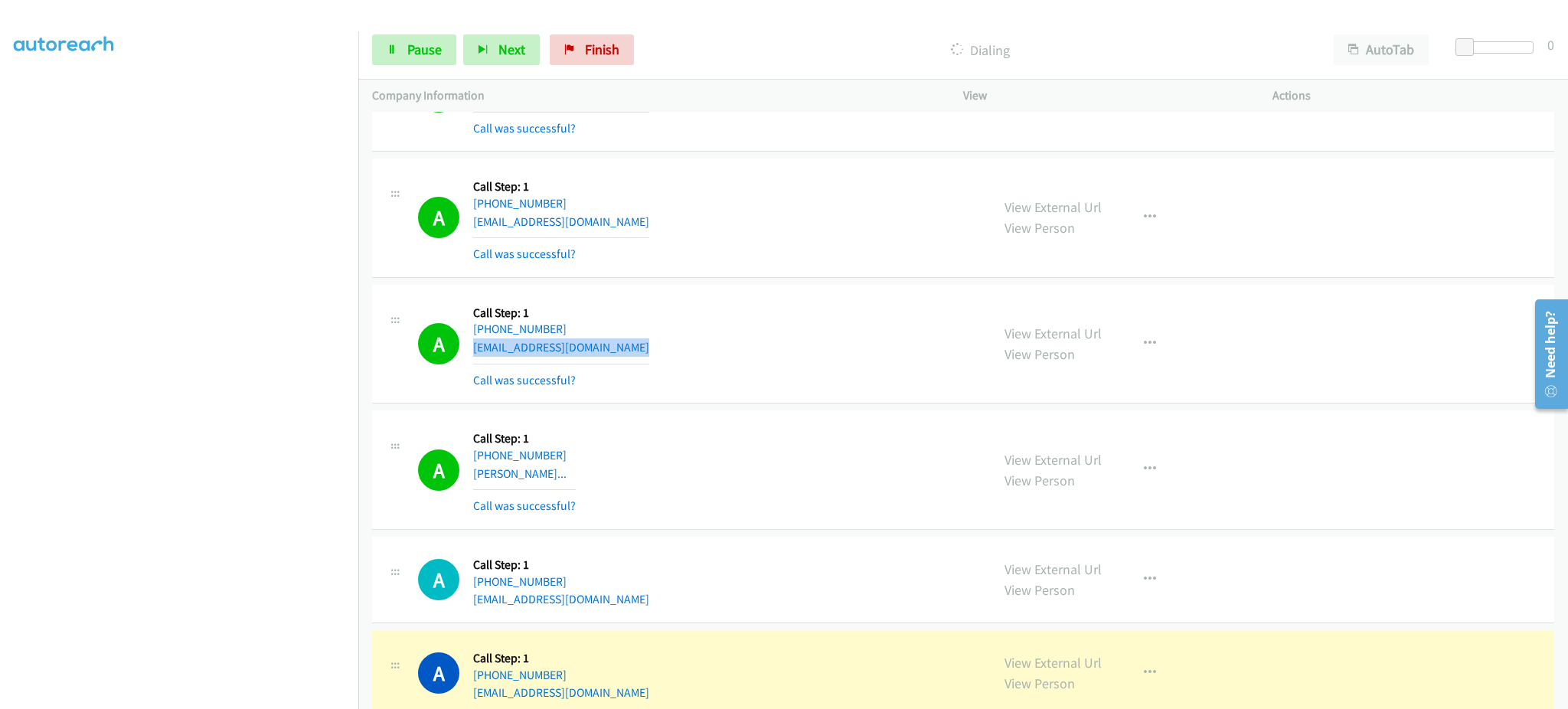
click at [651, 344] on div "A Callback Scheduled Call Step: 1 America/New_York [PHONE_NUMBER] [PERSON_NAME]…" at bounding box center [698, 344] width 559 height 91
copy div "[EMAIL_ADDRESS][DOMAIN_NAME]"
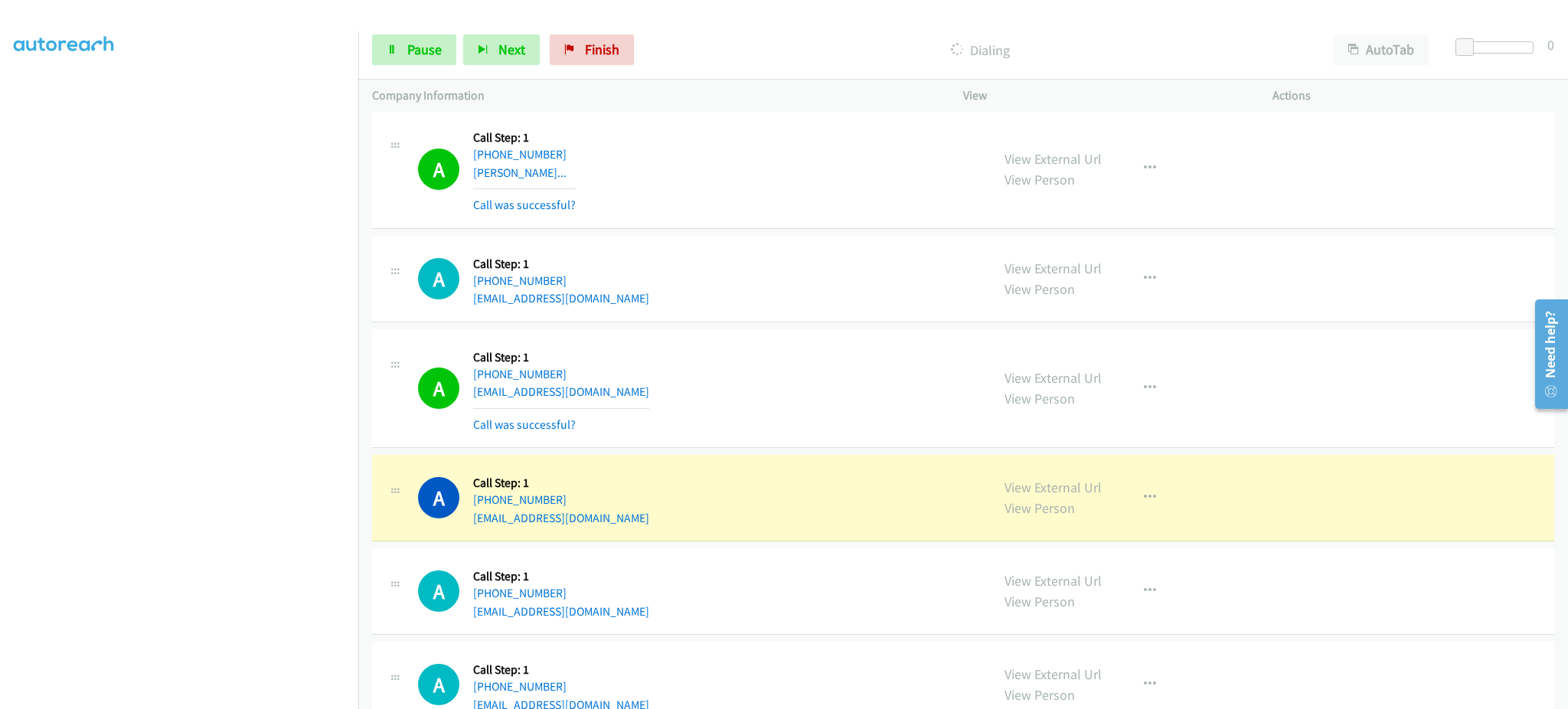
scroll to position [2658, 0]
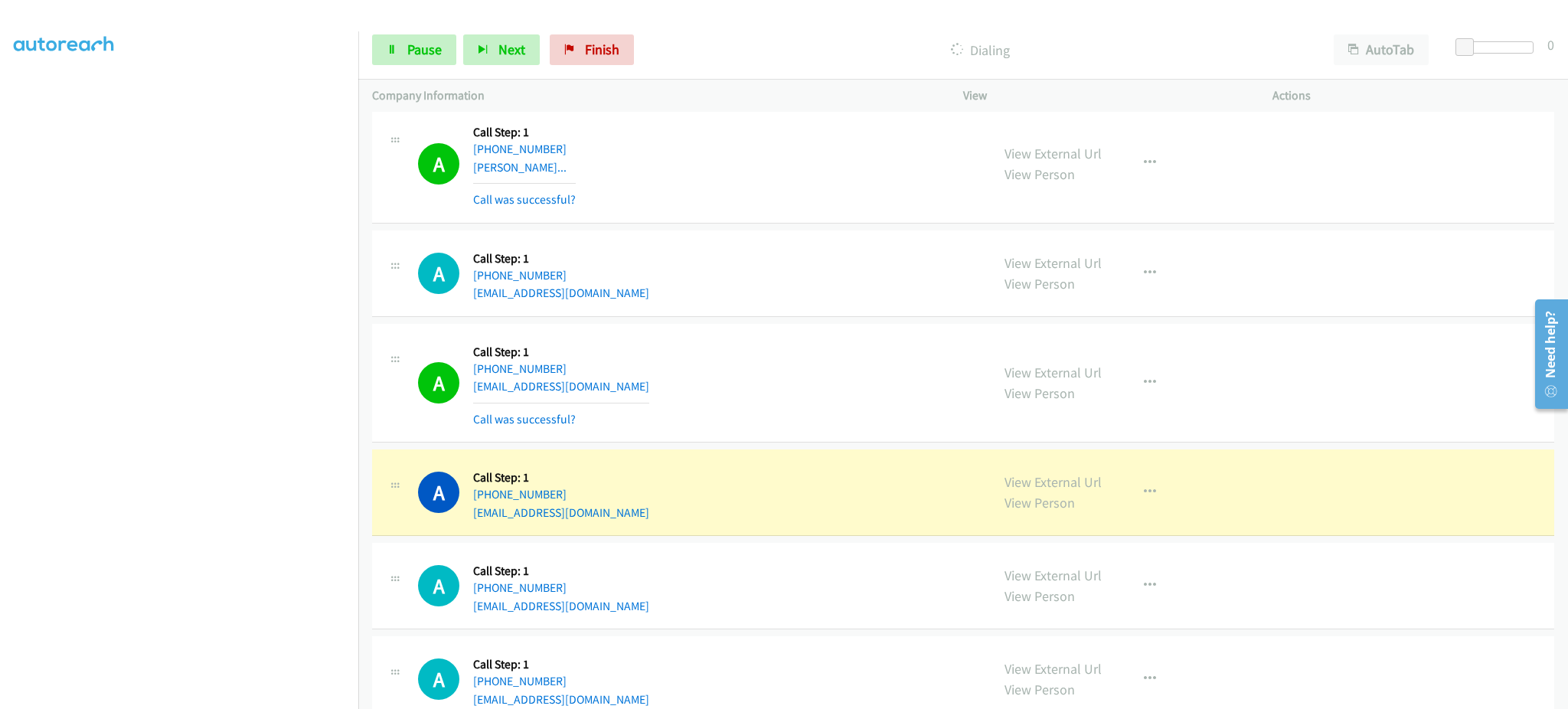
click at [649, 519] on div "A Callback Scheduled Call Step: 1 America/New_York [PHONE_NUMBER] [EMAIL_ADDRES…" at bounding box center [698, 492] width 559 height 59
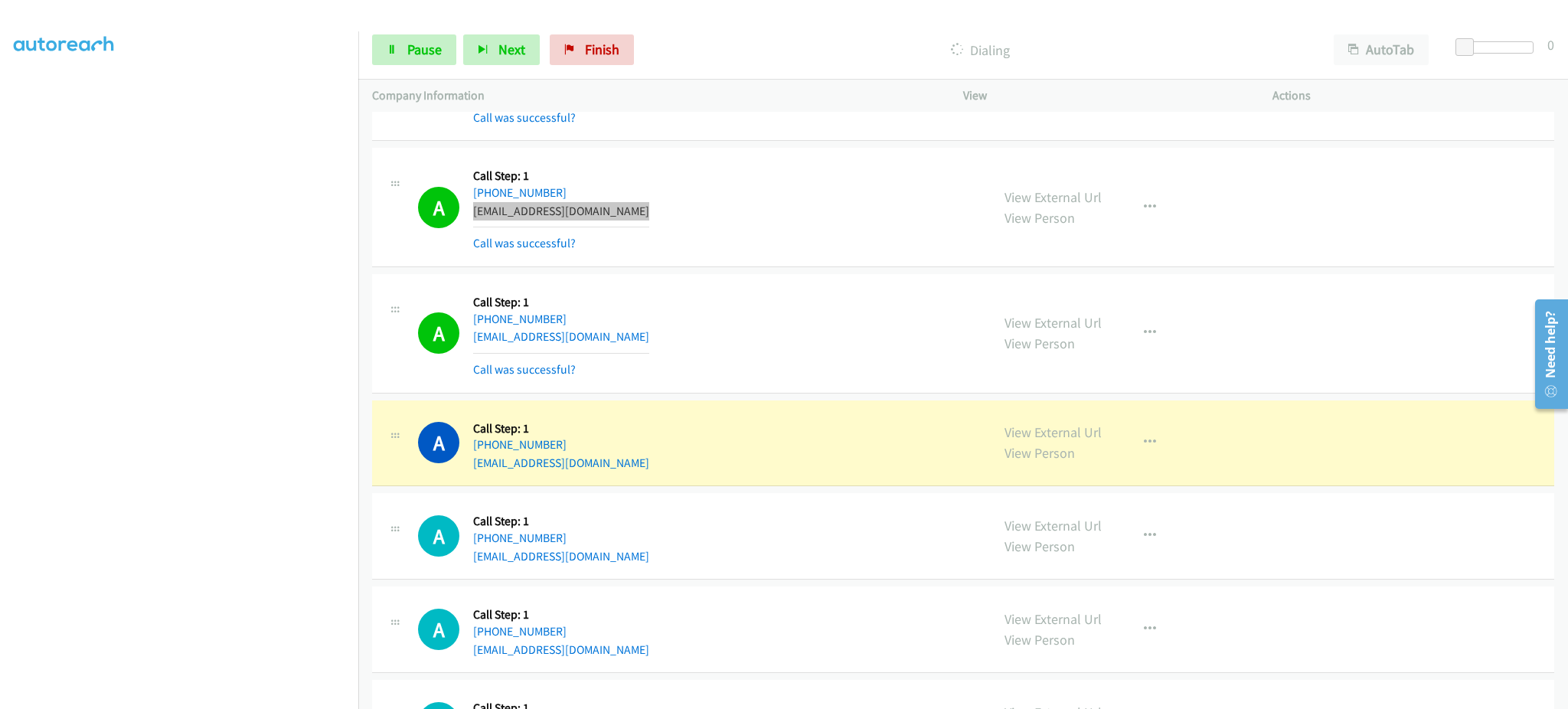
scroll to position [2964, 0]
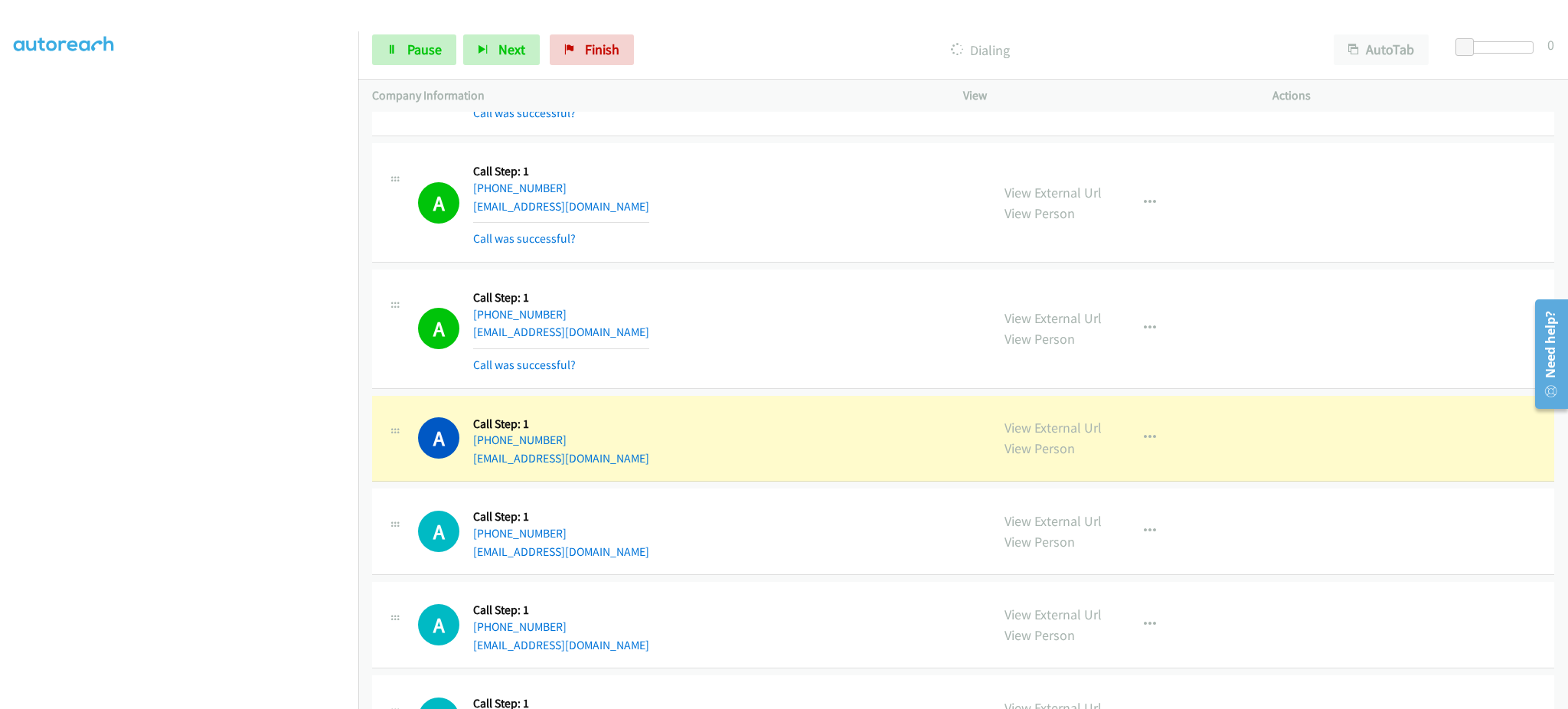
click at [627, 325] on div "A Callback Scheduled Call Step: 1 America/Los_Angeles [PHONE_NUMBER] [EMAIL_ADD…" at bounding box center [698, 329] width 559 height 91
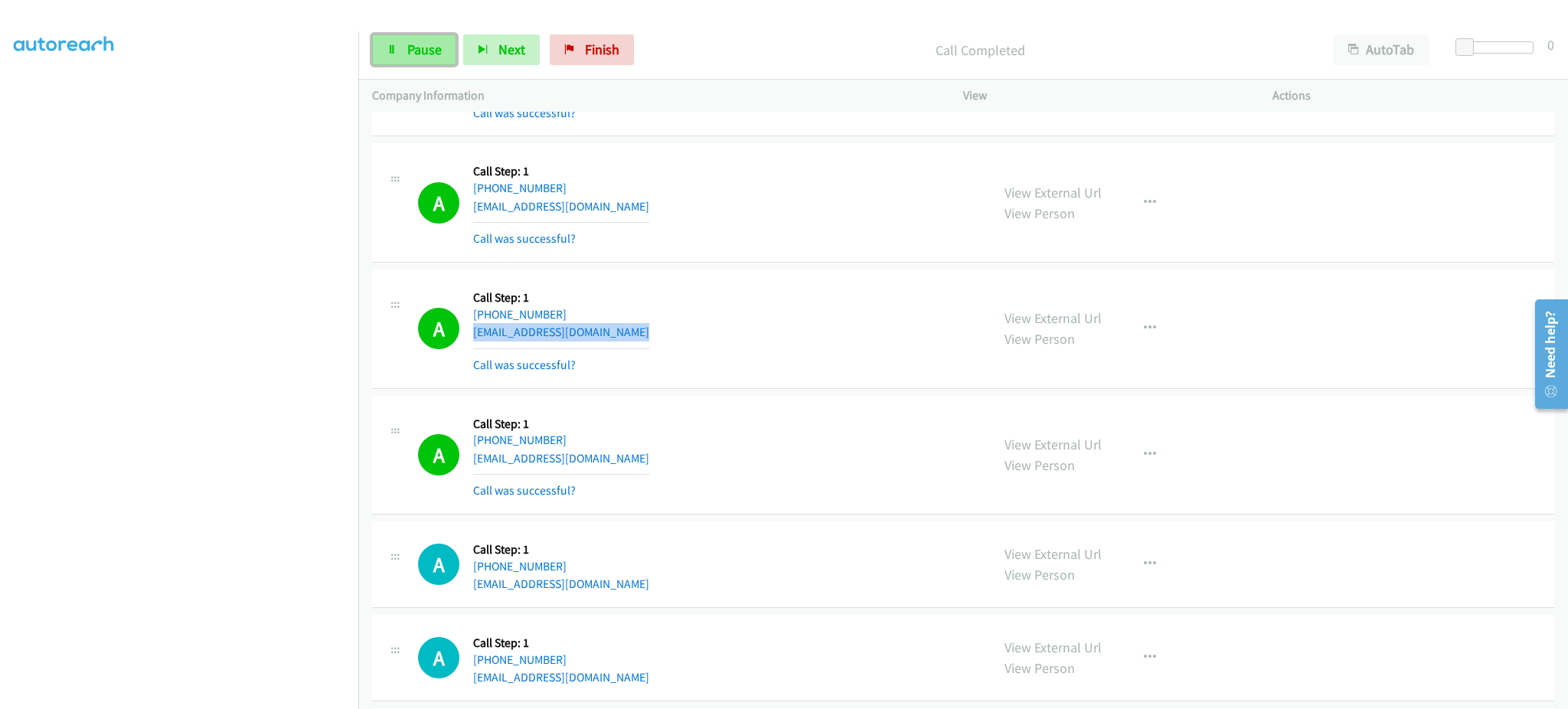
click at [403, 50] on link "Pause" at bounding box center [414, 49] width 85 height 31
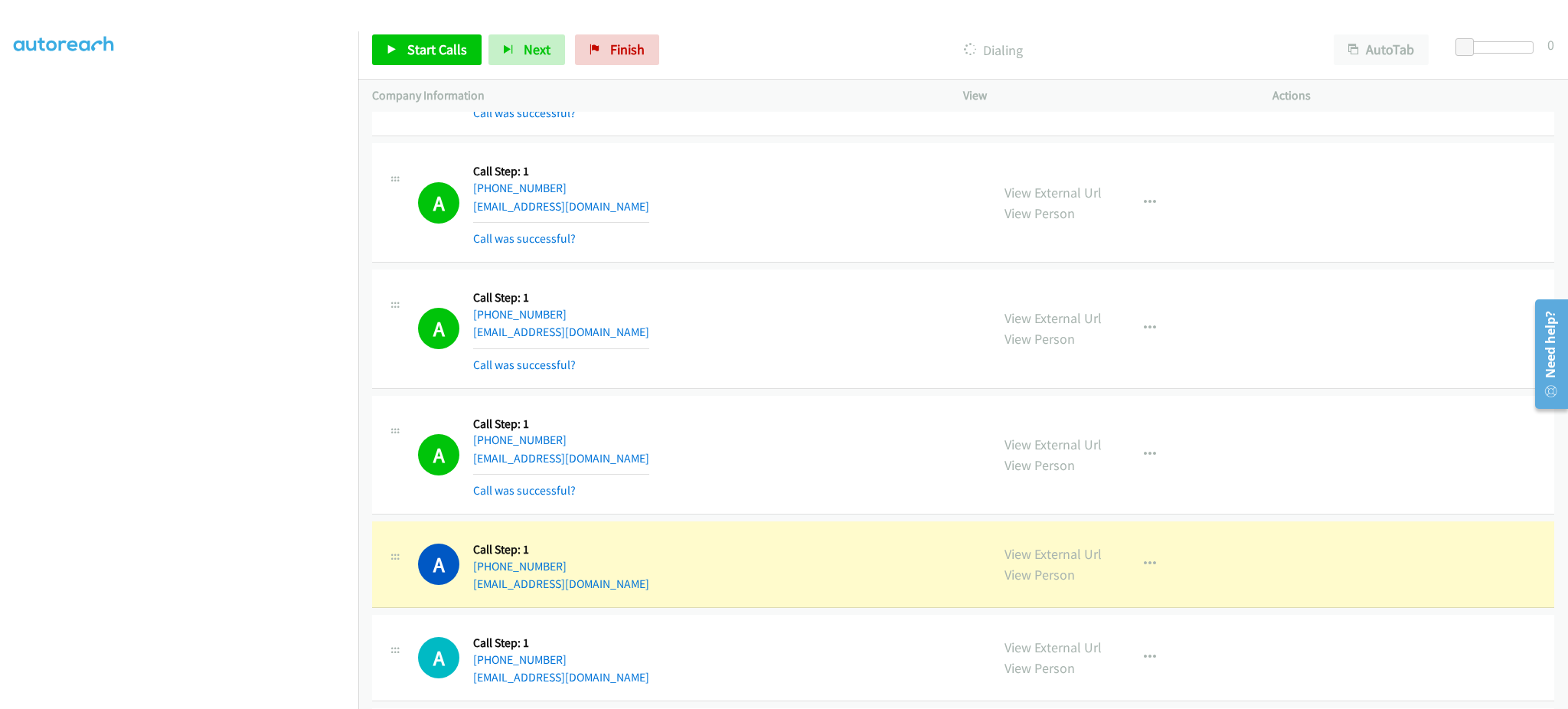
click at [687, 585] on div "A Callback Scheduled Call Step: 1 [GEOGRAPHIC_DATA]/[GEOGRAPHIC_DATA] [PHONE_NU…" at bounding box center [698, 564] width 559 height 59
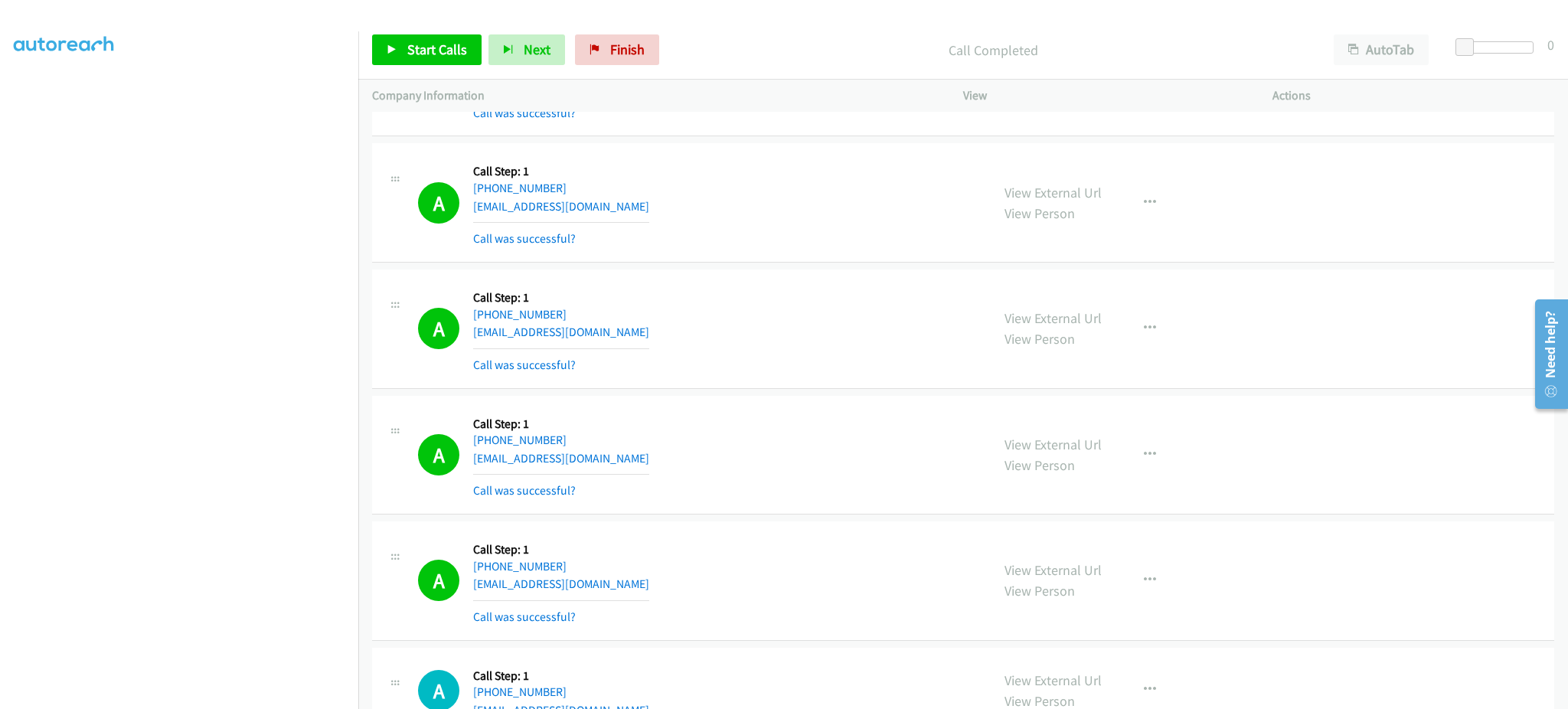
scroll to position [2152, 0]
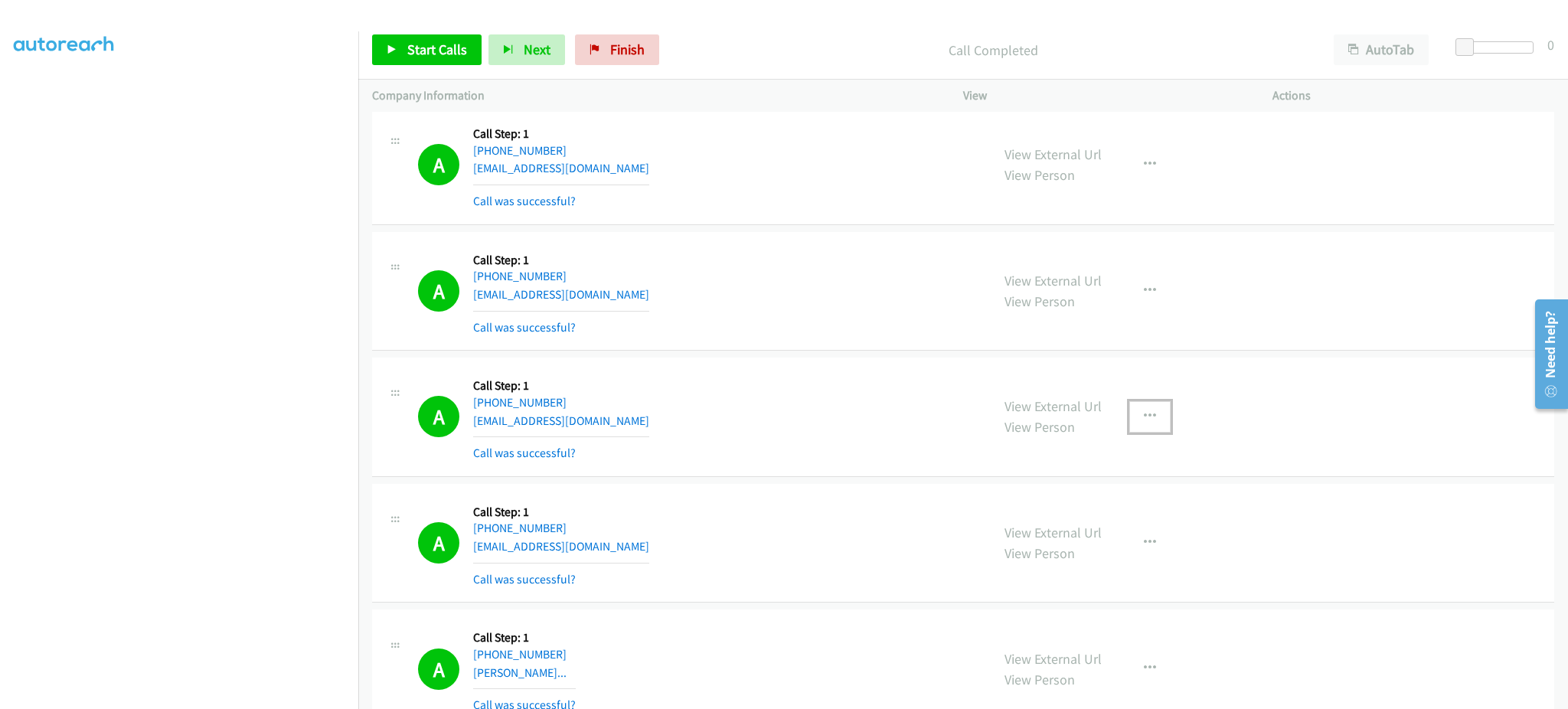
click at [1130, 406] on button "button" at bounding box center [1150, 416] width 42 height 31
click at [1091, 546] on link "Add to do not call list" at bounding box center [1067, 547] width 203 height 31
click at [386, 36] on link "Start Calls" at bounding box center [427, 49] width 110 height 31
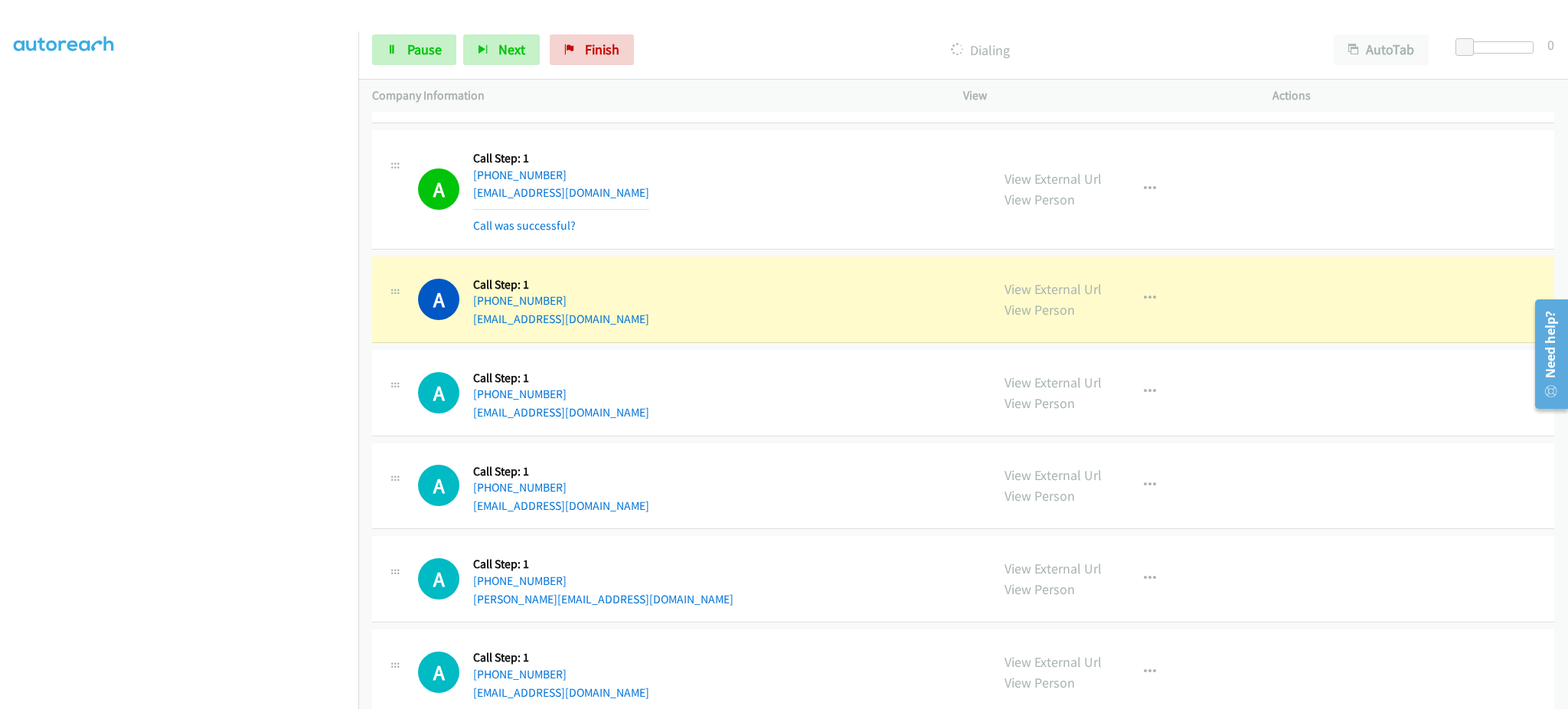
scroll to position [3378, 0]
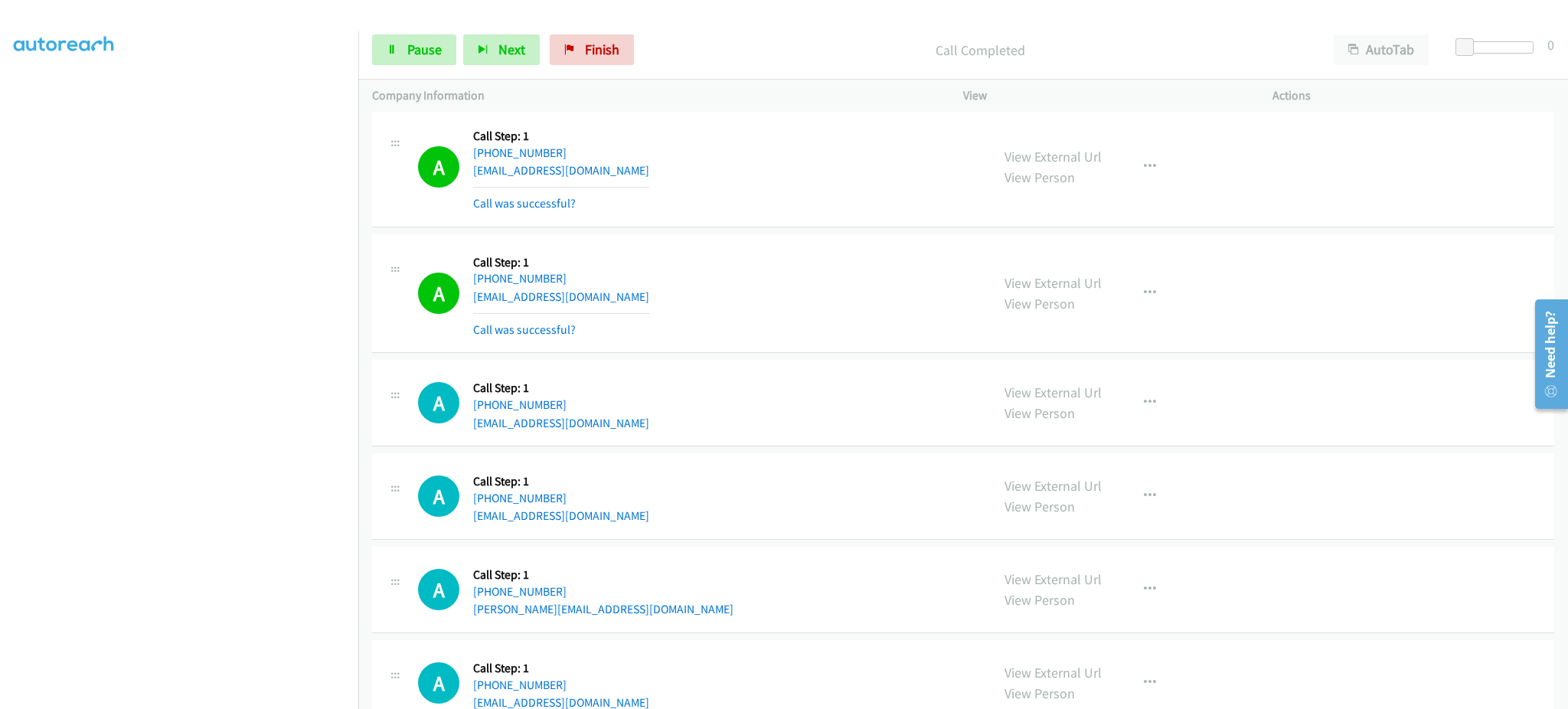
click at [686, 173] on div "A Callback Scheduled Call Step: 1 [GEOGRAPHIC_DATA]/[GEOGRAPHIC_DATA] [PHONE_NU…" at bounding box center [698, 167] width 559 height 91
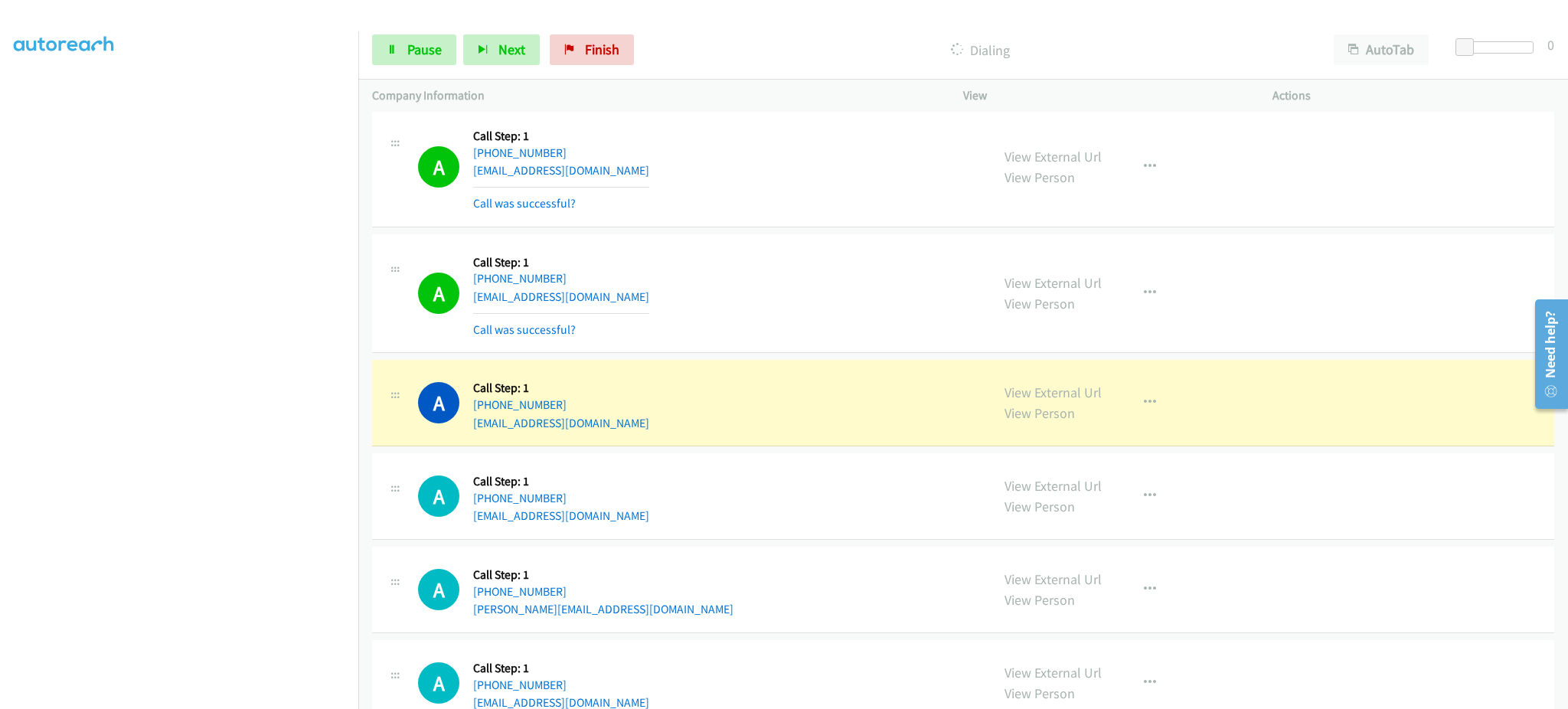
scroll to position [2027, 0]
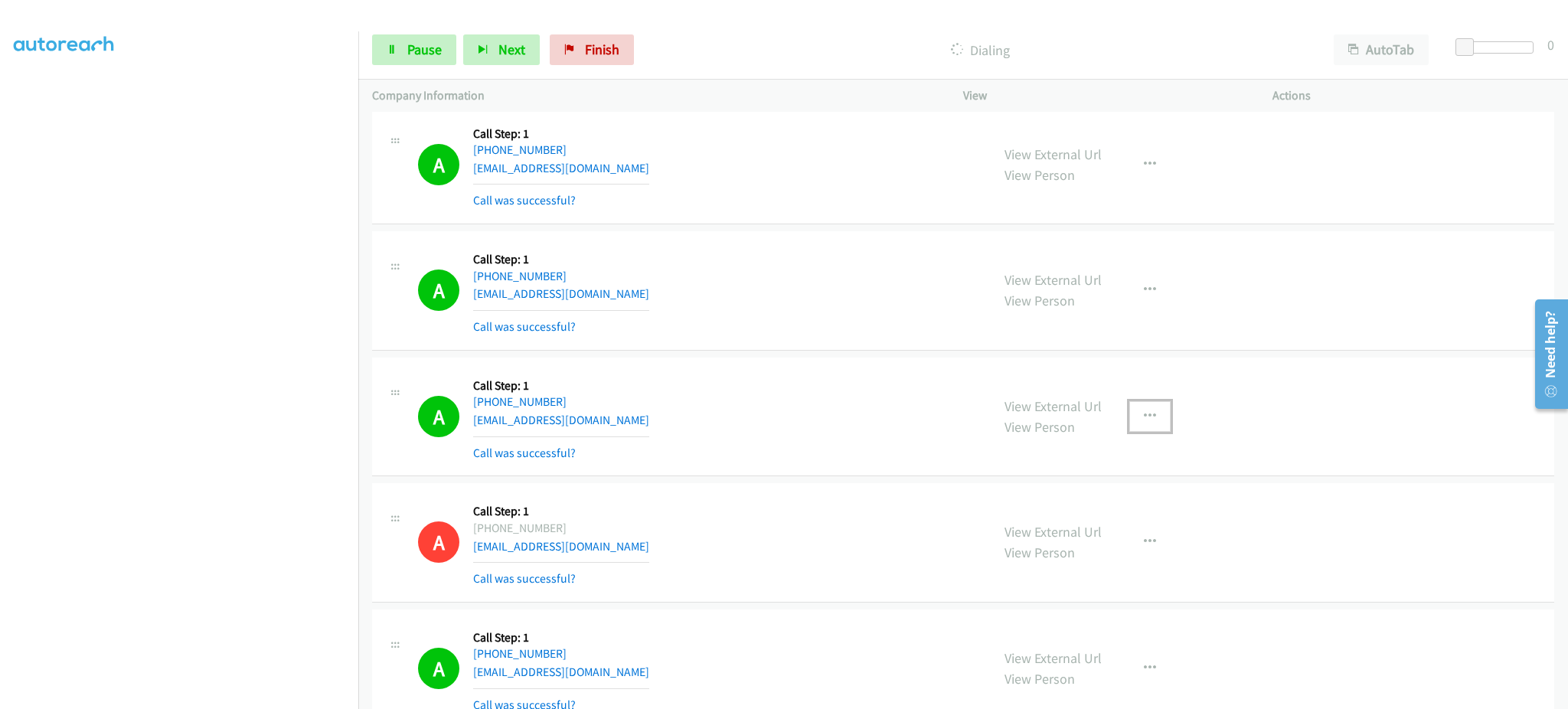
click at [1140, 403] on button "button" at bounding box center [1150, 416] width 42 height 31
drag, startPoint x: 1088, startPoint y: 545, endPoint x: 1074, endPoint y: 421, distance: 124.8
click at [1087, 545] on link "Add to do not call list" at bounding box center [1067, 547] width 203 height 31
click at [1069, 411] on link "View External Url" at bounding box center [1052, 406] width 98 height 18
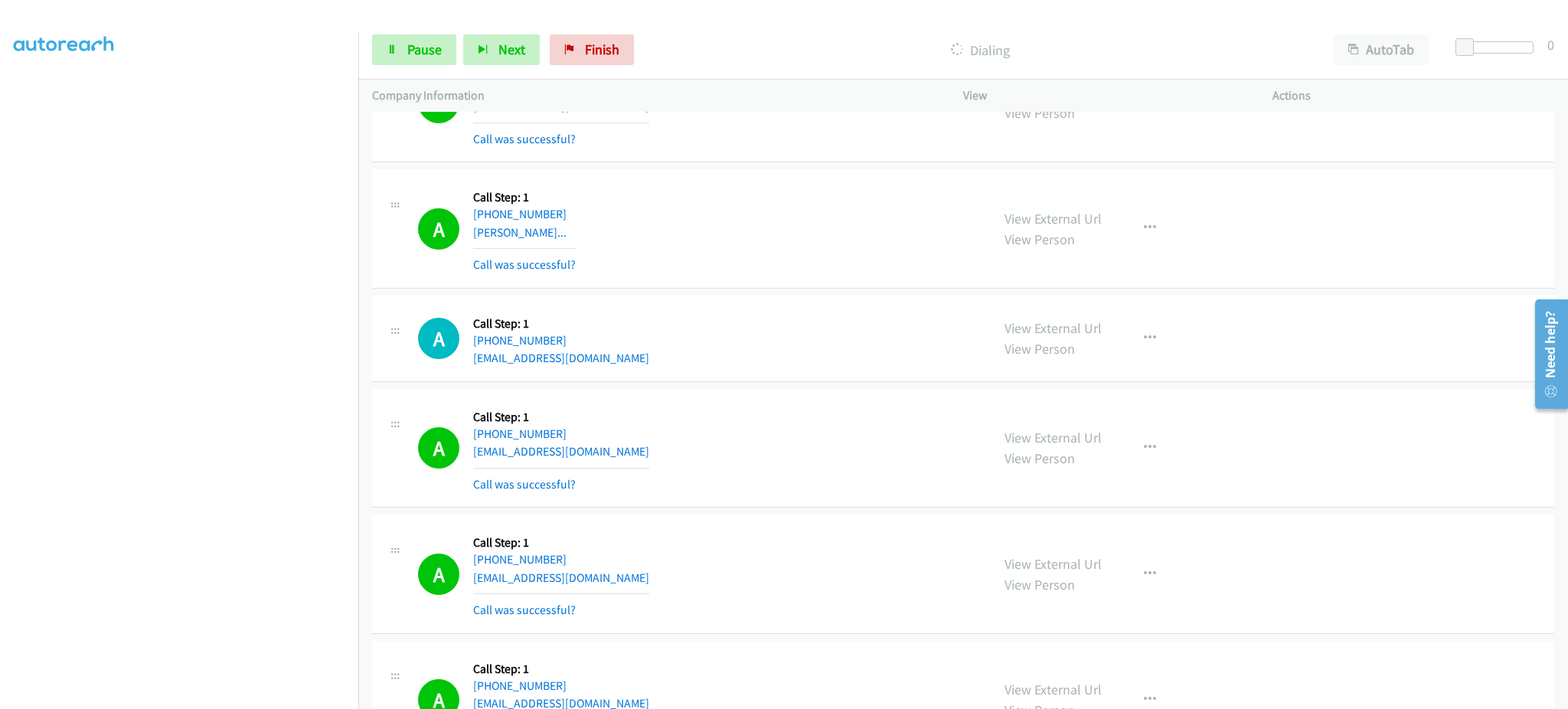
scroll to position [2639, 0]
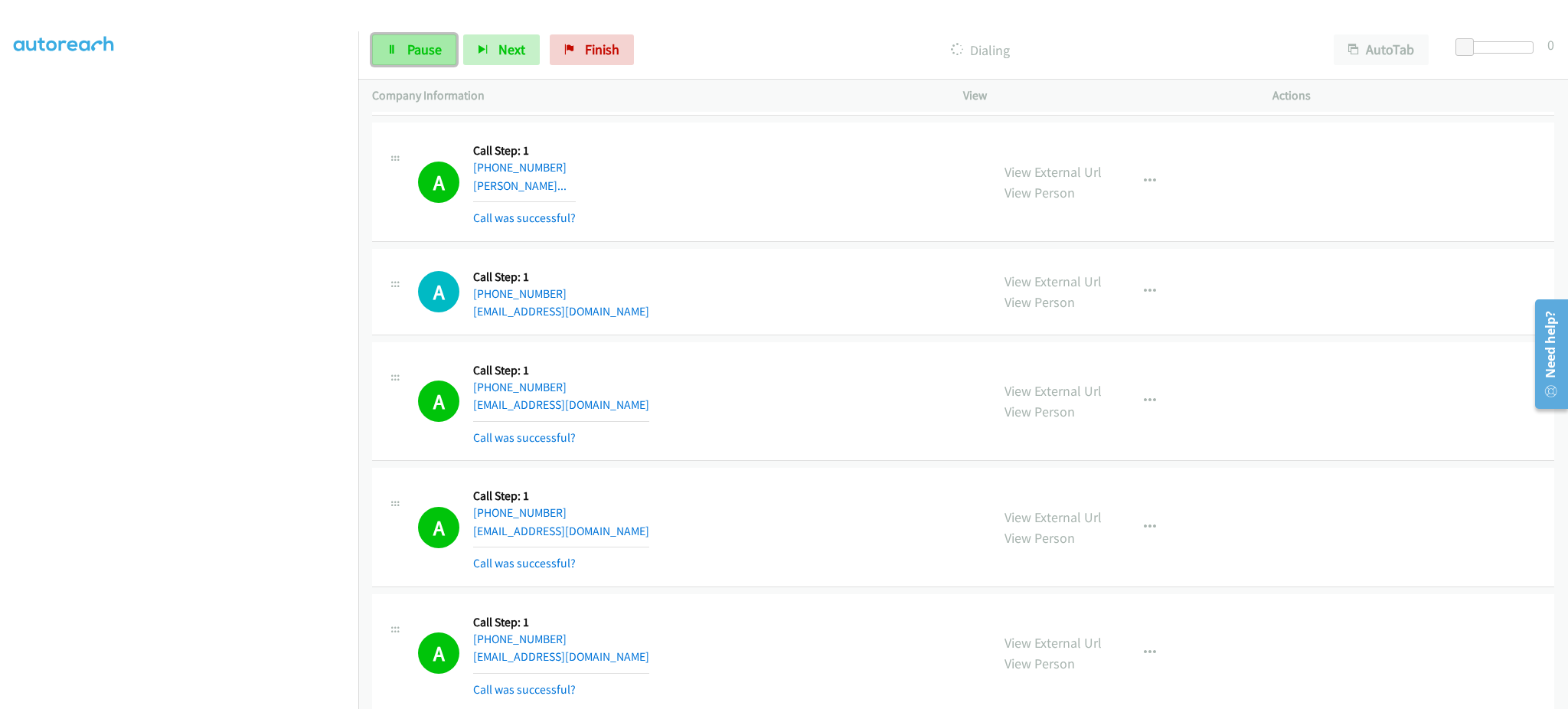
click at [407, 38] on link "Pause" at bounding box center [414, 49] width 85 height 31
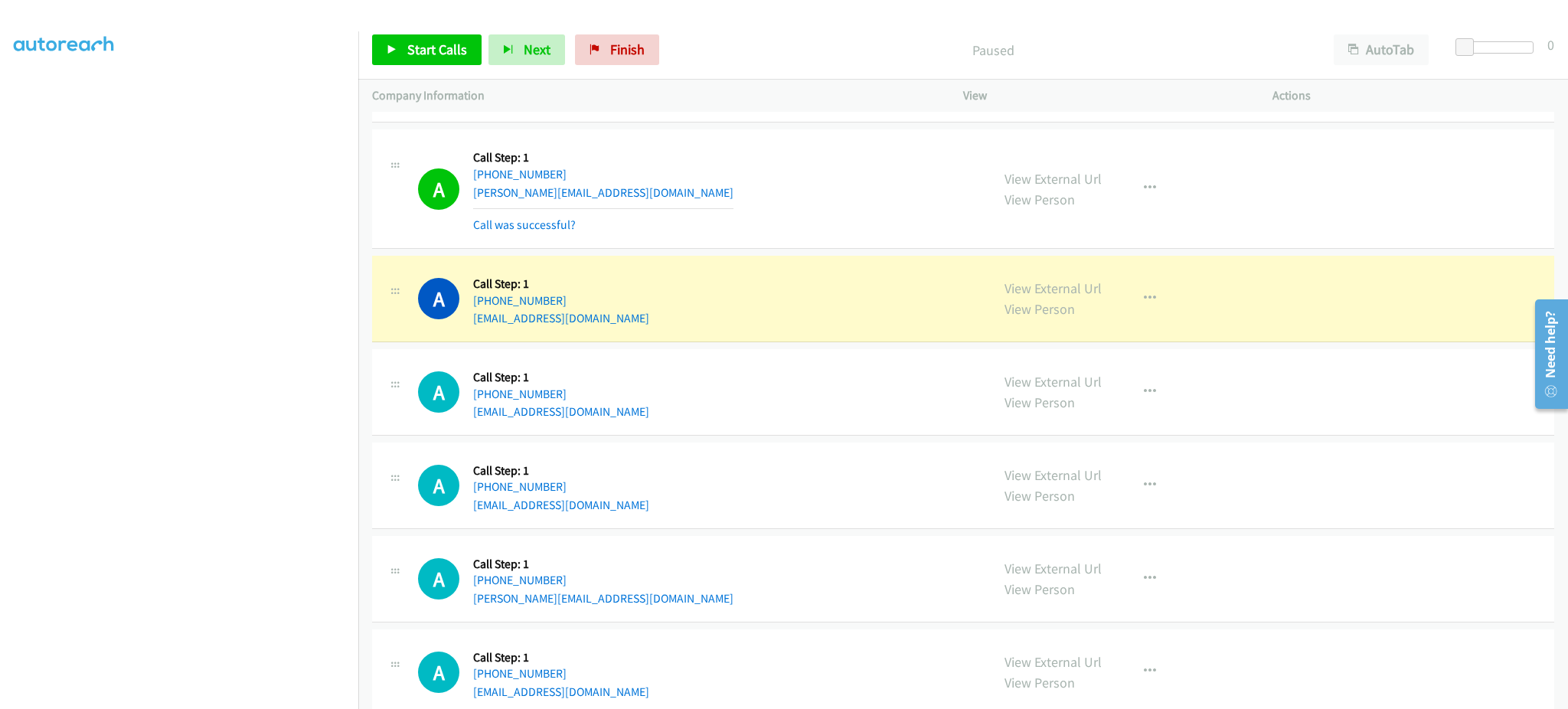
scroll to position [3865, 0]
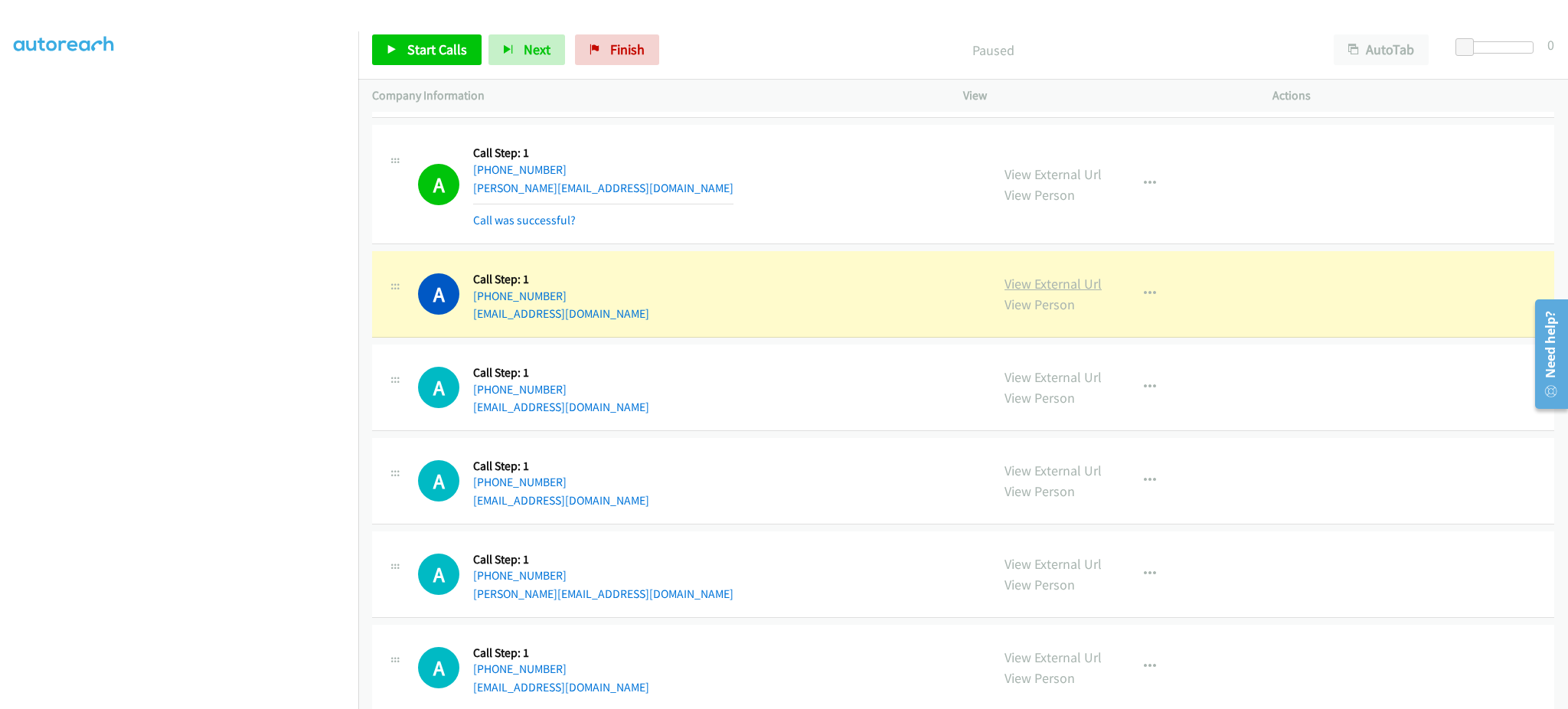
click at [1066, 290] on link "View External Url" at bounding box center [1052, 283] width 98 height 18
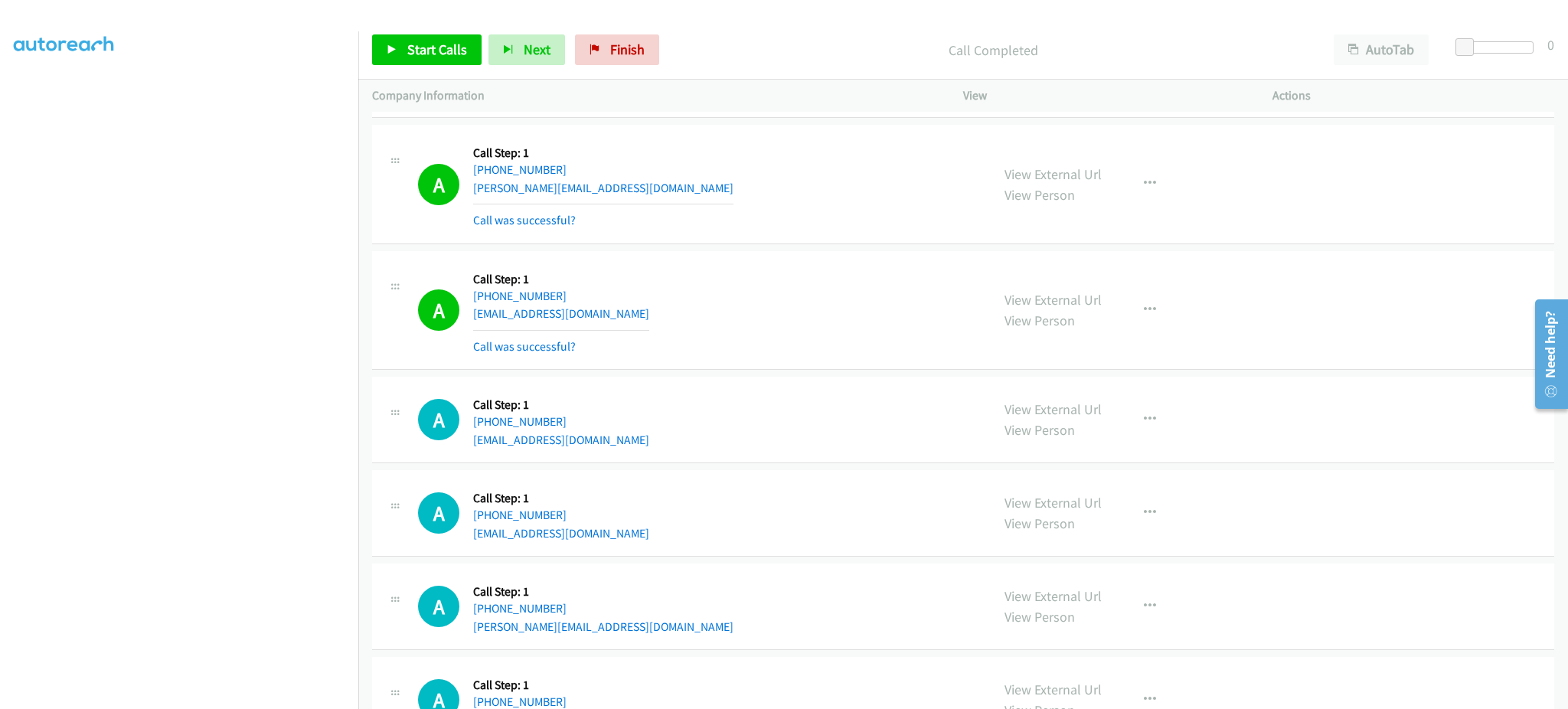
scroll to position [2027, 0]
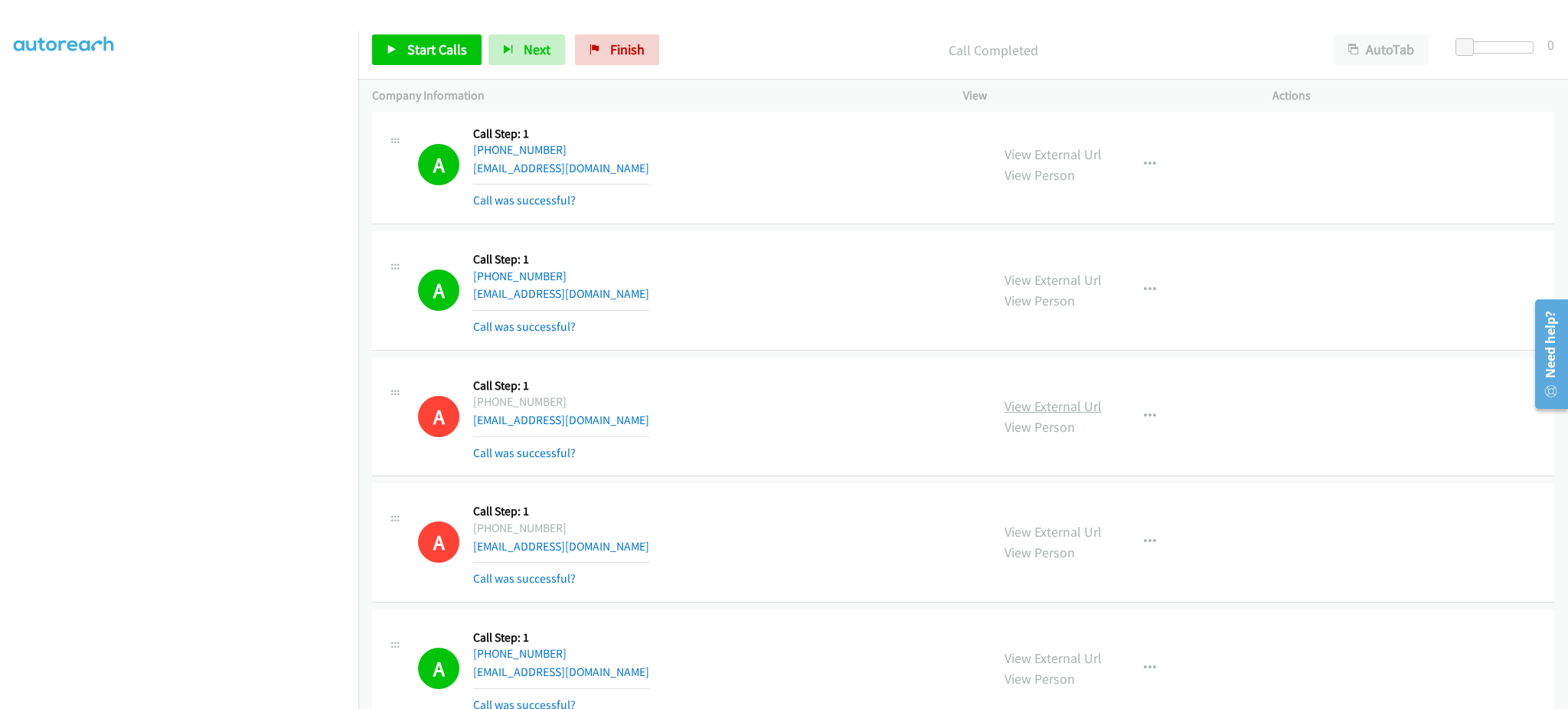
click at [1052, 402] on link "View External Url" at bounding box center [1052, 406] width 98 height 18
click at [407, 58] on span "Start Calls" at bounding box center [437, 49] width 59 height 18
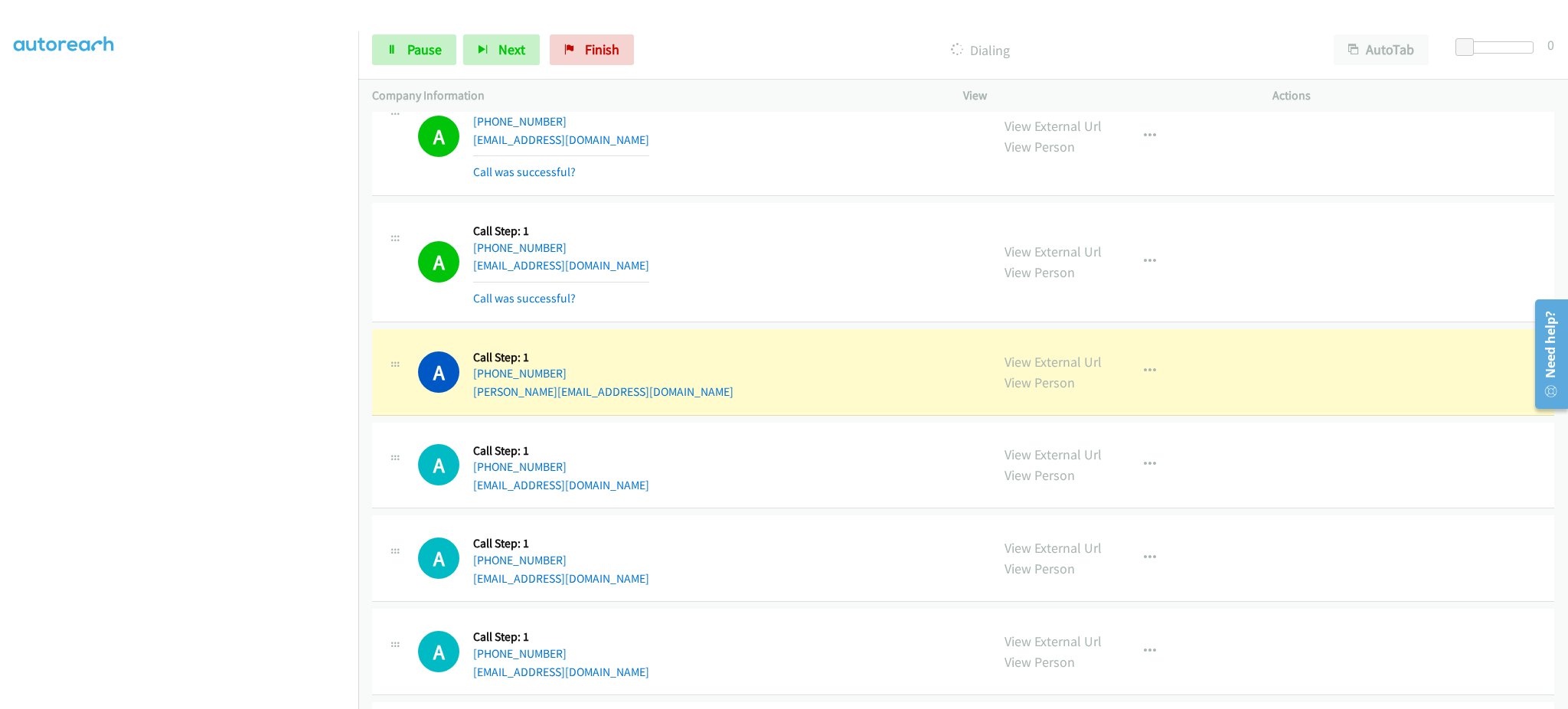
scroll to position [4171, 0]
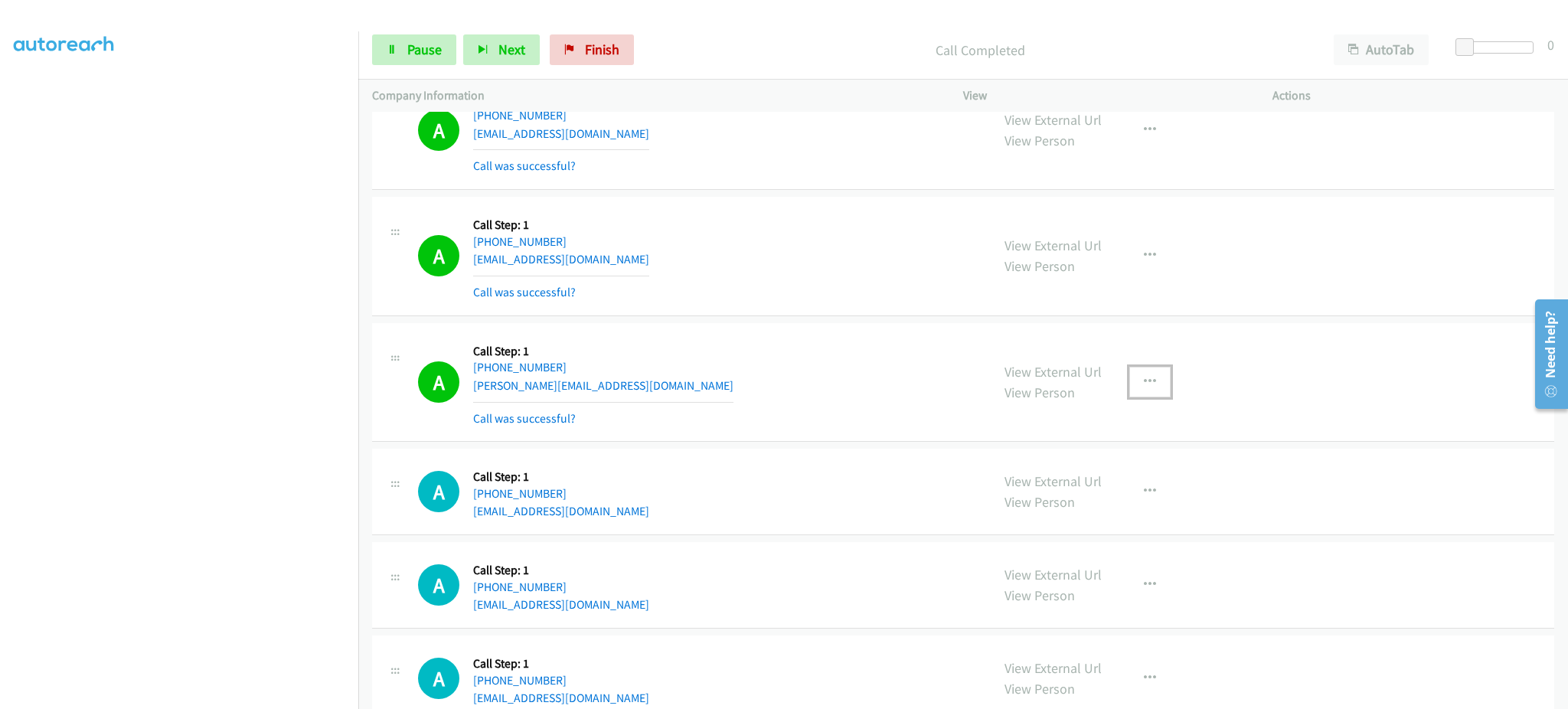
click at [1130, 374] on button "button" at bounding box center [1150, 382] width 42 height 31
click at [1104, 507] on link "Add to do not call list" at bounding box center [1067, 513] width 203 height 31
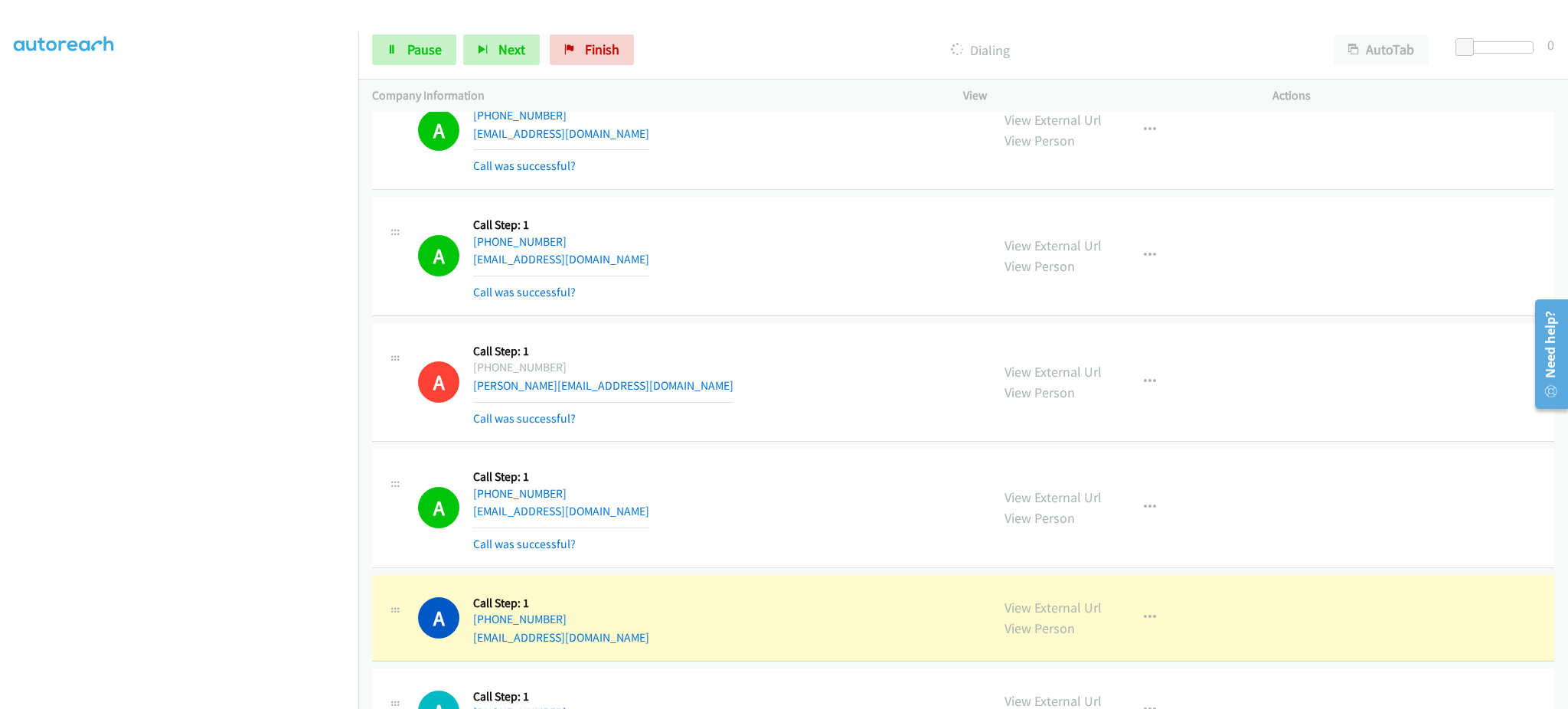
click at [649, 510] on div "A Callback Scheduled Call Step: 1 America/Los_Angeles [PHONE_NUMBER] [EMAIL_ADD…" at bounding box center [698, 508] width 559 height 91
click at [621, 515] on div "A Callback Scheduled Call Step: 1 America/Los_Angeles [PHONE_NUMBER] [EMAIL_ADD…" at bounding box center [698, 508] width 559 height 91
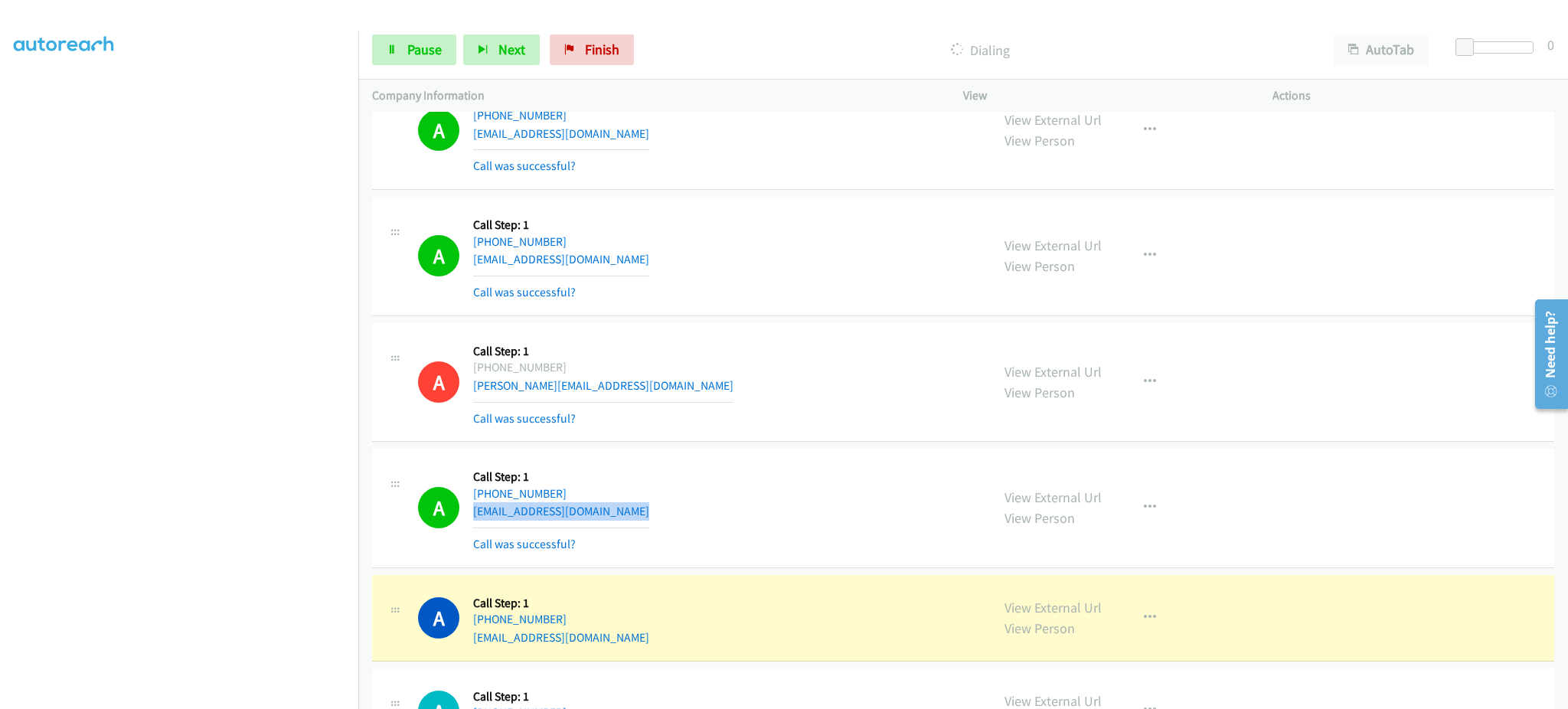
click at [621, 515] on div "A Callback Scheduled Call Step: 1 America/Los_Angeles [PHONE_NUMBER] [EMAIL_ADD…" at bounding box center [698, 508] width 559 height 91
click at [620, 503] on div "A Callback Scheduled Call Step: 1 America/Los_Angeles [PHONE_NUMBER] [EMAIL_ADD…" at bounding box center [698, 508] width 559 height 91
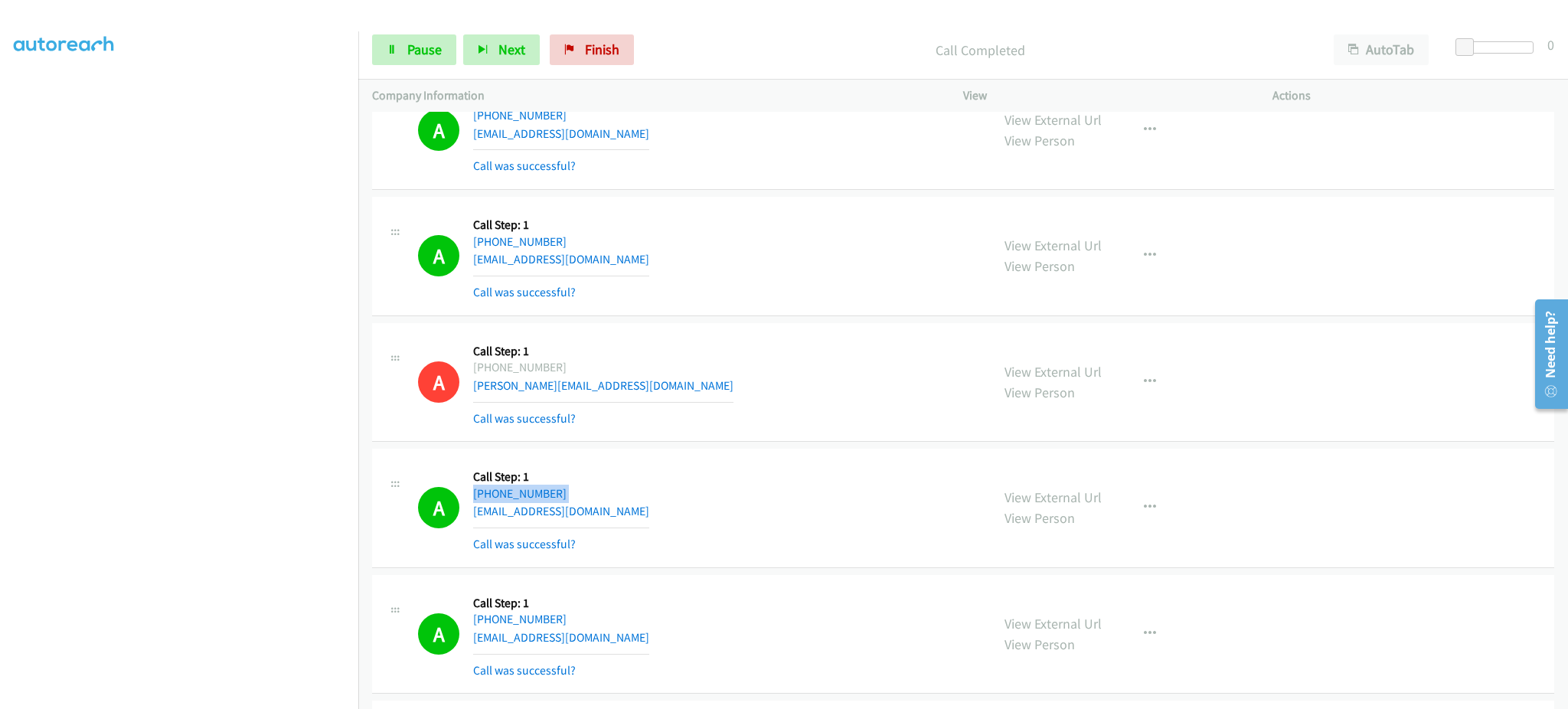
click at [620, 503] on div "A Callback Scheduled Call Step: 1 America/Los_Angeles [PHONE_NUMBER] [EMAIL_ADD…" at bounding box center [698, 508] width 559 height 91
drag, startPoint x: 625, startPoint y: 527, endPoint x: 617, endPoint y: 515, distance: 14.4
click at [623, 526] on div "A Callback Scheduled Call Step: 1 America/Los_Angeles [PHONE_NUMBER] [EMAIL_ADD…" at bounding box center [698, 508] width 559 height 91
click at [616, 514] on div "A Callback Scheduled Call Step: 1 America/Los_Angeles [PHONE_NUMBER] [EMAIL_ADD…" at bounding box center [698, 508] width 559 height 91
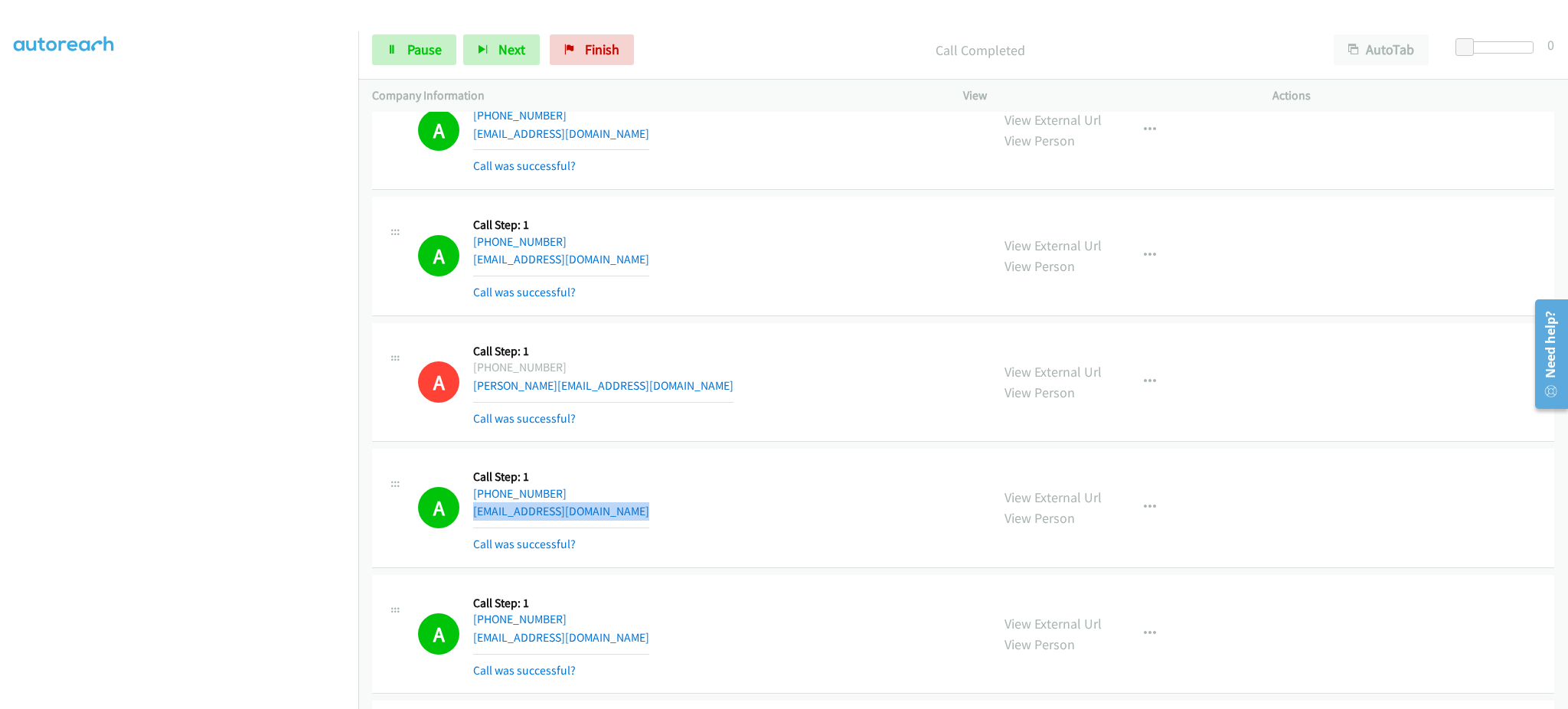
click at [616, 514] on div "A Callback Scheduled Call Step: 1 America/Los_Angeles [PHONE_NUMBER] [EMAIL_ADD…" at bounding box center [698, 508] width 559 height 91
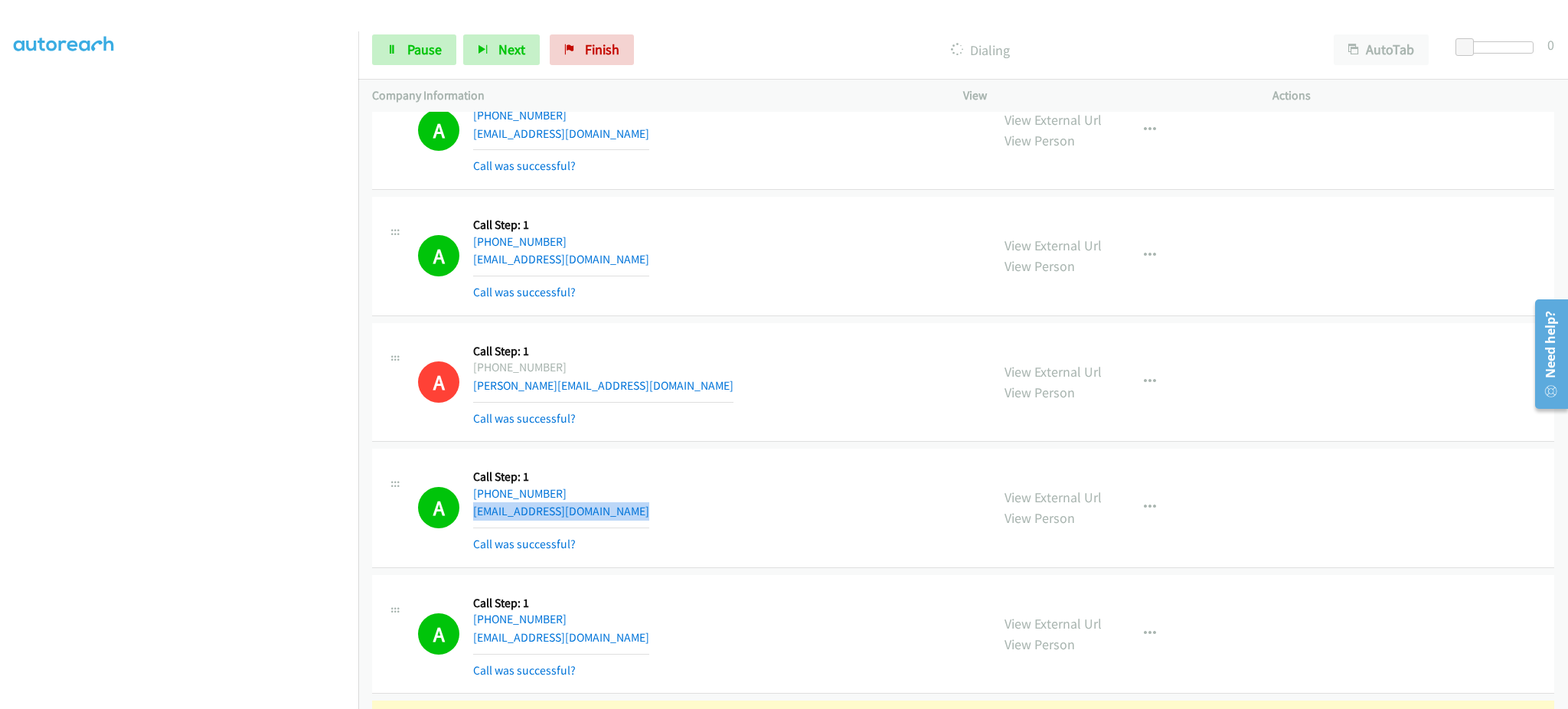
click at [626, 649] on div "A Callback Scheduled Call Step: 1 America/New_York [PHONE_NUMBER] [EMAIL_ADDRES…" at bounding box center [698, 635] width 559 height 91
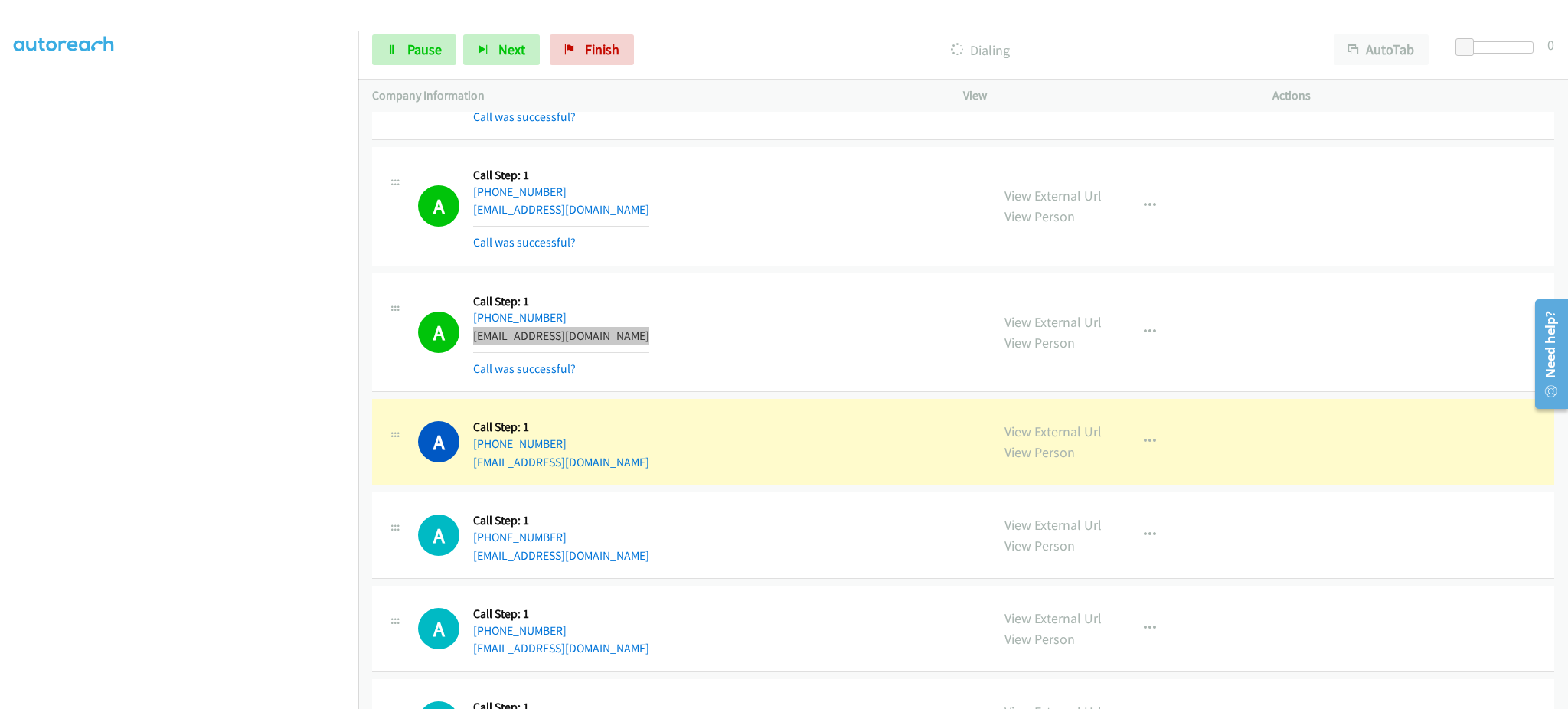
scroll to position [4477, 0]
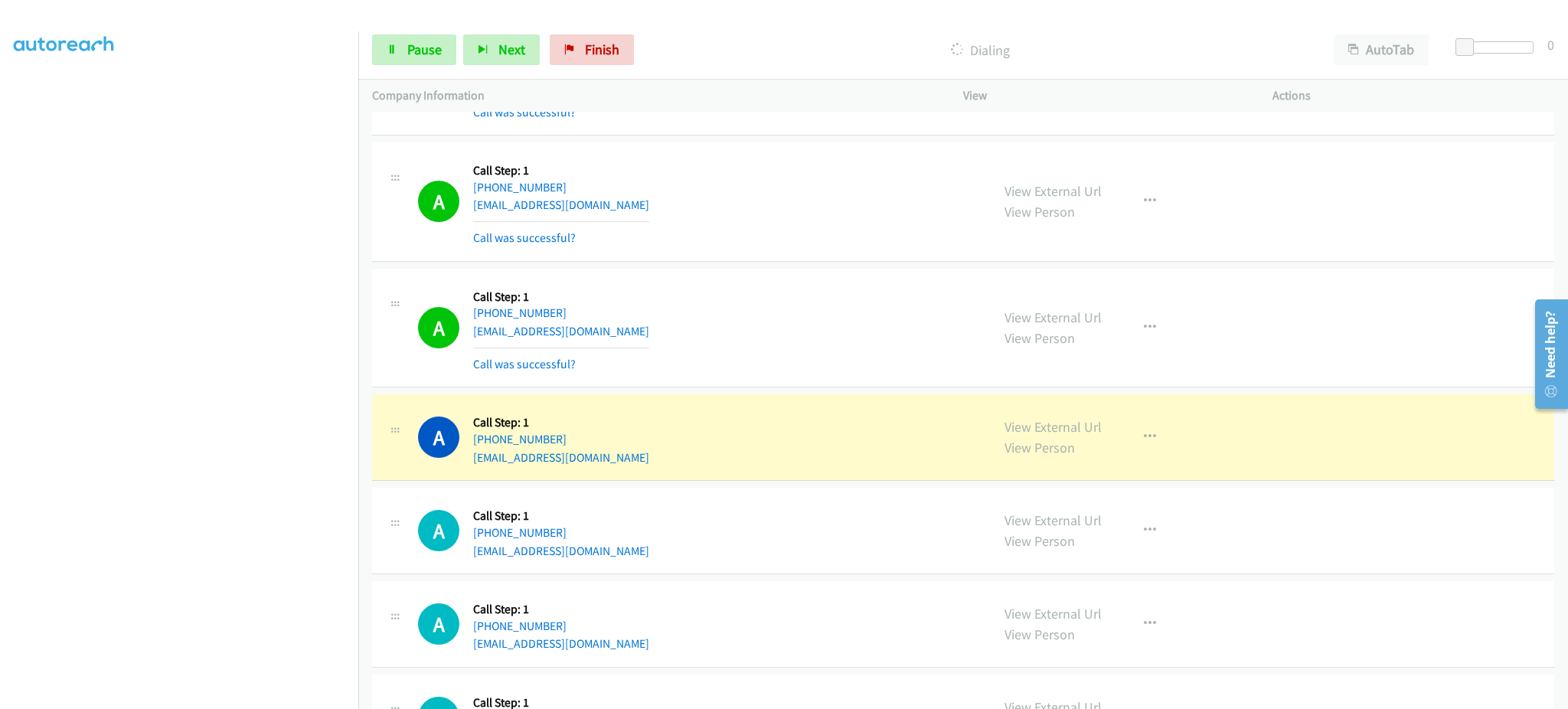
click at [647, 460] on div "A Callback Scheduled Call Step: 1 America/New_York [PHONE_NUMBER] [EMAIL_ADDRES…" at bounding box center [698, 437] width 559 height 59
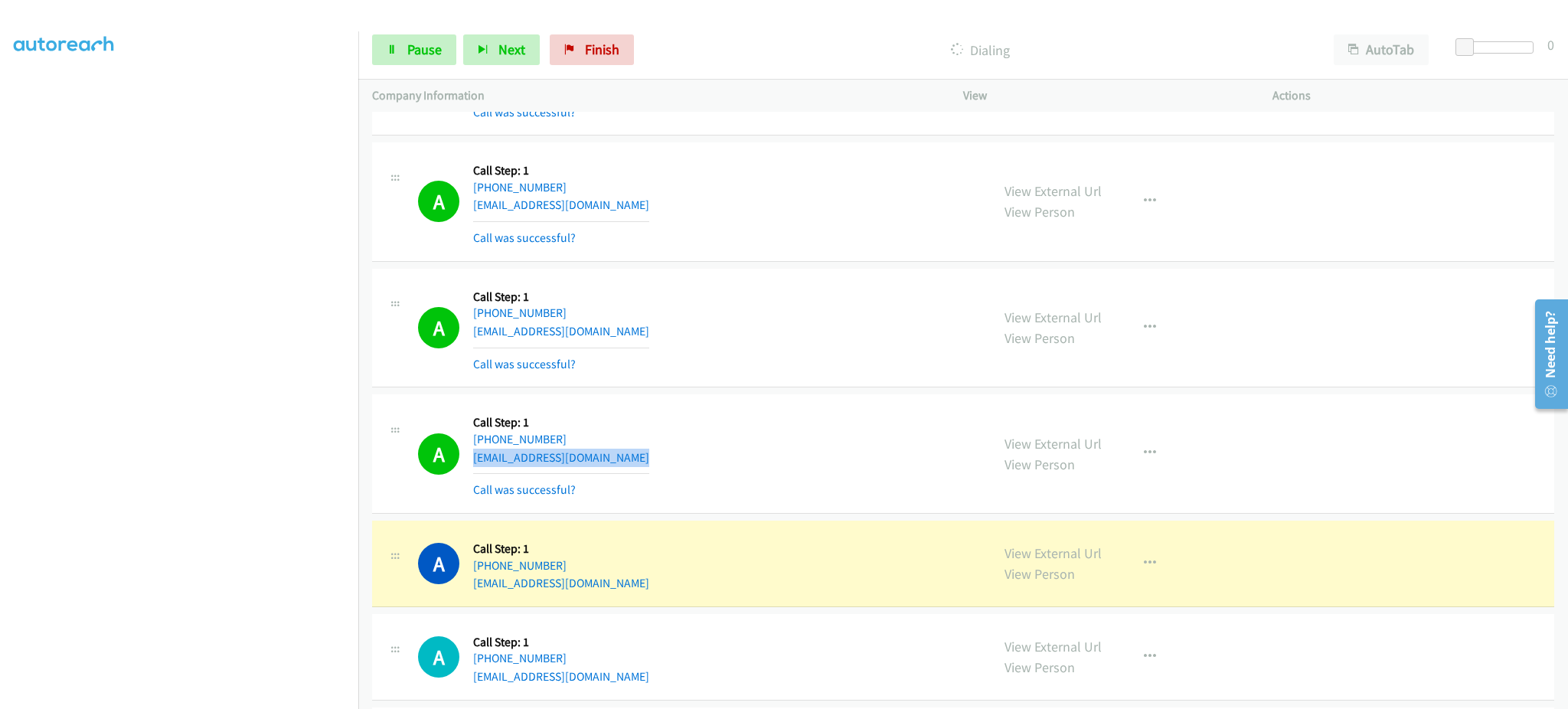
scroll to position [4784, 0]
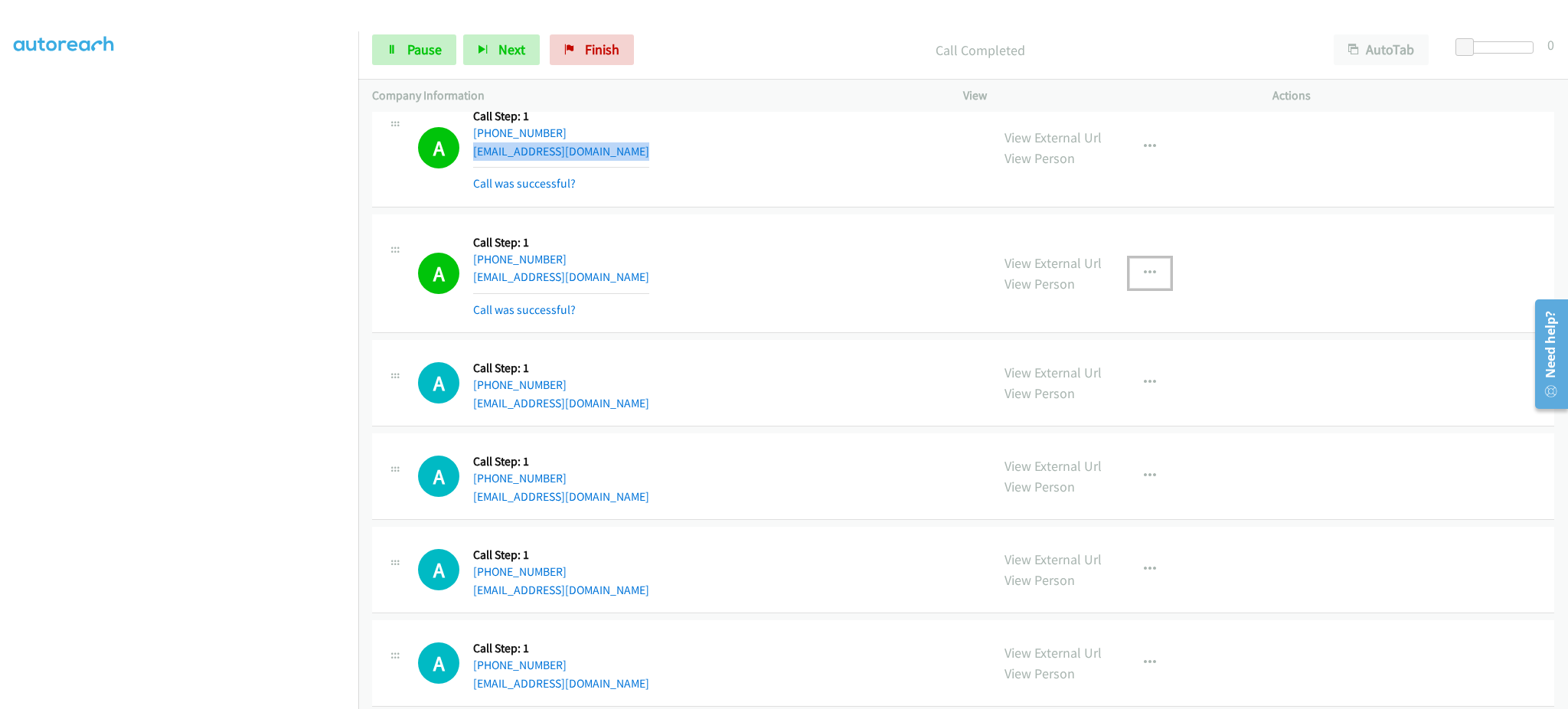
drag, startPoint x: 1152, startPoint y: 270, endPoint x: 1143, endPoint y: 273, distance: 9.5
click at [1143, 273] on button "button" at bounding box center [1150, 273] width 42 height 31
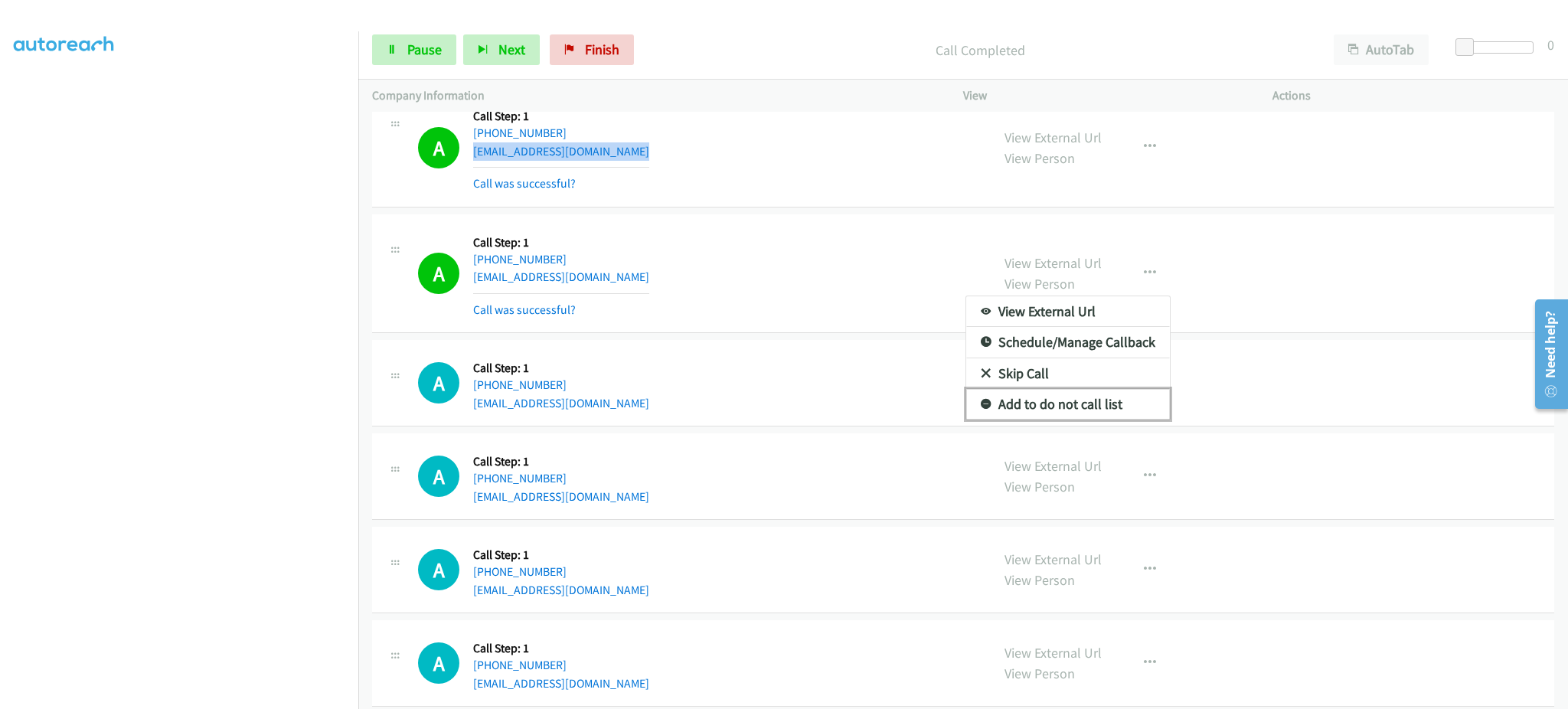
click at [1107, 399] on link "Add to do not call list" at bounding box center [1067, 404] width 203 height 31
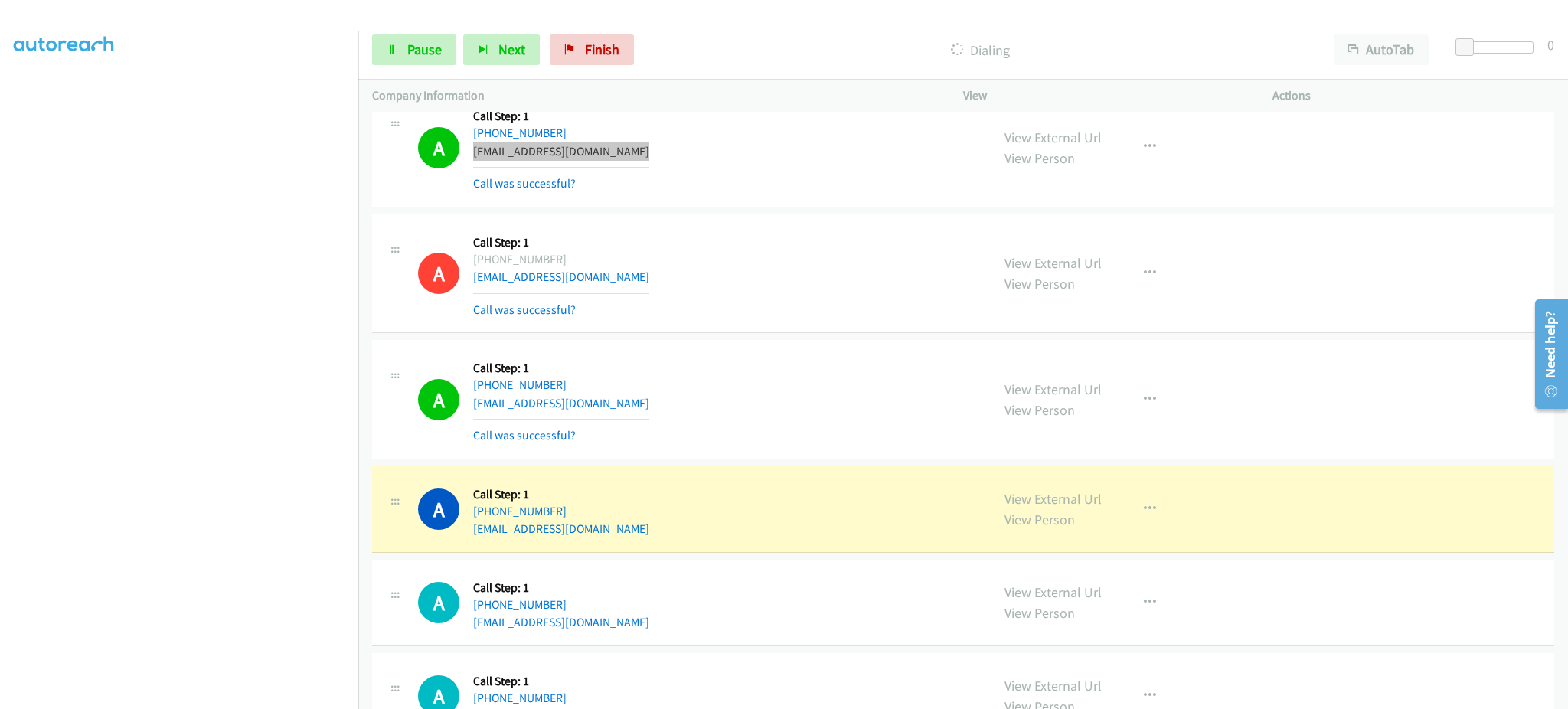
scroll to position [5090, 0]
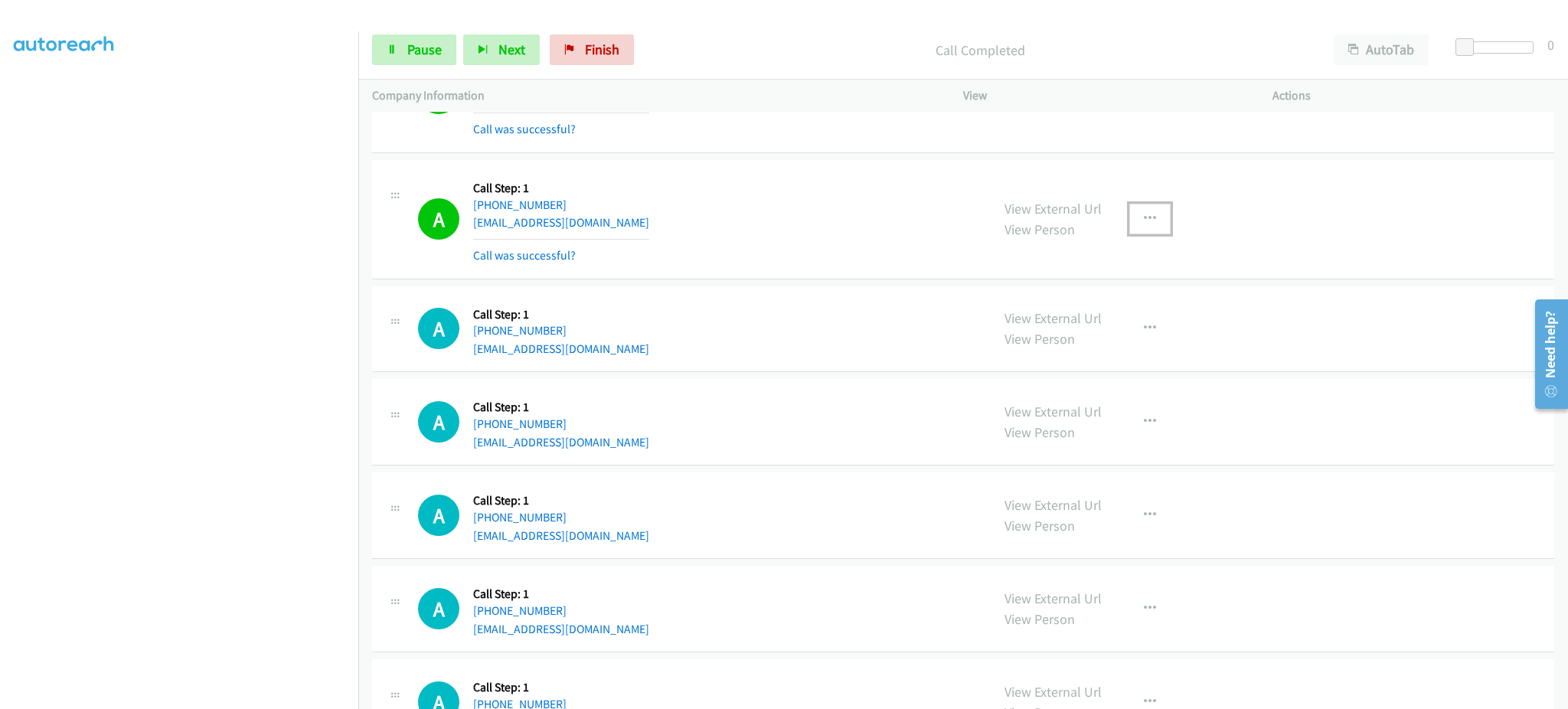
drag, startPoint x: 1133, startPoint y: 220, endPoint x: 1133, endPoint y: 268, distance: 48.0
click at [1133, 220] on button "button" at bounding box center [1150, 218] width 42 height 31
click at [1085, 348] on link "Add to do not call list" at bounding box center [1067, 349] width 203 height 31
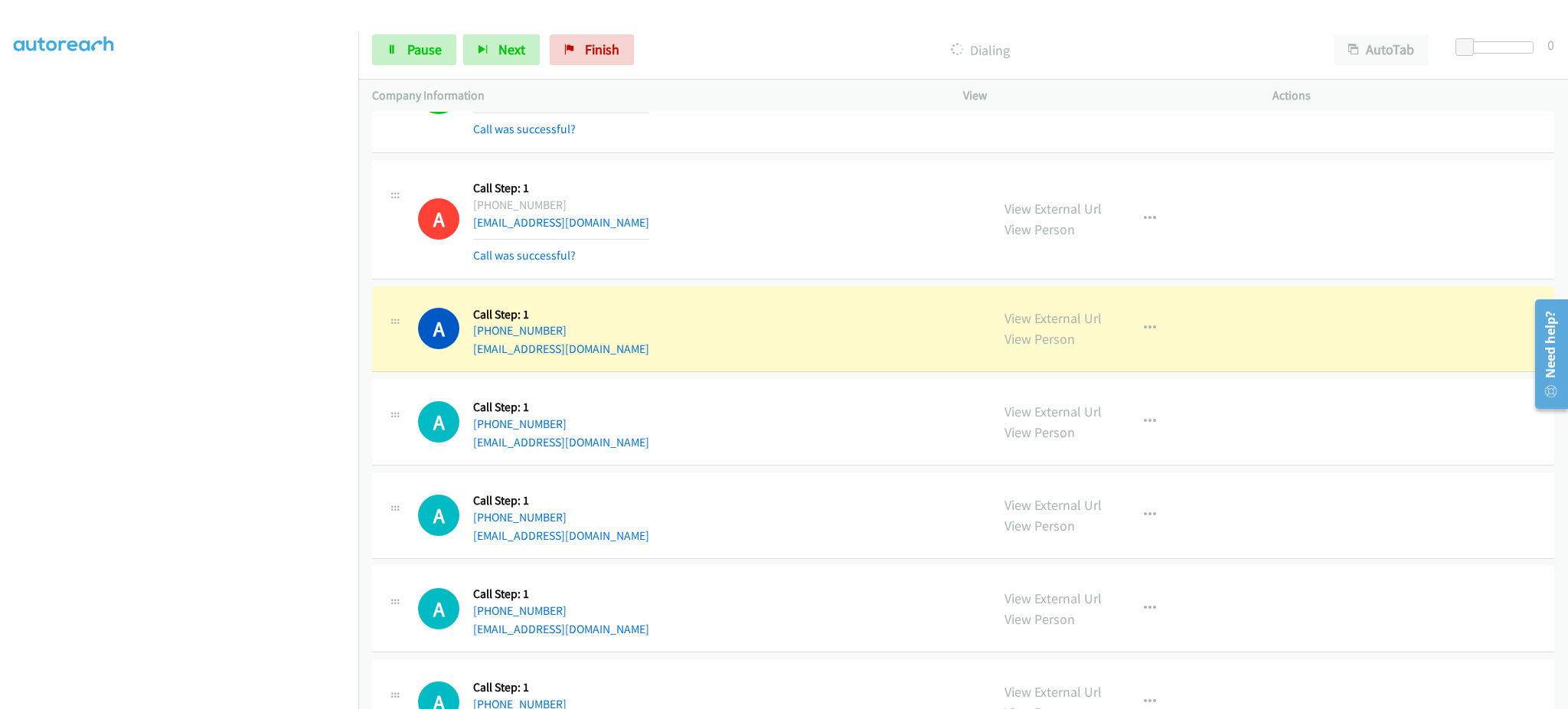
click at [686, 340] on div "A Callback Scheduled Call Step: 1 America/New_York [PHONE_NUMBER] [EMAIL_ADDRES…" at bounding box center [698, 329] width 559 height 59
click at [685, 343] on div "A Callback Scheduled Call Step: 1 America/New_York [PHONE_NUMBER] [EMAIL_ADDRES…" at bounding box center [698, 329] width 559 height 59
click at [666, 359] on div "A Callback Scheduled Call Step: 1 America/New_York [PHONE_NUMBER] [EMAIL_ADDRES…" at bounding box center [698, 329] width 559 height 59
click at [666, 357] on div "A Callback Scheduled Call Step: 1 America/New_York [PHONE_NUMBER] [EMAIL_ADDRES…" at bounding box center [698, 329] width 559 height 59
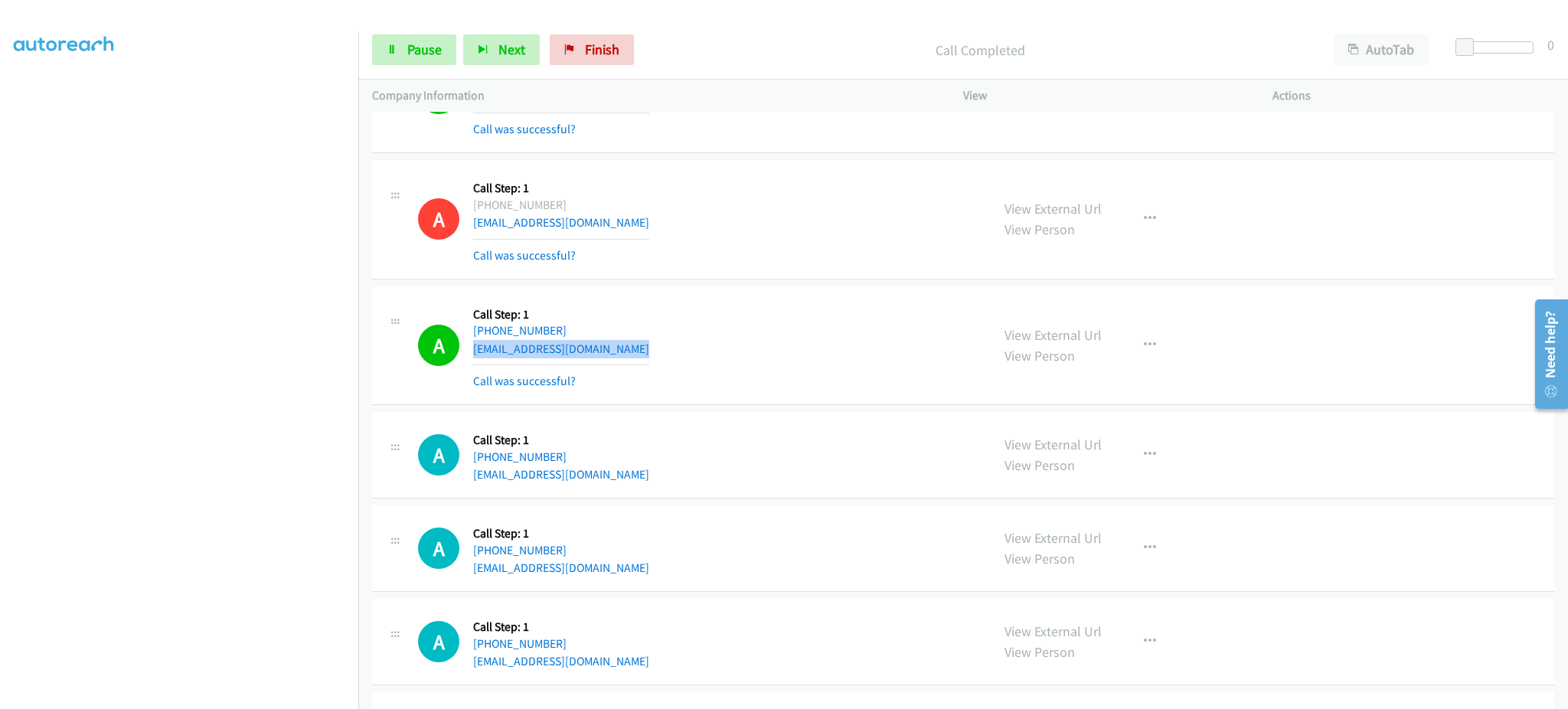
click at [666, 356] on div "A Callback Scheduled Call Step: 1 America/New_York [PHONE_NUMBER] [EMAIL_ADDRES…" at bounding box center [698, 346] width 559 height 91
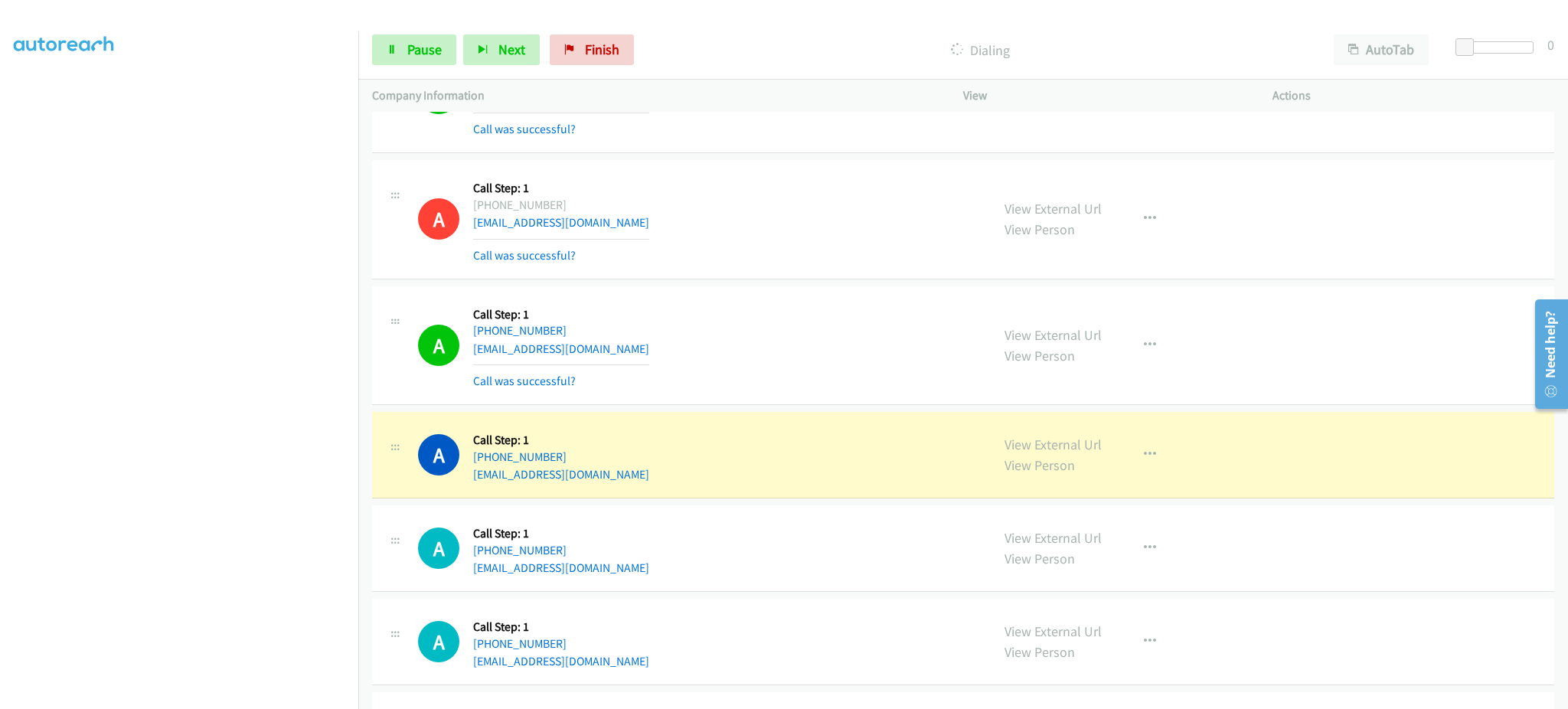
click at [682, 477] on div "A Callback Scheduled Call Step: 1 America/New_York [PHONE_NUMBER] [EMAIL_ADDRES…" at bounding box center [698, 454] width 559 height 59
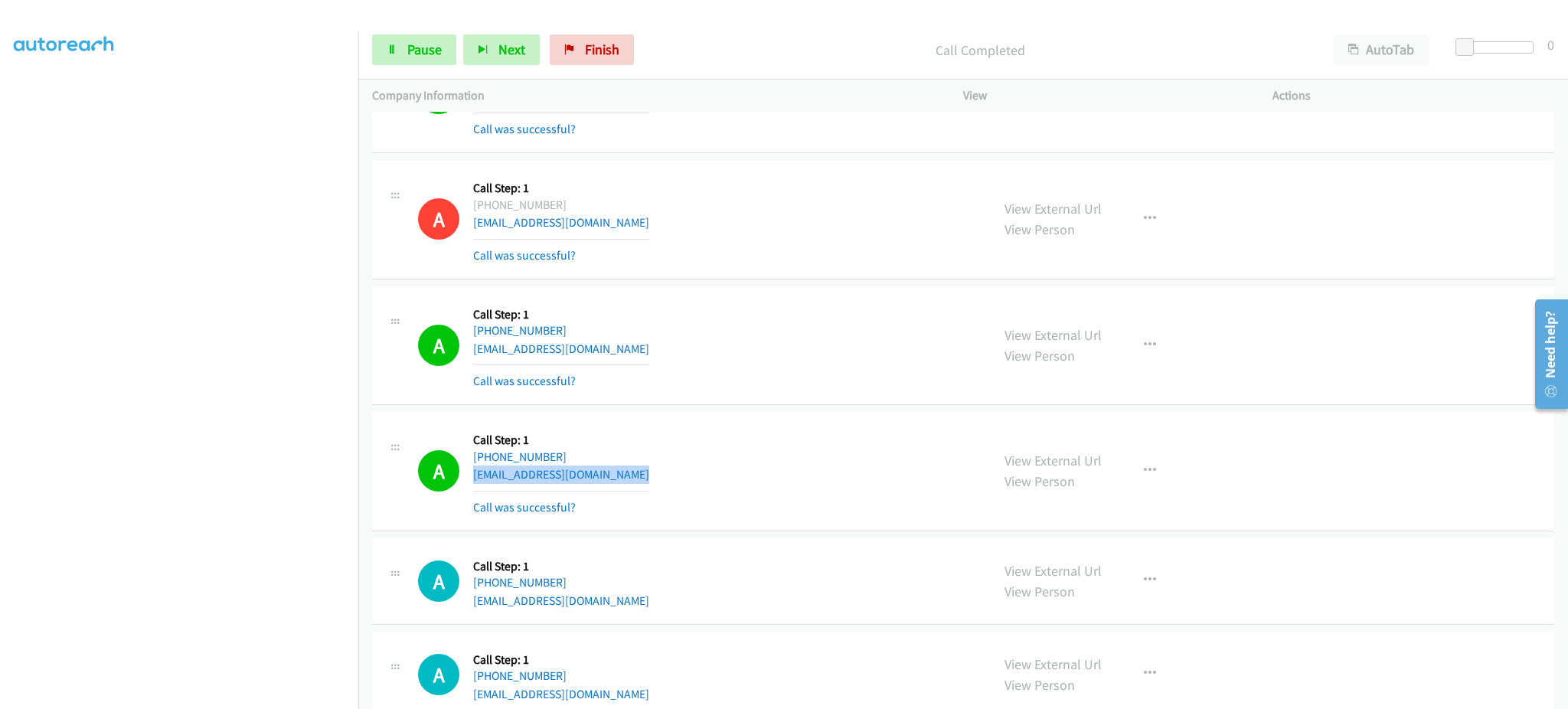
click at [673, 471] on div "A Callback Scheduled Call Step: 1 America/New_York [PHONE_NUMBER] [EMAIL_ADDRES…" at bounding box center [698, 471] width 559 height 91
click at [672, 483] on div "A Callback Scheduled Call Step: 1 America/New_York [PHONE_NUMBER] [EMAIL_ADDRES…" at bounding box center [698, 471] width 559 height 91
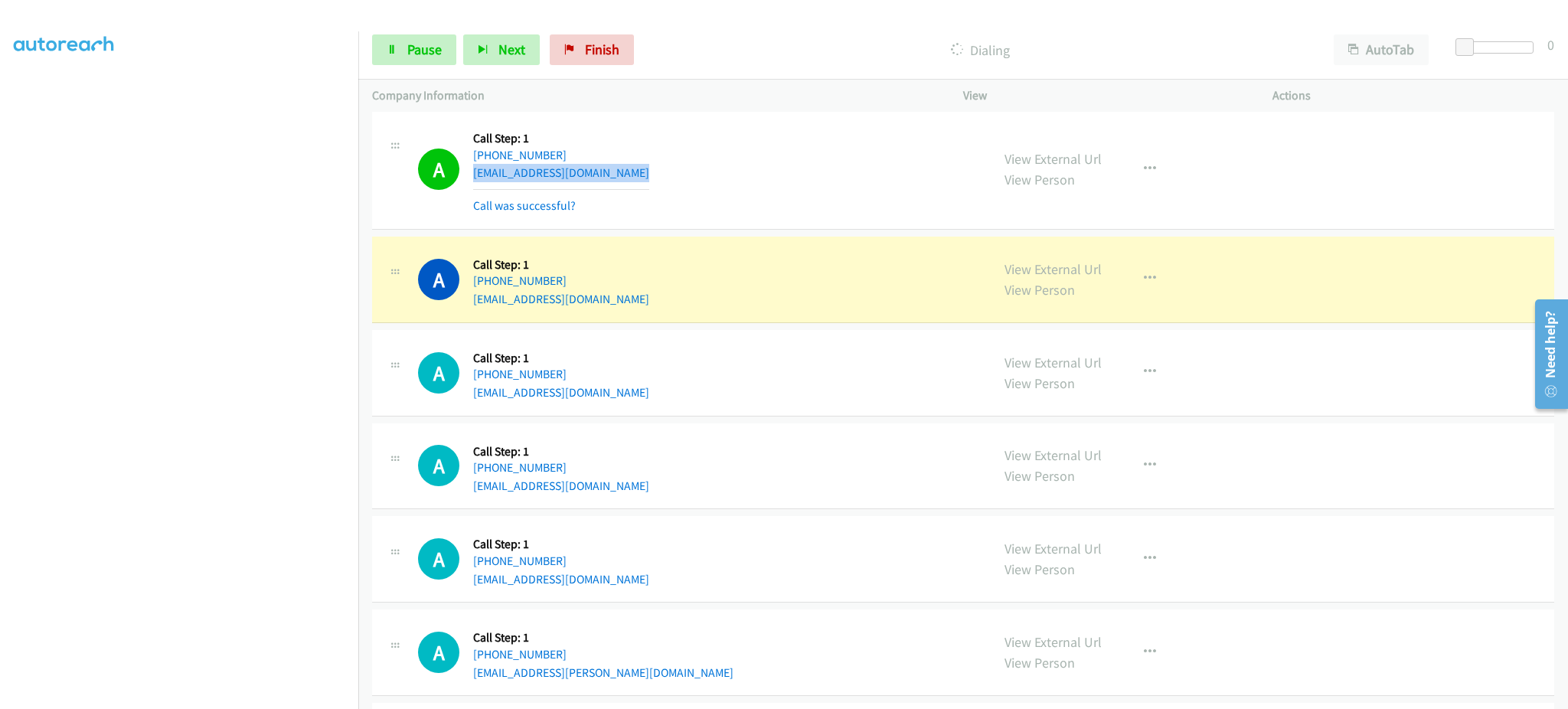
scroll to position [5397, 0]
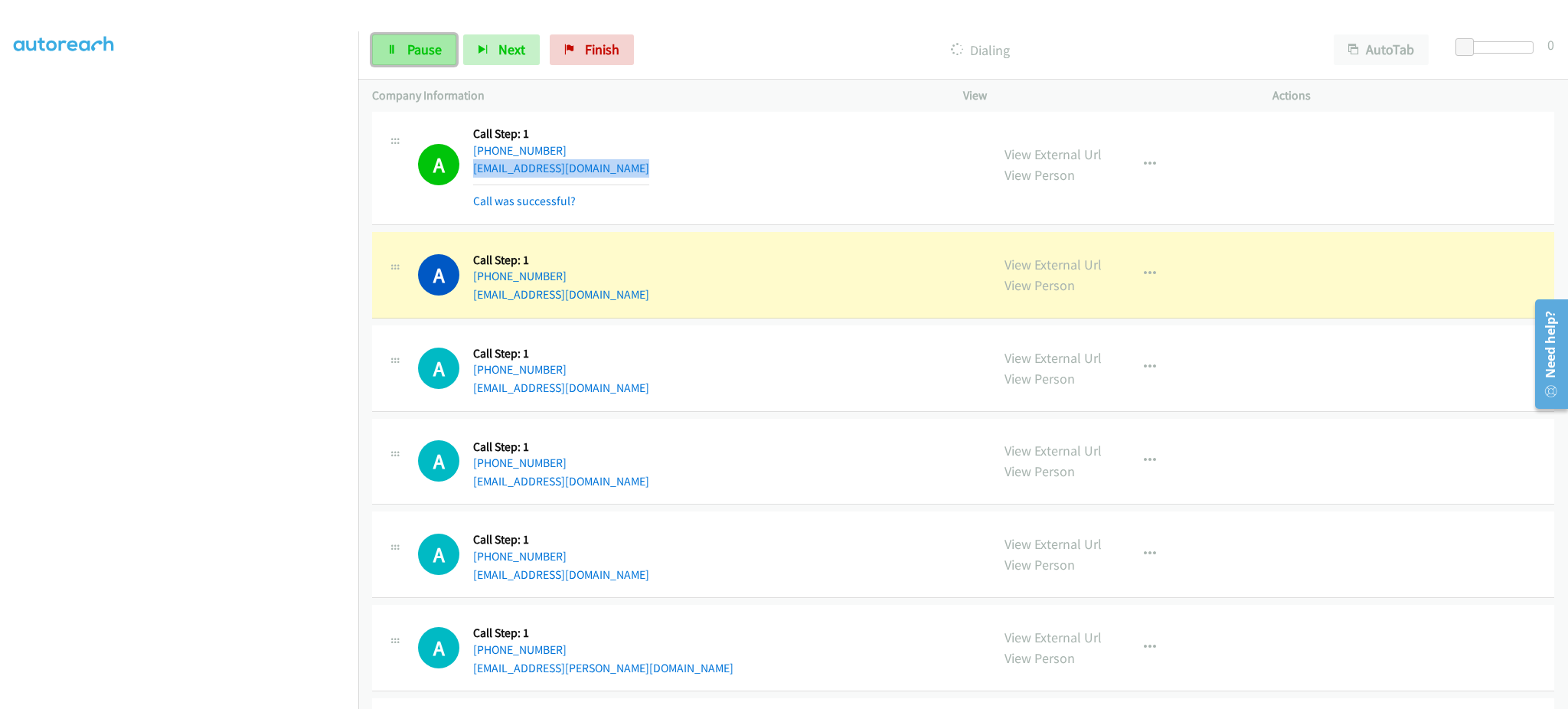
click at [387, 46] on icon at bounding box center [392, 51] width 11 height 11
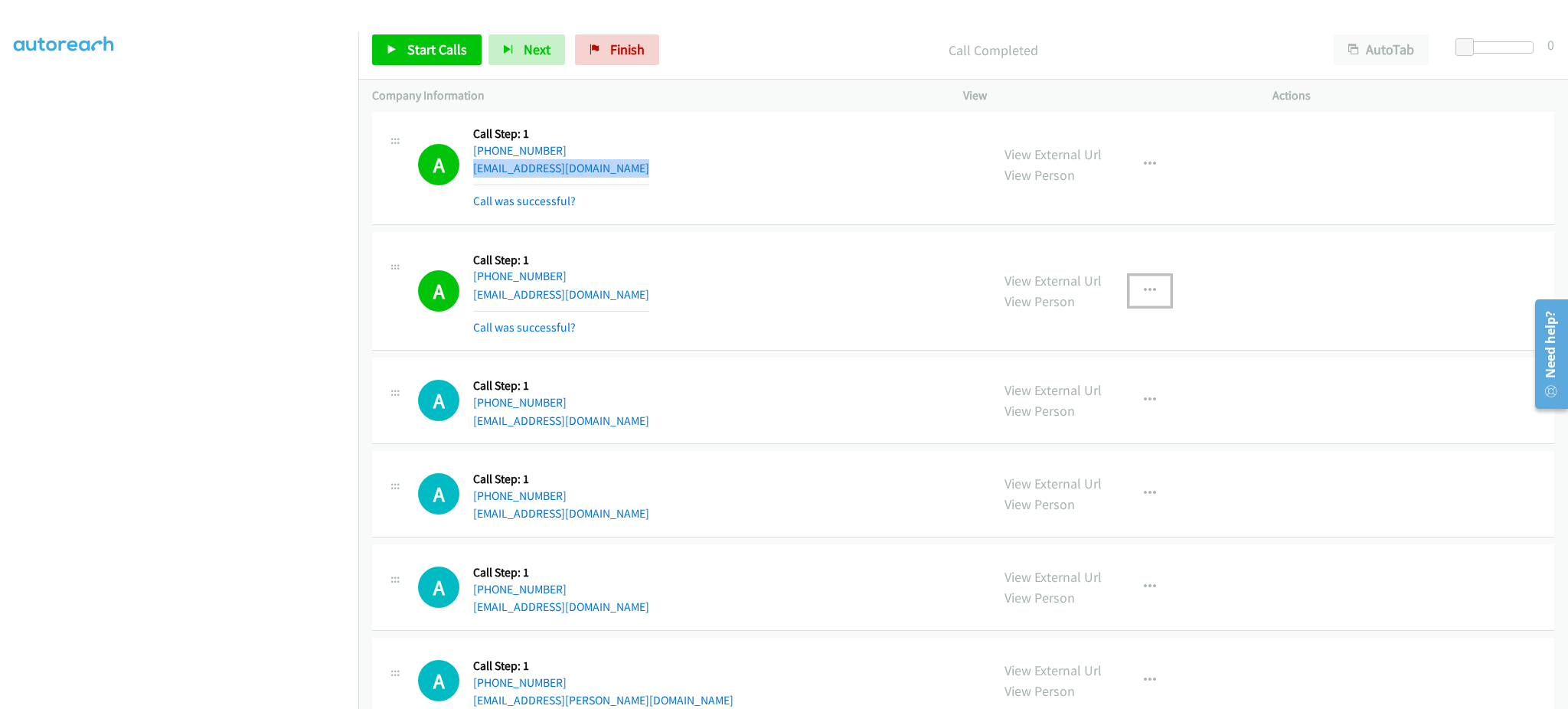
click at [1143, 297] on icon "button" at bounding box center [1149, 291] width 12 height 12
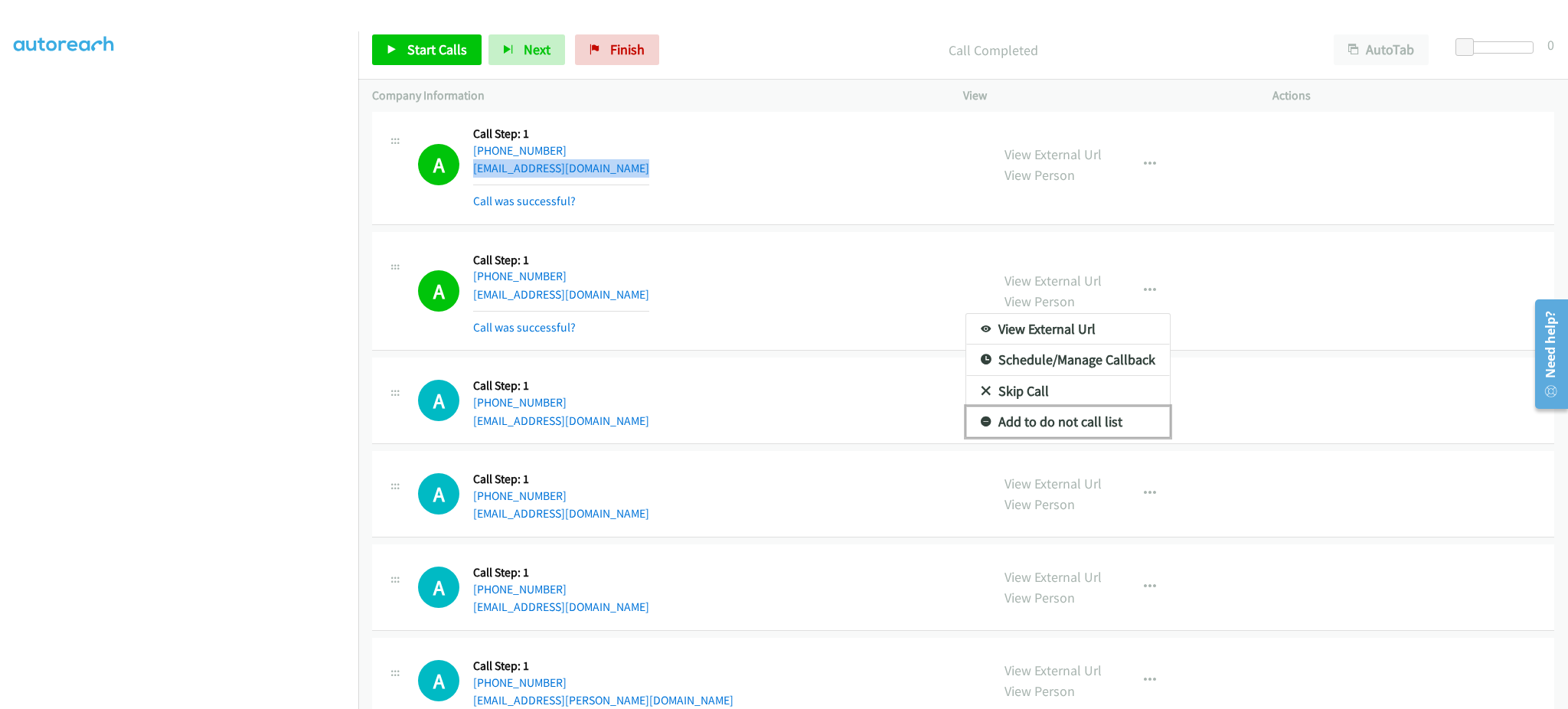
click at [1130, 418] on link "Add to do not call list" at bounding box center [1067, 422] width 203 height 31
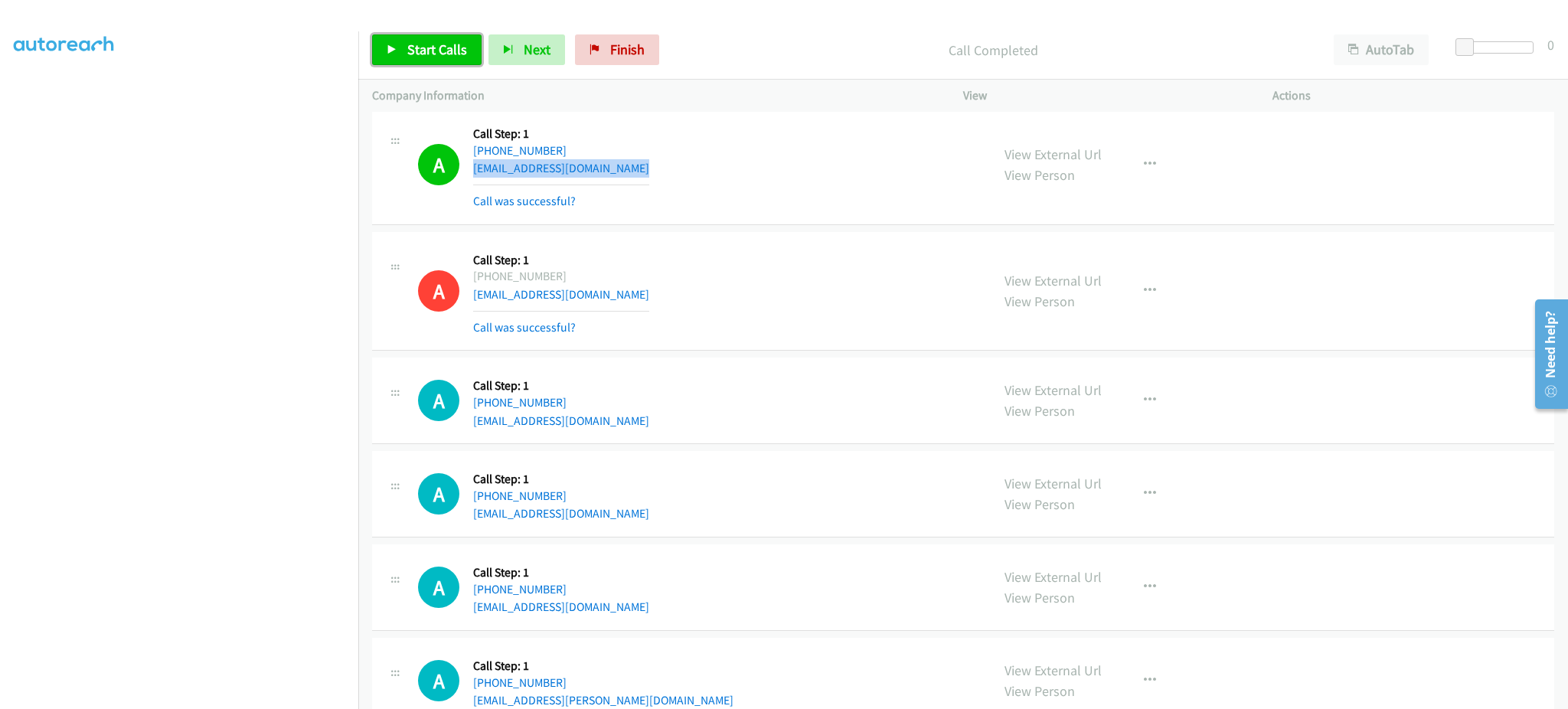
click at [394, 49] on icon at bounding box center [392, 51] width 11 height 11
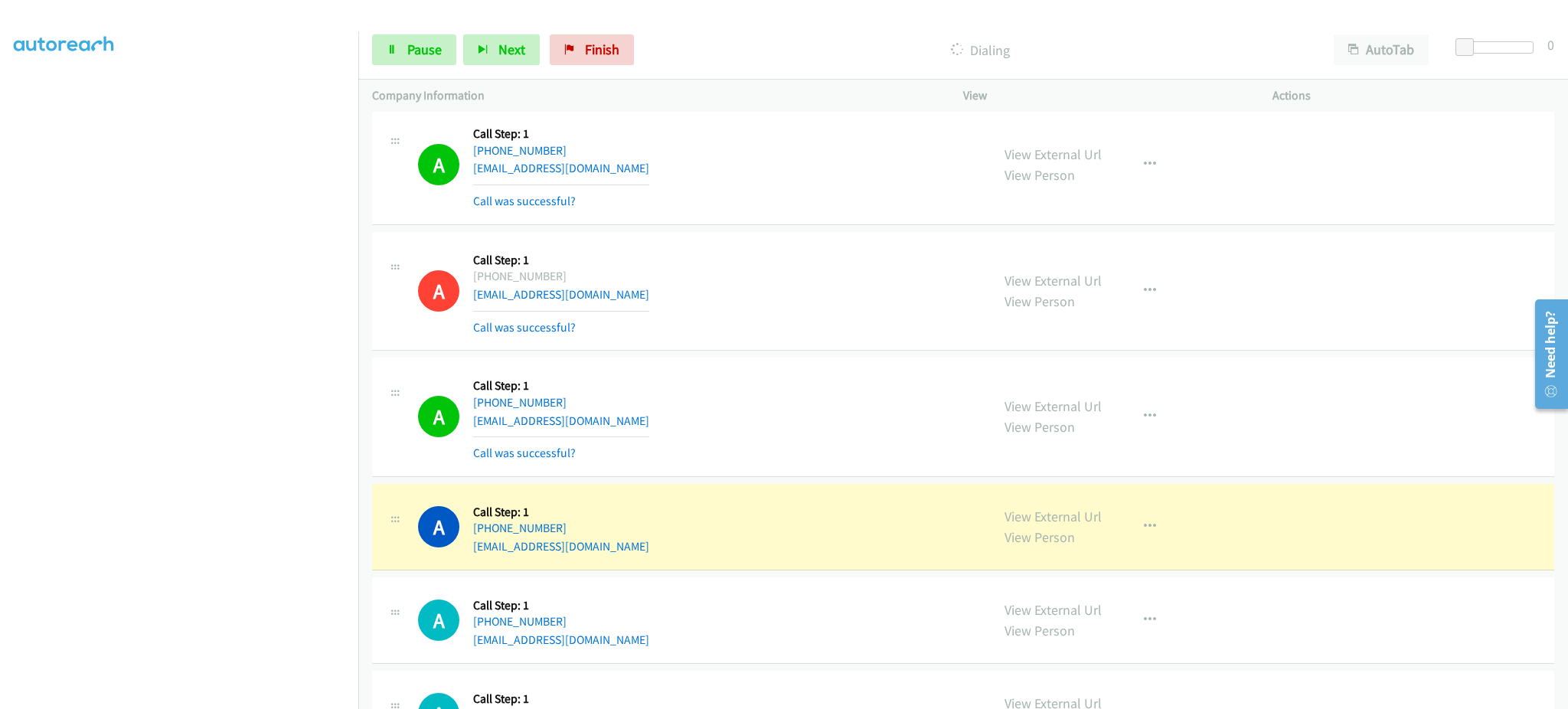
click at [610, 544] on div "A Callback Scheduled Call Step: 1 America/New_York [PHONE_NUMBER] [EMAIL_ADDRES…" at bounding box center [698, 527] width 559 height 59
click at [608, 544] on div "A Callback Scheduled Call Step: 1 America/New_York [PHONE_NUMBER] [EMAIL_ADDRES…" at bounding box center [698, 527] width 559 height 59
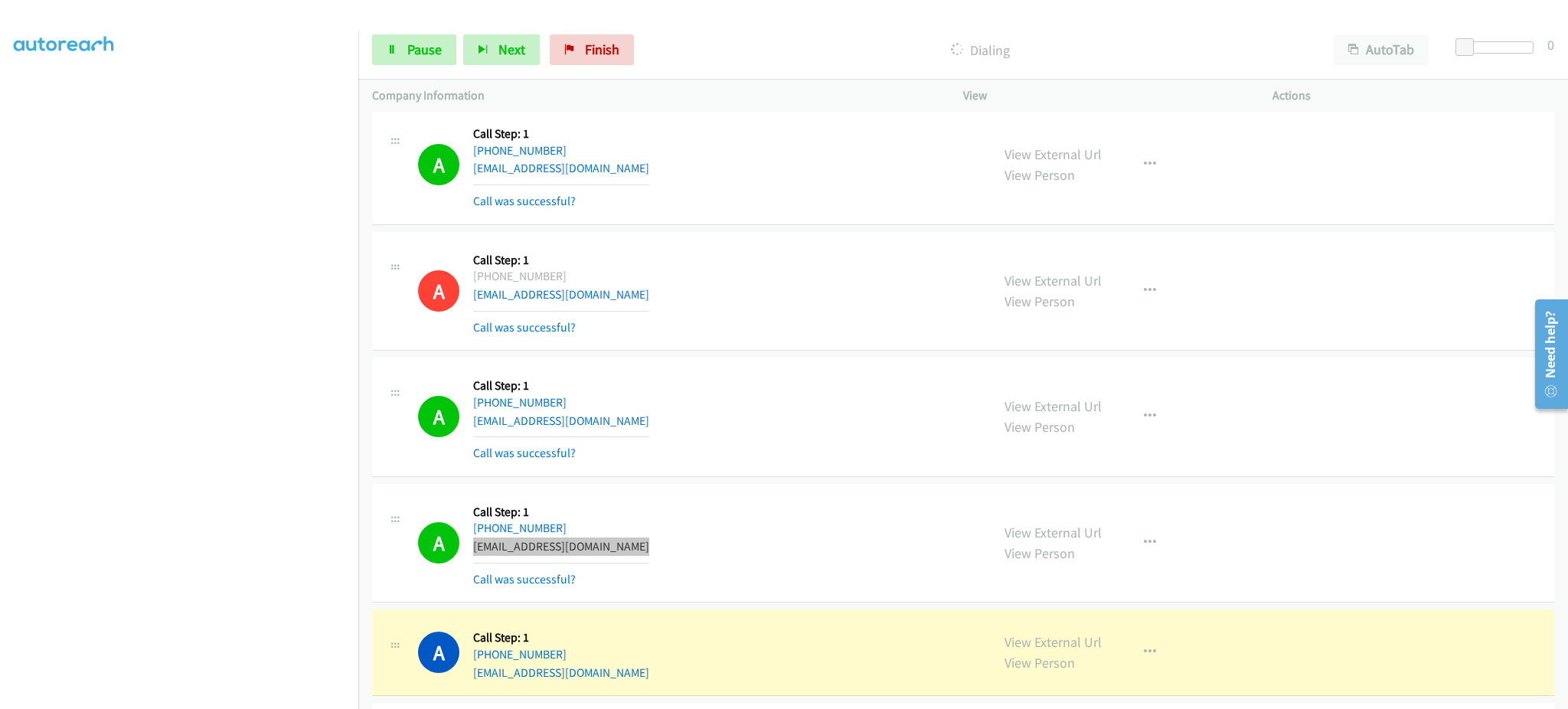
scroll to position [5703, 0]
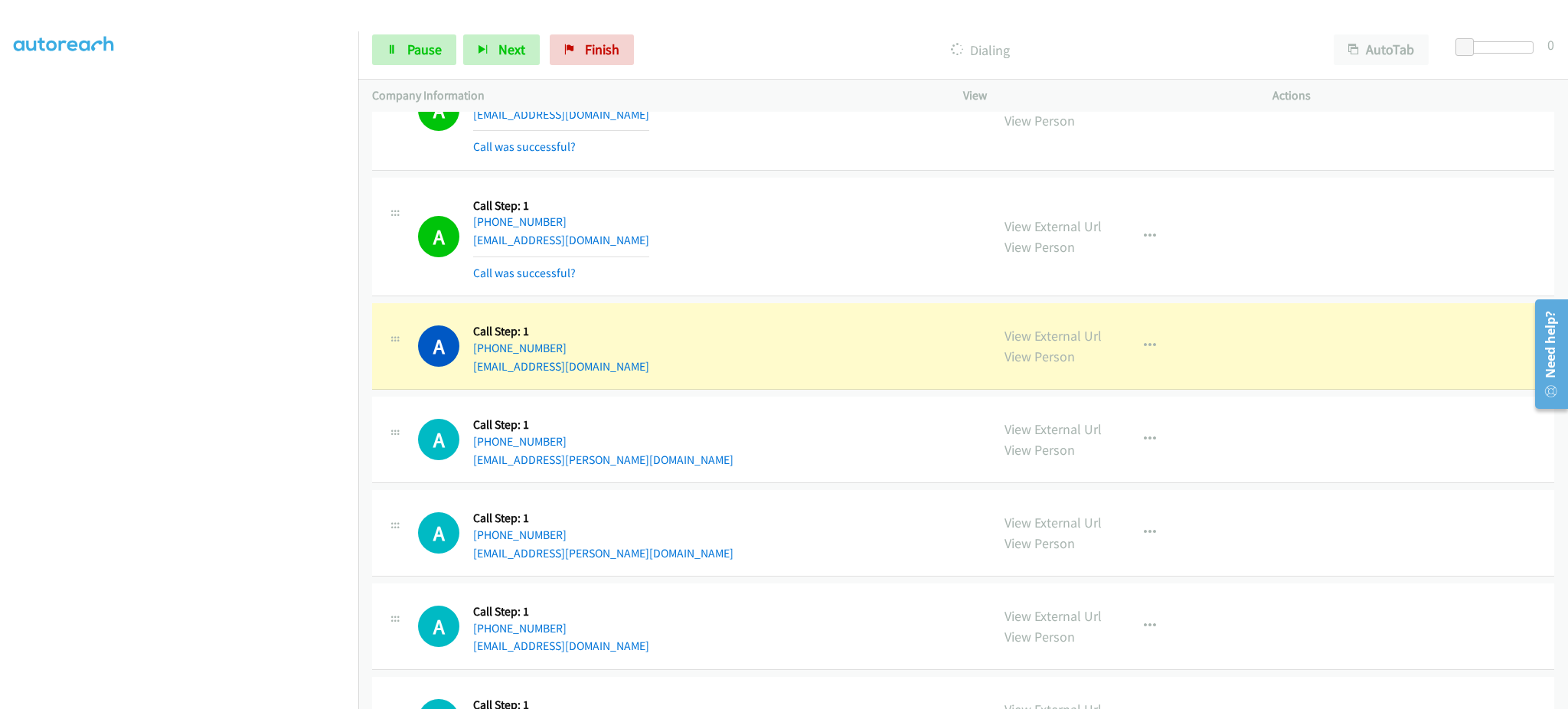
click at [638, 375] on div "A Callback Scheduled Call Step: 1 America/New_York [PHONE_NUMBER] [EMAIL_ADDRES…" at bounding box center [698, 346] width 559 height 59
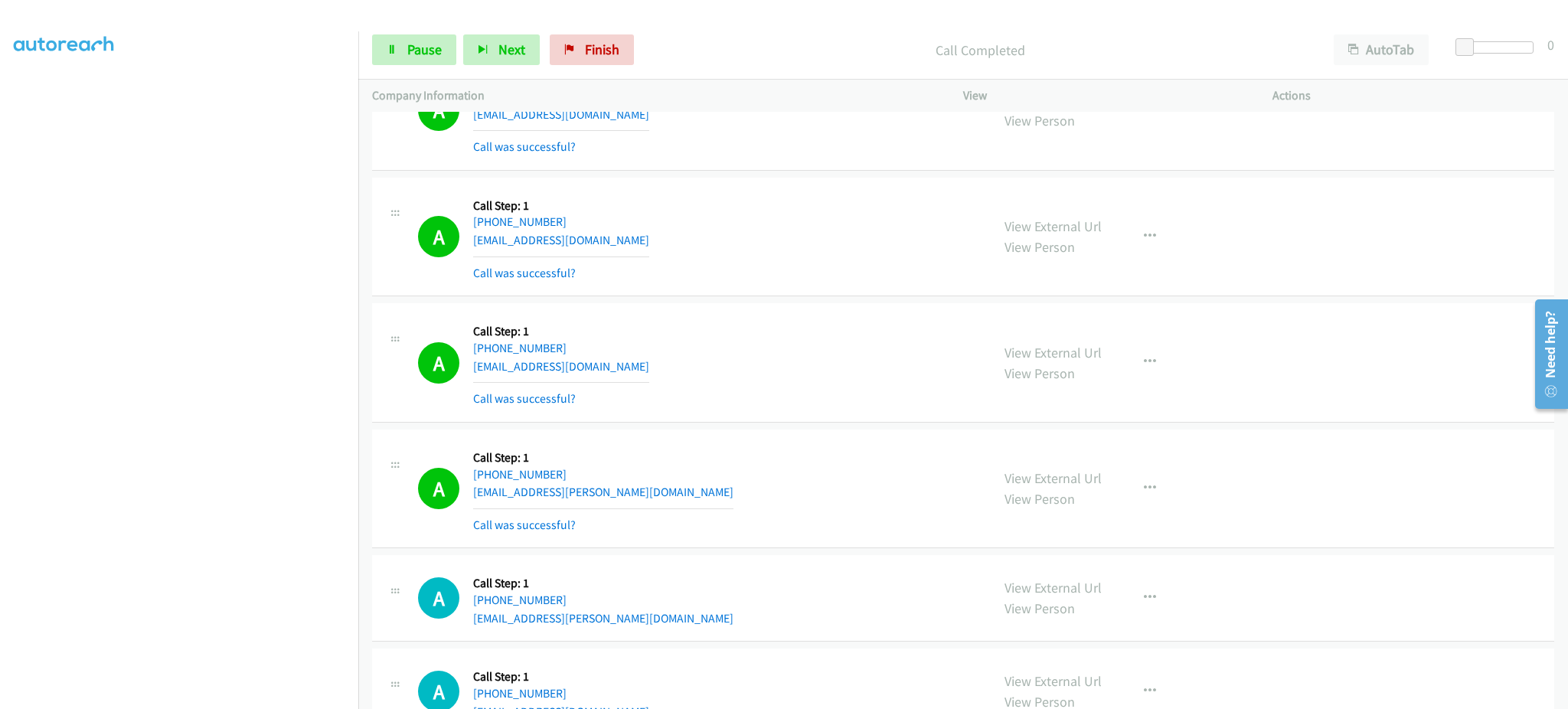
click at [676, 497] on div "A Callback Scheduled Call Step: 1 America/New_York [PHONE_NUMBER] [PERSON_NAME]…" at bounding box center [698, 489] width 559 height 91
click at [676, 498] on div "A Callback Scheduled Call Step: 1 America/New_York [PHONE_NUMBER] [PERSON_NAME]…" at bounding box center [698, 489] width 559 height 91
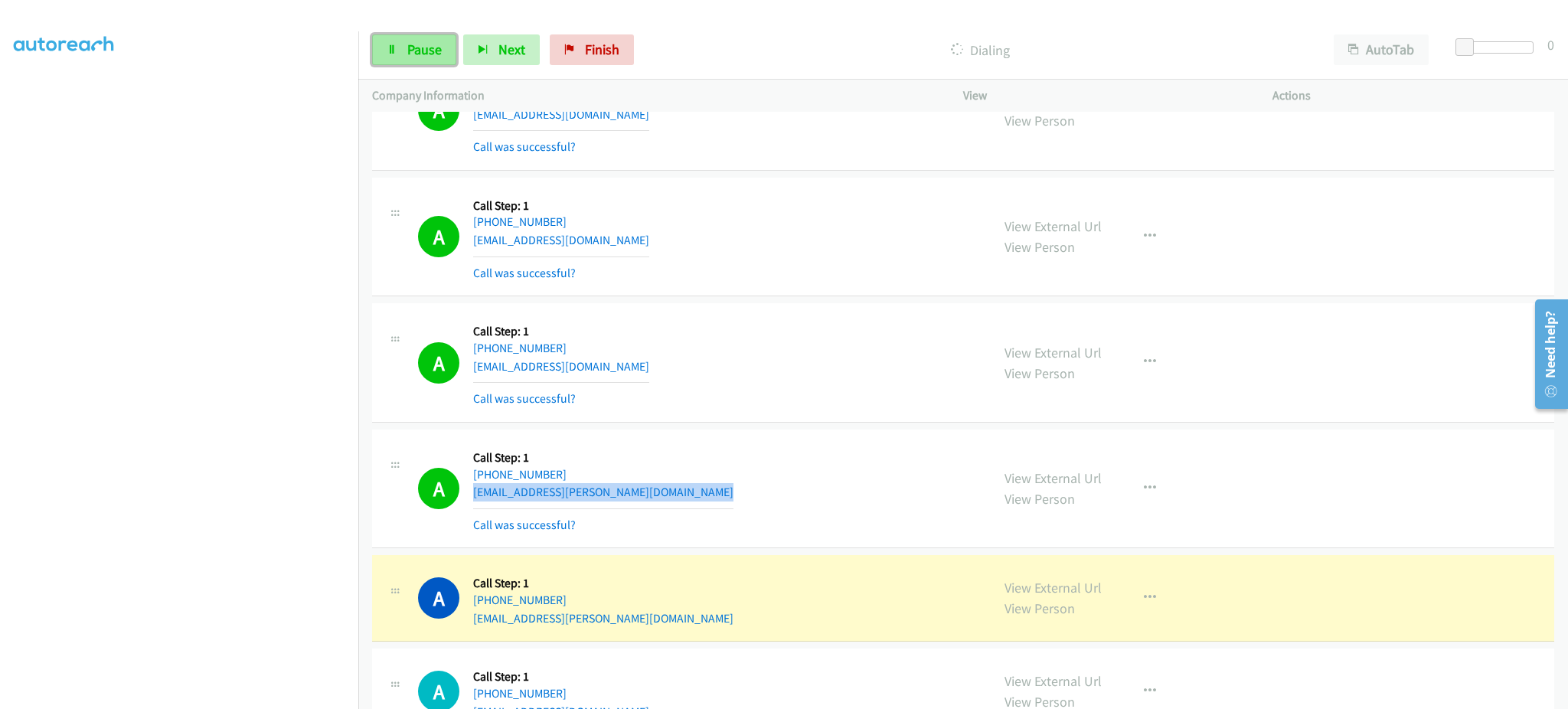
click at [425, 60] on link "Pause" at bounding box center [414, 49] width 85 height 31
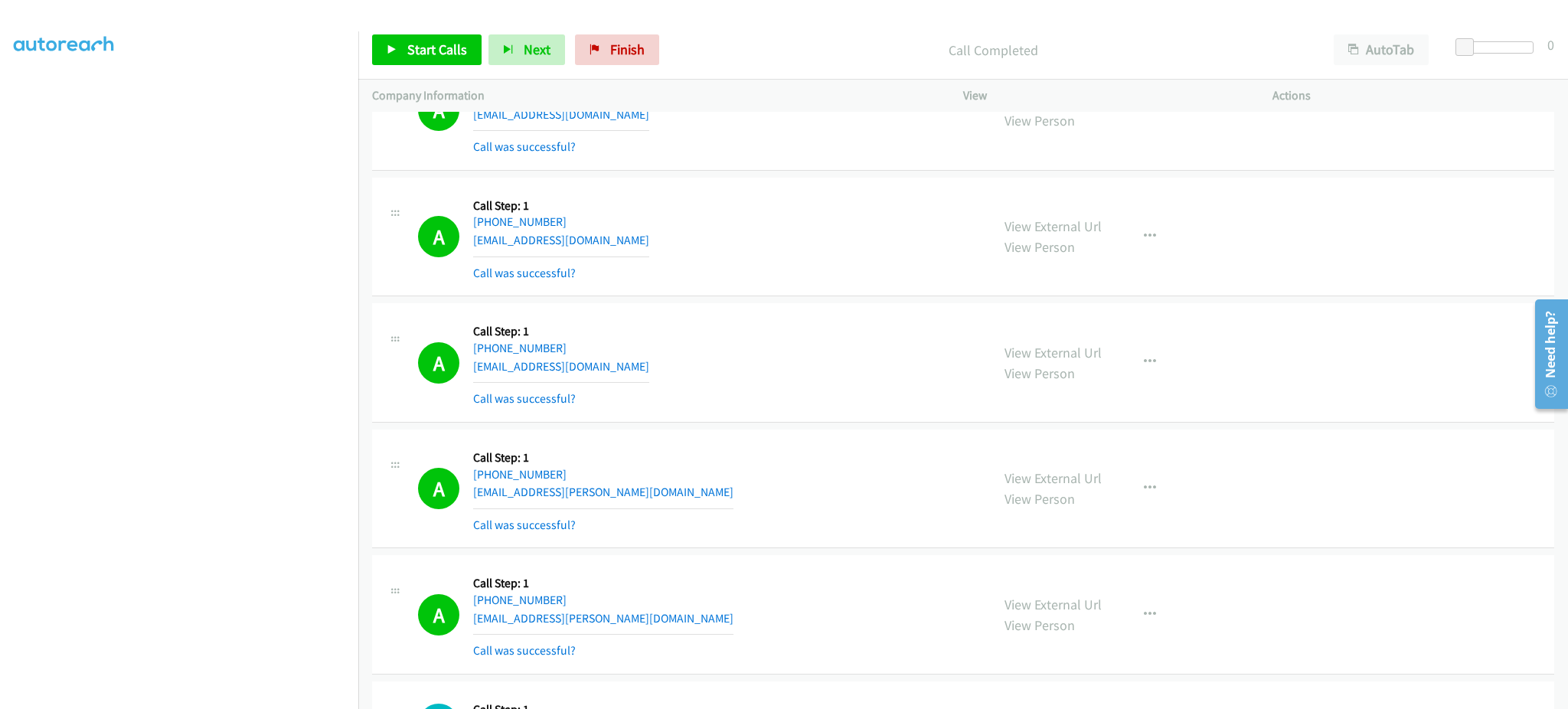
click at [601, 618] on div "A Callback Scheduled Call Step: 1 America/Los_Angeles [PHONE_NUMBER] [EMAIL_ADD…" at bounding box center [698, 614] width 559 height 91
click at [447, 42] on span "Start Calls" at bounding box center [437, 49] width 59 height 18
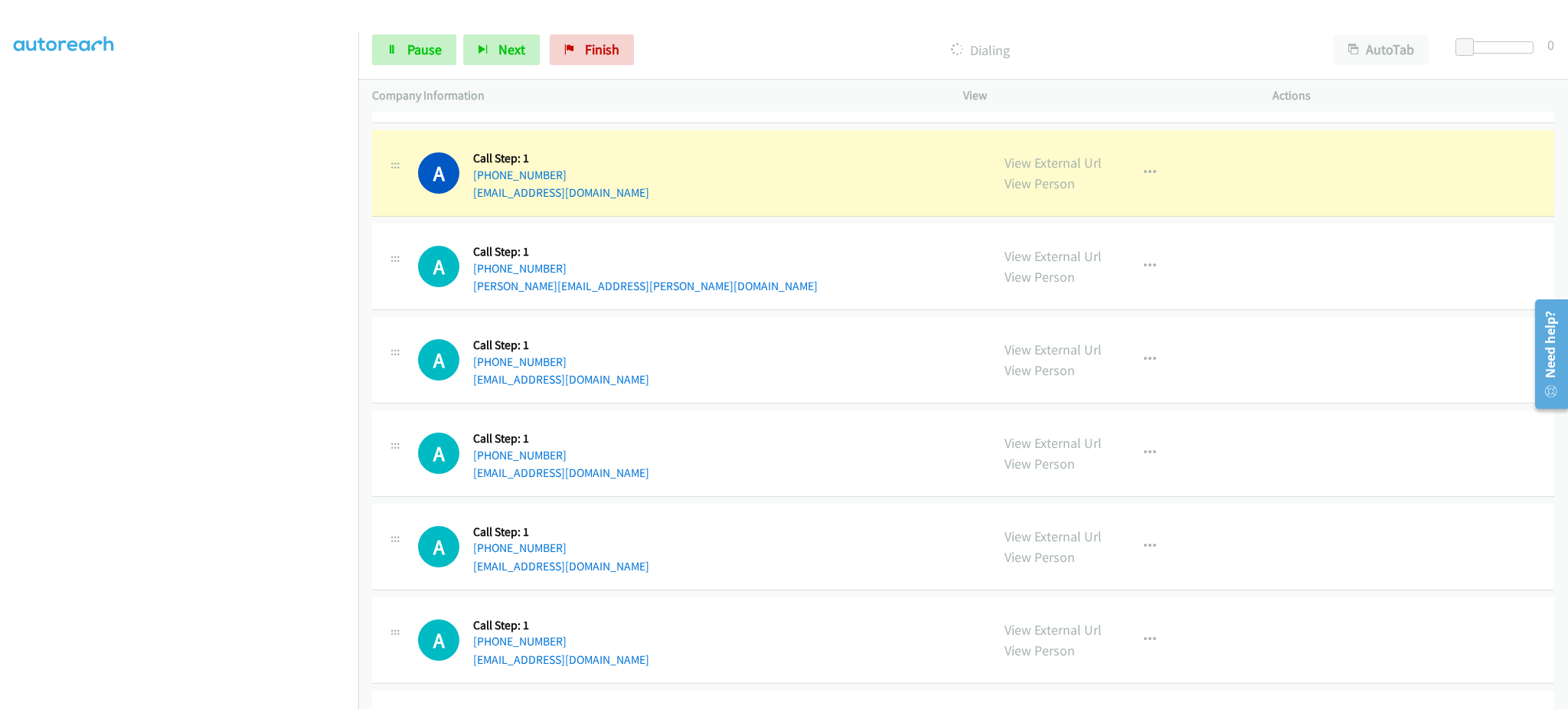
scroll to position [6316, 0]
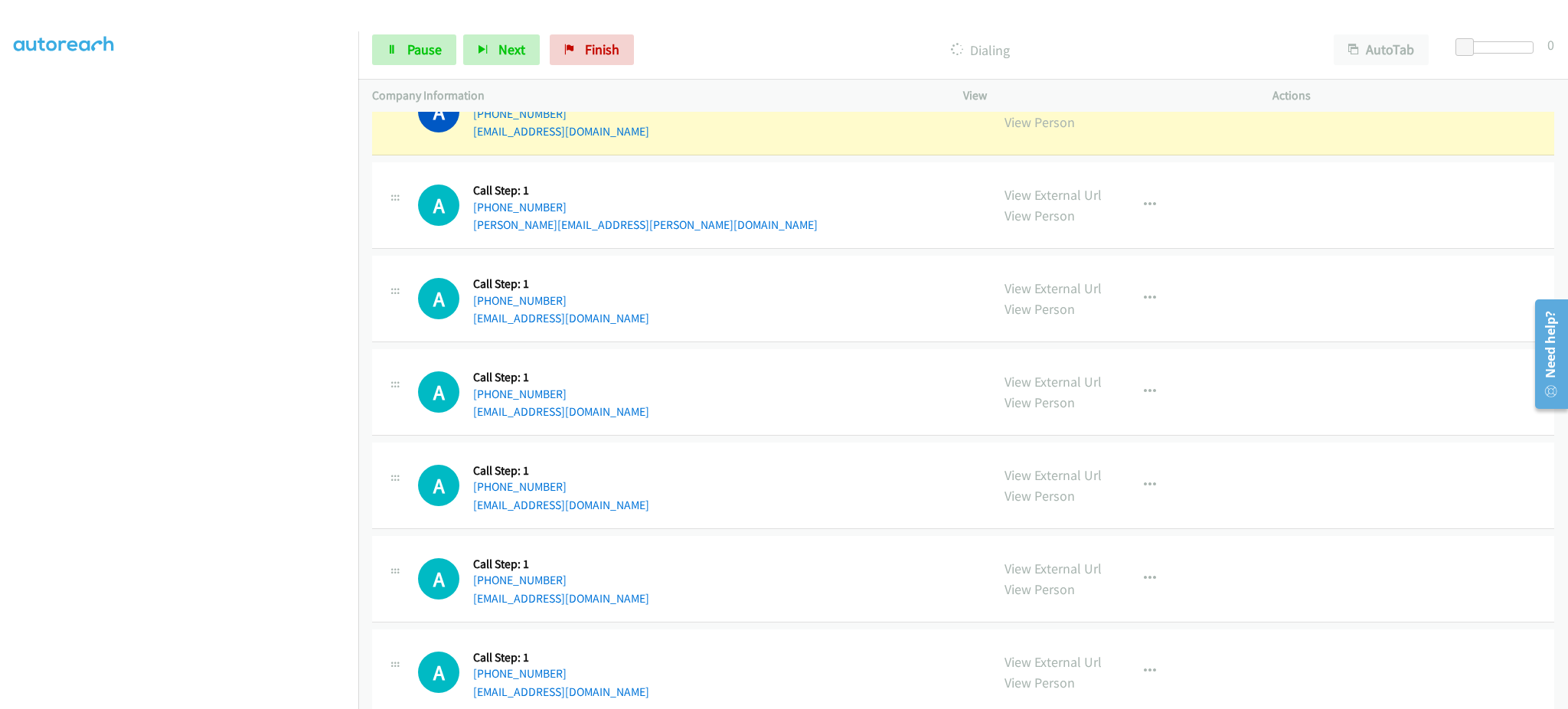
click at [665, 141] on div "A Callback Scheduled Call Step: 1 America/New_York [PHONE_NUMBER] [EMAIL_ADDRES…" at bounding box center [698, 112] width 559 height 59
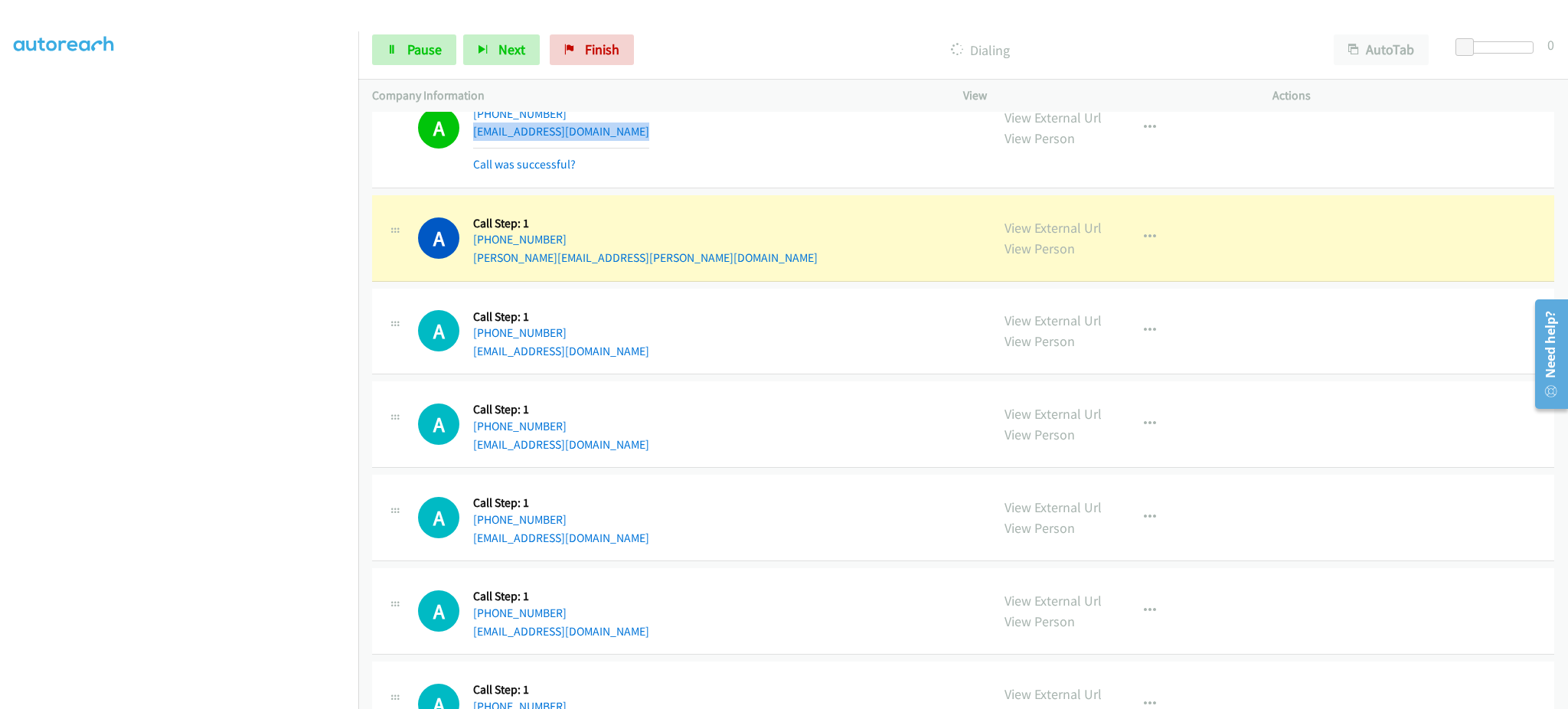
click at [634, 138] on div "A Callback Scheduled Call Step: 1 America/New_York [PHONE_NUMBER] [EMAIL_ADDRES…" at bounding box center [698, 128] width 559 height 91
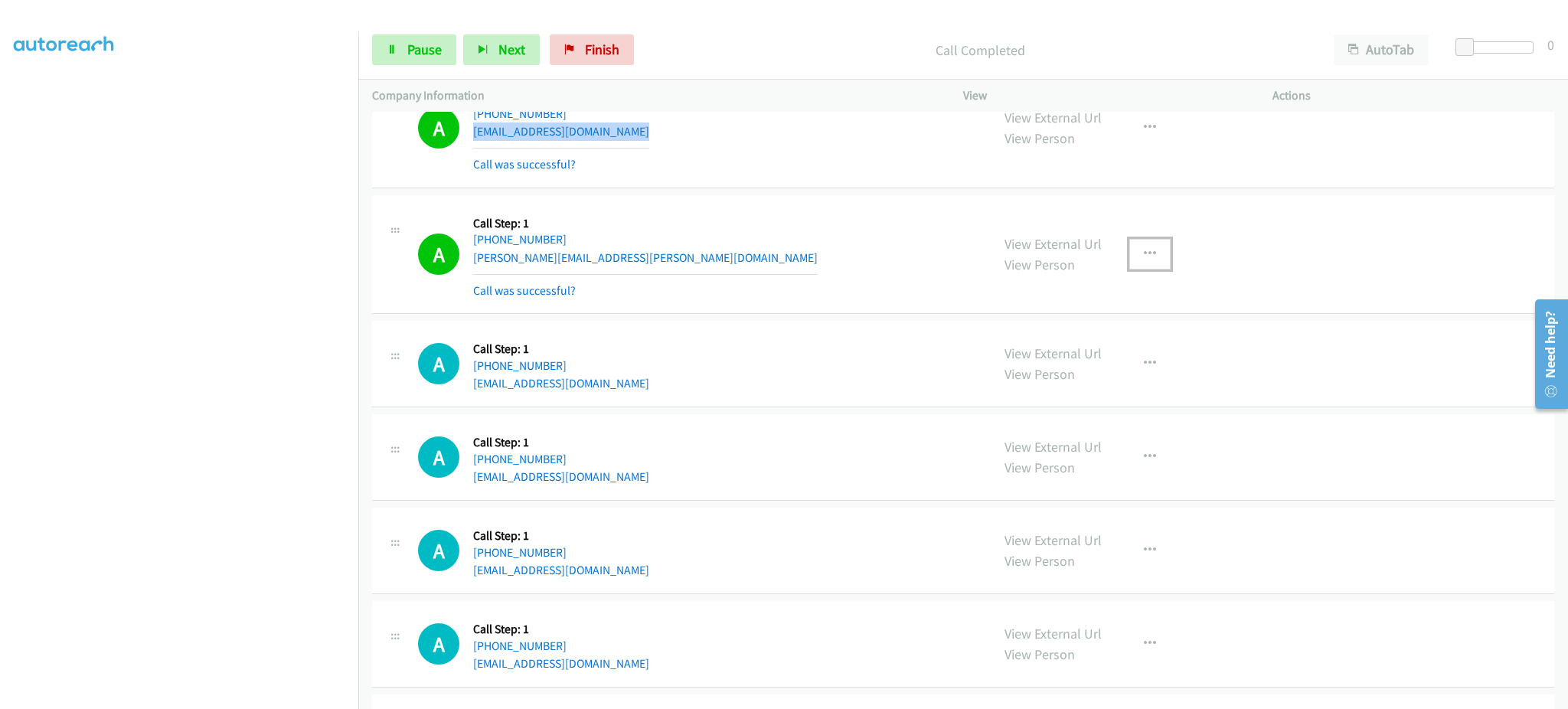
click at [1145, 251] on icon "button" at bounding box center [1149, 254] width 12 height 12
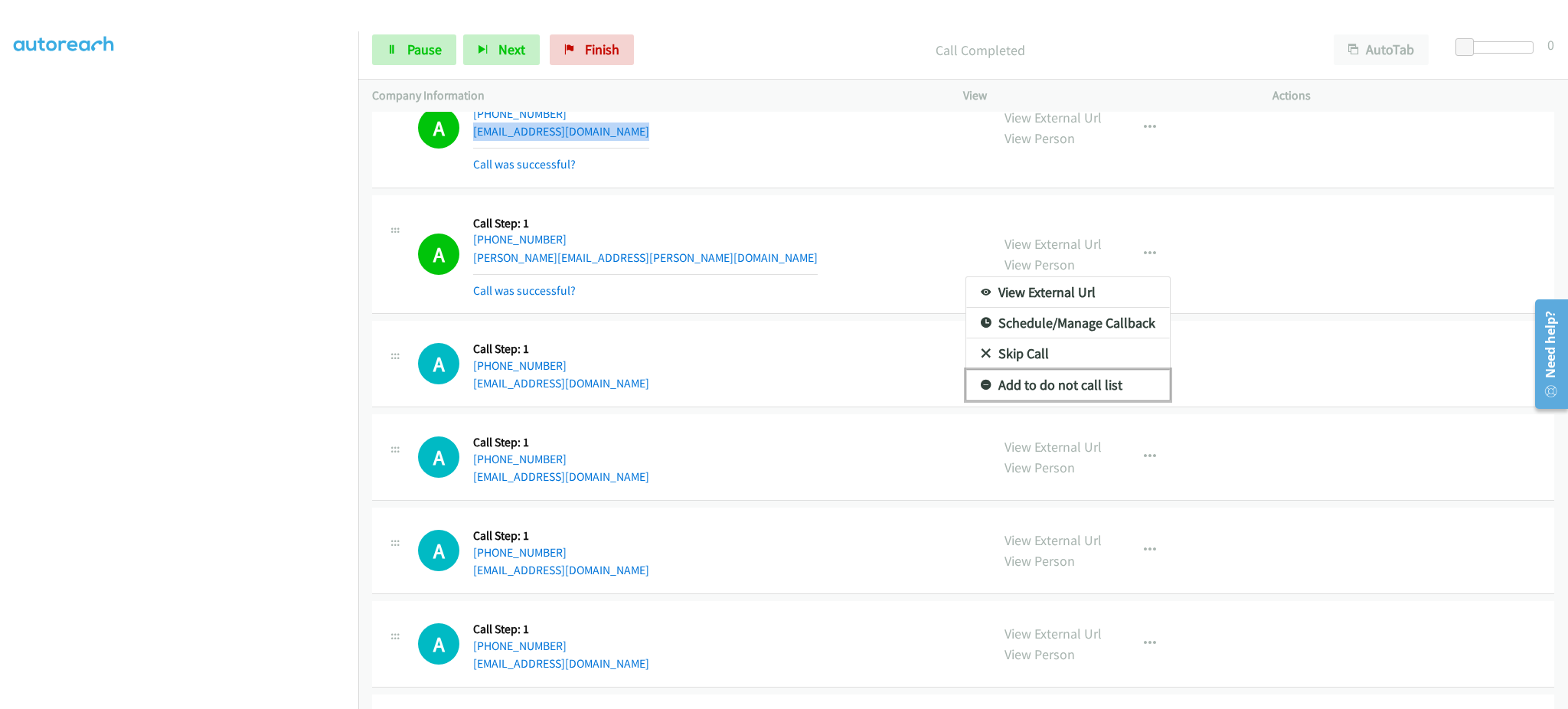
click at [1119, 379] on link "Add to do not call list" at bounding box center [1067, 385] width 203 height 31
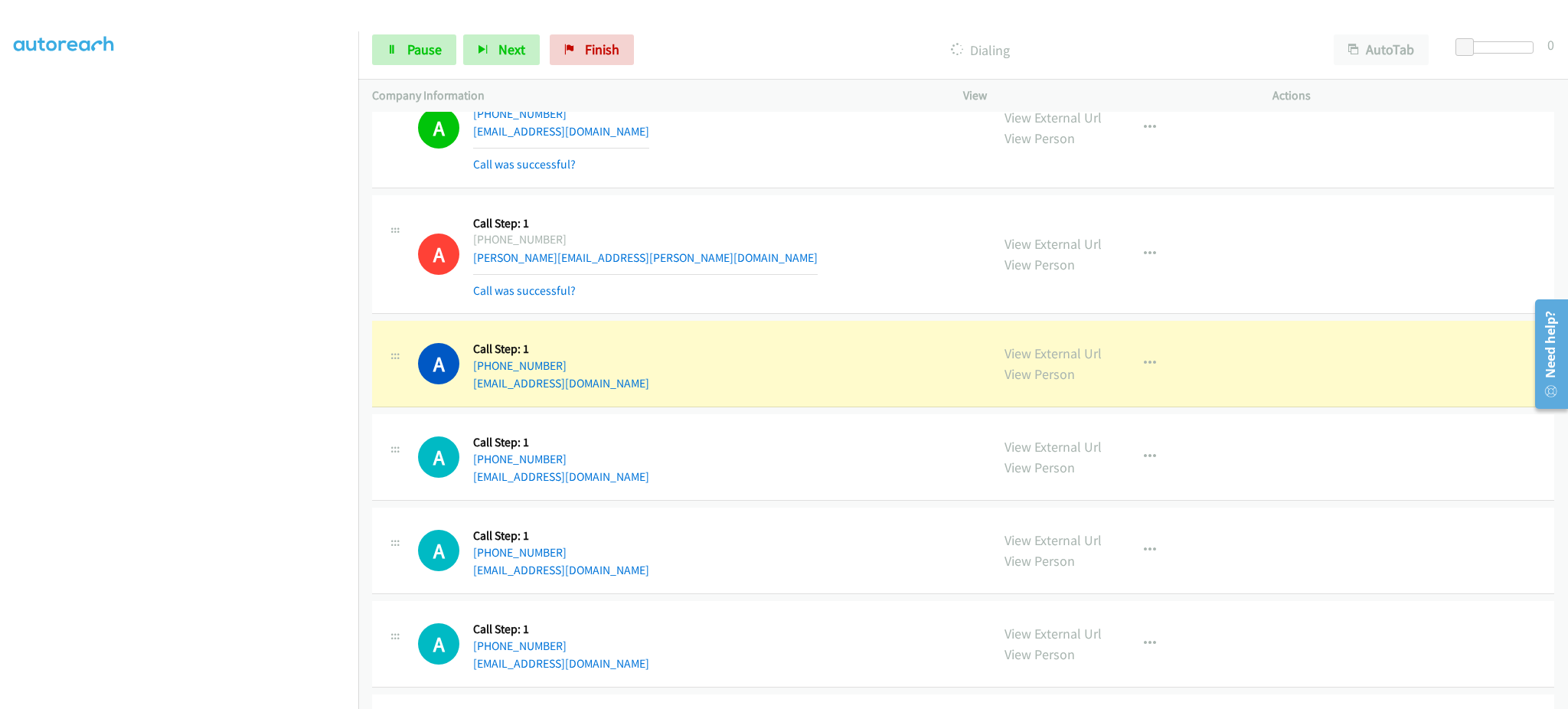
click at [674, 385] on div "A Callback Scheduled Call Step: 1 [GEOGRAPHIC_DATA]/[GEOGRAPHIC_DATA] [PHONE_NU…" at bounding box center [698, 363] width 559 height 59
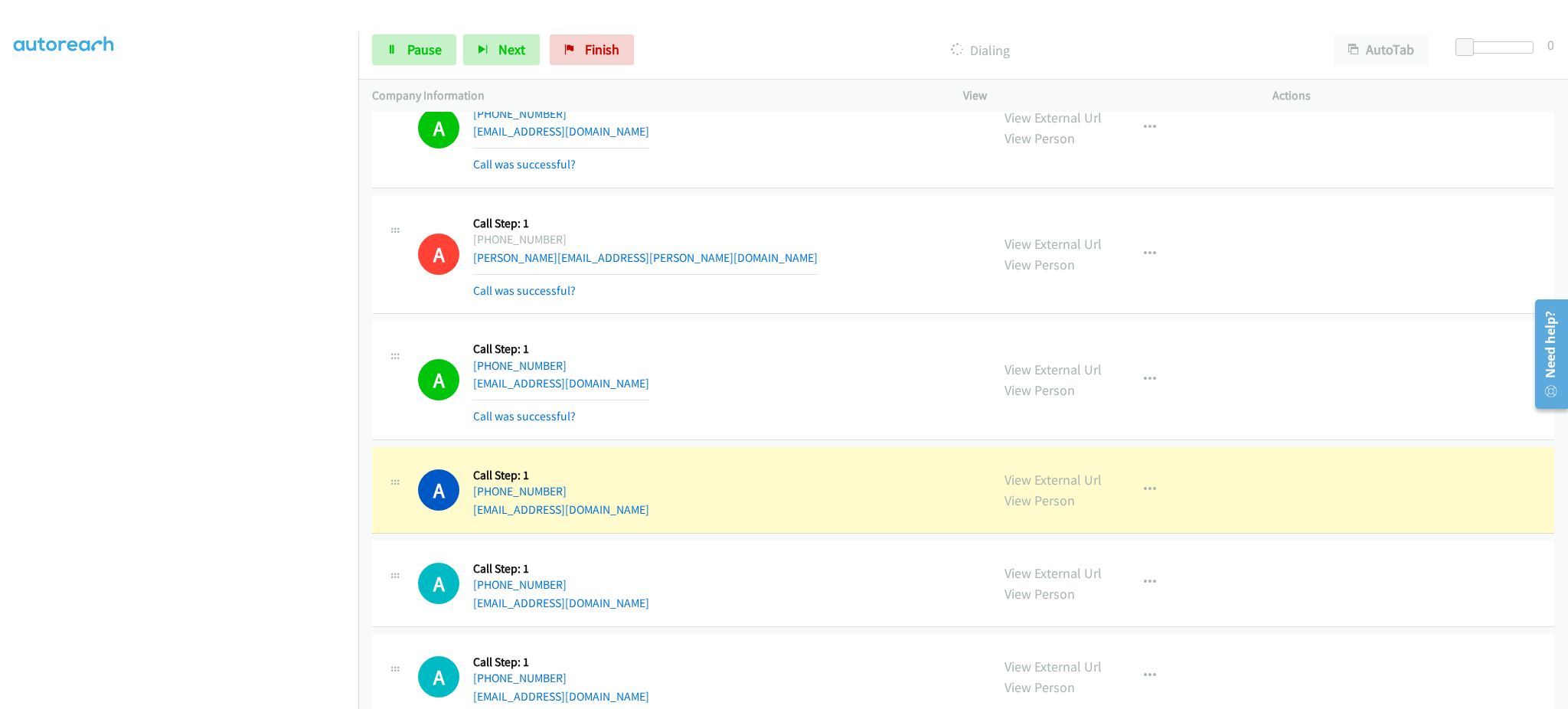
click at [671, 517] on div "A Callback Scheduled Call Step: 1 America/New_York [PHONE_NUMBER] [EMAIL_ADDRES…" at bounding box center [698, 490] width 559 height 59
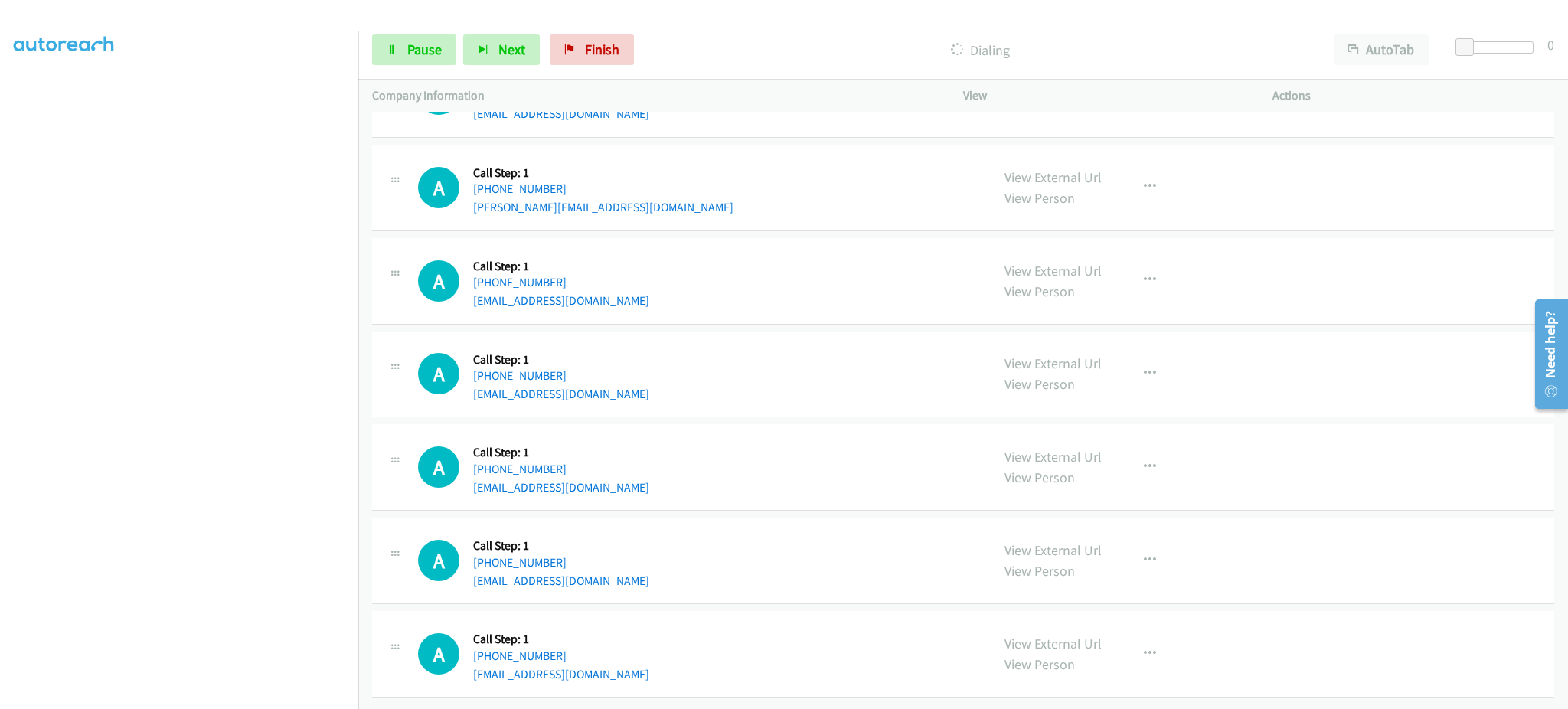
scroll to position [6557, 0]
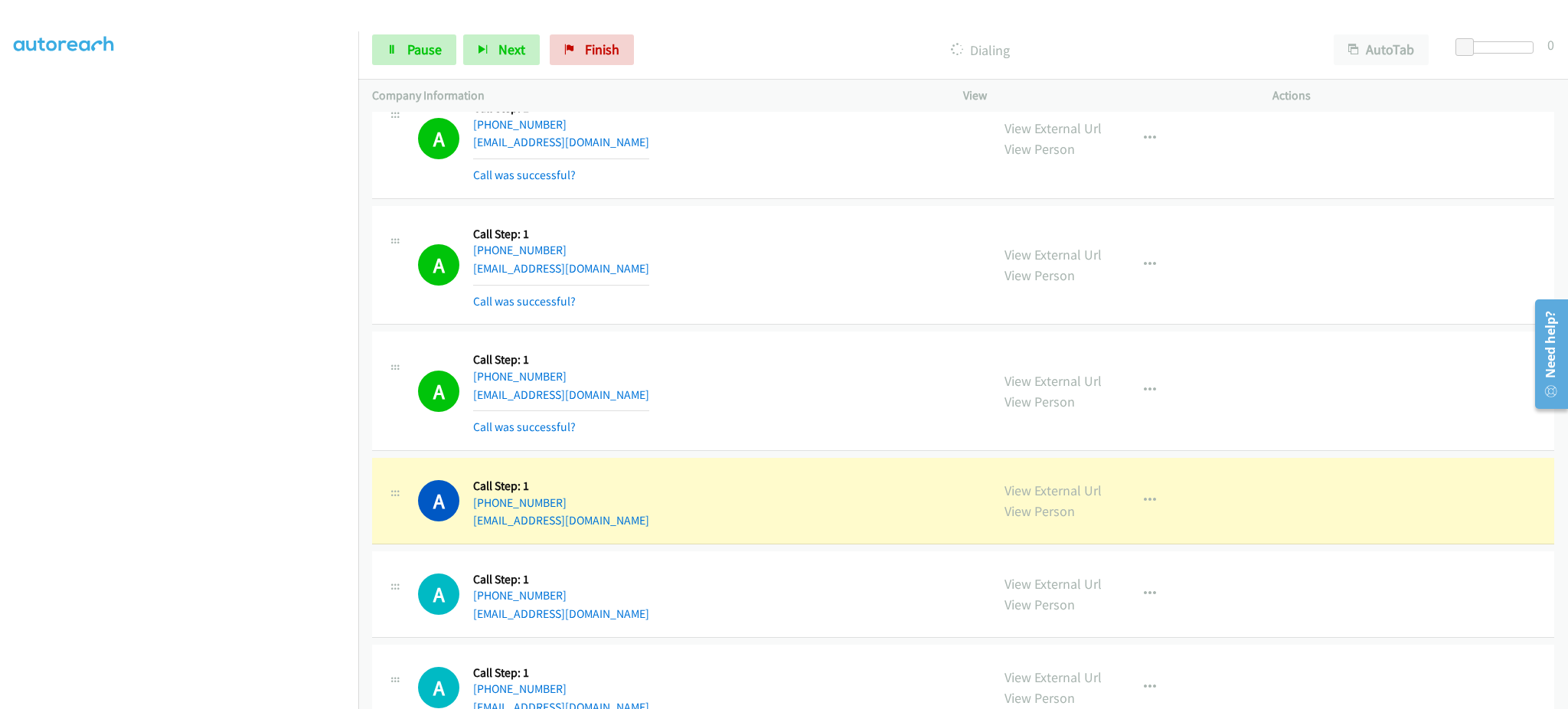
click at [598, 524] on div "A Callback Scheduled Call Step: 1 [GEOGRAPHIC_DATA]/[GEOGRAPHIC_DATA] [PHONE_NU…" at bounding box center [698, 501] width 559 height 59
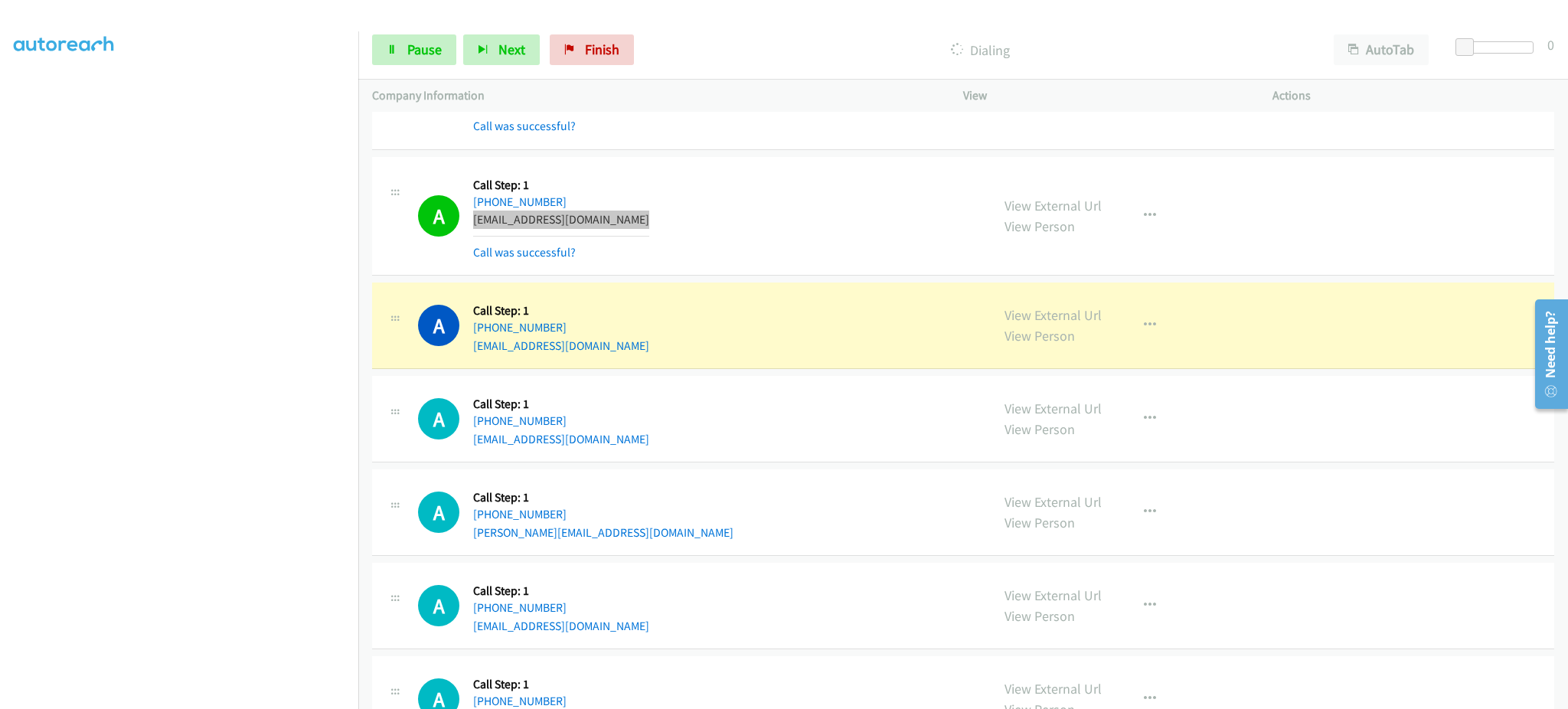
scroll to position [6863, 0]
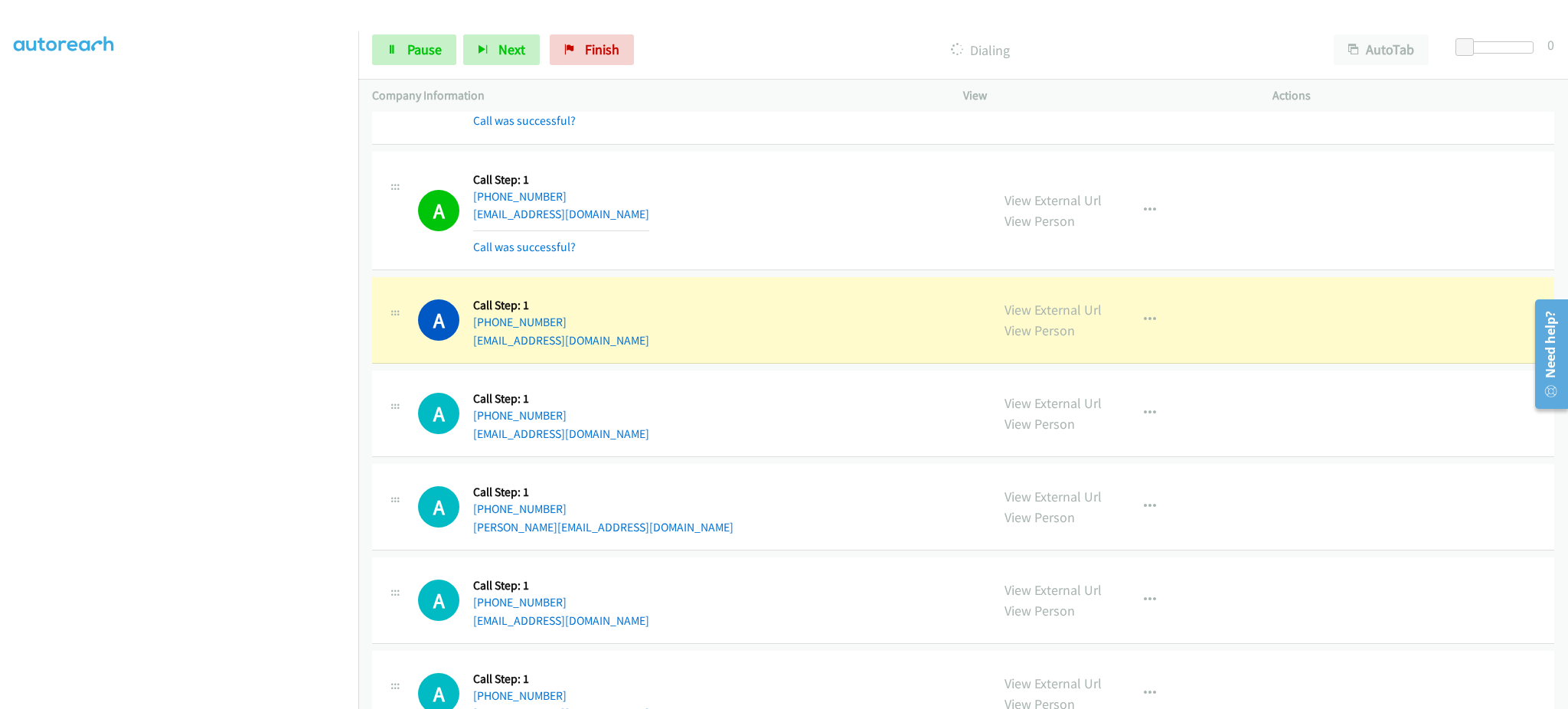
click at [647, 344] on div "A Callback Scheduled Call Step: 1 America/Los_Angeles [PHONE_NUMBER] [EMAIL_ADD…" at bounding box center [698, 320] width 559 height 59
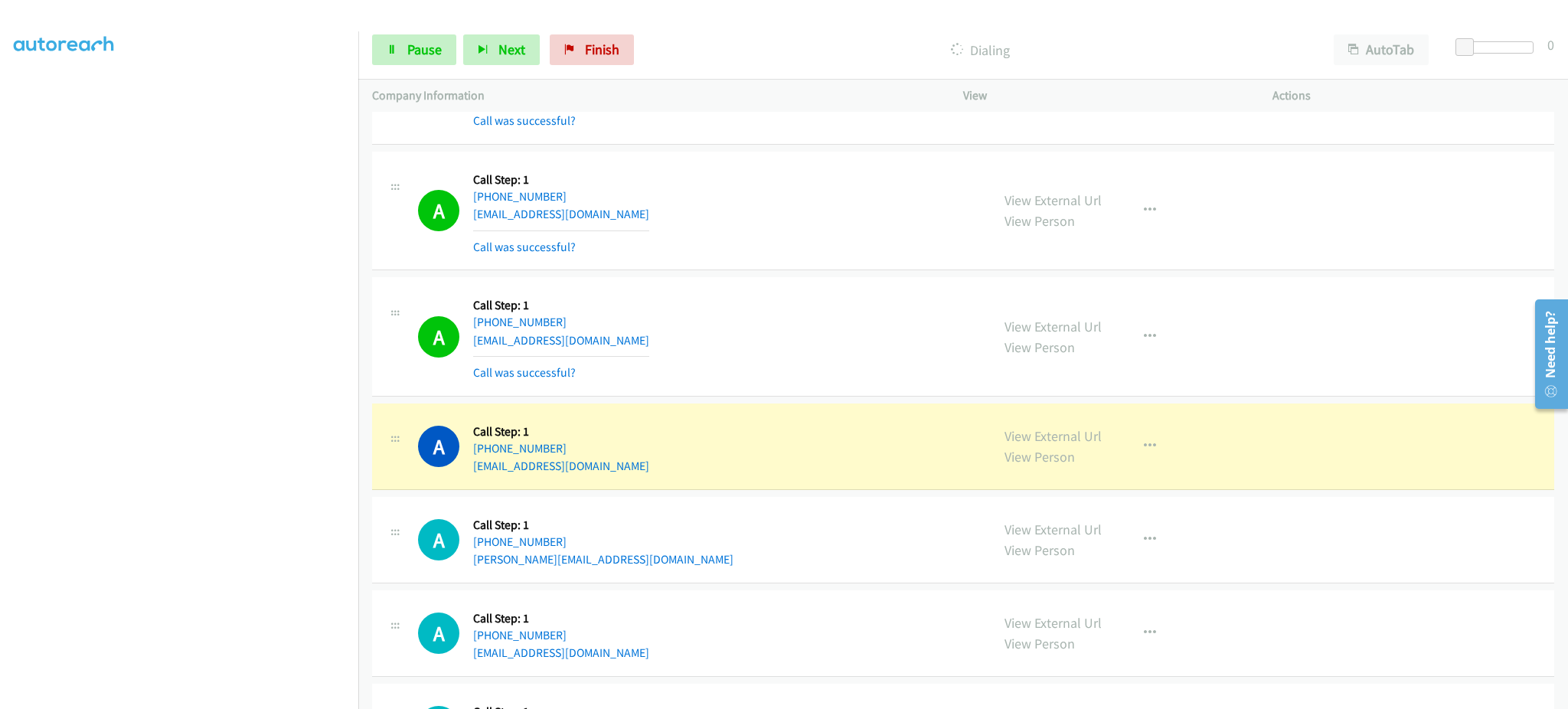
click at [681, 467] on div "A Callback Scheduled Call Step: 1 America/[GEOGRAPHIC_DATA] [PHONE_NUMBER] [EMA…" at bounding box center [698, 446] width 559 height 59
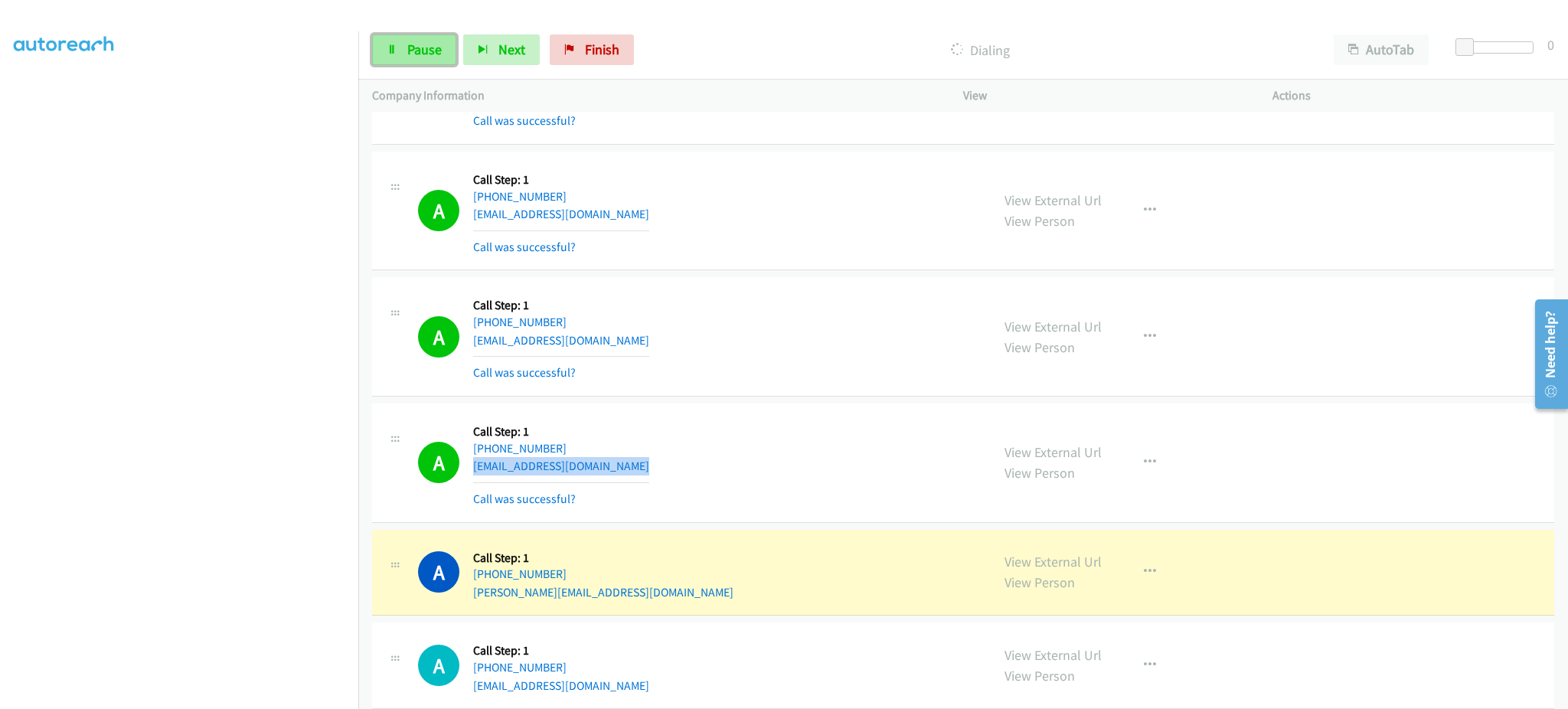
click at [412, 38] on link "Pause" at bounding box center [414, 49] width 85 height 31
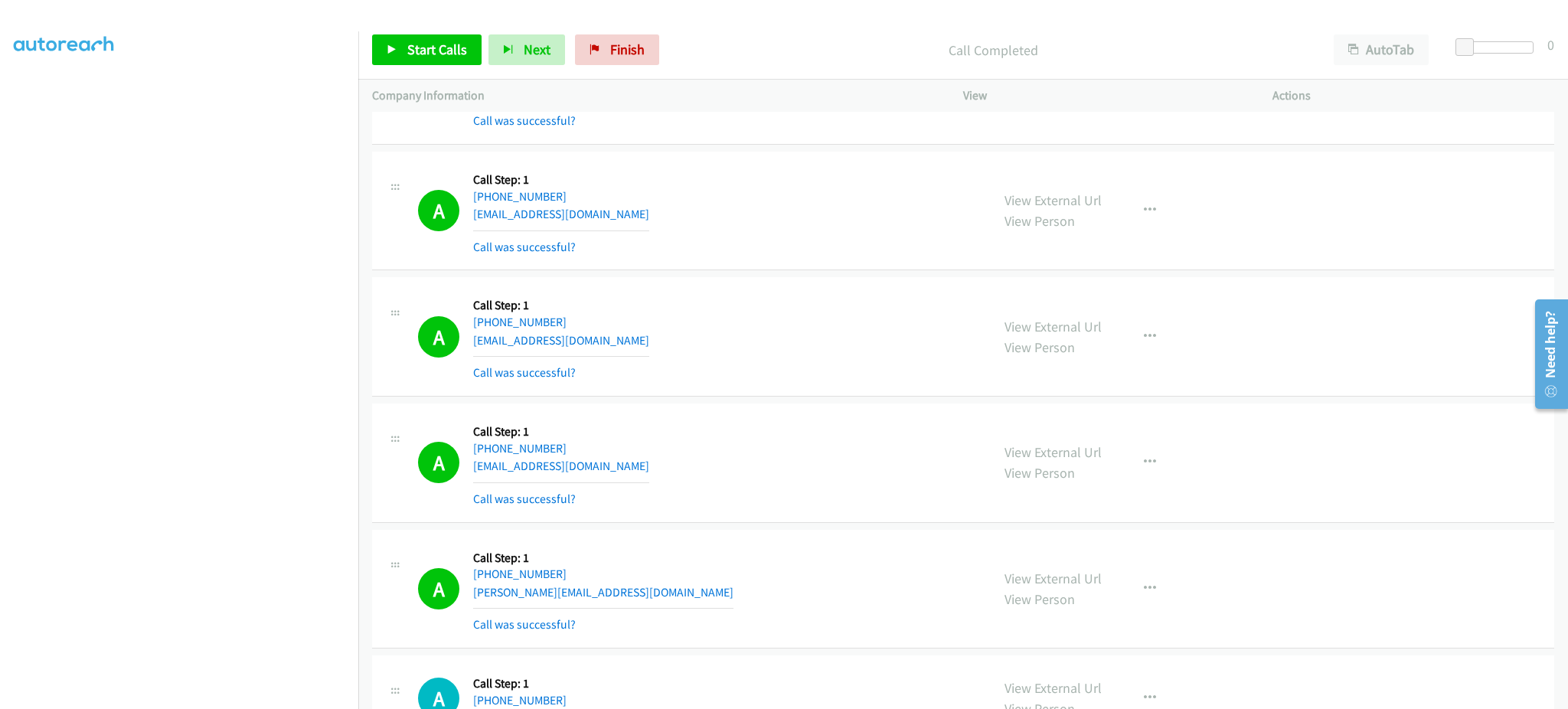
click at [596, 598] on div "A Callback Scheduled Call Step: 1 America/[GEOGRAPHIC_DATA] [PHONE_NUMBER] [PER…" at bounding box center [698, 589] width 559 height 91
drag, startPoint x: 442, startPoint y: 60, endPoint x: 451, endPoint y: 60, distance: 9.0
click at [442, 60] on link "Start Calls" at bounding box center [427, 49] width 110 height 31
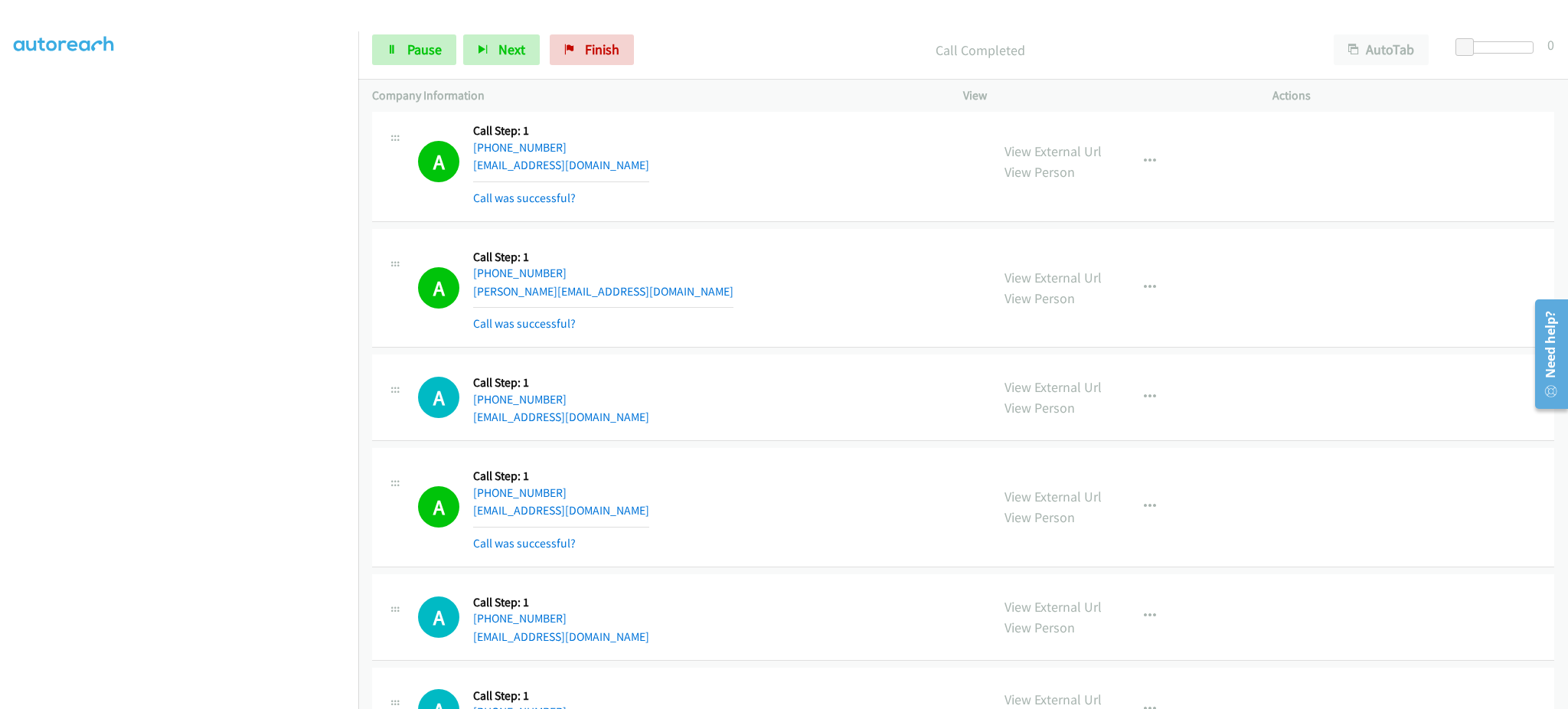
scroll to position [7170, 0]
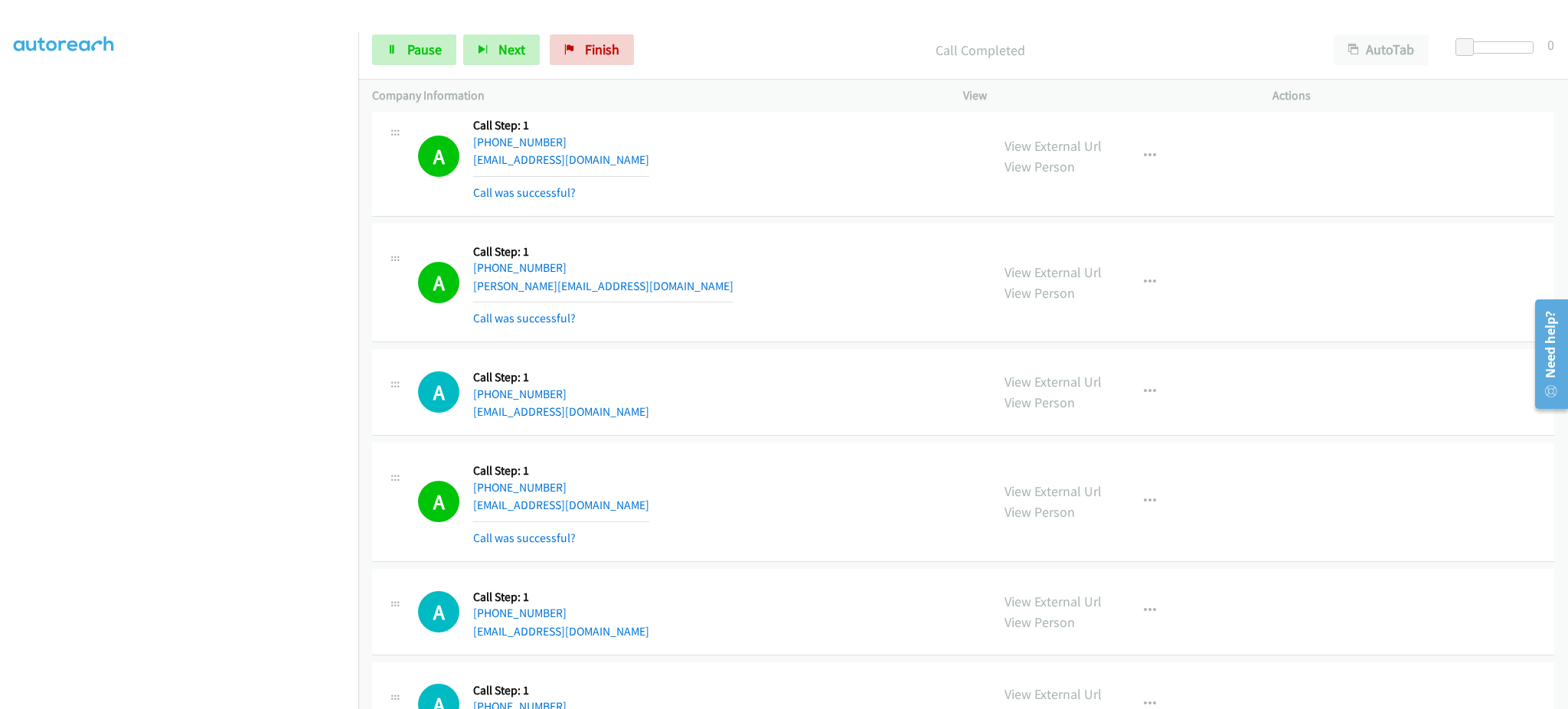
click at [682, 512] on div "A Callback Scheduled Call Step: 1 America/New_York [PHONE_NUMBER] [EMAIL_ADDRES…" at bounding box center [698, 502] width 559 height 91
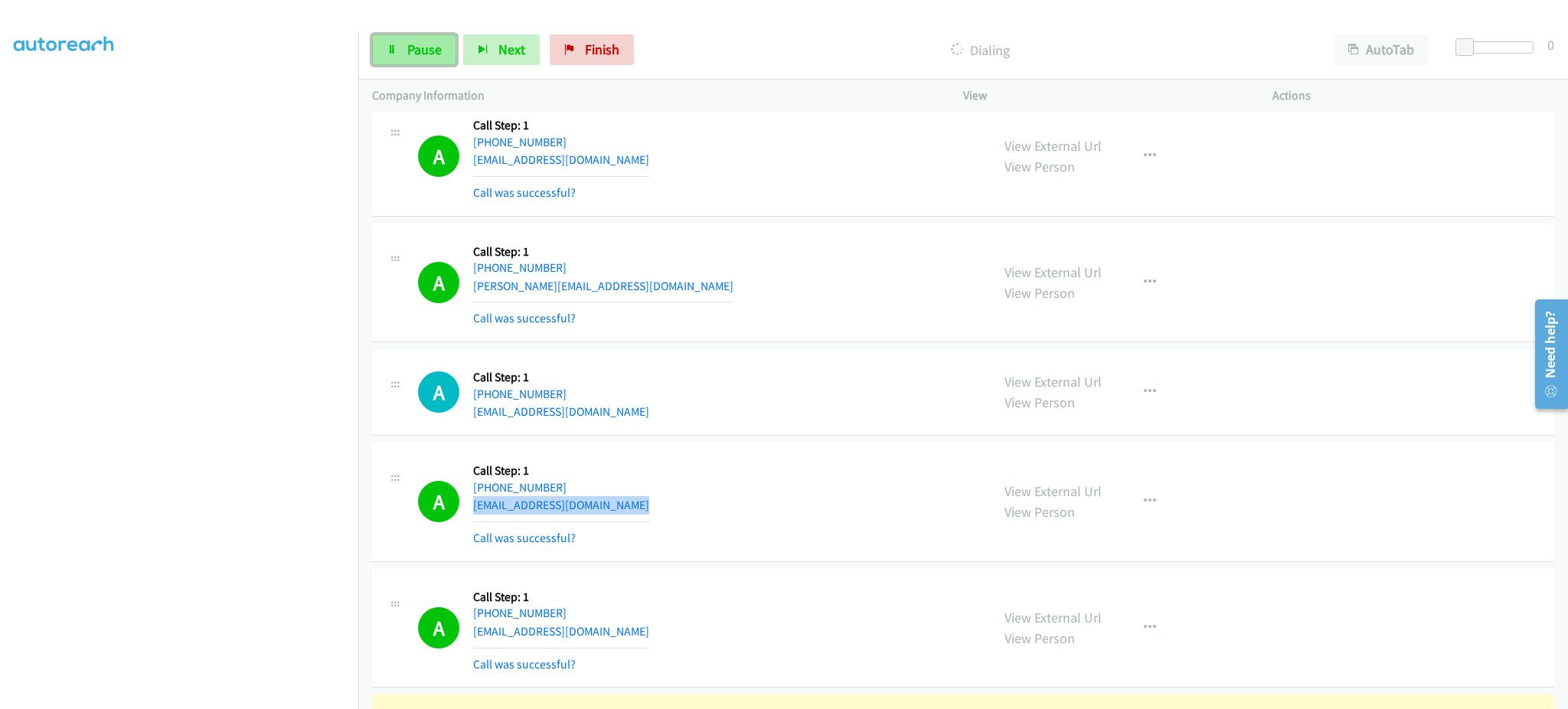
click at [438, 44] on span "Pause" at bounding box center [424, 49] width 34 height 18
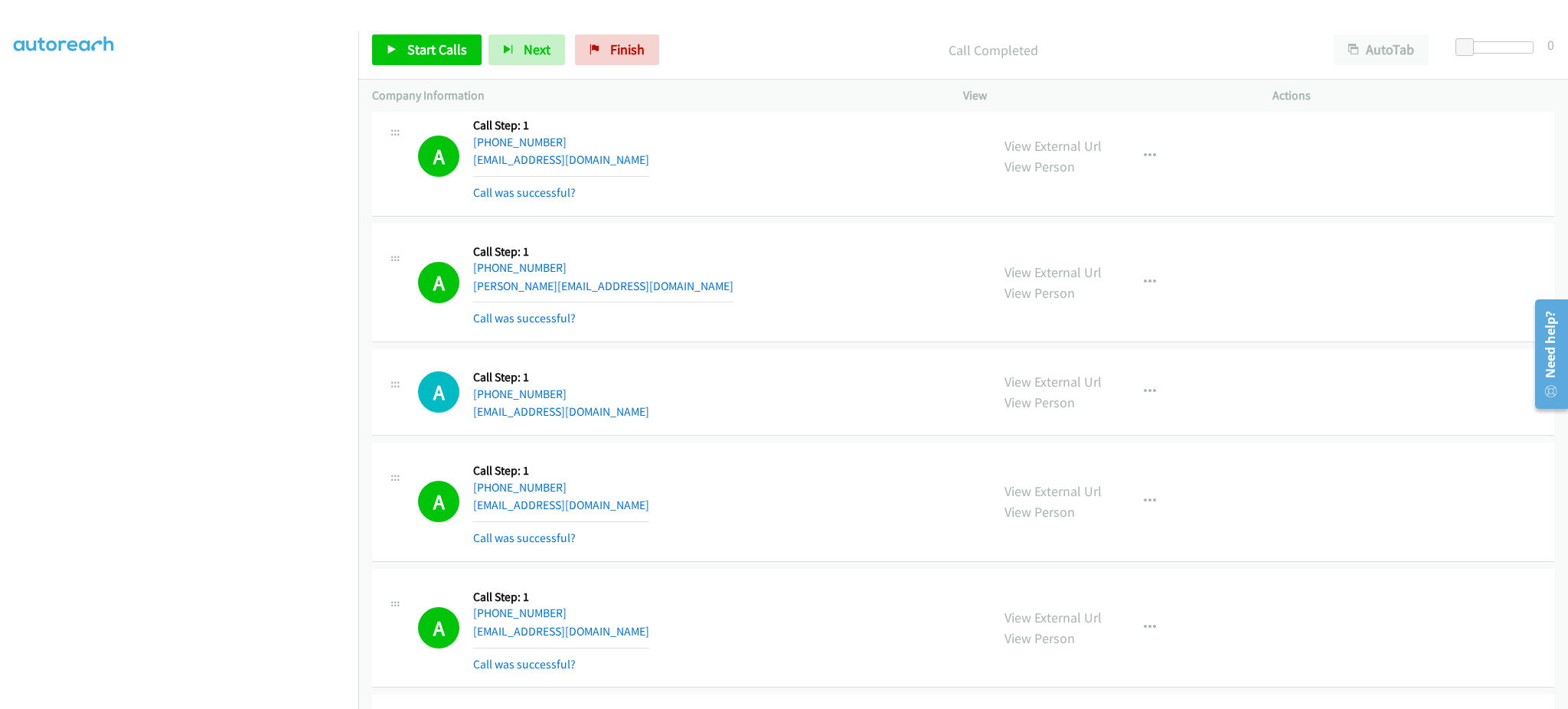
click at [442, 72] on div "Start Calls Pause Next Finish Call Completed AutoTab AutoTab 0" at bounding box center [963, 49] width 1209 height 59
click at [437, 34] on link "Start Calls" at bounding box center [427, 49] width 110 height 31
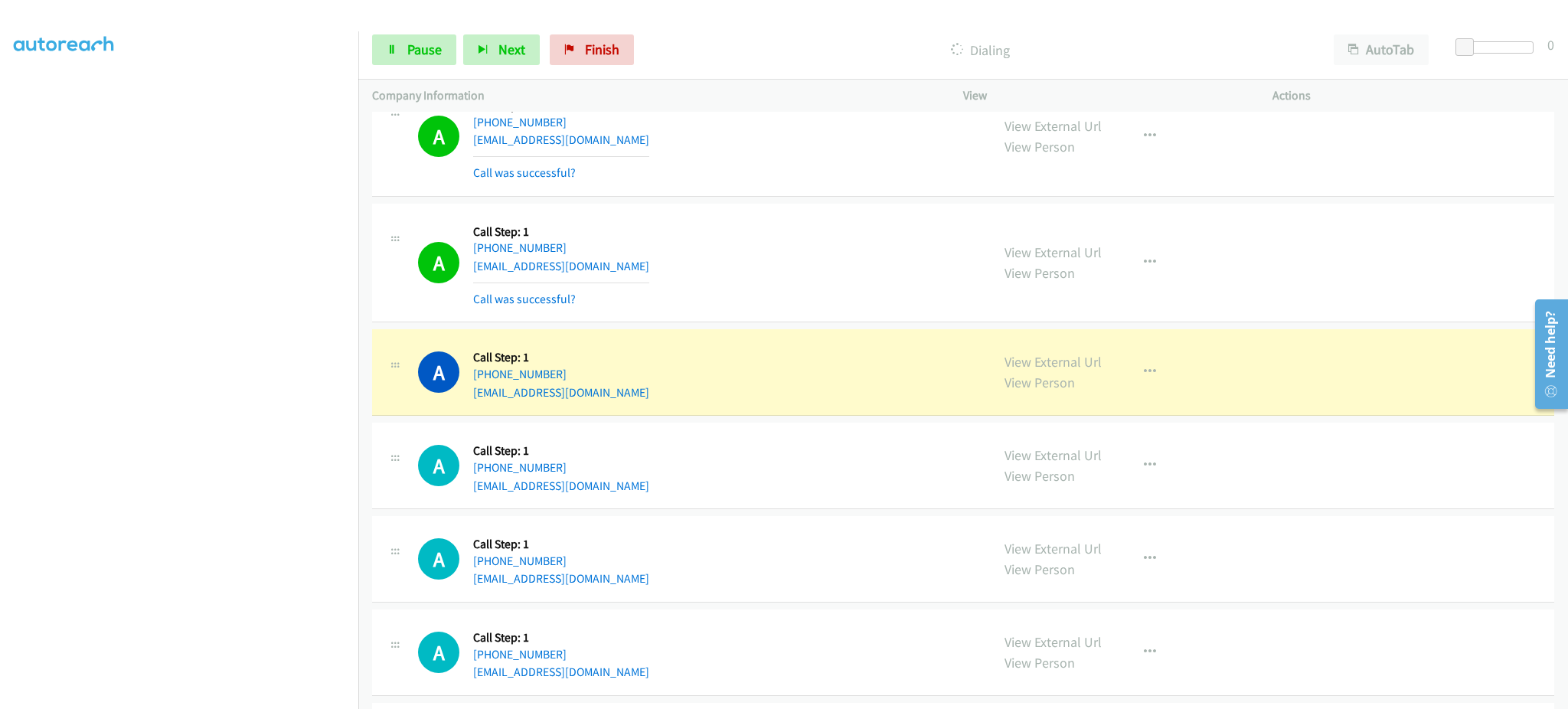
scroll to position [7782, 0]
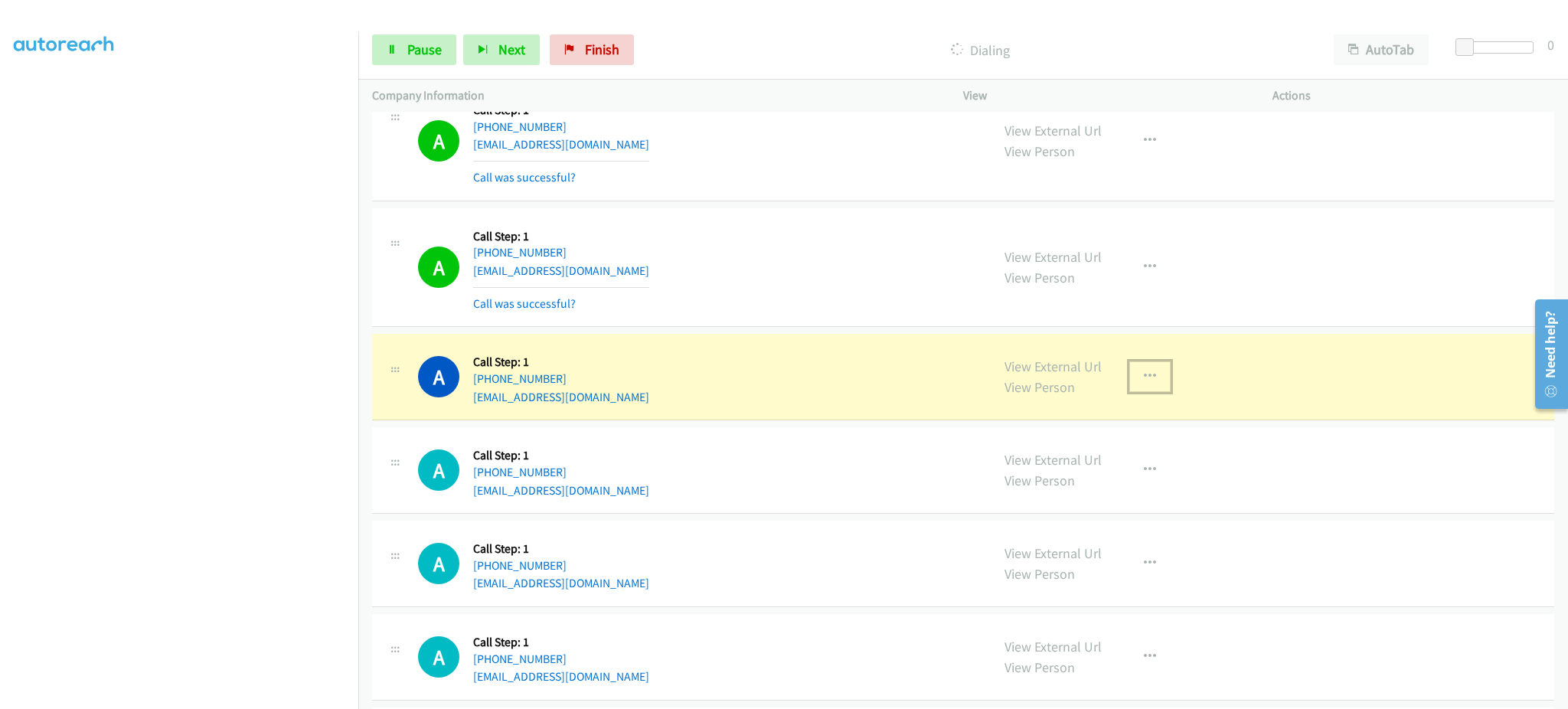
click at [1148, 387] on button "button" at bounding box center [1150, 376] width 42 height 31
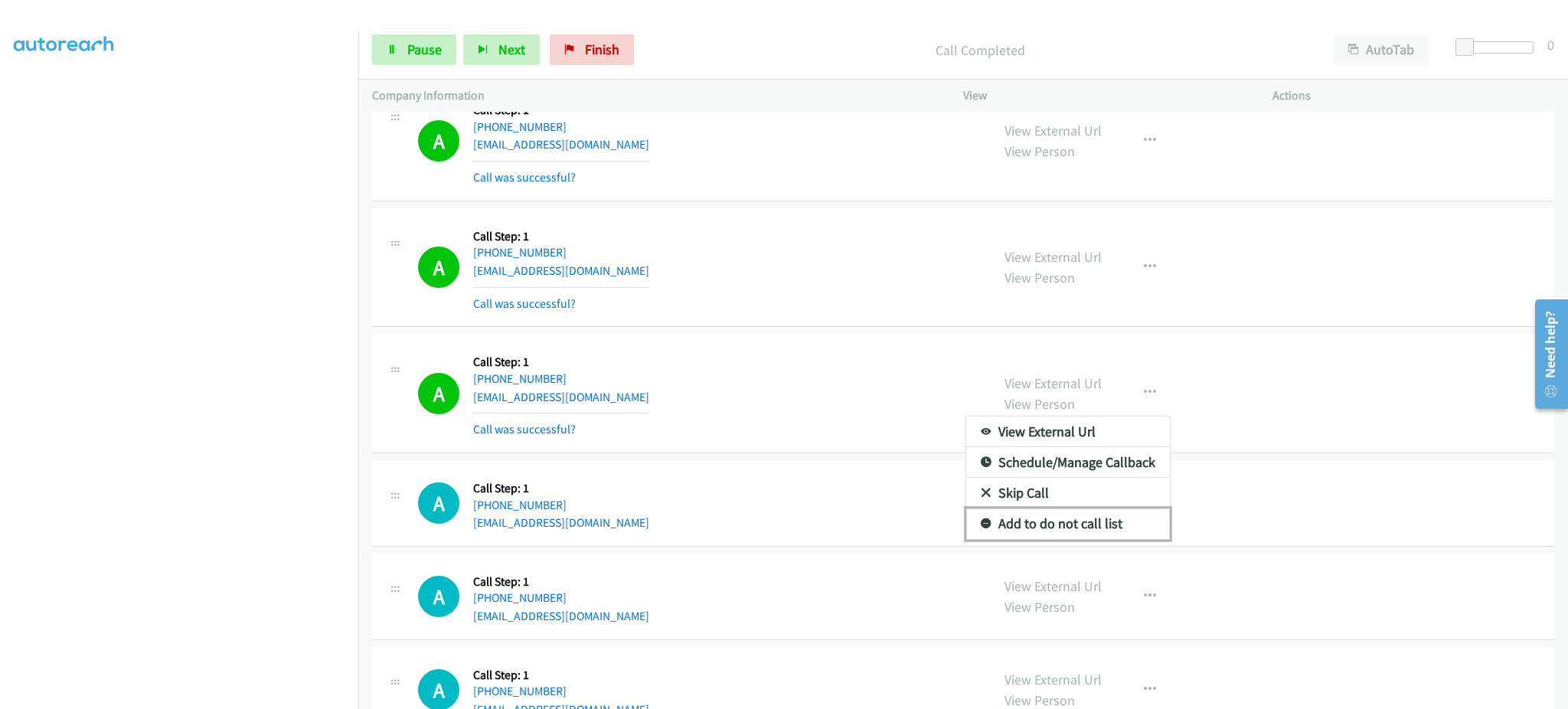
click at [1117, 539] on link "Add to do not call list" at bounding box center [1067, 523] width 203 height 31
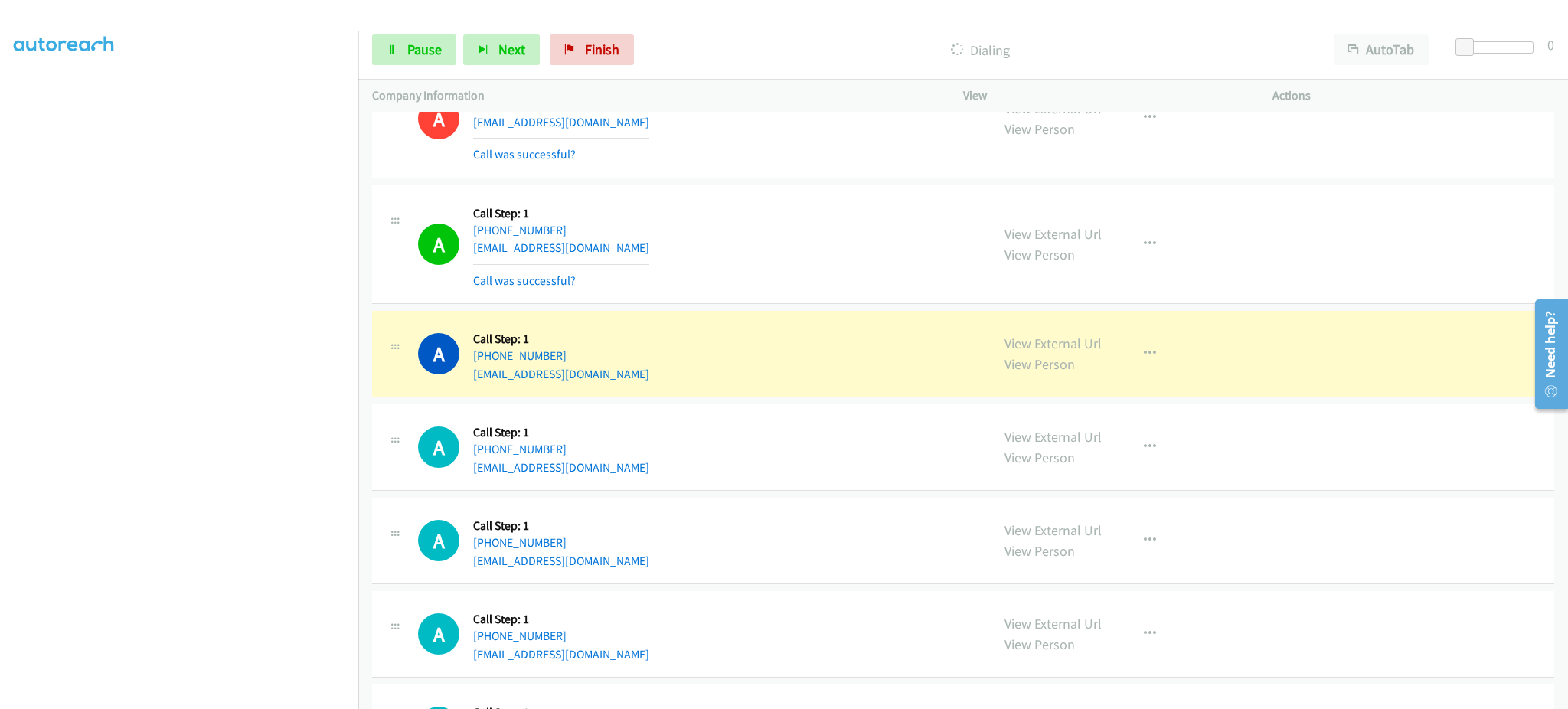
scroll to position [8089, 0]
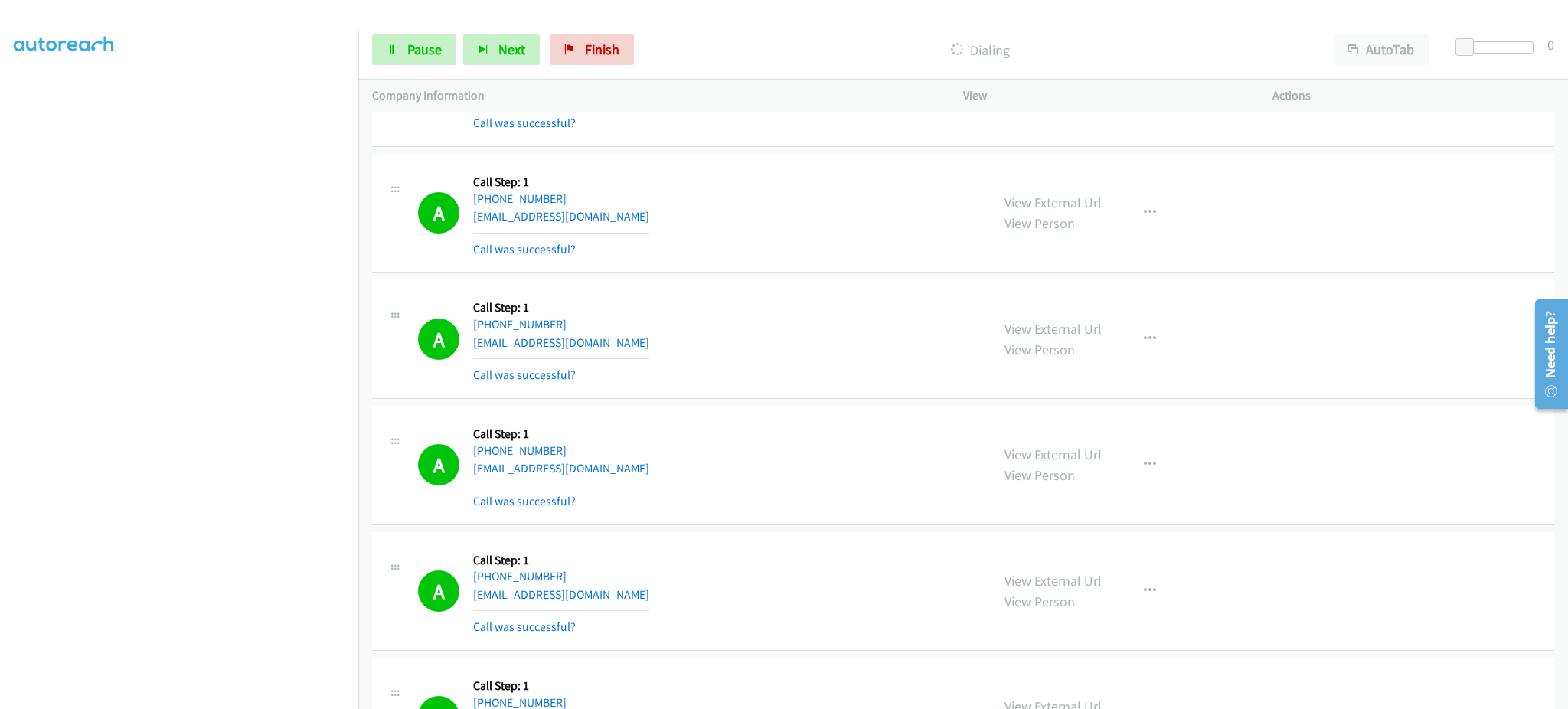
click at [392, 68] on div "Start Calls Pause Next Finish Dialing AutoTab AutoTab 0" at bounding box center [963, 49] width 1209 height 59
click at [424, 55] on span "Pause" at bounding box center [424, 49] width 34 height 18
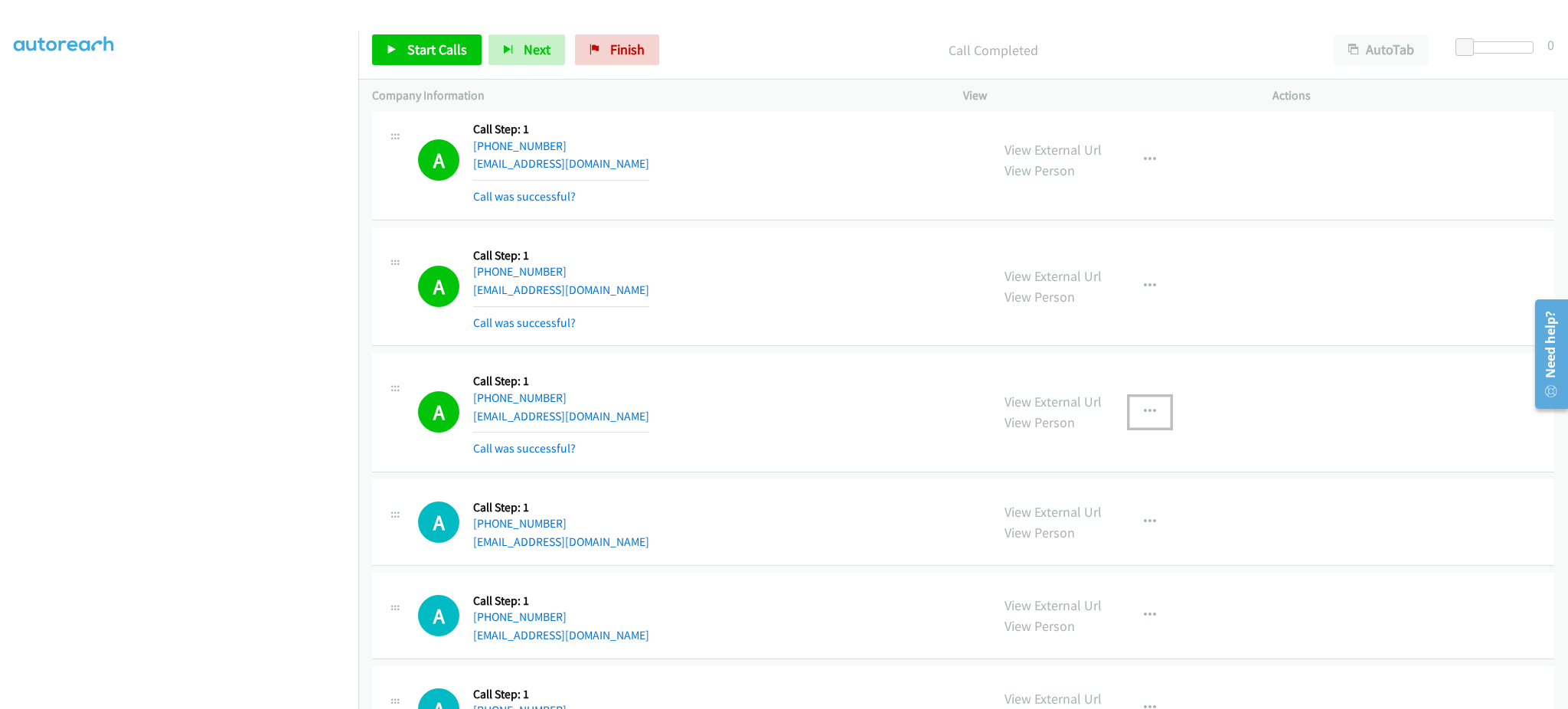
click at [1130, 414] on button "button" at bounding box center [1150, 412] width 42 height 31
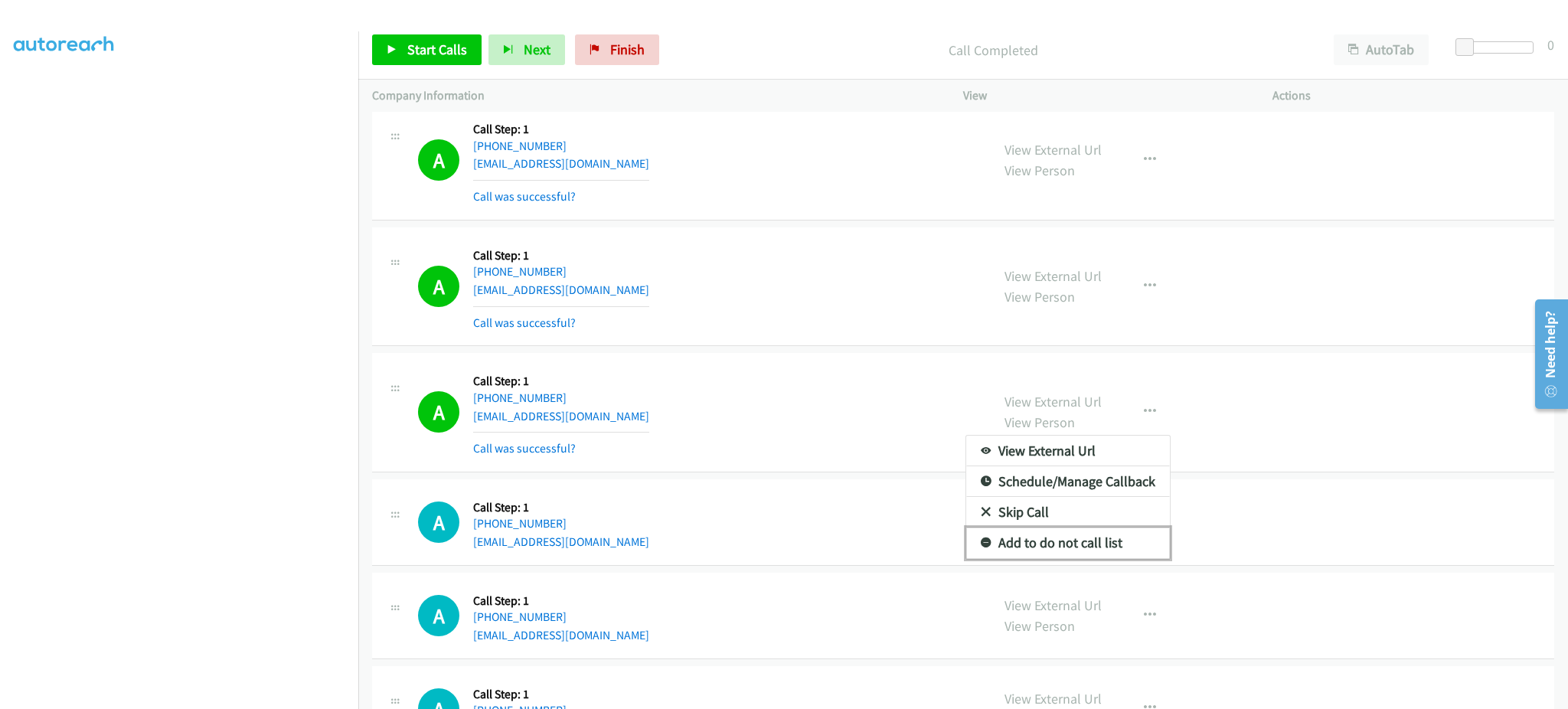
click at [1115, 557] on link "Add to do not call list" at bounding box center [1067, 543] width 203 height 31
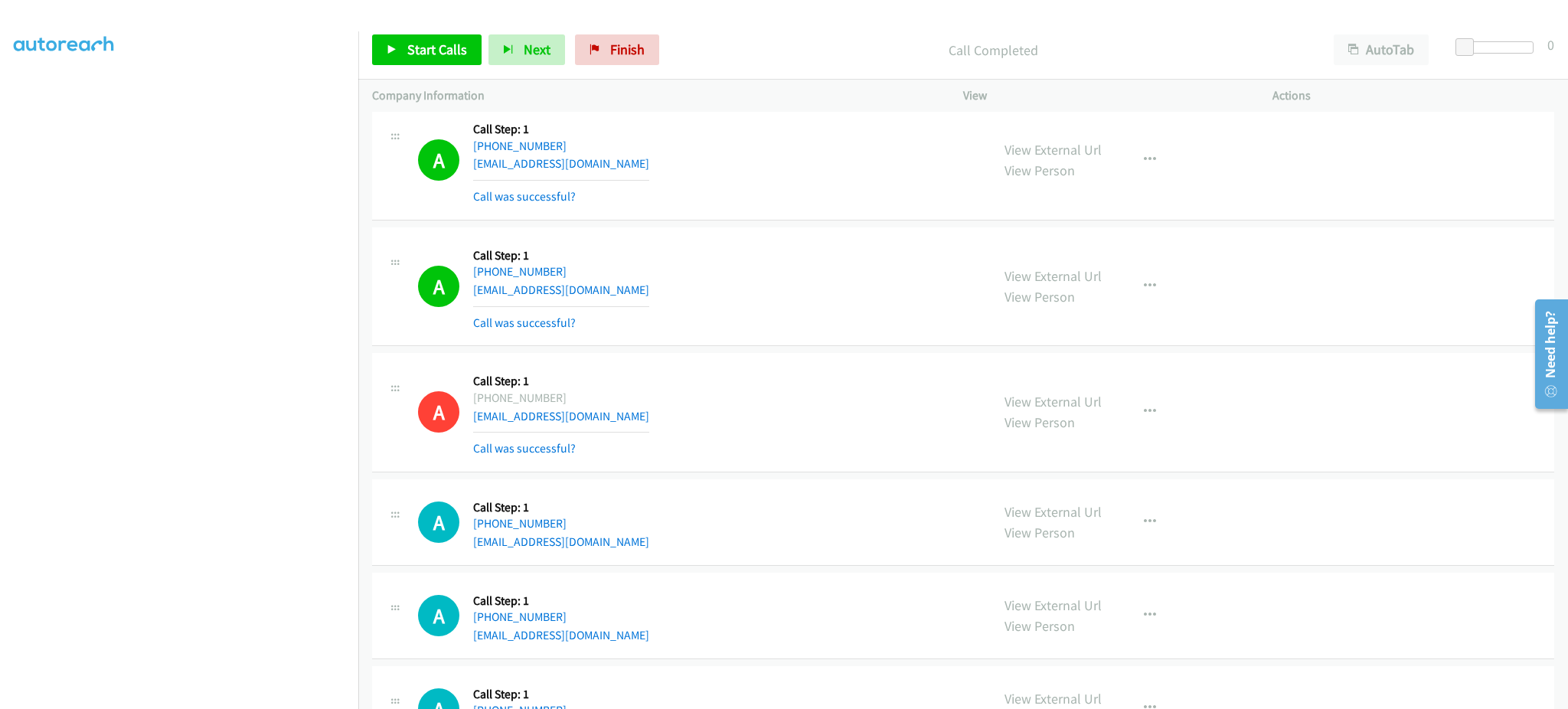
scroll to position [7889, 0]
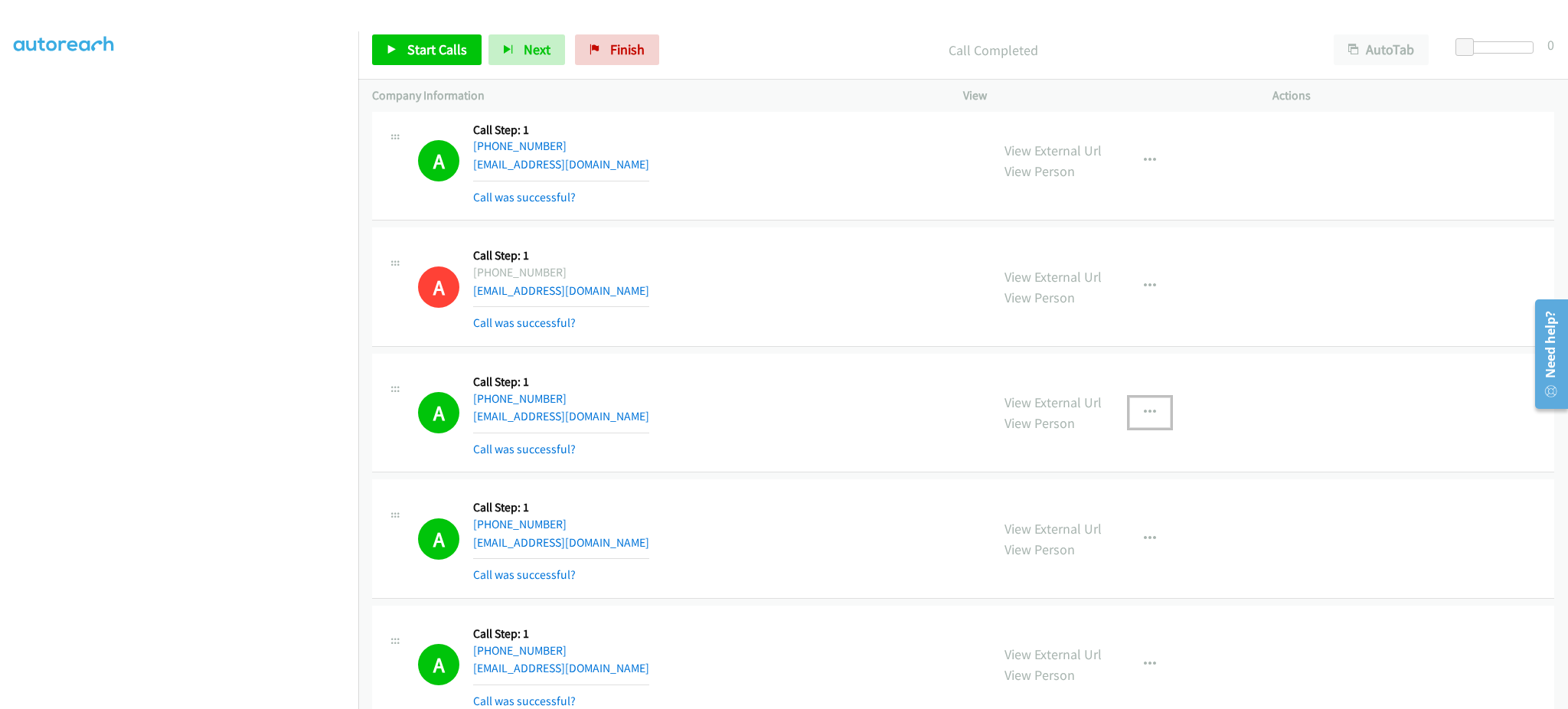
click at [1143, 417] on icon "button" at bounding box center [1149, 413] width 12 height 12
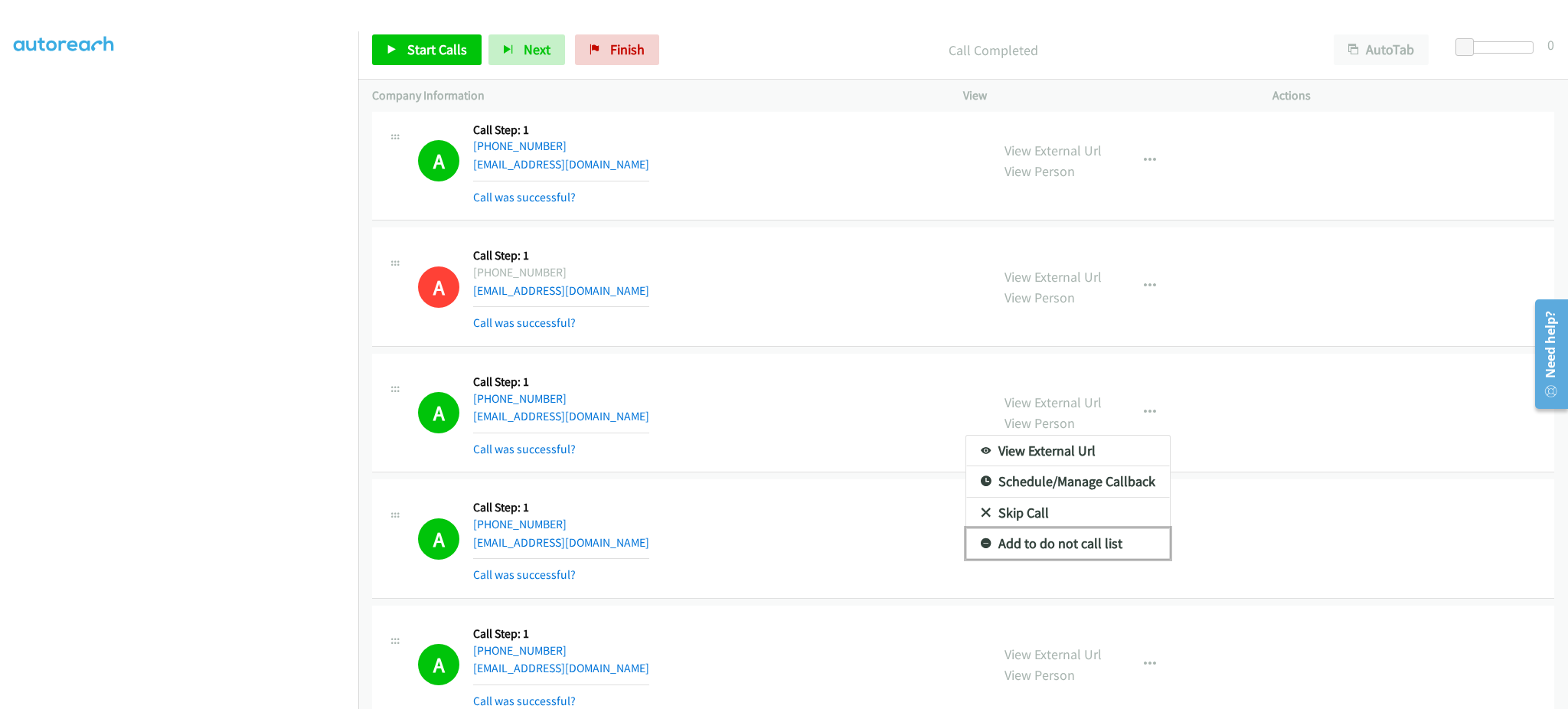
click at [1078, 559] on link "Add to do not call list" at bounding box center [1067, 544] width 203 height 31
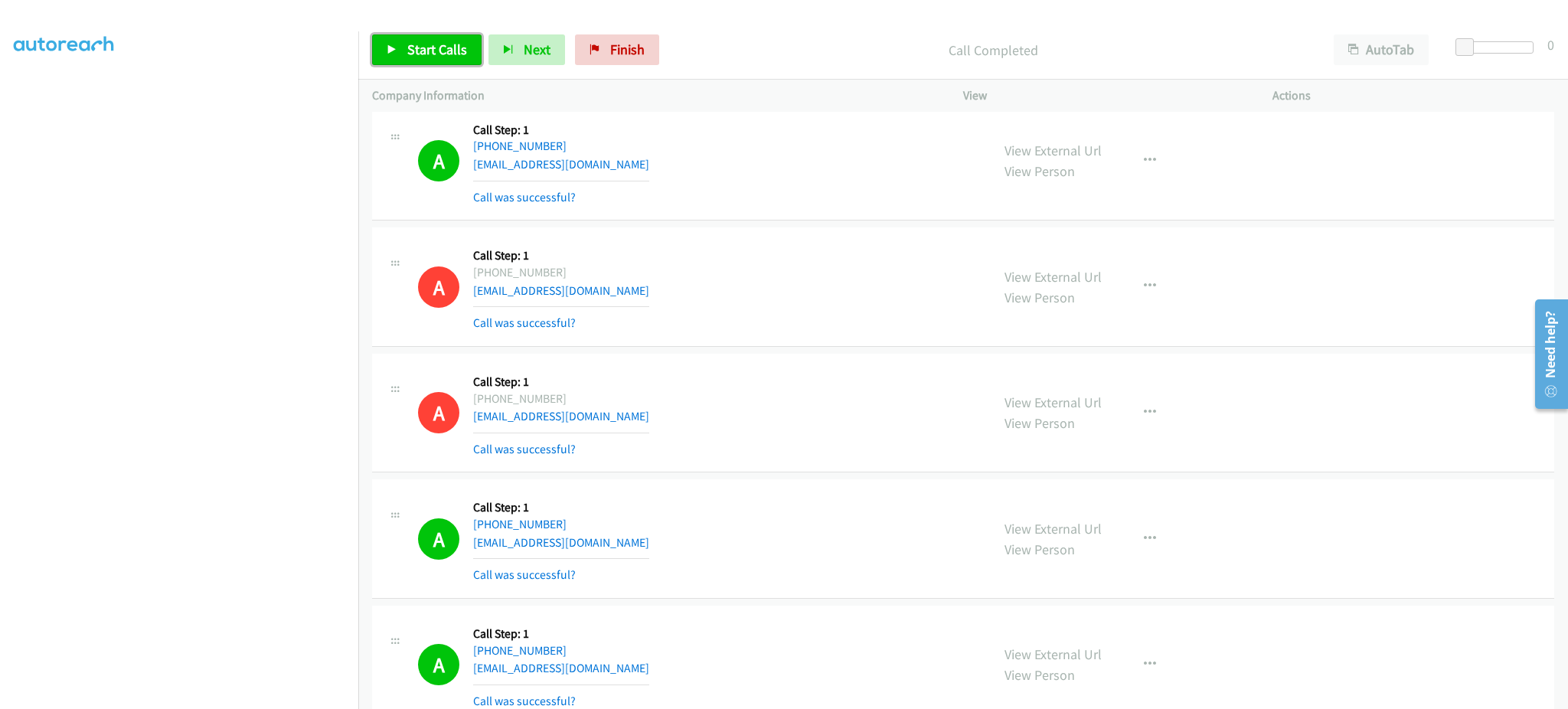
click at [421, 60] on link "Start Calls" at bounding box center [427, 49] width 110 height 31
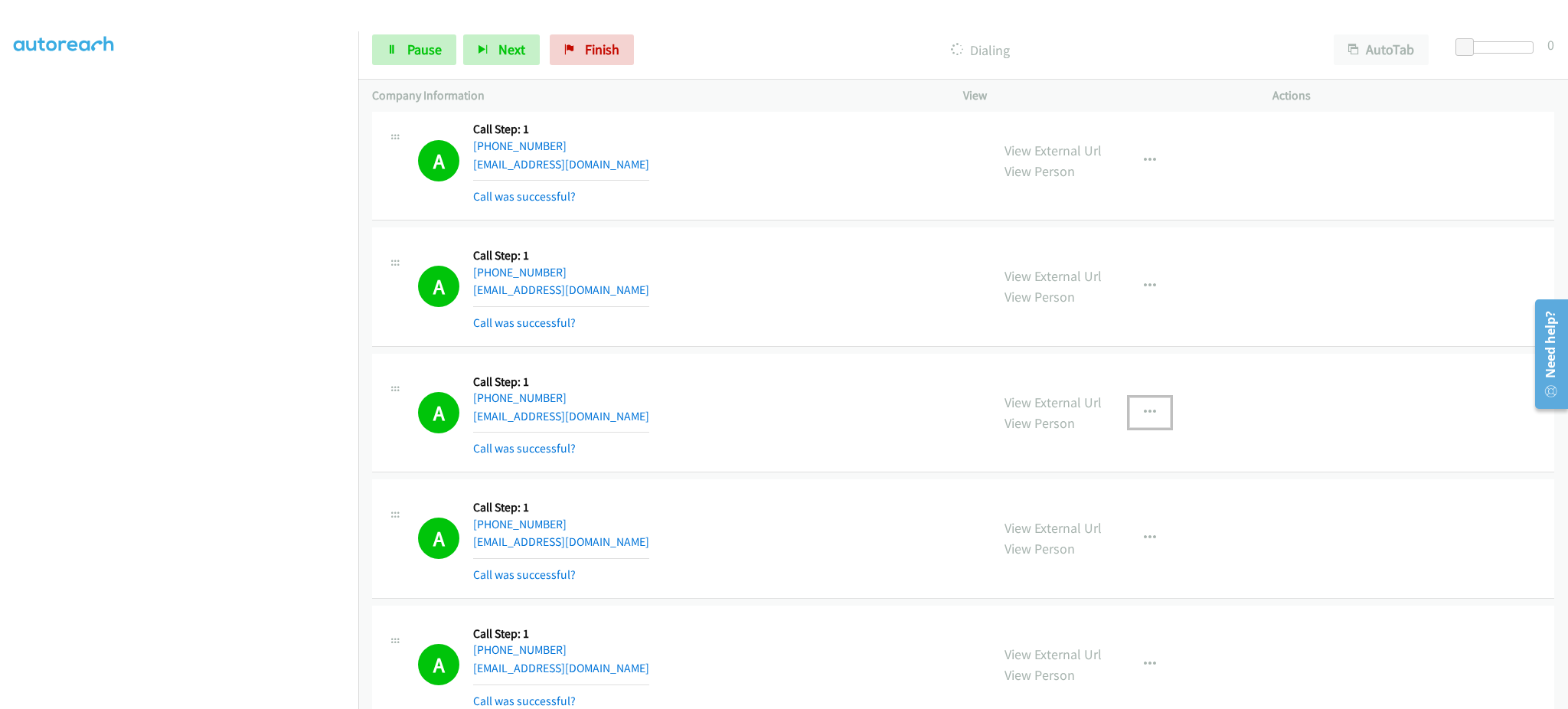
click at [1154, 428] on button "button" at bounding box center [1150, 413] width 42 height 31
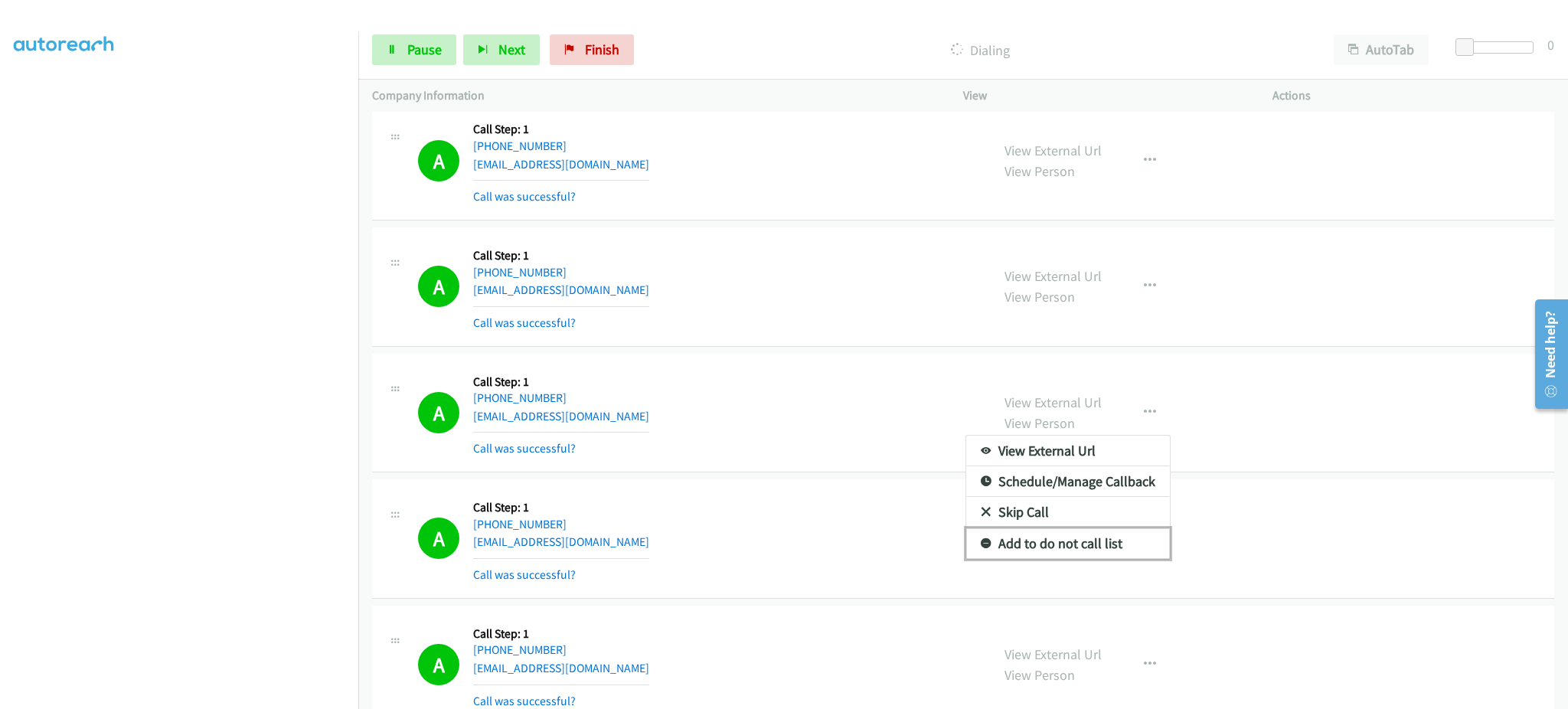
click at [1103, 541] on link "Add to do not call list" at bounding box center [1067, 544] width 203 height 31
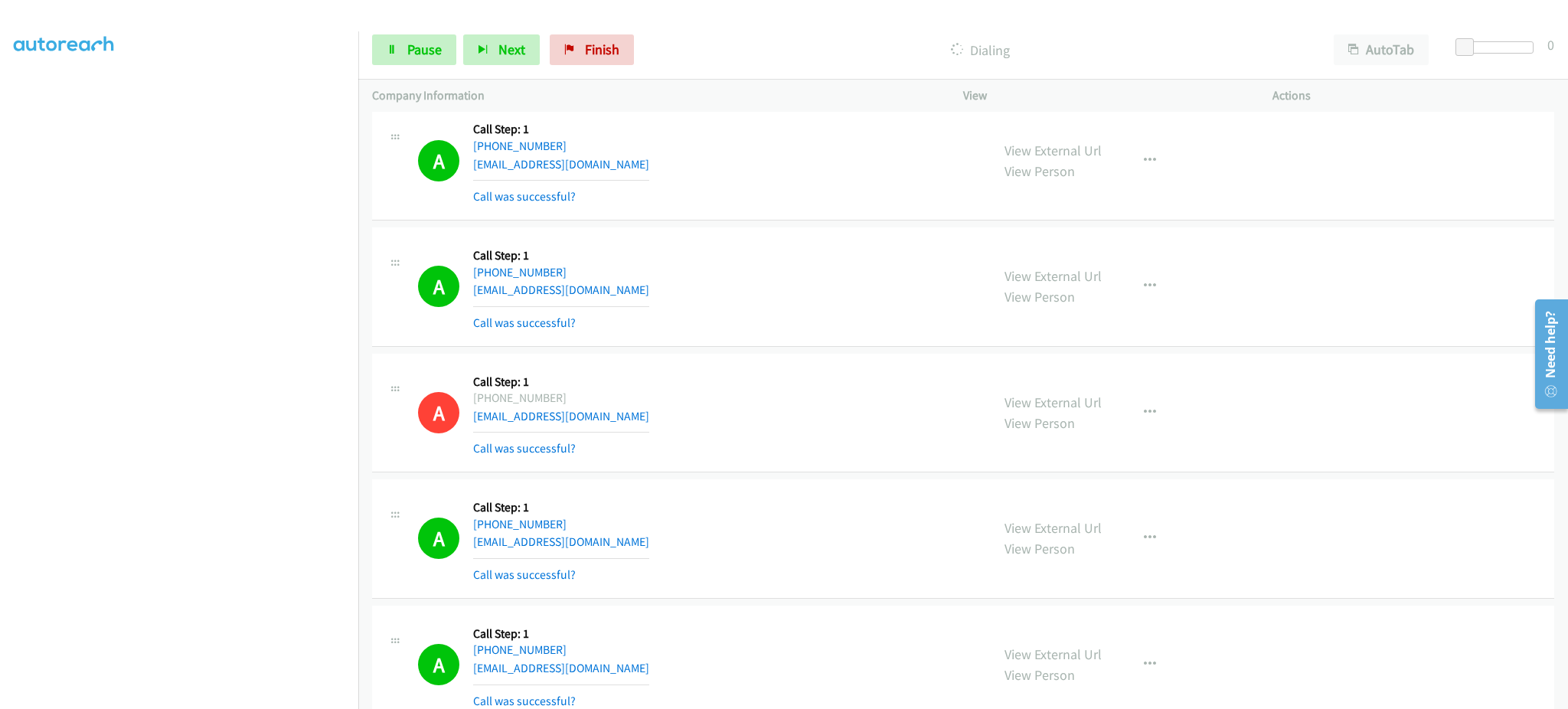
scroll to position [8646, 0]
click at [425, 56] on span "Pause" at bounding box center [424, 49] width 34 height 18
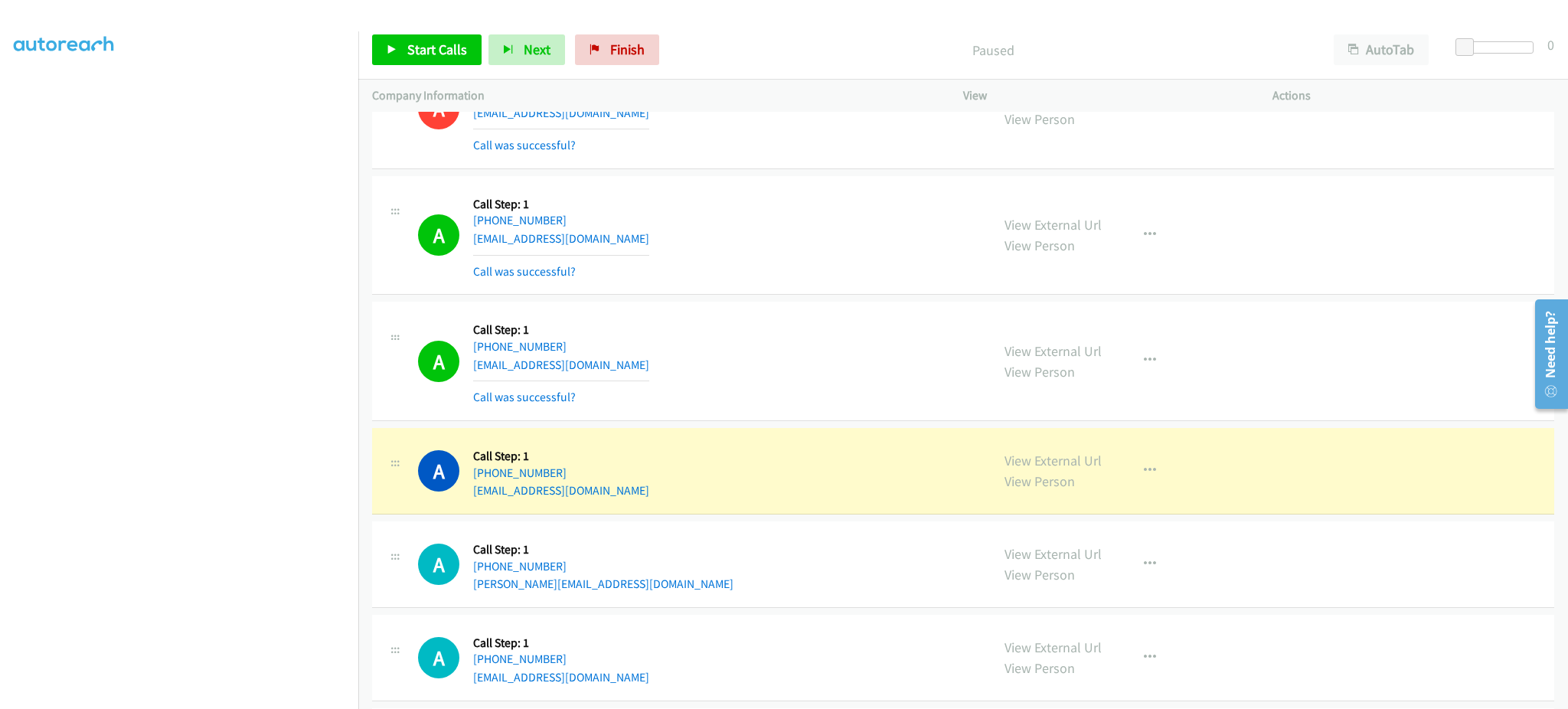
scroll to position [8952, 0]
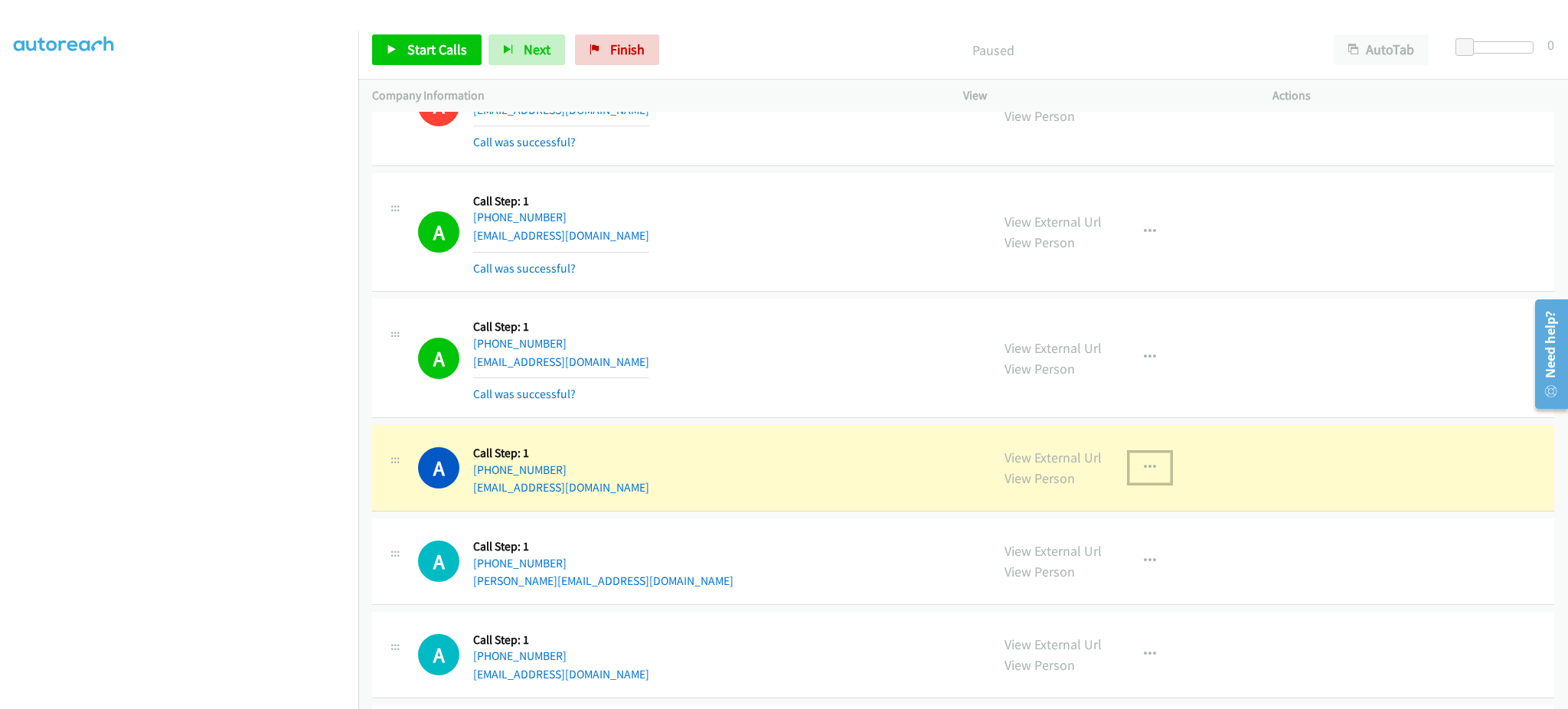
click at [1130, 473] on button "button" at bounding box center [1150, 467] width 42 height 31
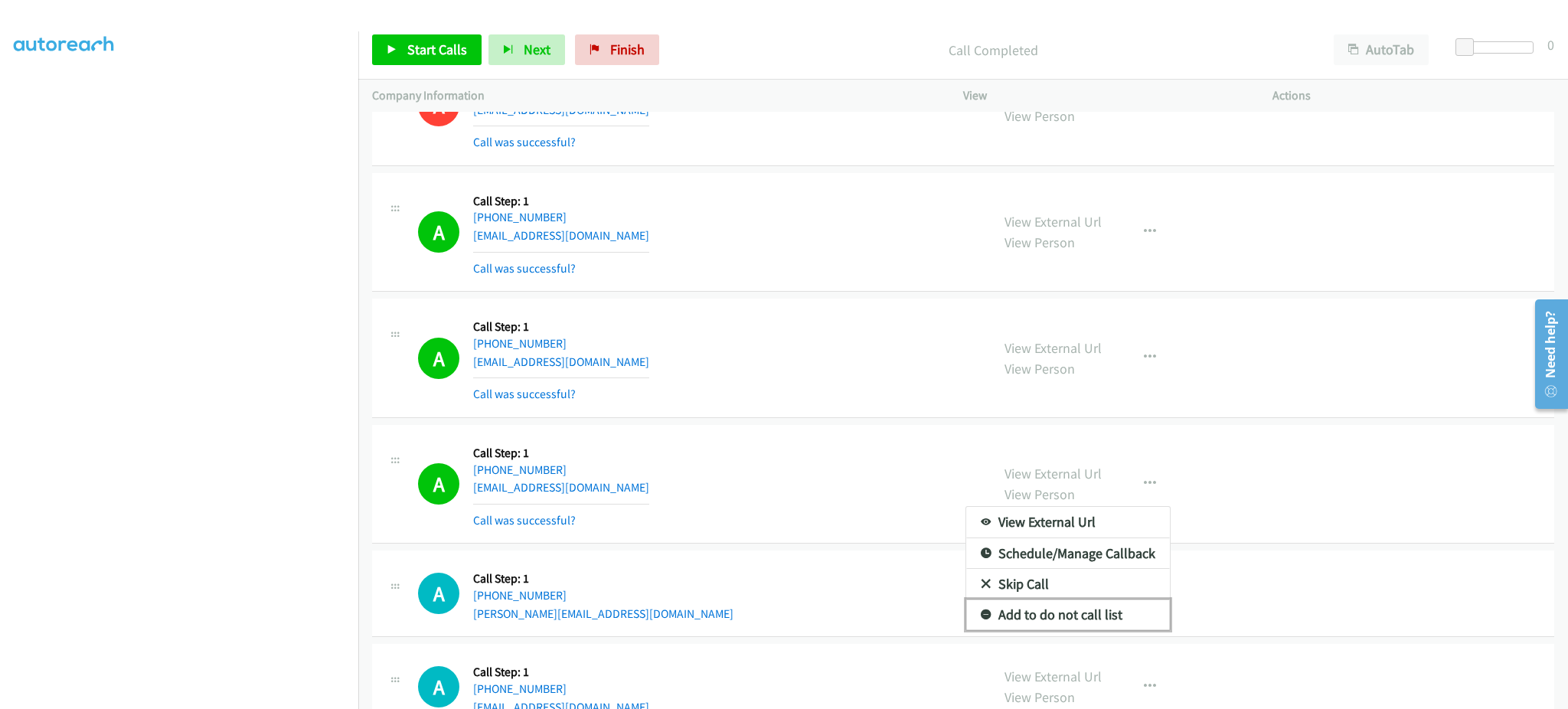
click at [1098, 611] on link "Add to do not call list" at bounding box center [1067, 614] width 203 height 31
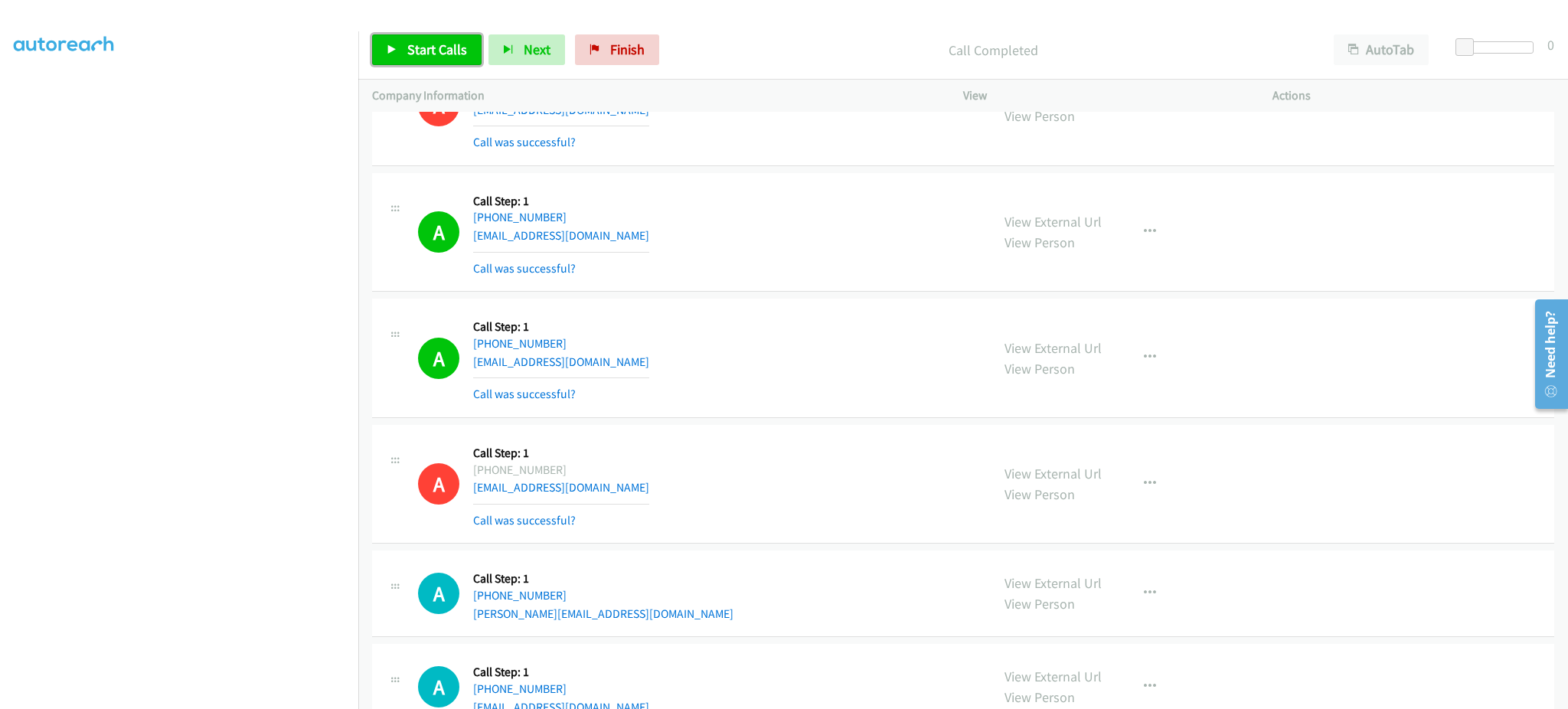
click at [458, 56] on span "Start Calls" at bounding box center [437, 49] width 59 height 18
click at [456, 48] on span "Start Calls" at bounding box center [437, 49] width 59 height 18
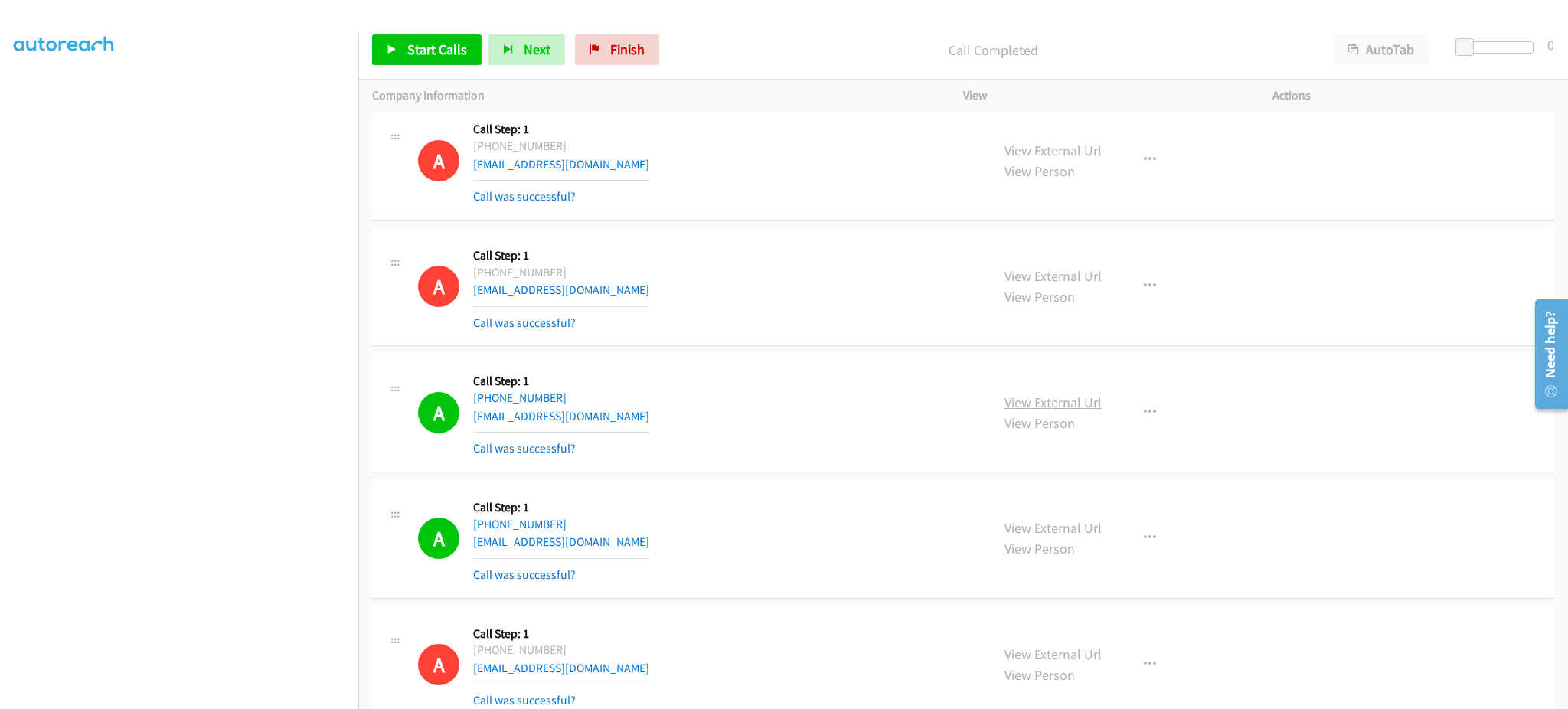
click at [1021, 404] on link "View External Url" at bounding box center [1052, 402] width 98 height 18
drag, startPoint x: 1144, startPoint y: 409, endPoint x: 1122, endPoint y: 444, distance: 41.3
click at [1144, 409] on button "button" at bounding box center [1150, 413] width 42 height 31
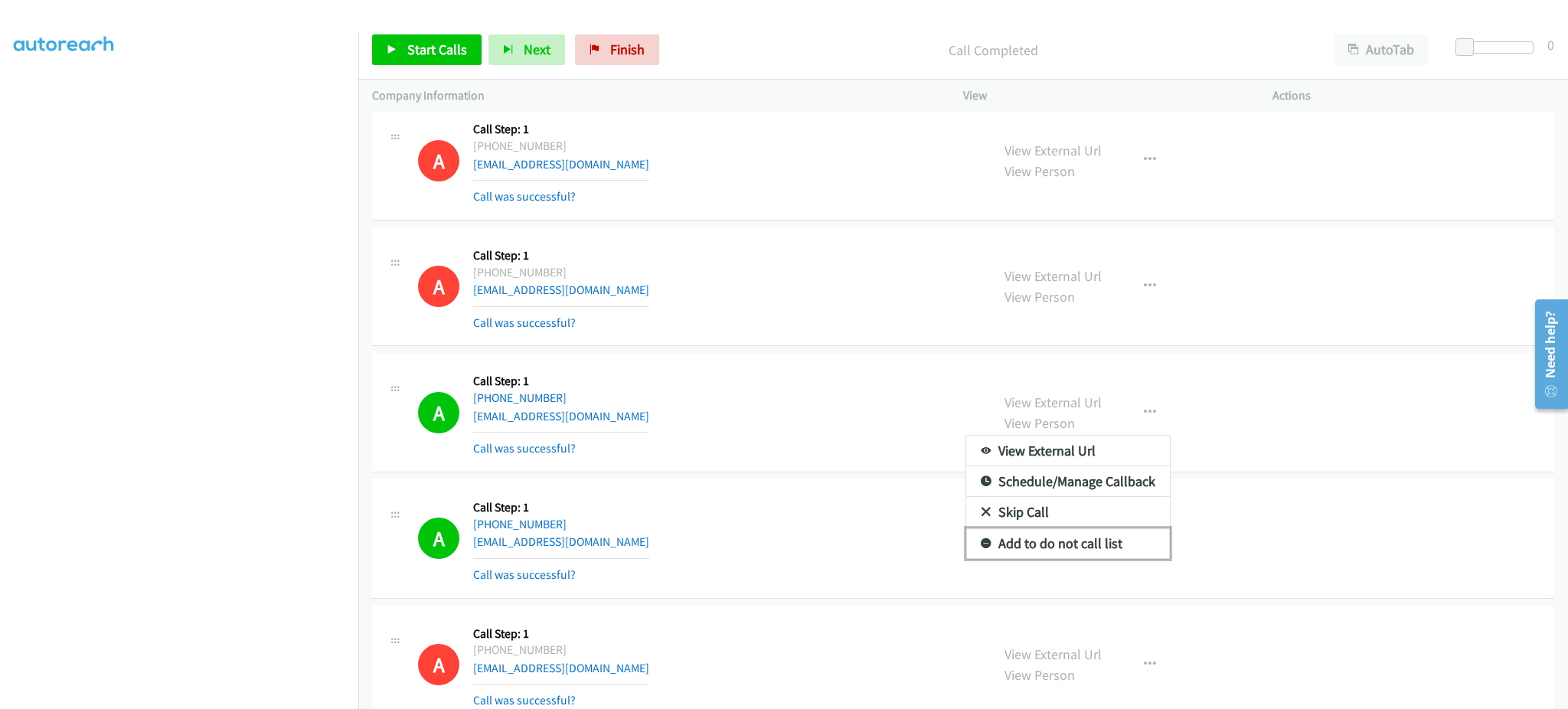
click at [1093, 537] on link "Add to do not call list" at bounding box center [1067, 544] width 203 height 31
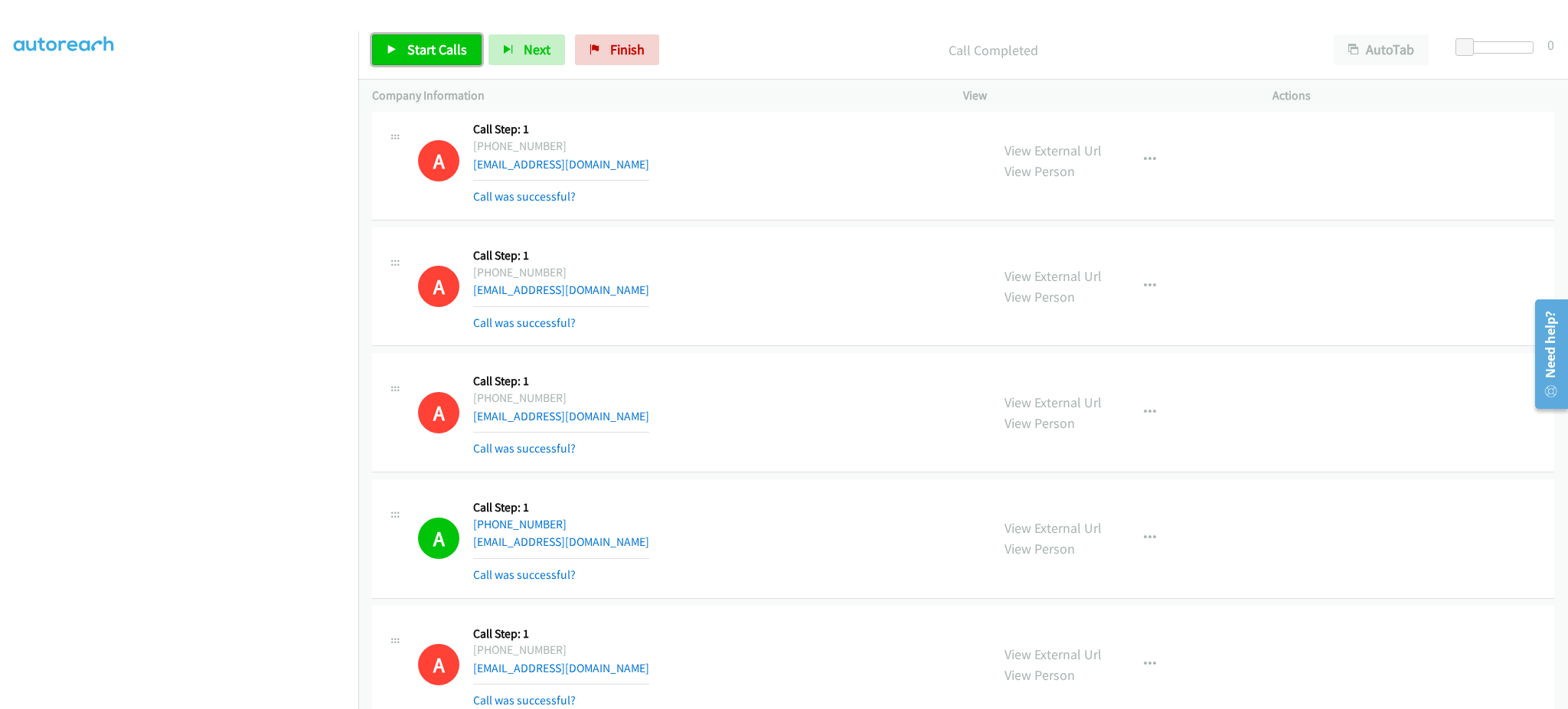
drag, startPoint x: 425, startPoint y: 46, endPoint x: 485, endPoint y: 55, distance: 60.7
click at [425, 46] on span "Start Calls" at bounding box center [437, 49] width 59 height 18
click at [395, 54] on icon at bounding box center [392, 51] width 11 height 11
click at [416, 54] on span "Start Calls" at bounding box center [437, 49] width 59 height 18
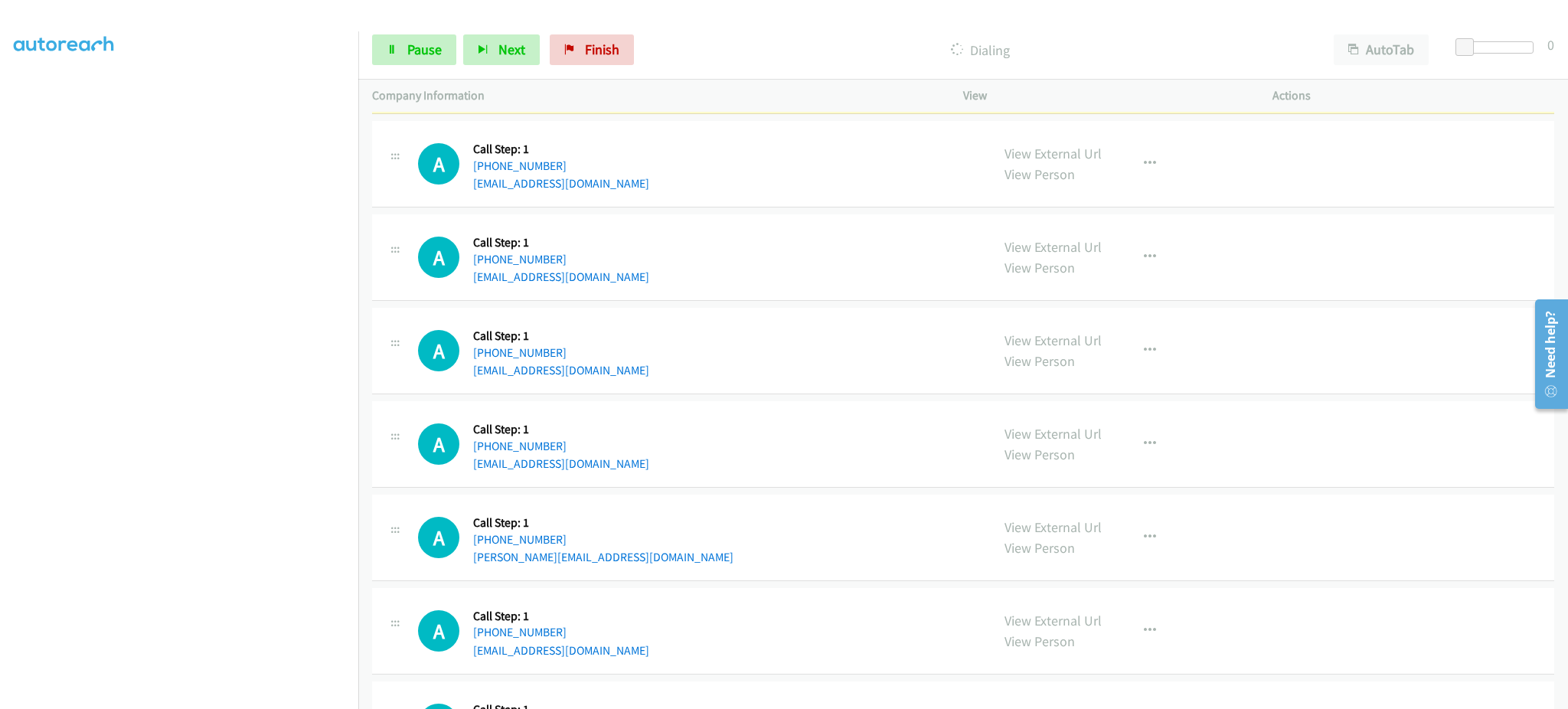
scroll to position [9547, 0]
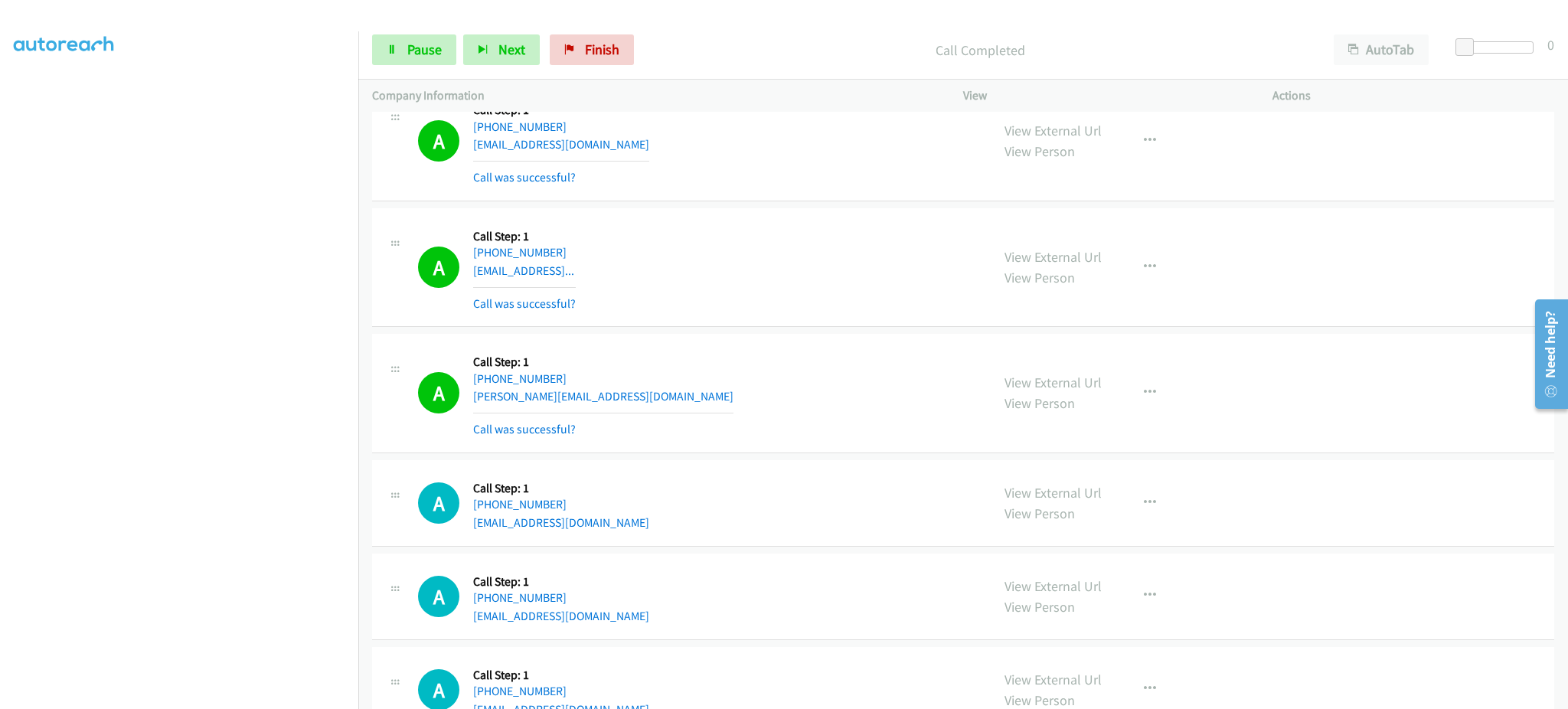
click at [1140, 377] on div "View External Url View Person View External Url Email Schedule/Manage Callback …" at bounding box center [1153, 393] width 323 height 91
click at [1143, 395] on icon "button" at bounding box center [1149, 392] width 12 height 12
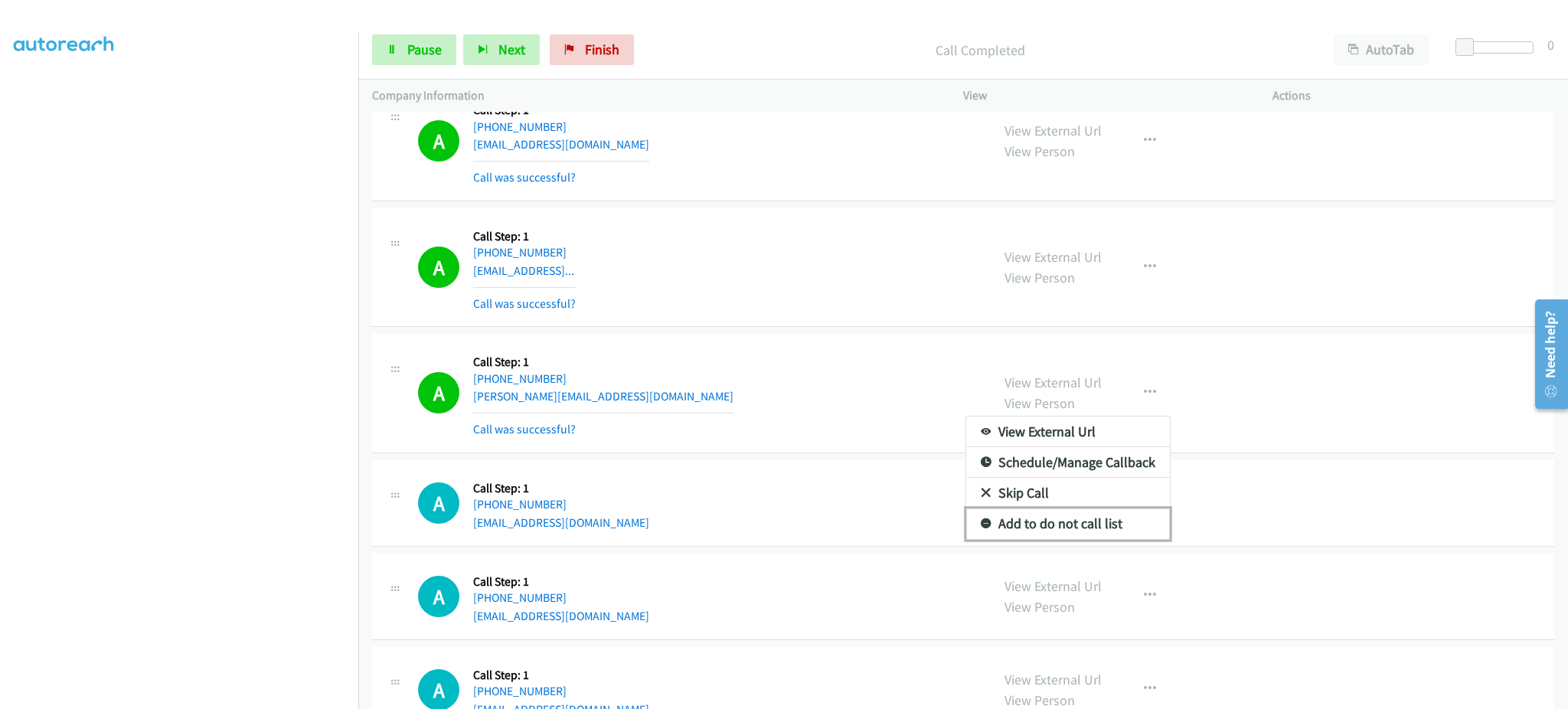
click at [1085, 538] on link "Add to do not call list" at bounding box center [1067, 523] width 203 height 31
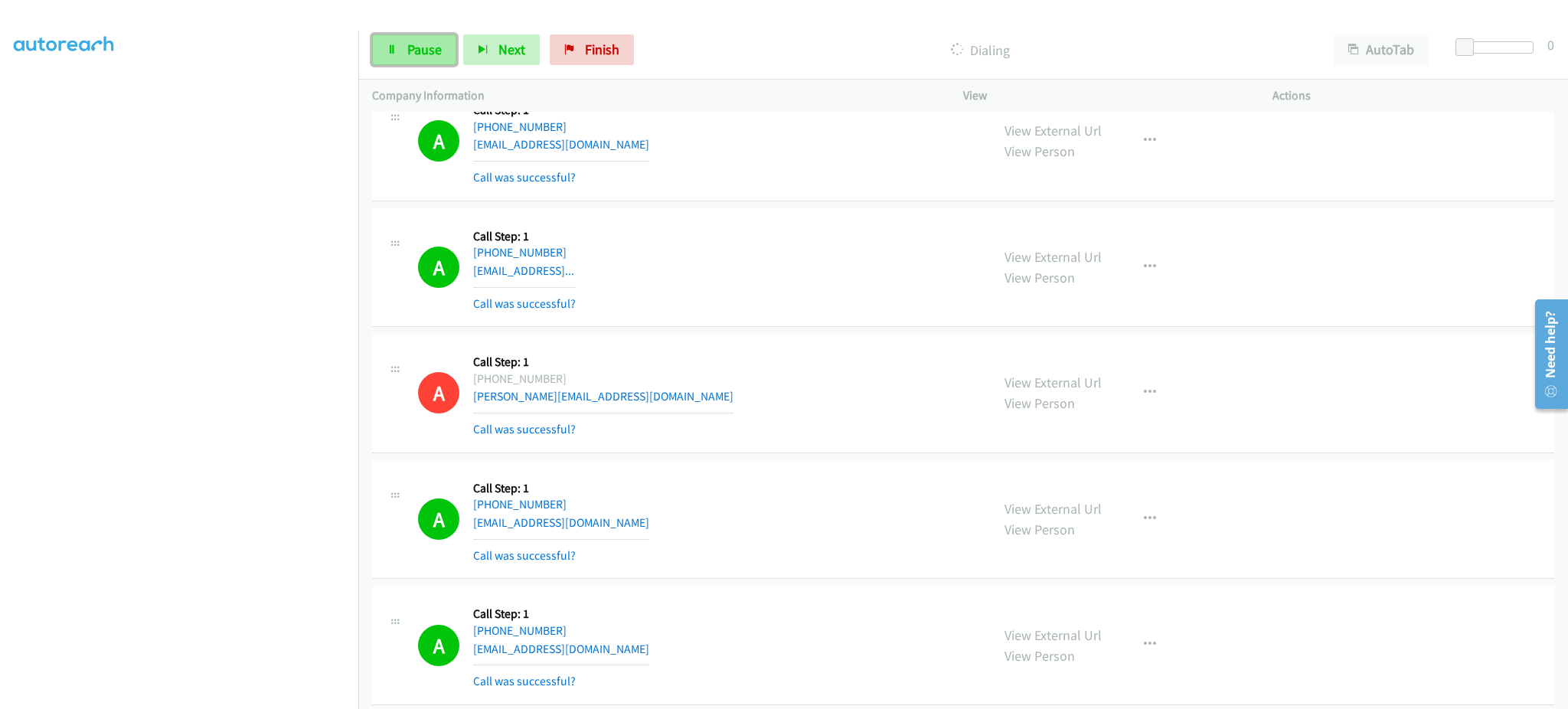
click at [419, 45] on span "Pause" at bounding box center [424, 49] width 34 height 18
click at [1138, 135] on button "button" at bounding box center [1150, 140] width 42 height 31
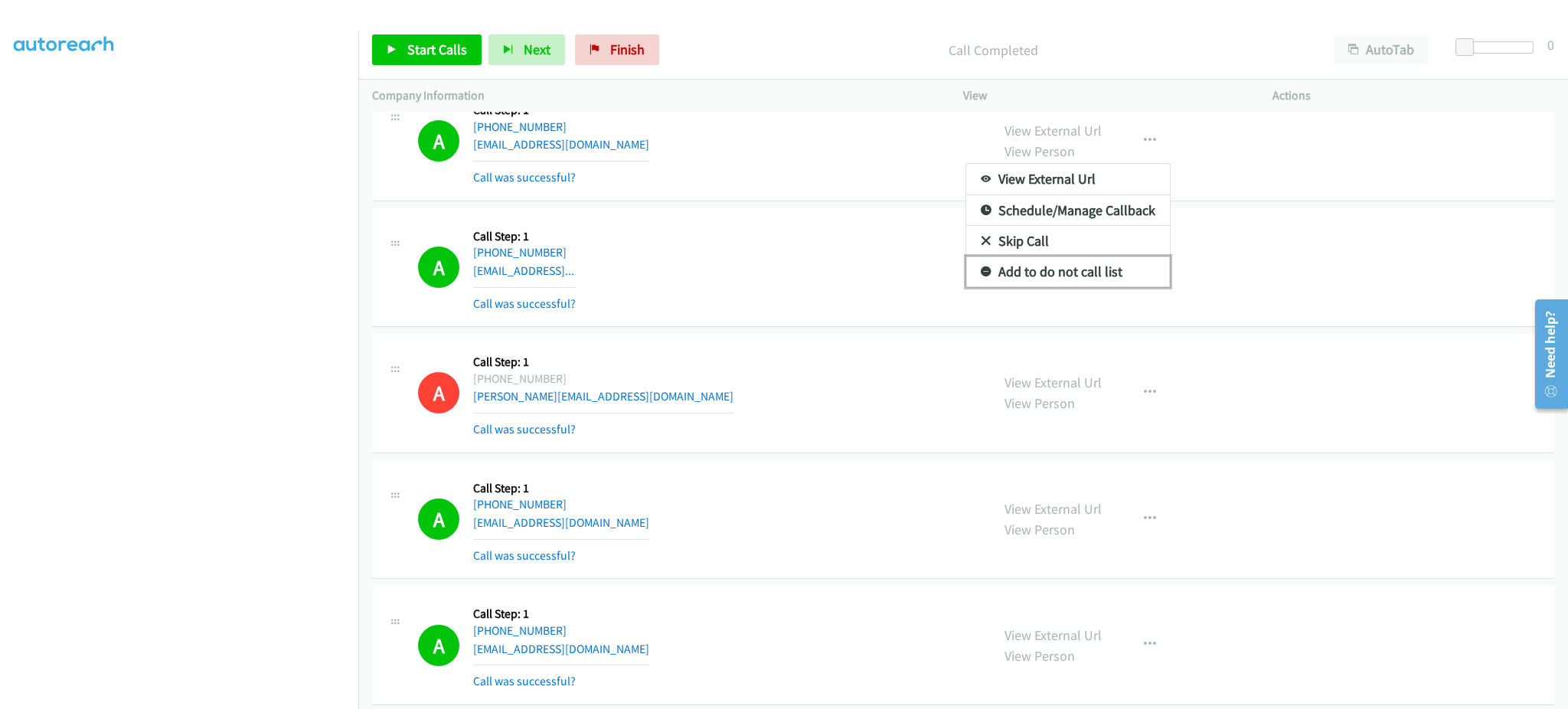
click at [1107, 276] on link "Add to do not call list" at bounding box center [1067, 271] width 203 height 31
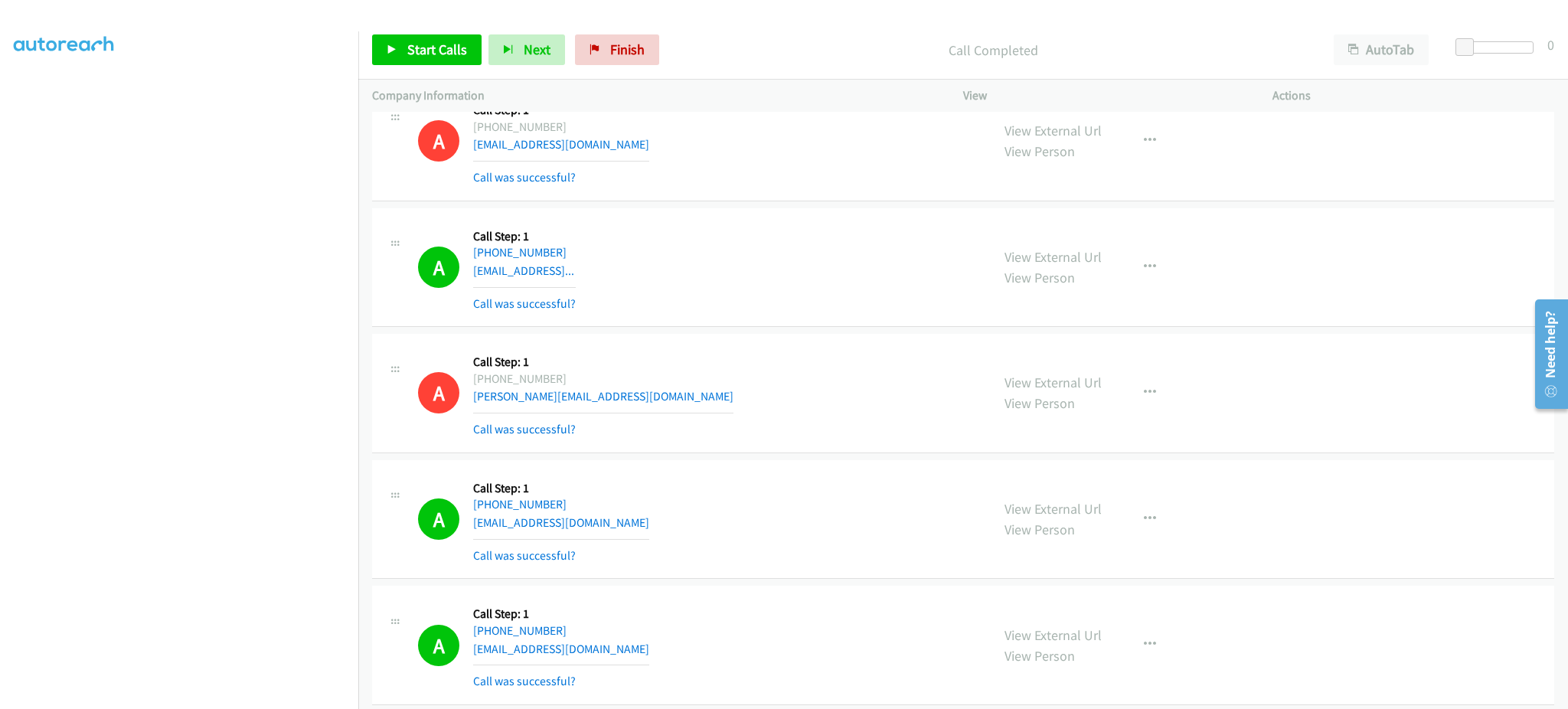
scroll to position [9907, 0]
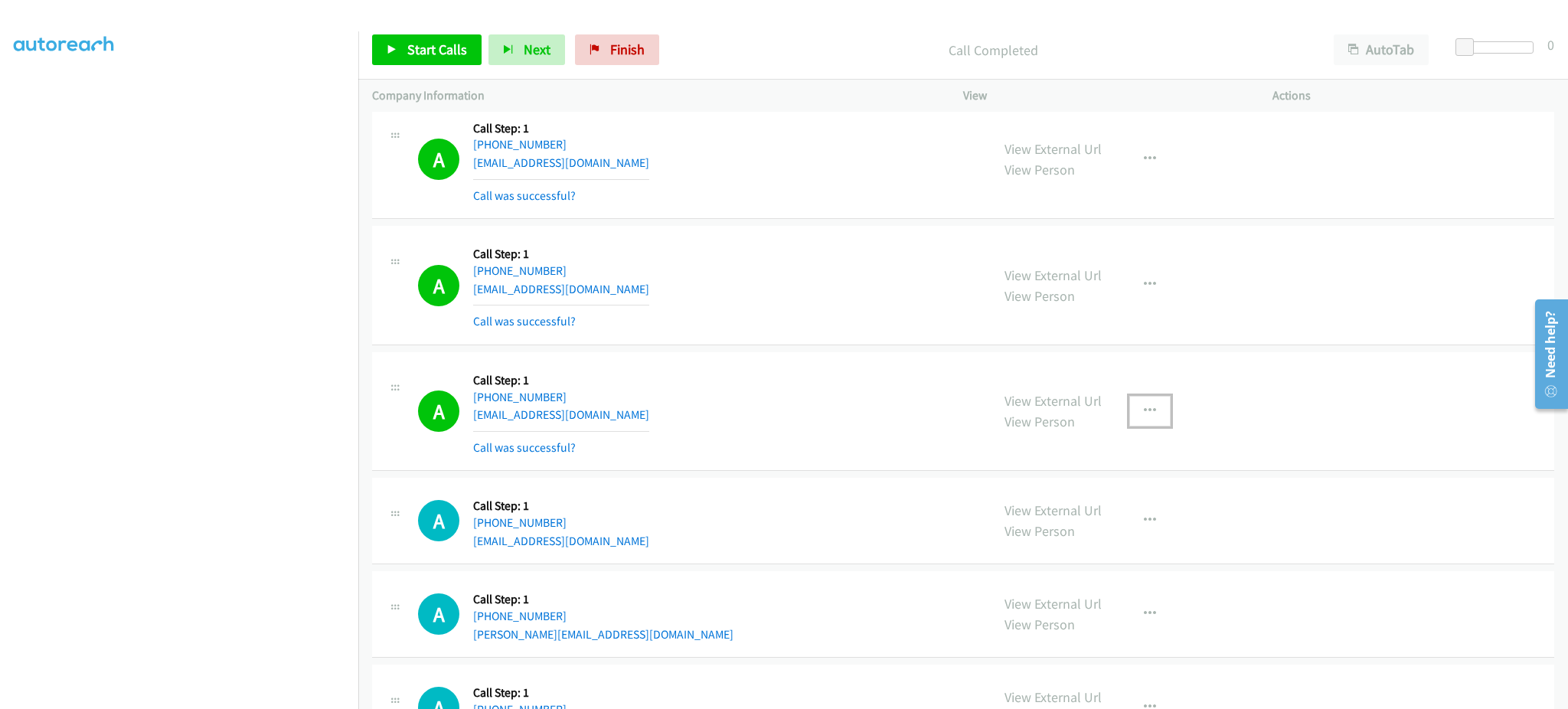
click at [1148, 421] on button "button" at bounding box center [1150, 411] width 42 height 31
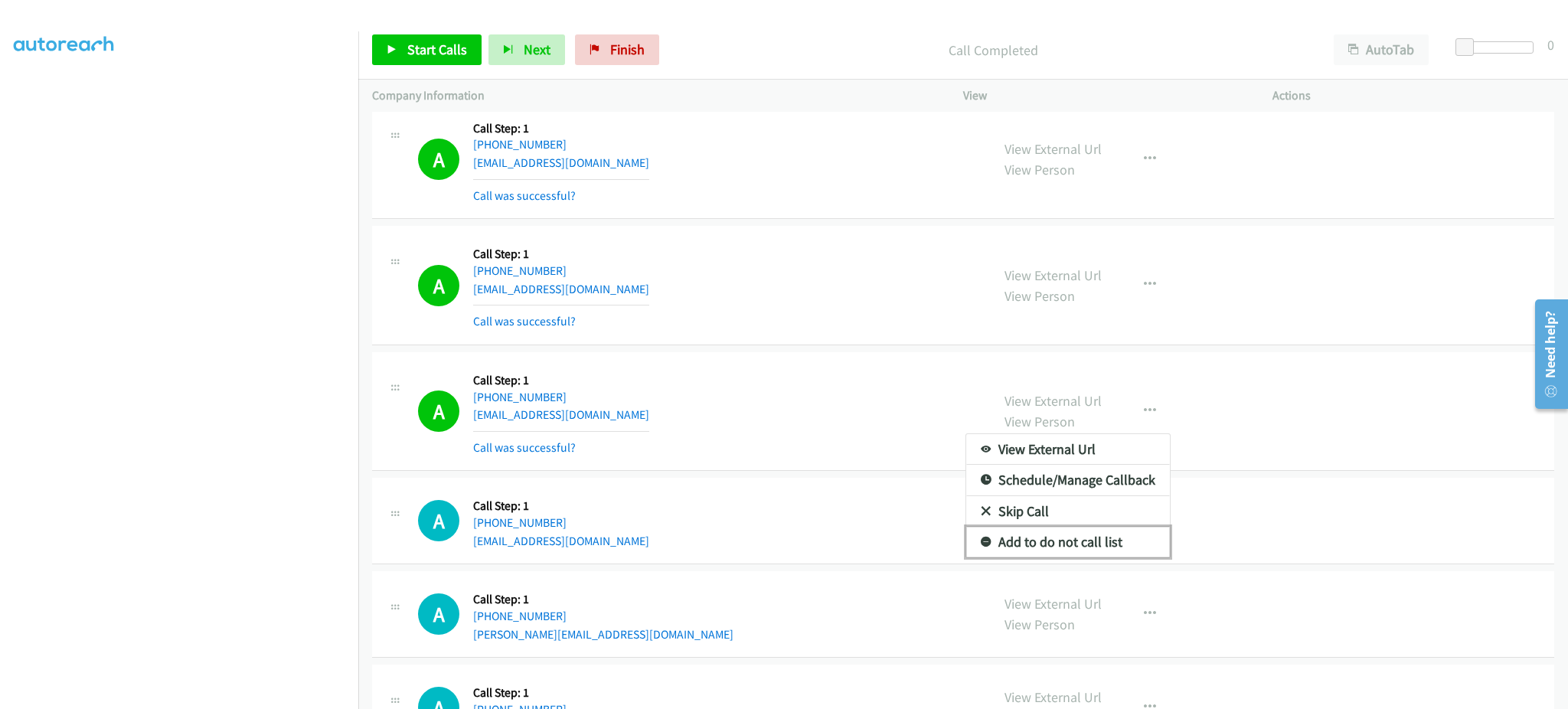
click at [1076, 549] on link "Add to do not call list" at bounding box center [1067, 542] width 203 height 31
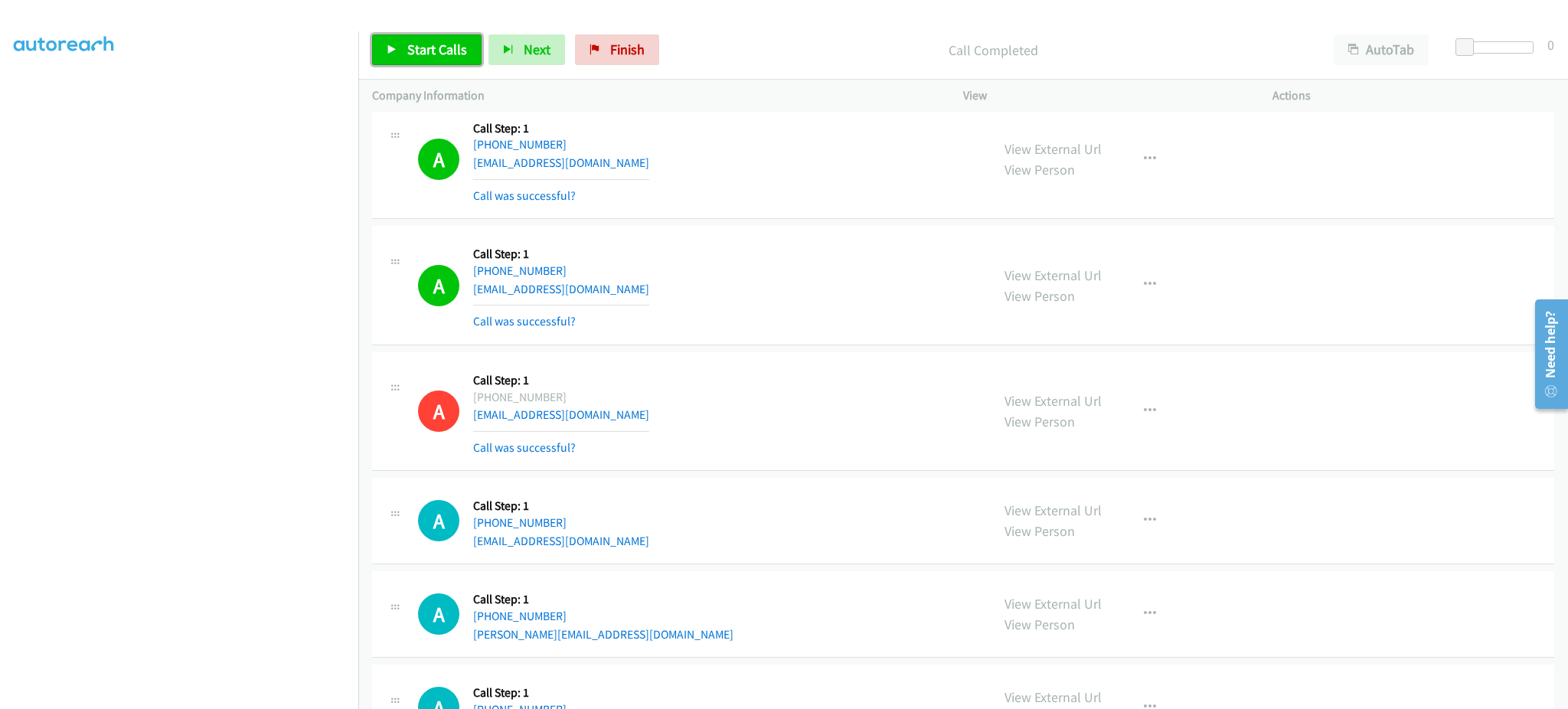
click at [426, 57] on span "Start Calls" at bounding box center [437, 49] width 59 height 18
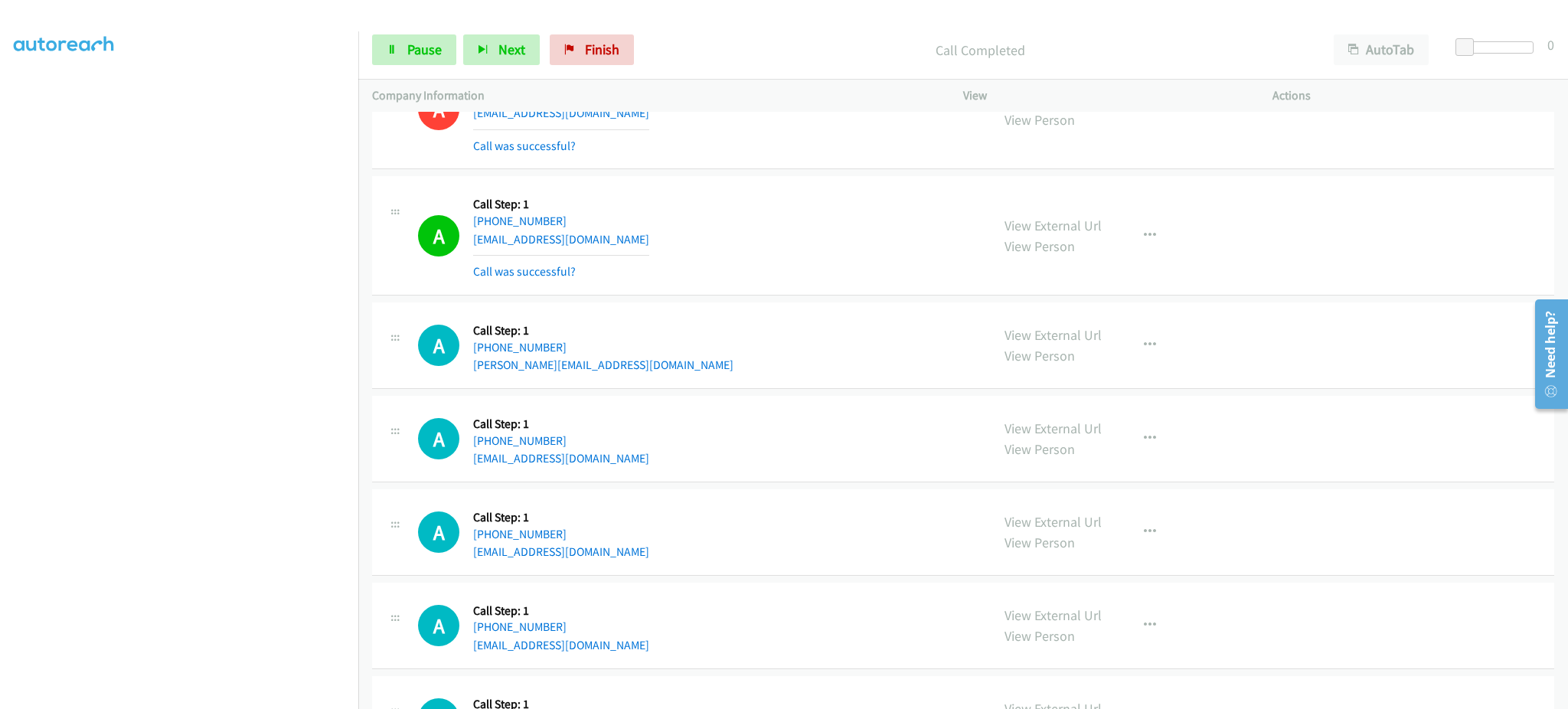
scroll to position [10213, 0]
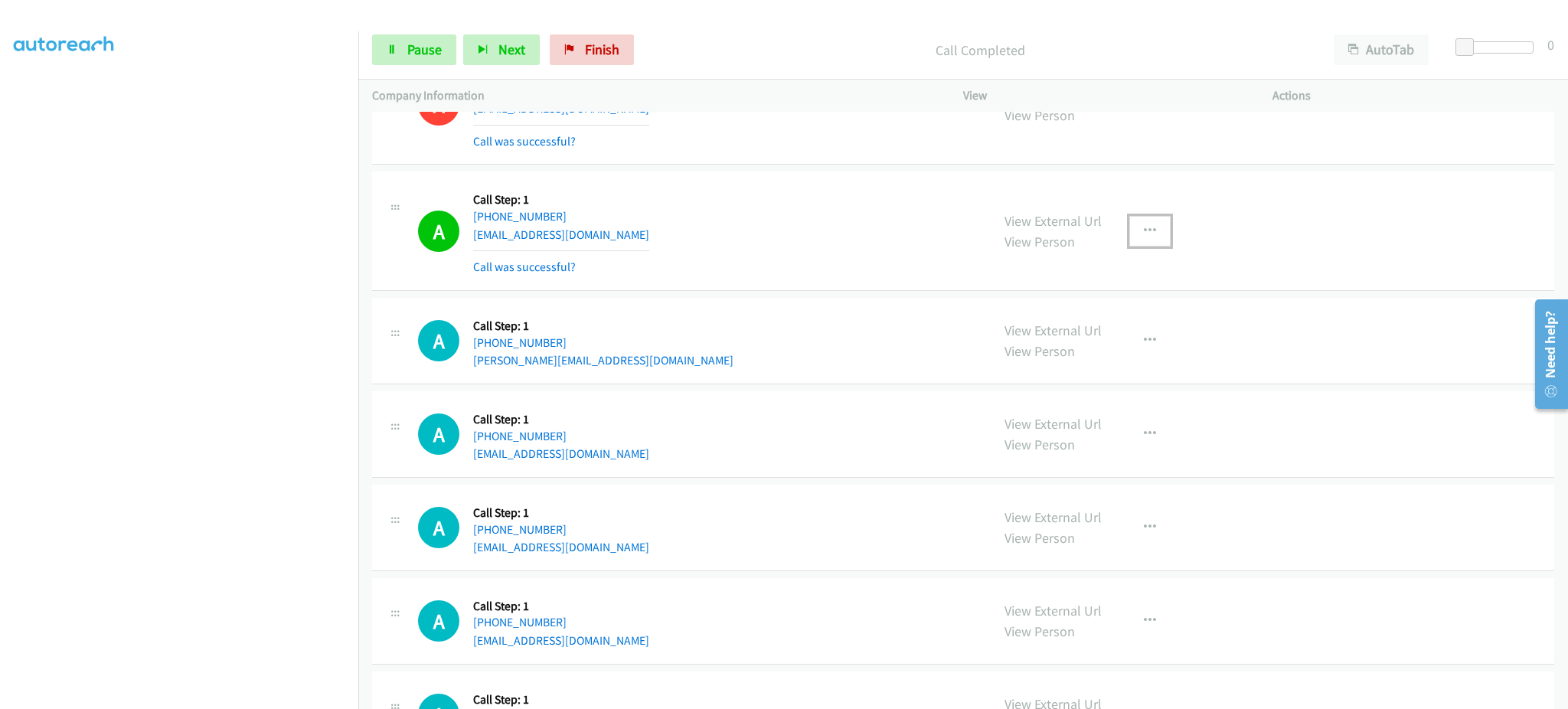
drag, startPoint x: 1130, startPoint y: 233, endPoint x: 1123, endPoint y: 350, distance: 117.2
click at [1130, 233] on button "button" at bounding box center [1150, 230] width 42 height 31
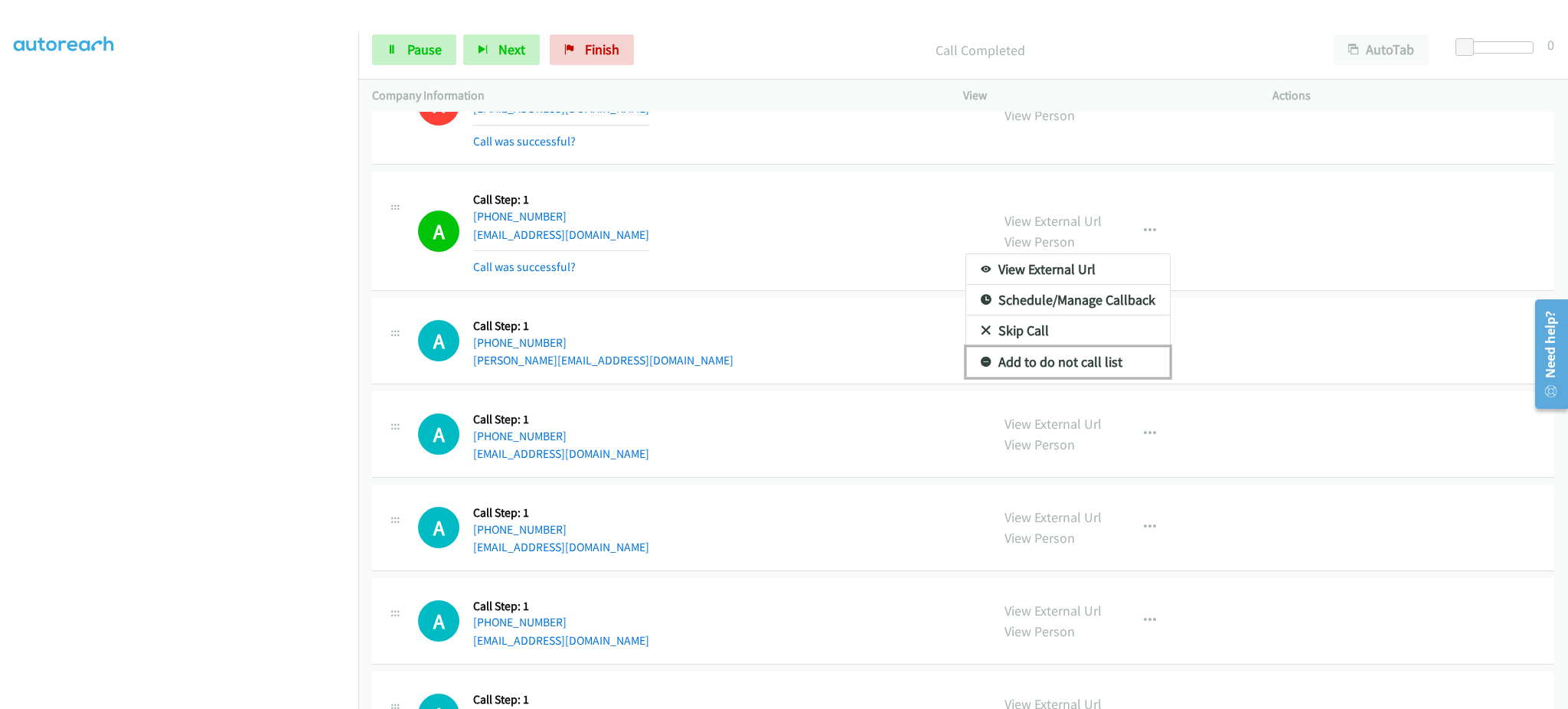
click at [1099, 357] on link "Add to do not call list" at bounding box center [1067, 361] width 203 height 31
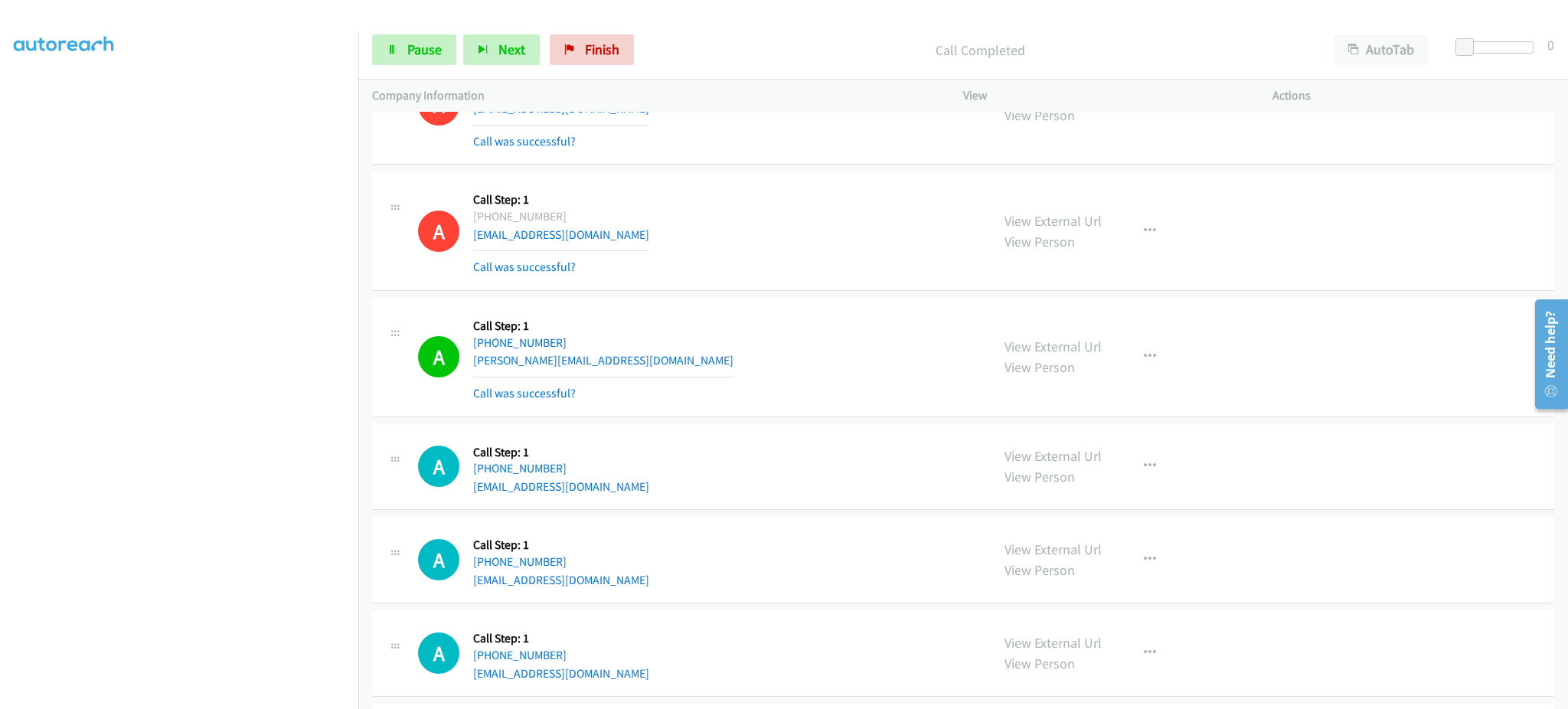
click at [689, 365] on div "A Callback Scheduled Call Step: 1 America/New_York [PHONE_NUMBER] [EMAIL_ADDRES…" at bounding box center [698, 357] width 559 height 91
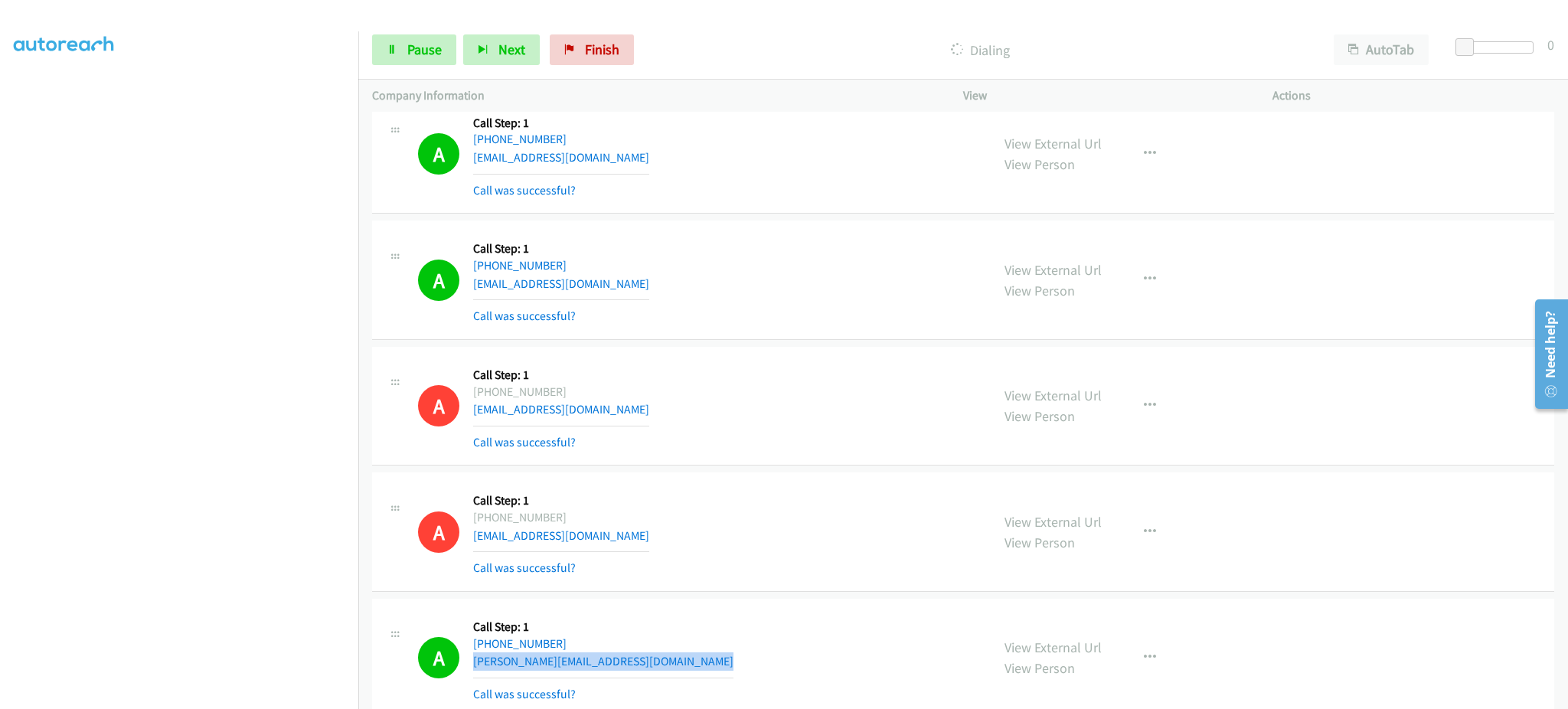
scroll to position [9907, 0]
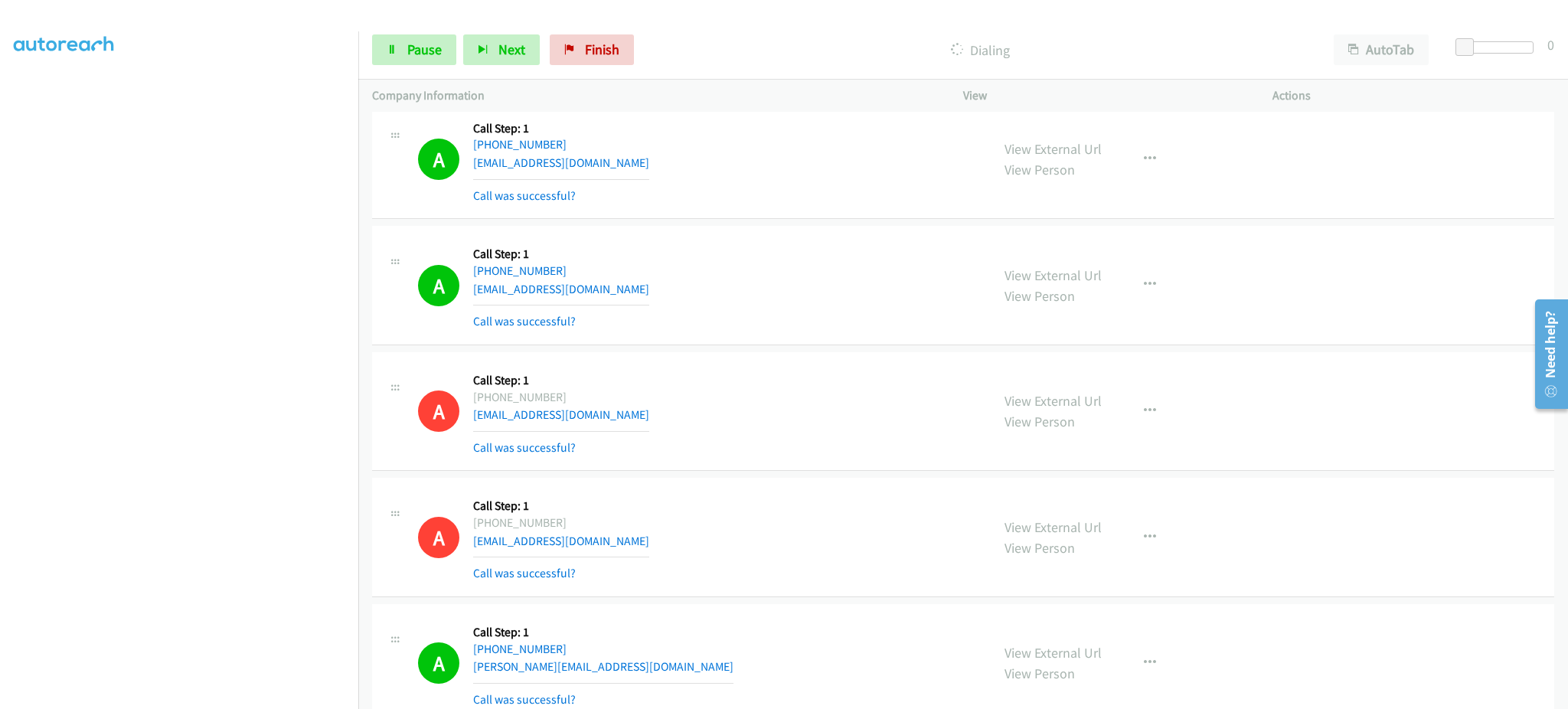
click at [665, 288] on div "A Callback Scheduled Call Step: 1 [GEOGRAPHIC_DATA]/[GEOGRAPHIC_DATA] [PHONE_NU…" at bounding box center [698, 285] width 559 height 91
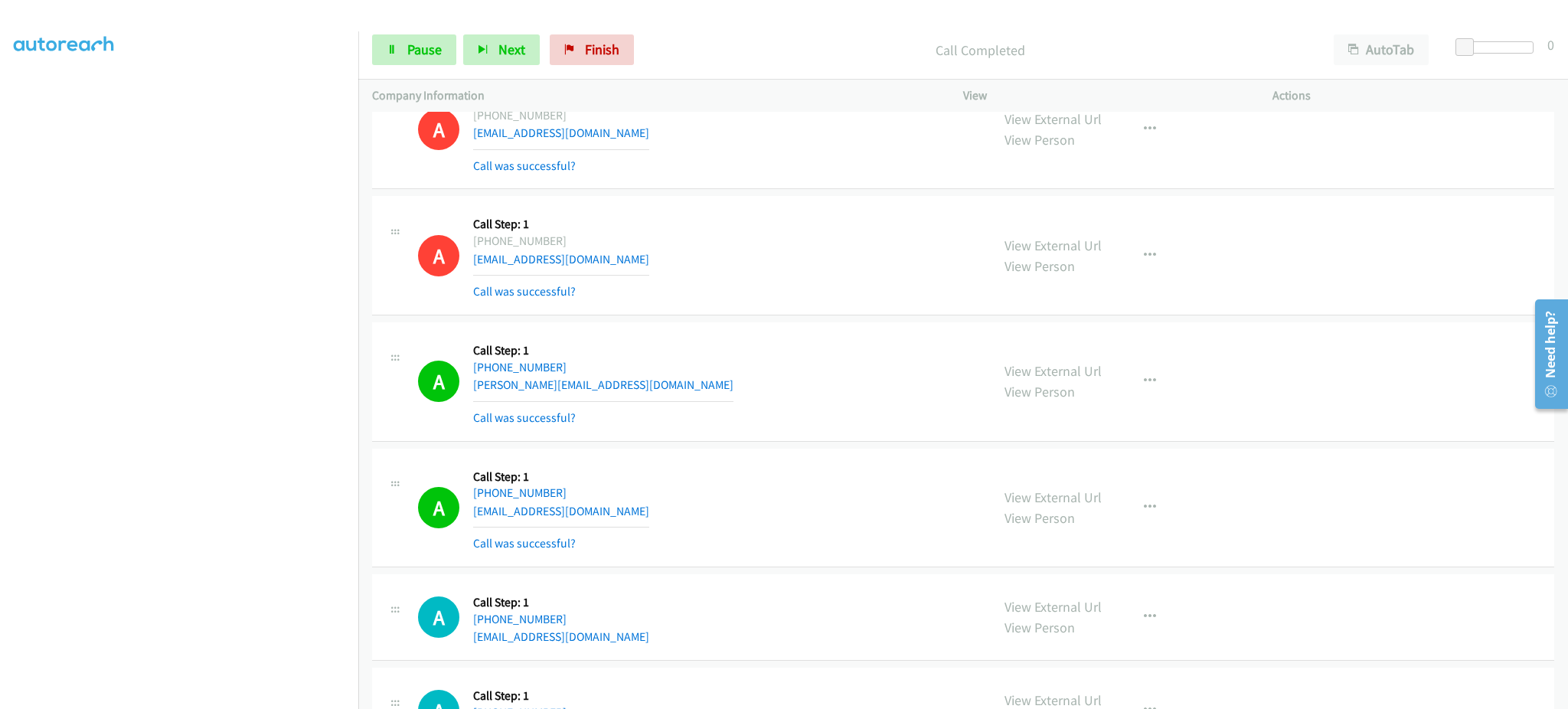
scroll to position [10213, 0]
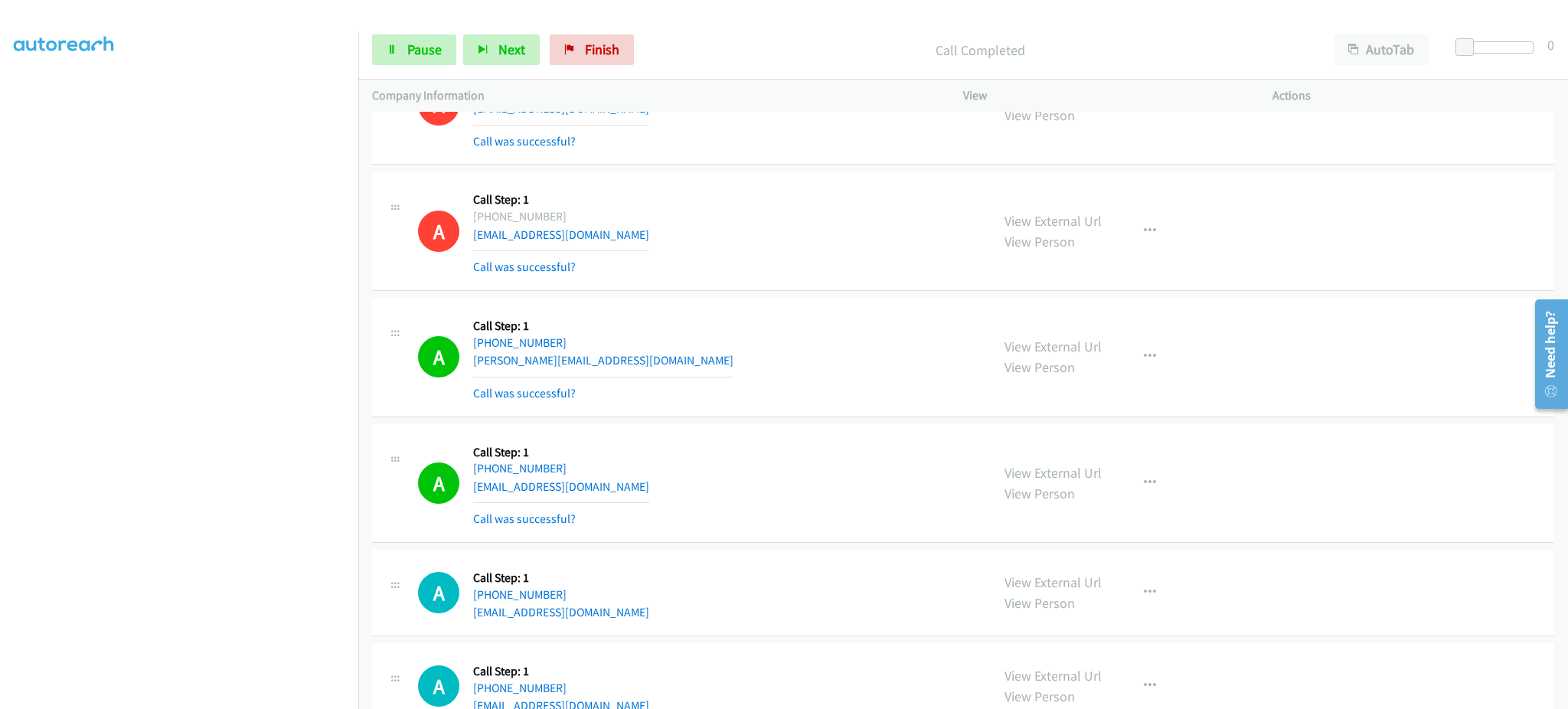
click at [442, 75] on div "Start Calls Pause Next Finish Call Completed AutoTab AutoTab 0" at bounding box center [963, 49] width 1209 height 59
click at [434, 55] on span "Pause" at bounding box center [424, 49] width 34 height 18
click at [438, 52] on span "Start Calls" at bounding box center [437, 49] width 59 height 18
click at [630, 491] on div "A Callback Scheduled Call Step: 1 America/New_York [PHONE_NUMBER] [EMAIL_ADDRES…" at bounding box center [698, 483] width 559 height 91
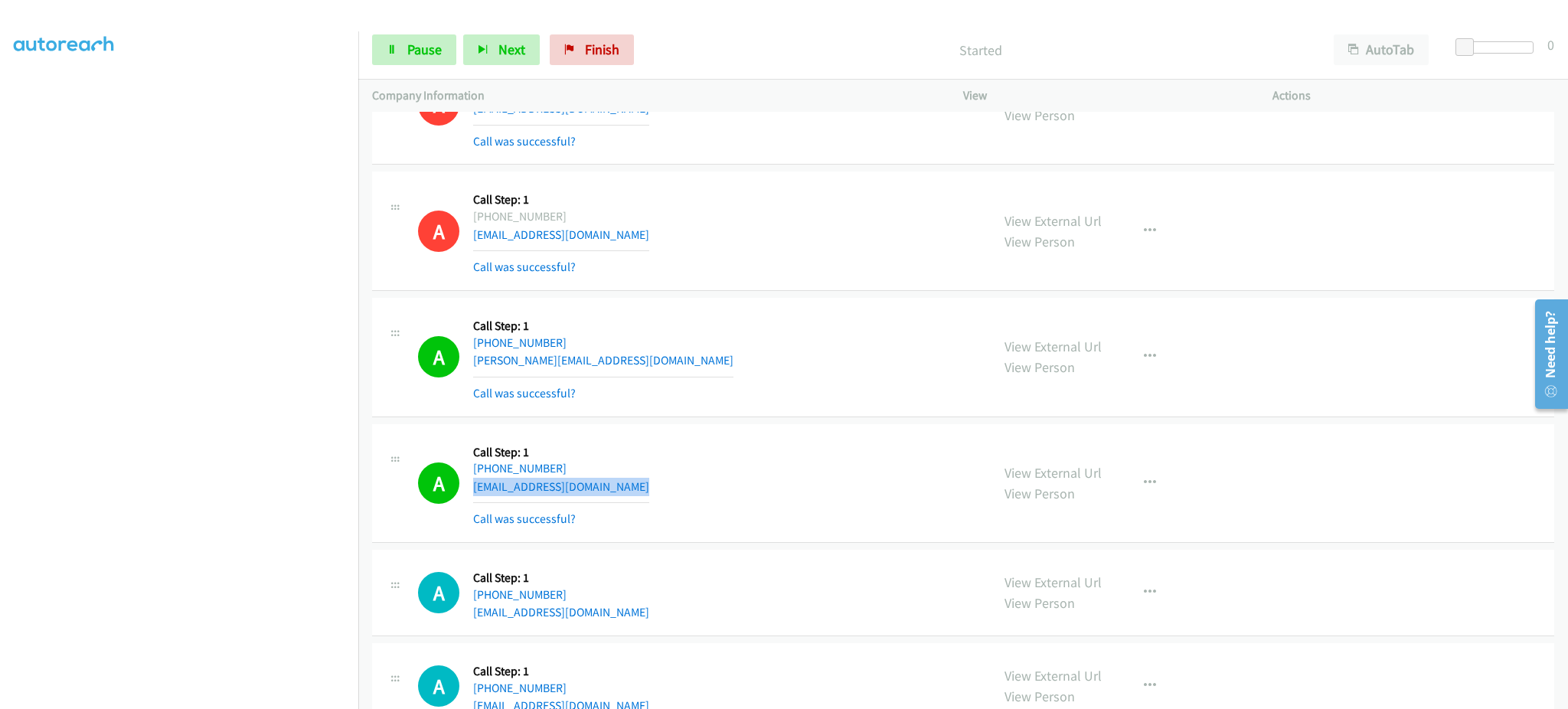
click at [630, 491] on div "A Callback Scheduled Call Step: 1 America/New_York [PHONE_NUMBER] [EMAIL_ADDRES…" at bounding box center [698, 483] width 559 height 91
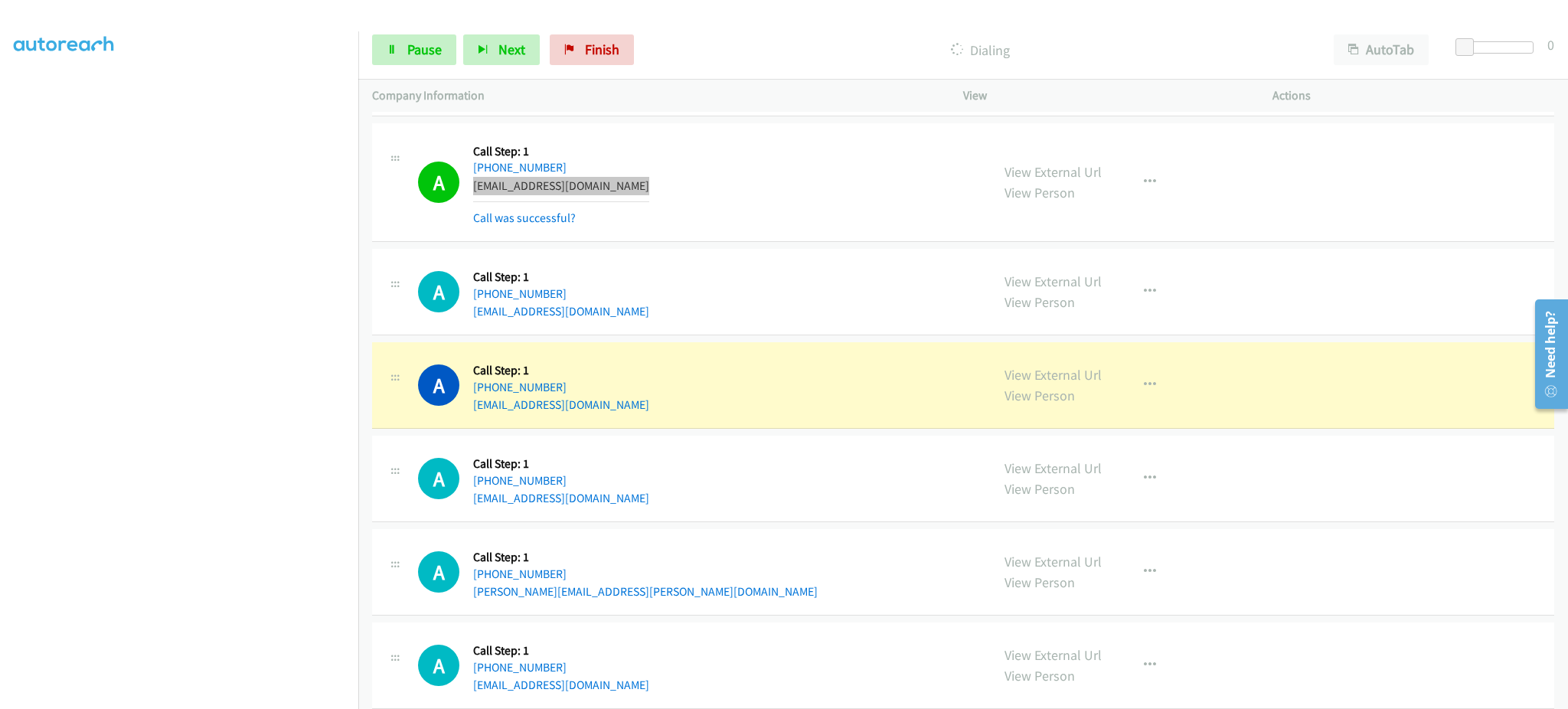
scroll to position [10520, 0]
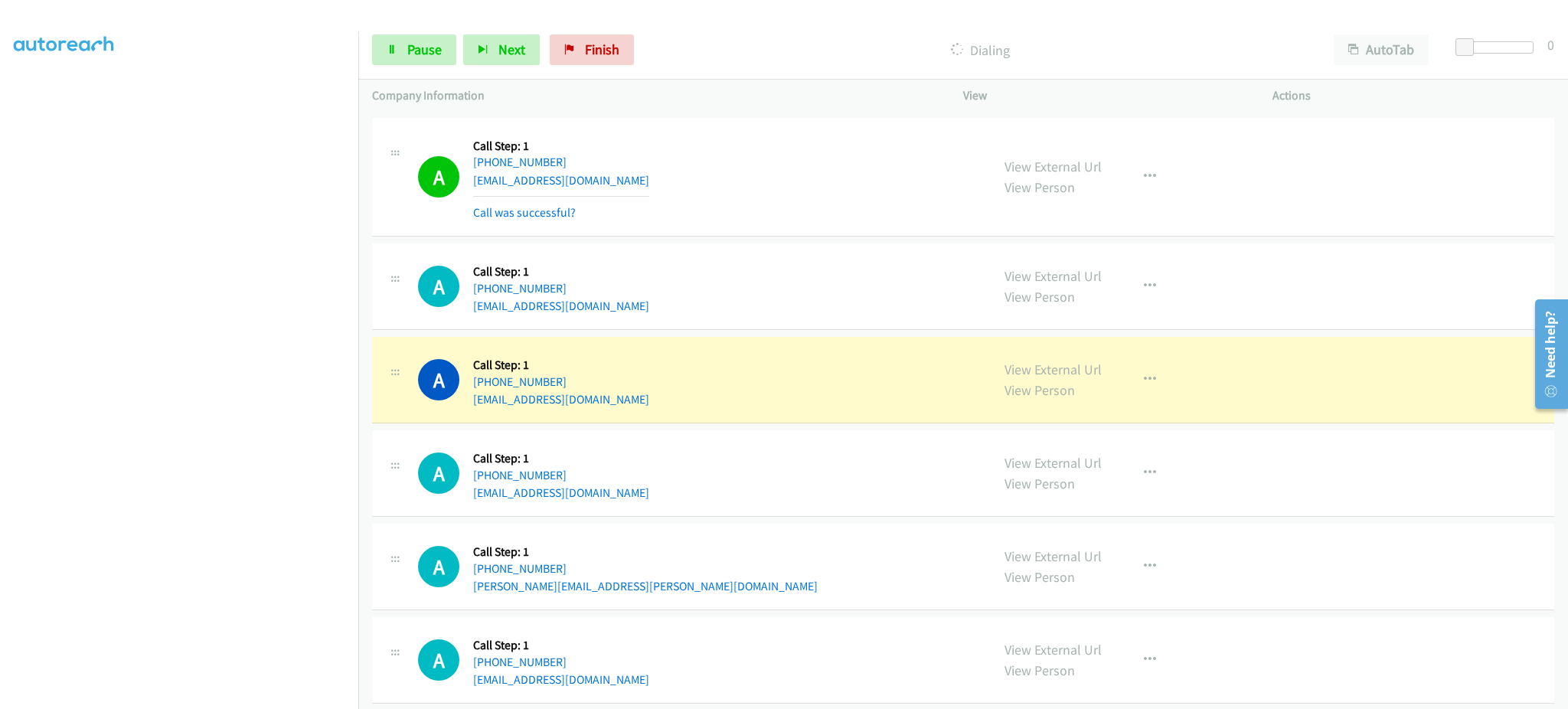
click at [665, 399] on div "A Callback Scheduled Call Step: 1 America/New_York [PHONE_NUMBER] [EMAIL_ADDRES…" at bounding box center [698, 380] width 559 height 59
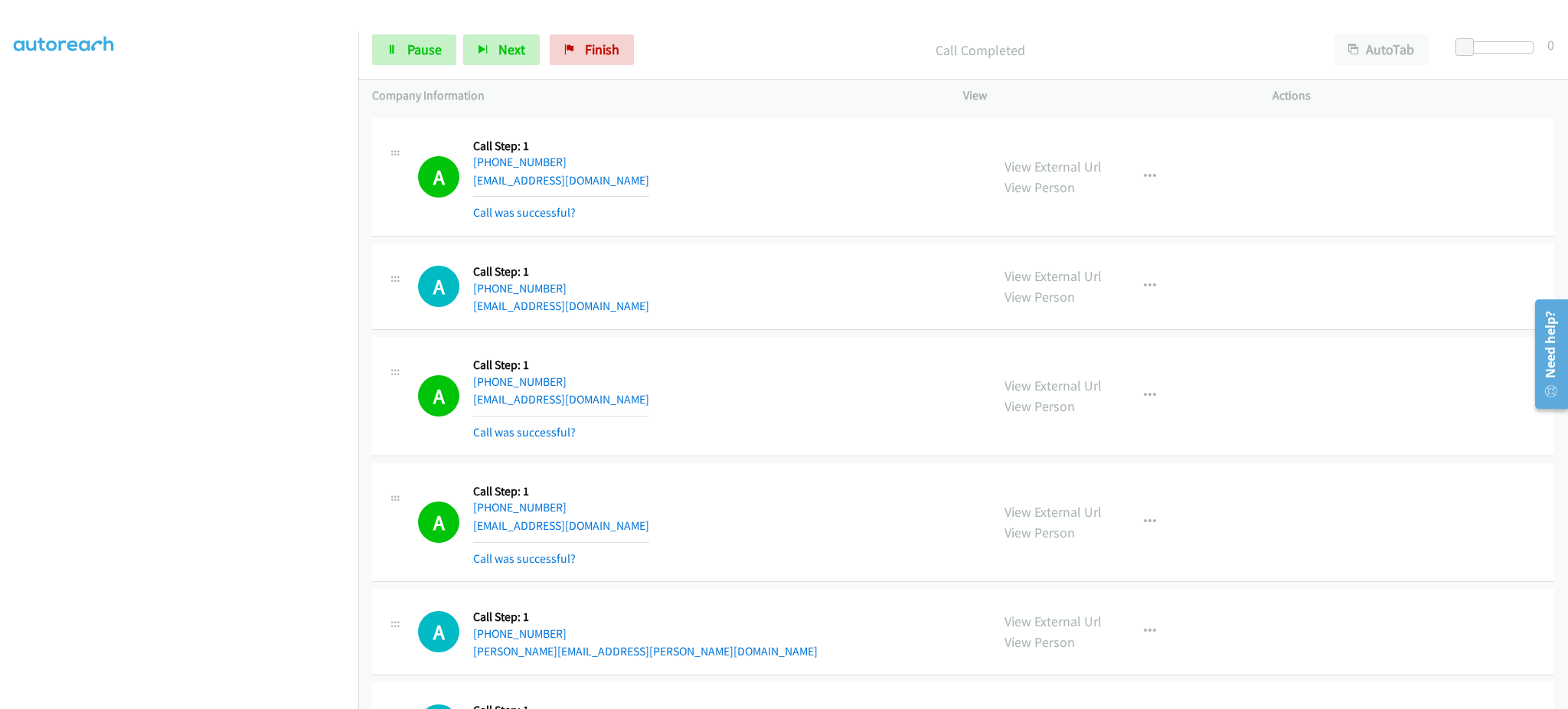
click at [639, 540] on div "A Callback Scheduled Call Step: 1 [GEOGRAPHIC_DATA]/[GEOGRAPHIC_DATA] [PHONE_NU…" at bounding box center [698, 522] width 559 height 91
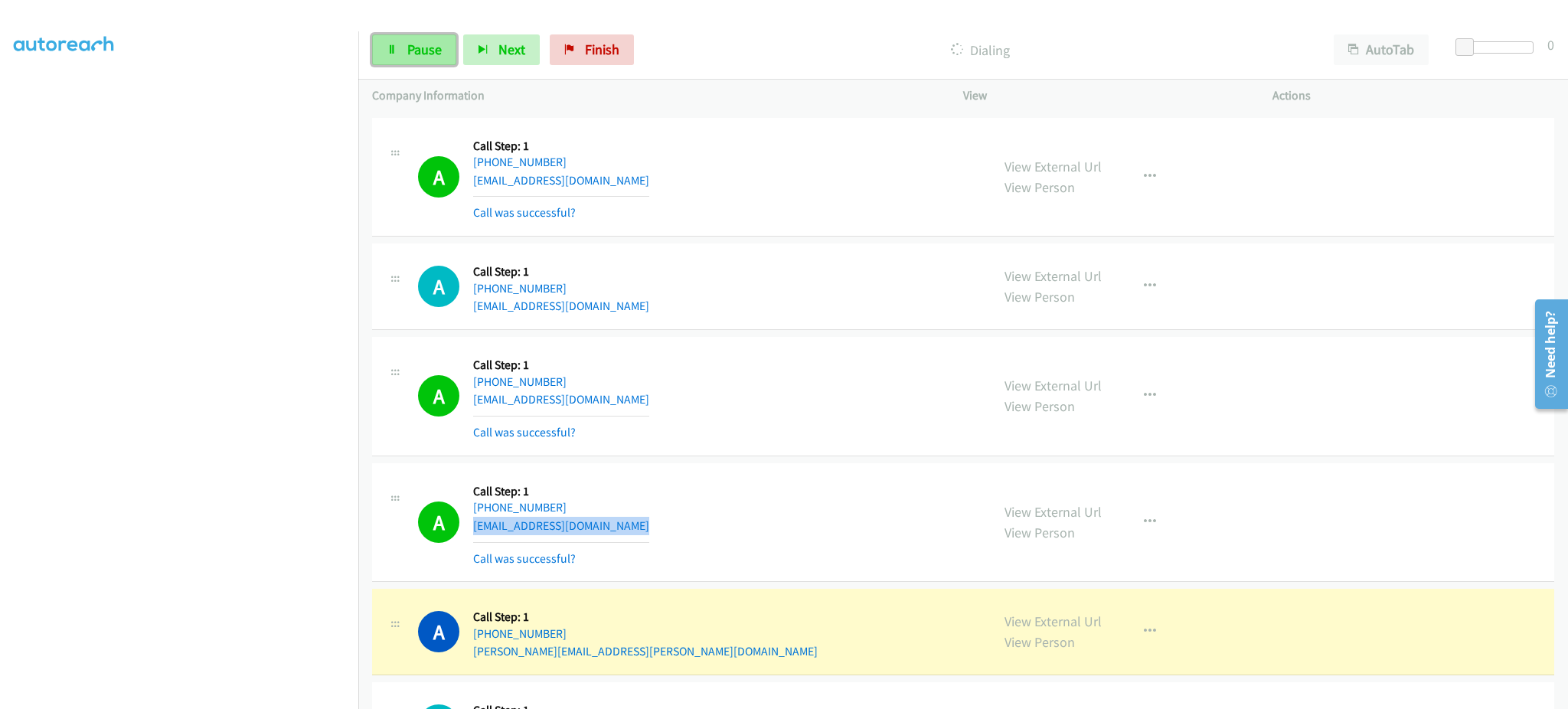
click at [444, 41] on link "Pause" at bounding box center [414, 49] width 85 height 31
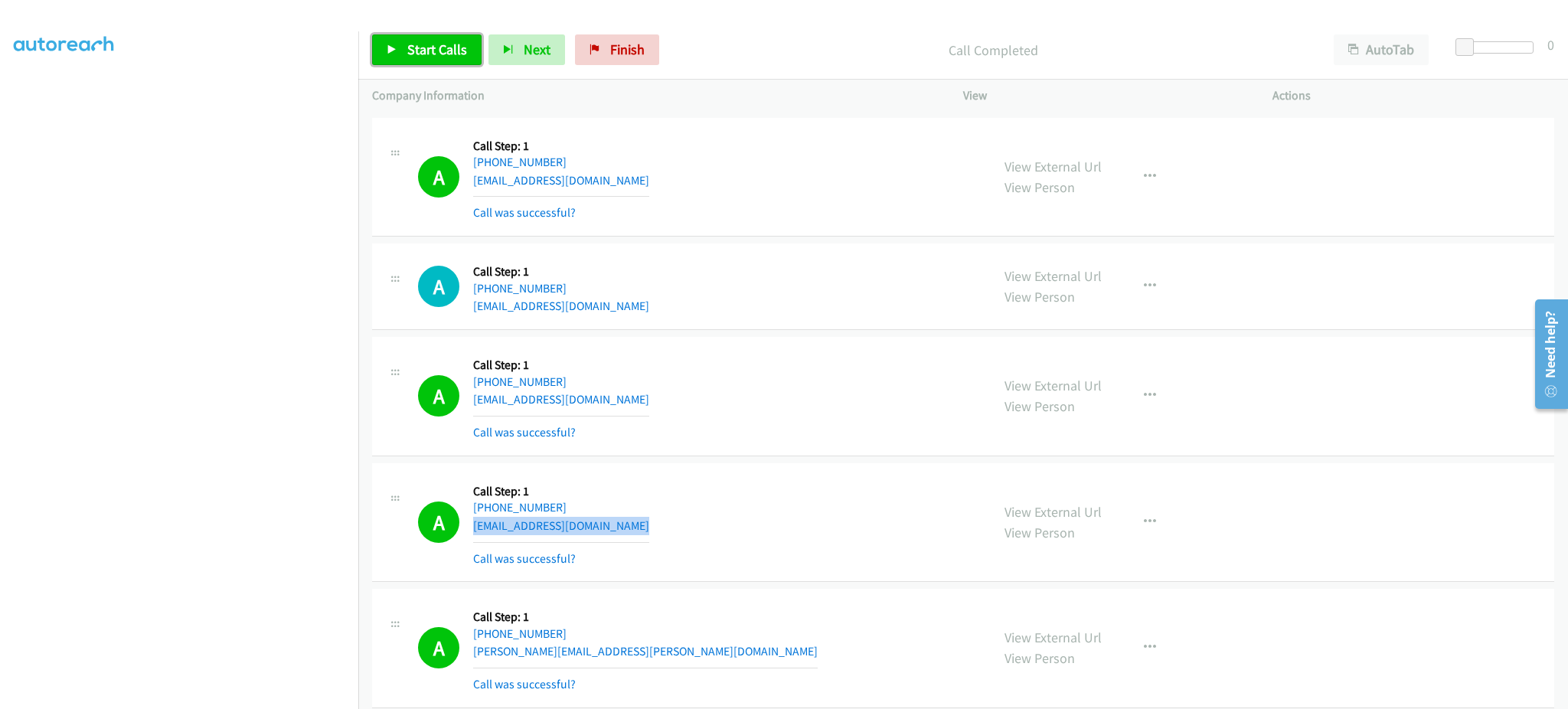
click at [436, 50] on span "Start Calls" at bounding box center [437, 49] width 59 height 18
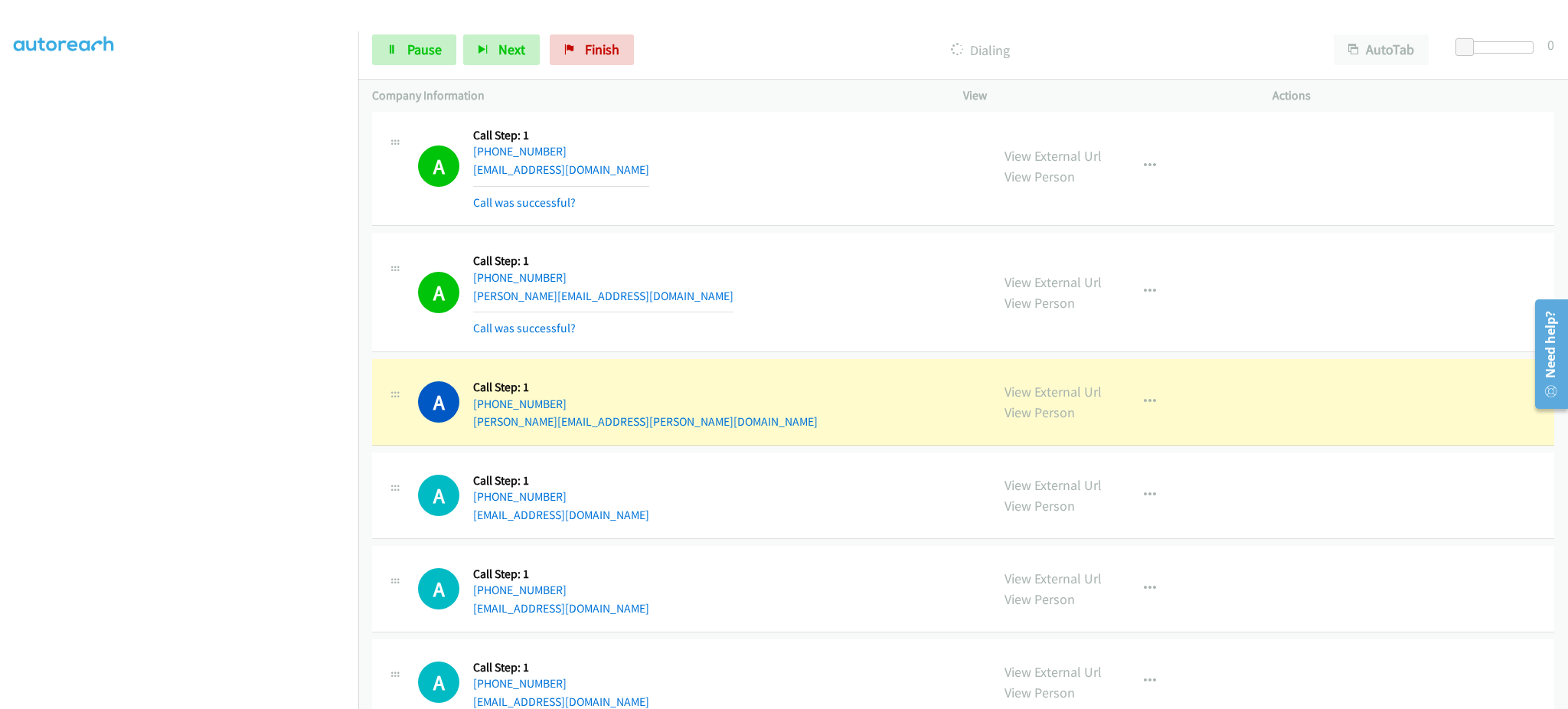
scroll to position [11132, 0]
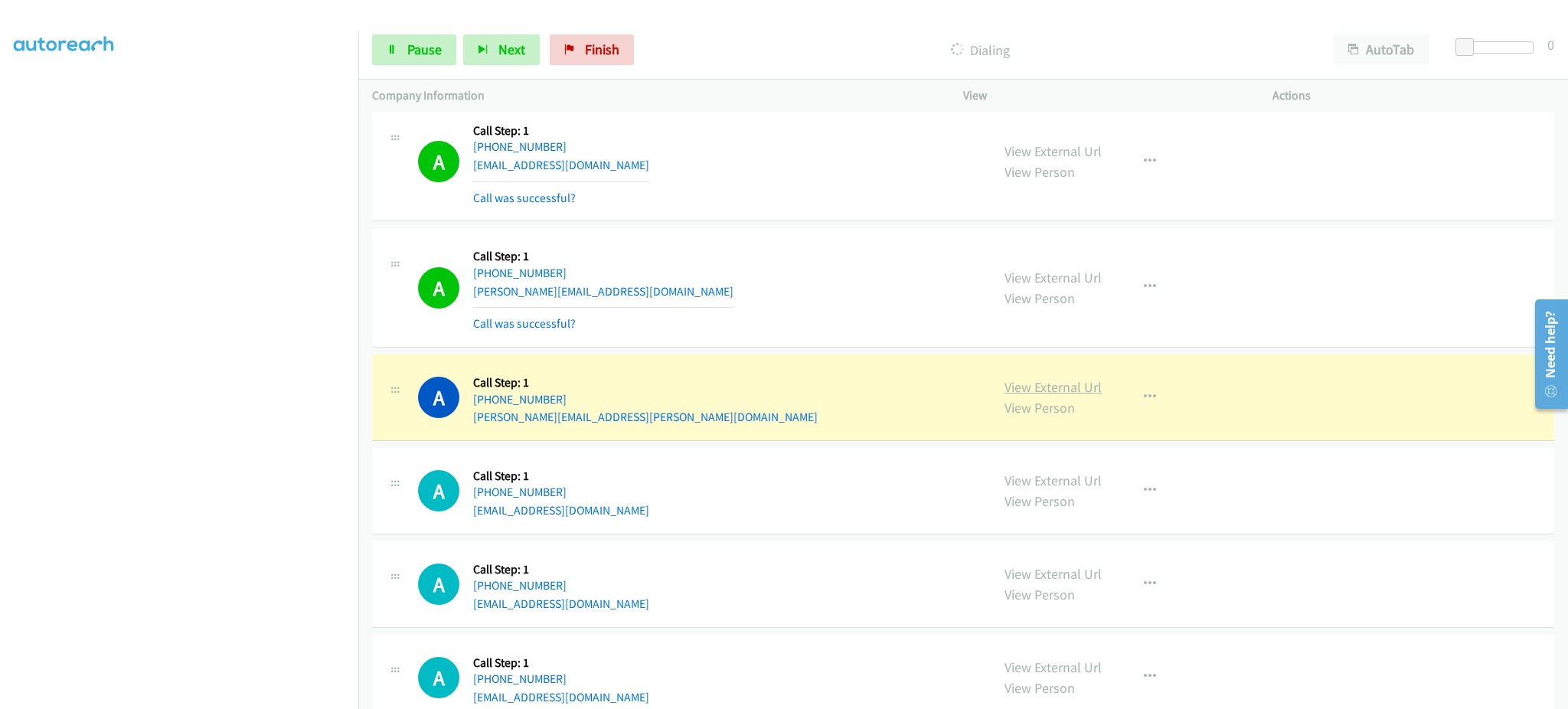
click at [1041, 391] on link "View External Url" at bounding box center [1052, 387] width 98 height 18
click at [431, 50] on span "Pause" at bounding box center [424, 49] width 34 height 18
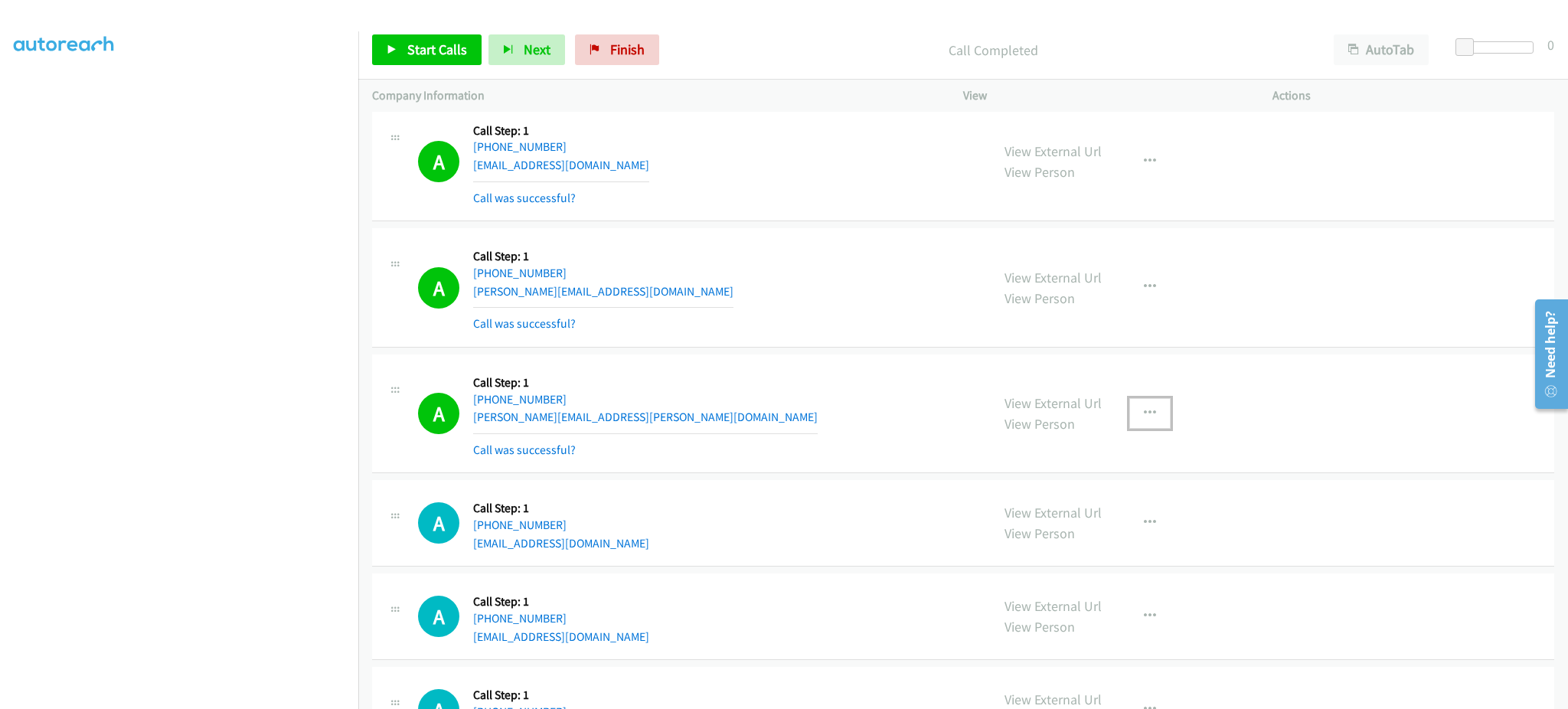
click at [1132, 425] on button "button" at bounding box center [1150, 414] width 42 height 31
click at [1091, 558] on link "Add to do not call list" at bounding box center [1067, 545] width 203 height 31
drag, startPoint x: 442, startPoint y: 52, endPoint x: 448, endPoint y: 59, distance: 9.2
click at [442, 52] on span "Start Calls" at bounding box center [437, 49] width 59 height 18
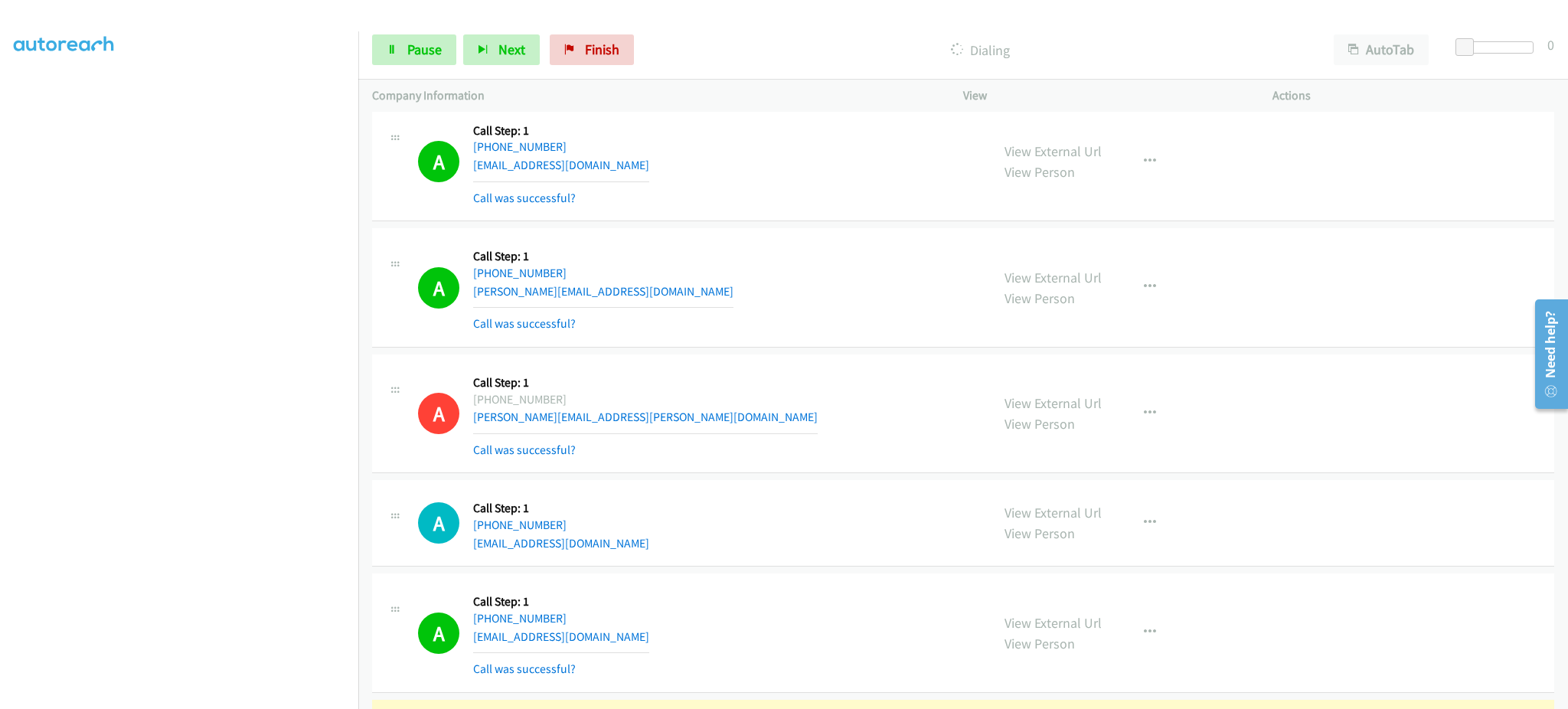
scroll to position [11439, 0]
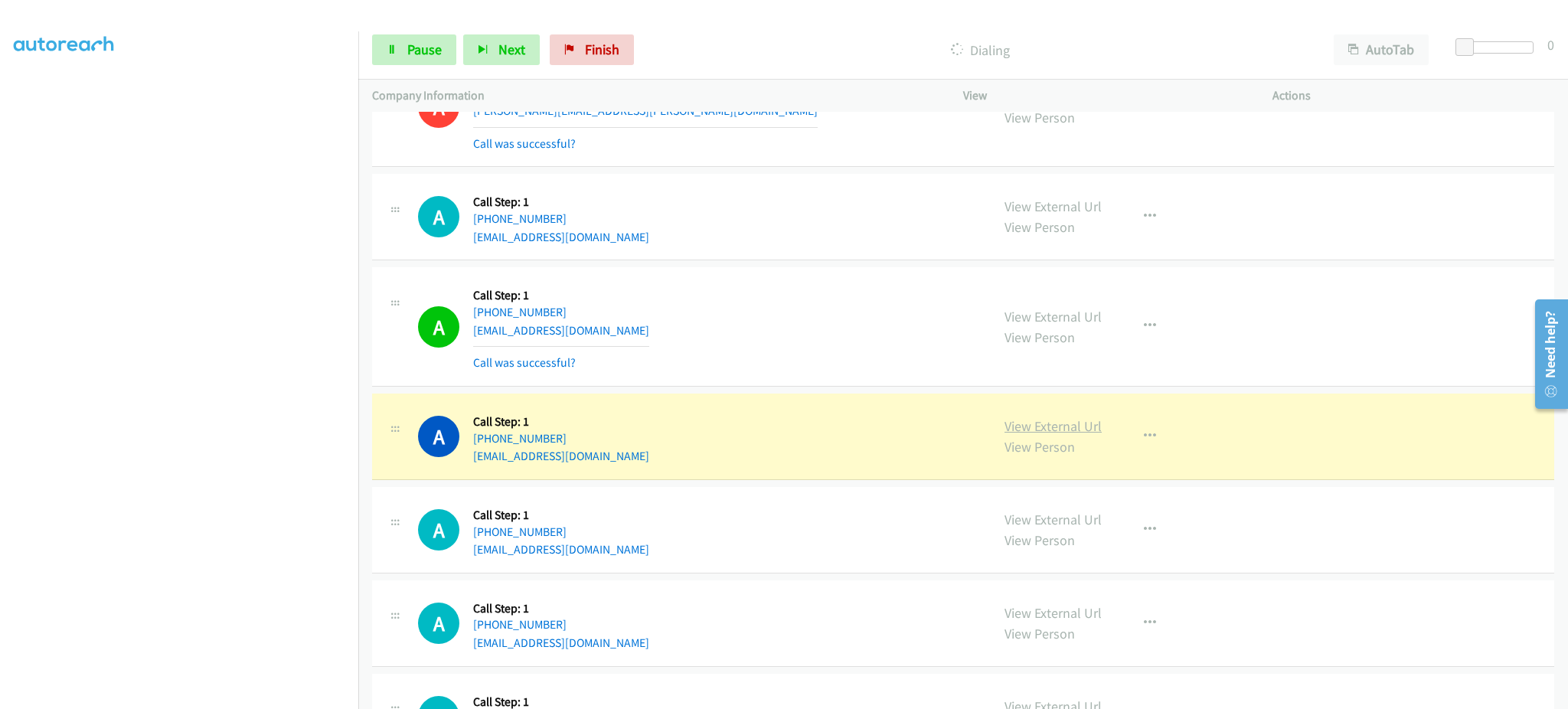
click at [1058, 435] on link "View External Url" at bounding box center [1052, 426] width 98 height 18
click at [429, 53] on span "Pause" at bounding box center [424, 49] width 34 height 18
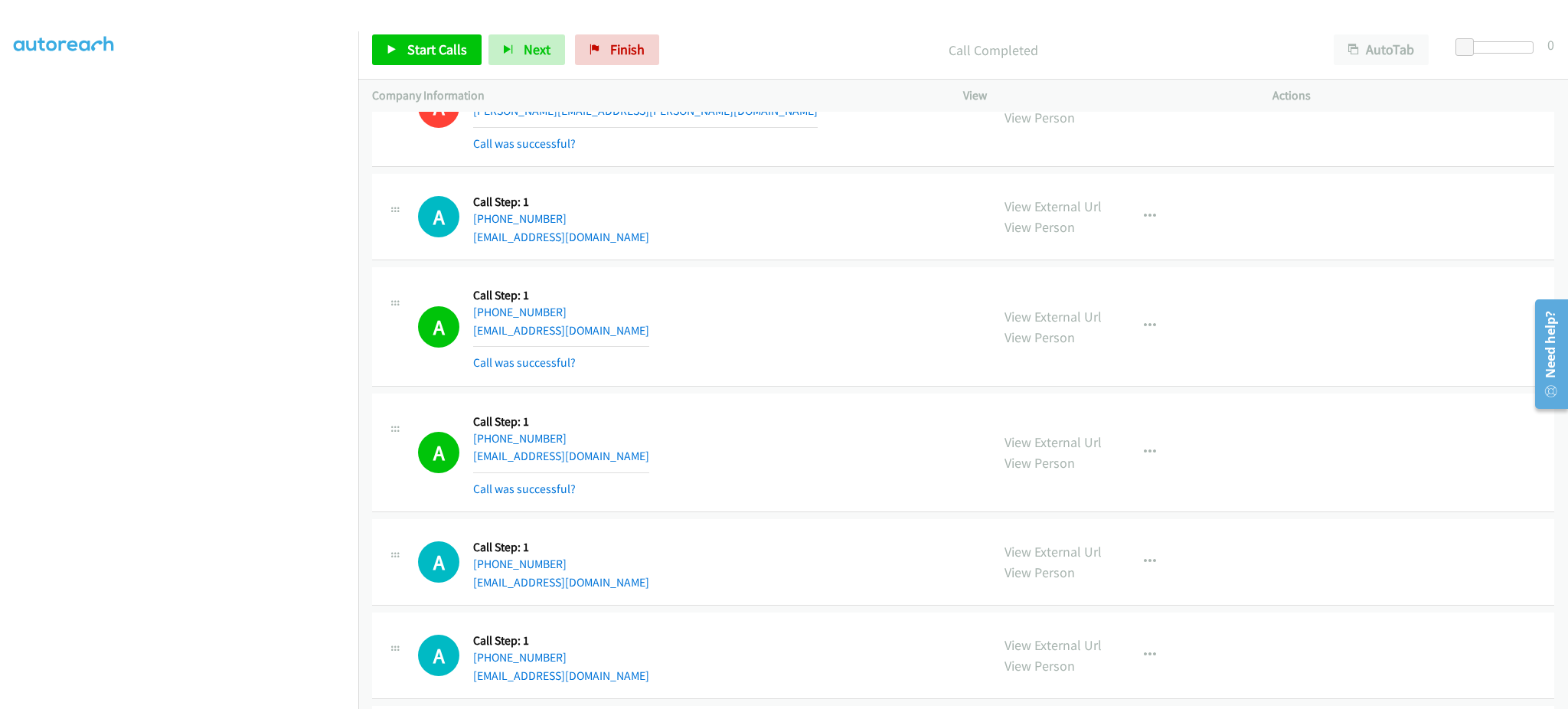
click at [1165, 456] on div "View External Url View Person View External Url Email Schedule/Manage Callback …" at bounding box center [1153, 453] width 323 height 91
click at [1144, 459] on icon "button" at bounding box center [1149, 453] width 12 height 12
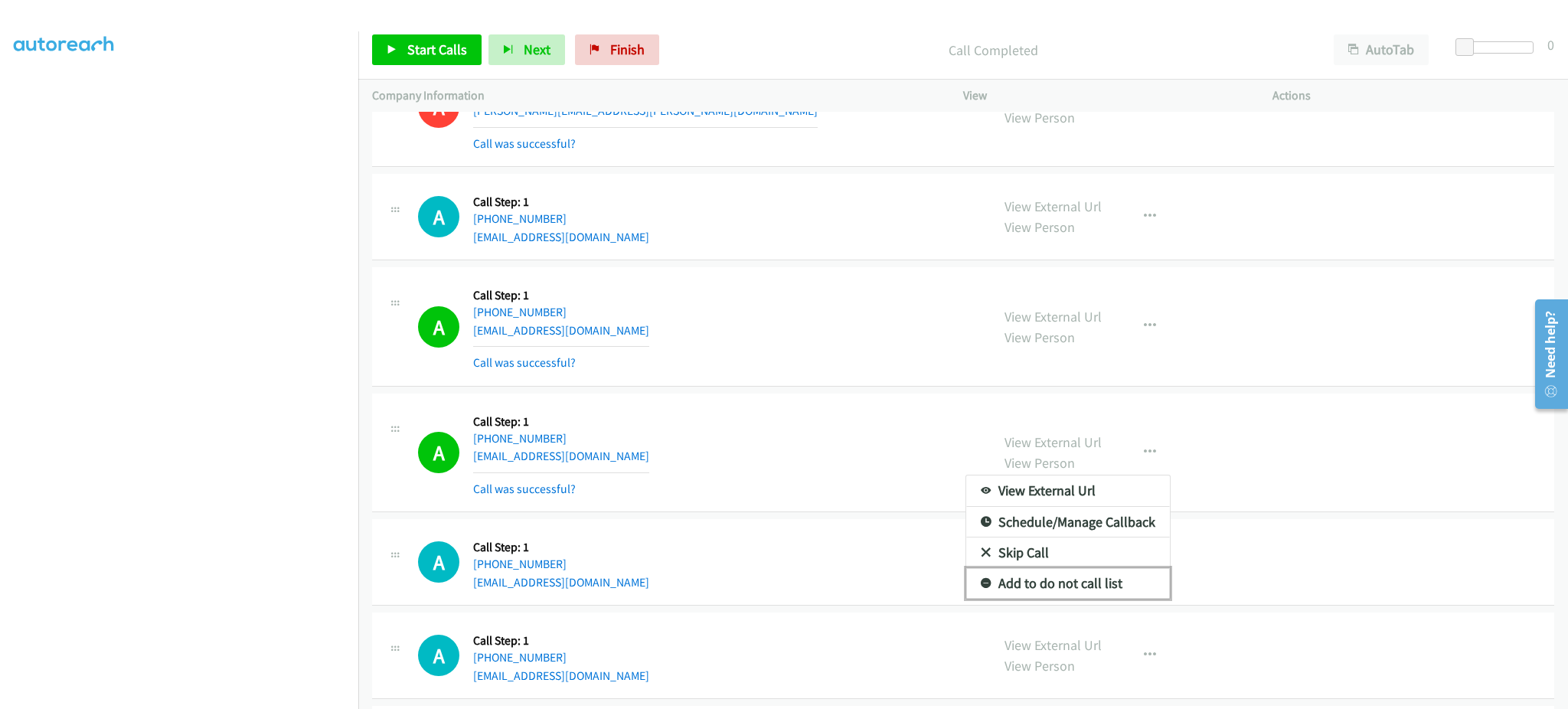
click at [1117, 586] on link "Add to do not call list" at bounding box center [1067, 584] width 203 height 31
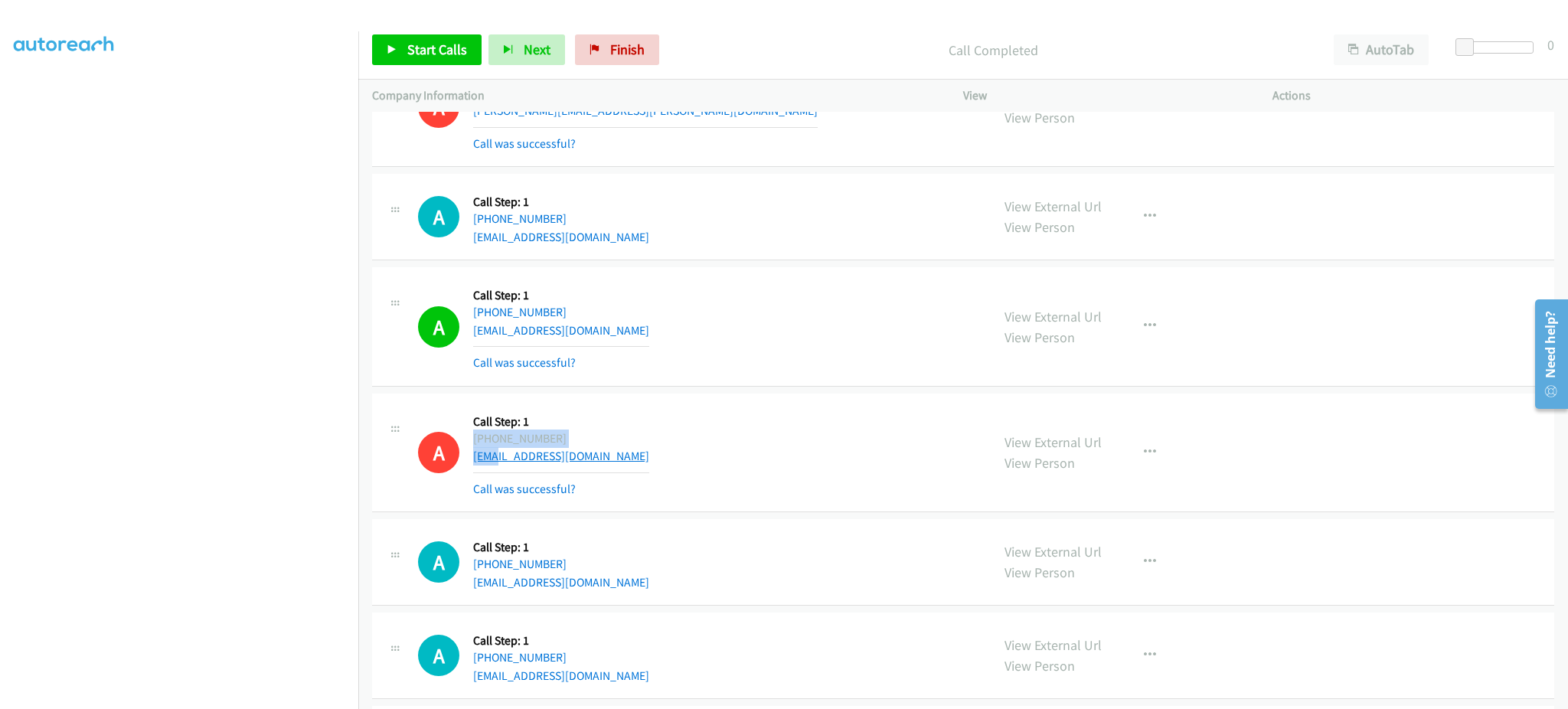
drag, startPoint x: 488, startPoint y: 463, endPoint x: 500, endPoint y: 457, distance: 13.4
click at [500, 457] on div "A Callback Scheduled Call Step: 1 America/New_York [PHONE_NUMBER] [EMAIL_ADDRES…" at bounding box center [698, 453] width 559 height 91
click at [671, 447] on div "A Callback Scheduled Call Step: 1 America/New_York [PHONE_NUMBER] [EMAIL_ADDRES…" at bounding box center [698, 453] width 559 height 91
drag, startPoint x: 608, startPoint y: 445, endPoint x: 485, endPoint y: 452, distance: 123.2
click at [485, 448] on div "[PHONE_NUMBER]" at bounding box center [561, 439] width 176 height 19
